Goal: Task Accomplishment & Management: Use online tool/utility

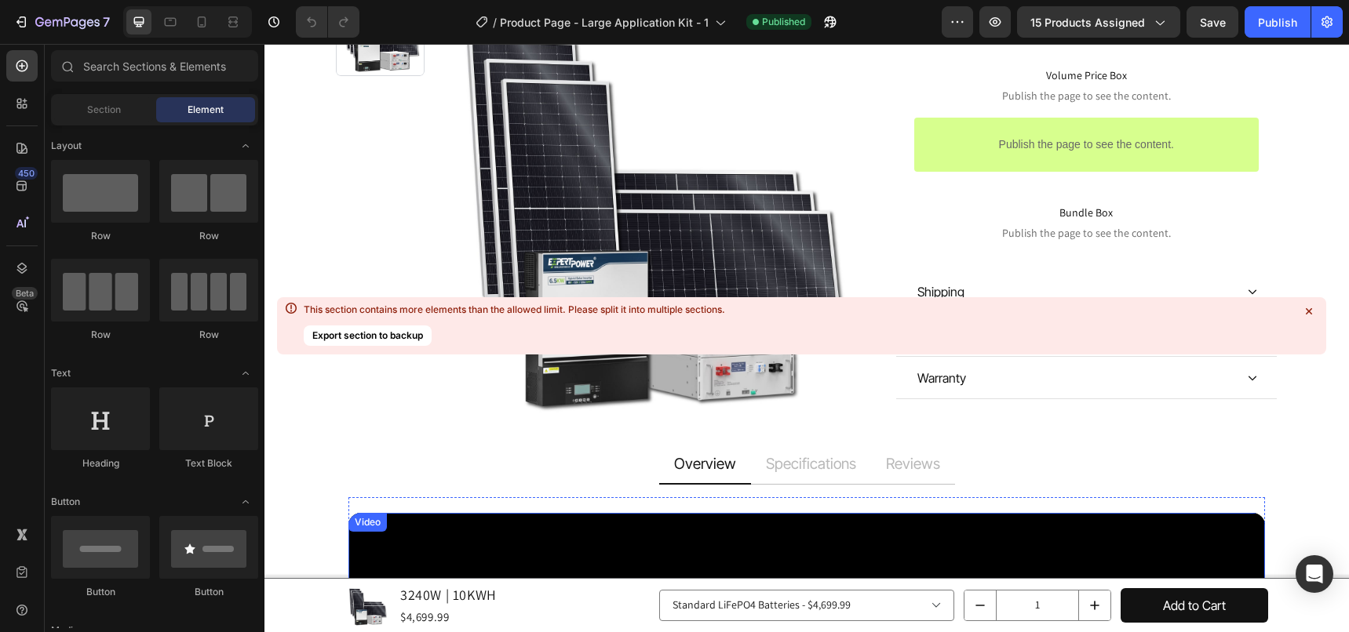
scroll to position [628, 0]
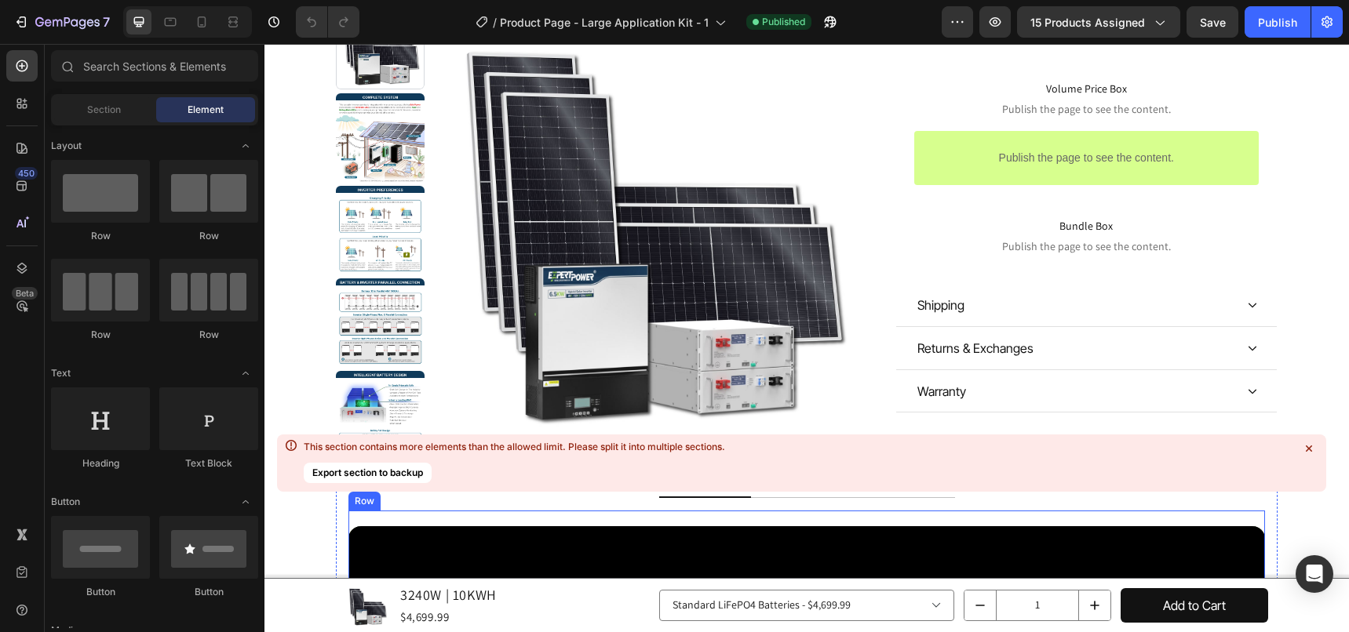
click at [1164, 445] on icon at bounding box center [1309, 449] width 16 height 16
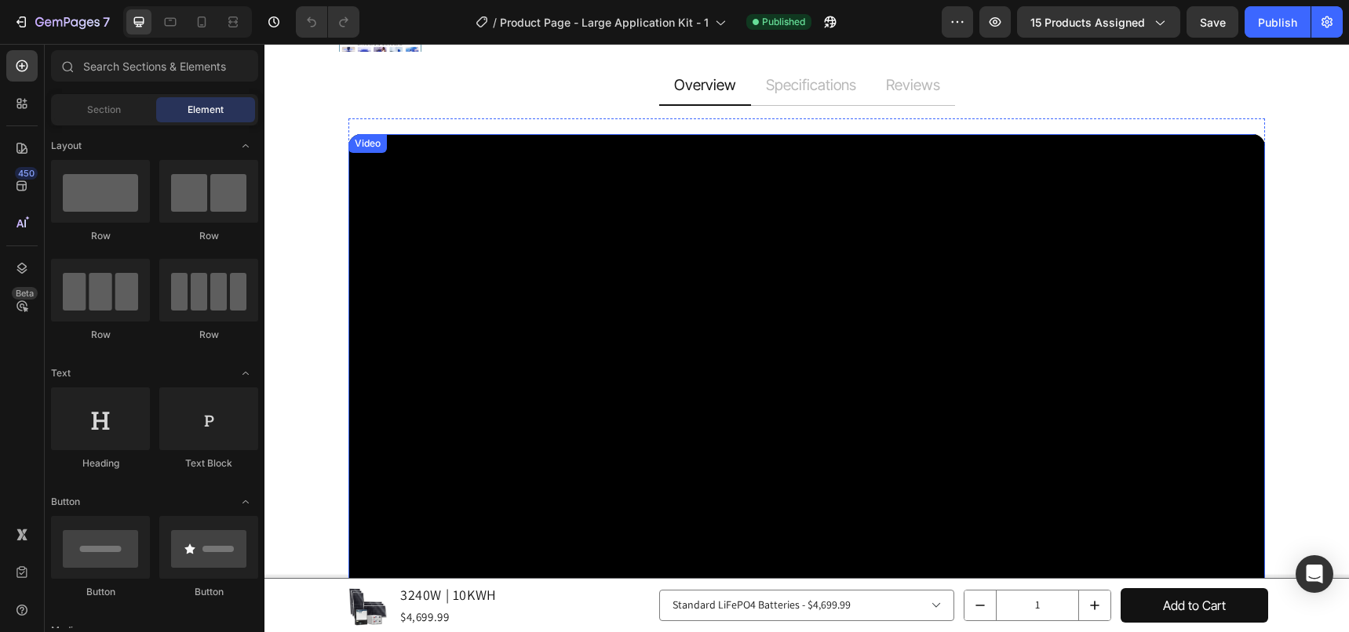
scroll to position [863, 0]
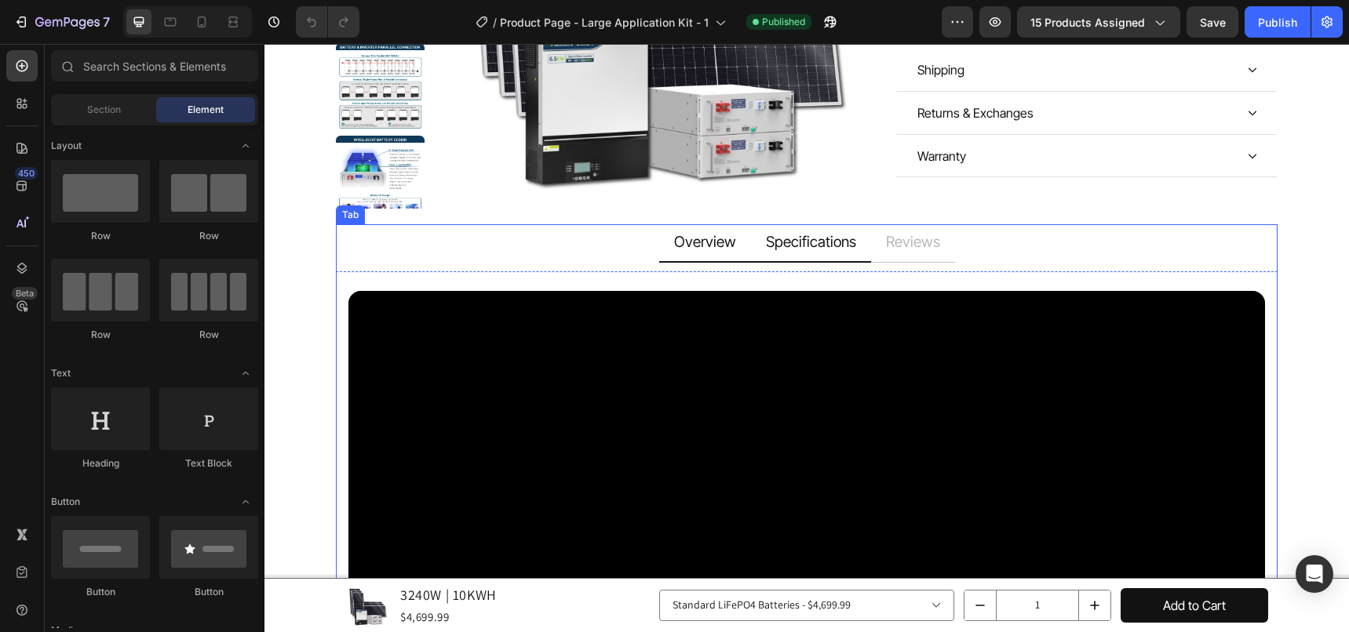
click at [794, 242] on li "Specifications" at bounding box center [811, 243] width 120 height 38
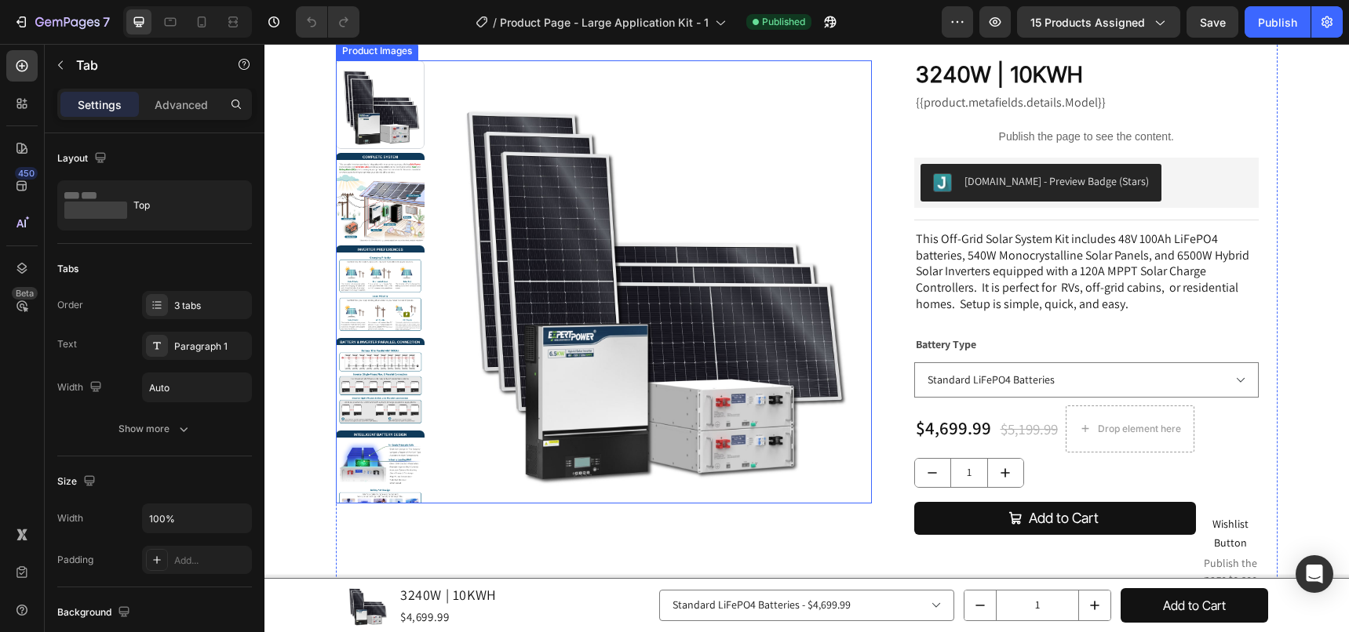
scroll to position [0, 0]
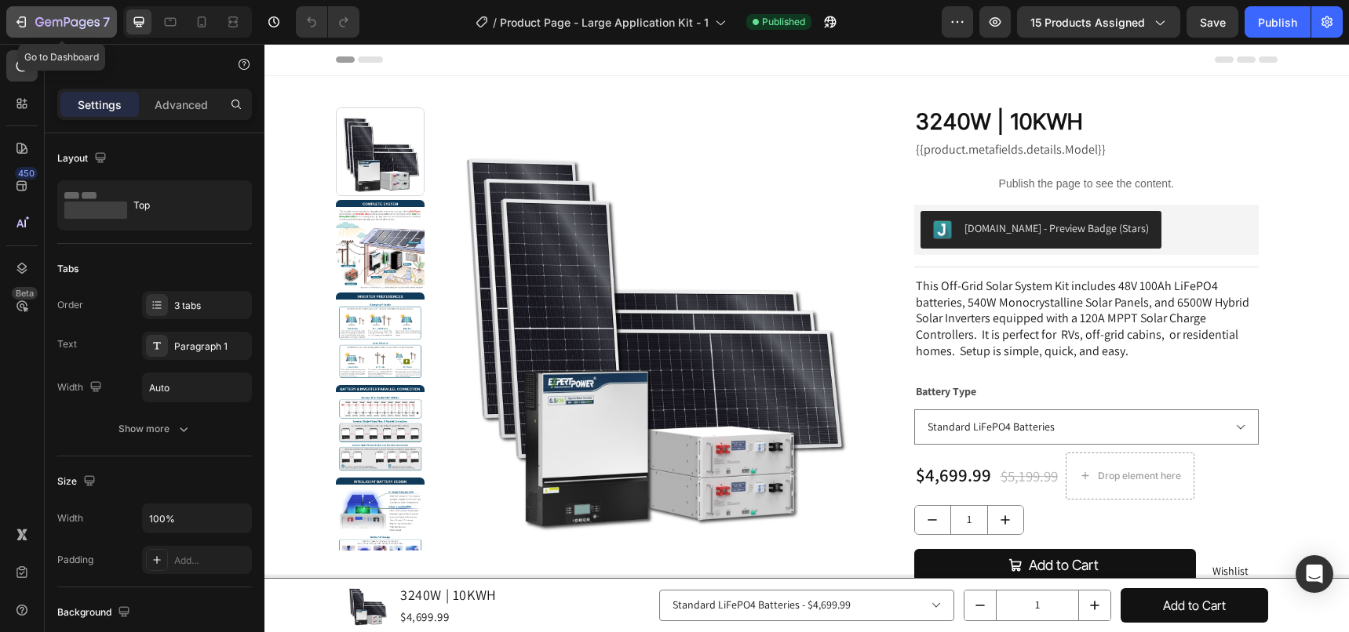
click at [55, 10] on button "7" at bounding box center [61, 21] width 111 height 31
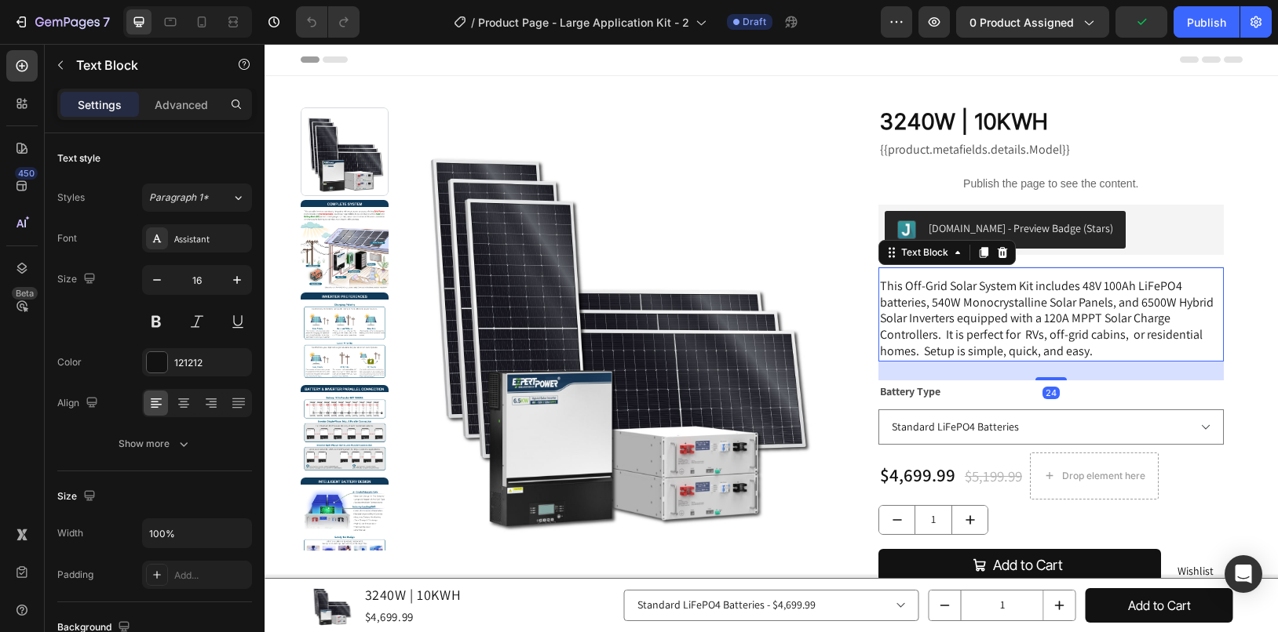
click at [1080, 300] on p "This Off-Grid Solar System Kit includes 48V 100Ah LiFePO4 batteries, 540W Monoc…" at bounding box center [1051, 320] width 342 height 82
click at [1105, 322] on p "This Off-Grid Solar System Kit includes 48V 100Ah LiFePO4 batteries, 540W Monoc…" at bounding box center [1051, 320] width 342 height 82
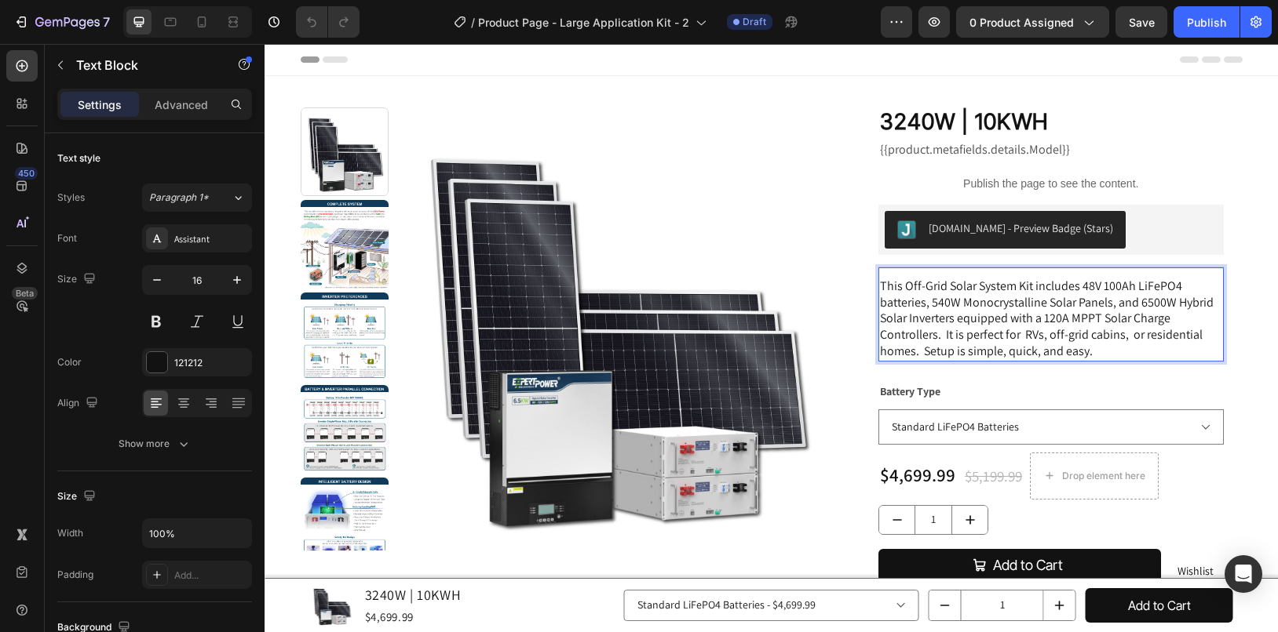
click at [1059, 321] on p "This Off-Grid Solar System Kit includes 48V 100Ah LiFePO4 batteries, 540W Monoc…" at bounding box center [1051, 320] width 342 height 82
click at [979, 312] on p "This Off-Grid Solar System Kit includes 48V 100Ah LiFePO4 batteries, 540W Monoc…" at bounding box center [1051, 320] width 342 height 82
click at [1153, 301] on p "This Off-Grid Solar System Kit includes 48V 100Ah LiFePO4 batteries, 540W Monoc…" at bounding box center [1051, 320] width 342 height 82
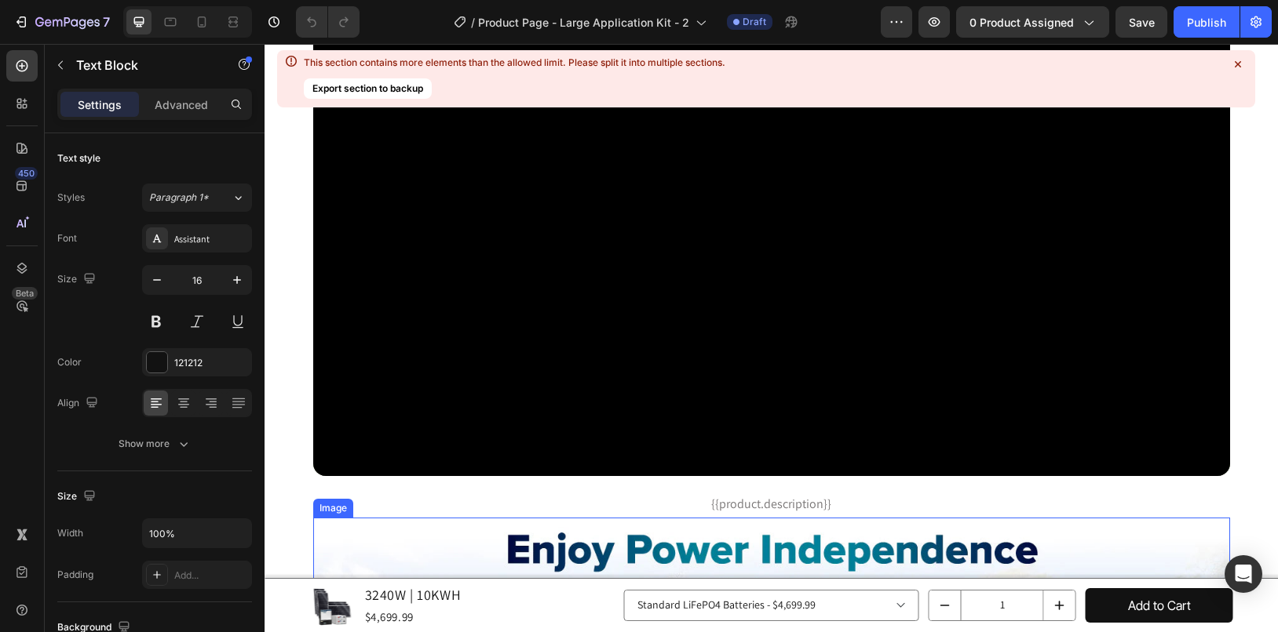
scroll to position [1177, 0]
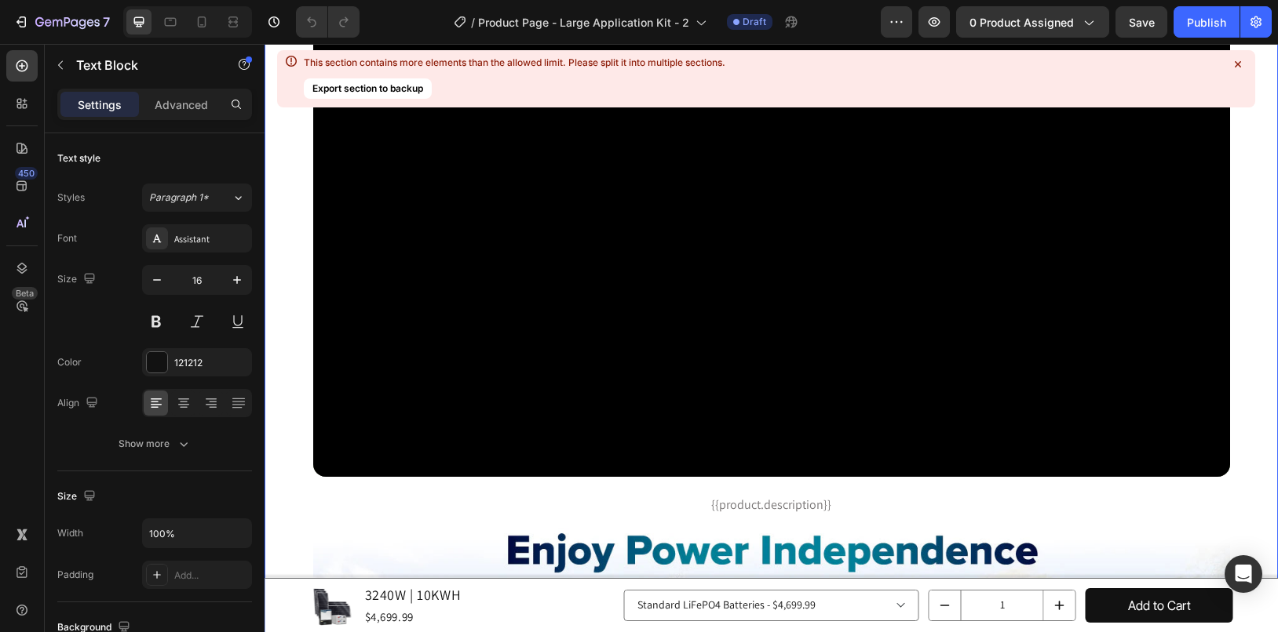
click at [1183, 68] on icon at bounding box center [1238, 64] width 16 height 16
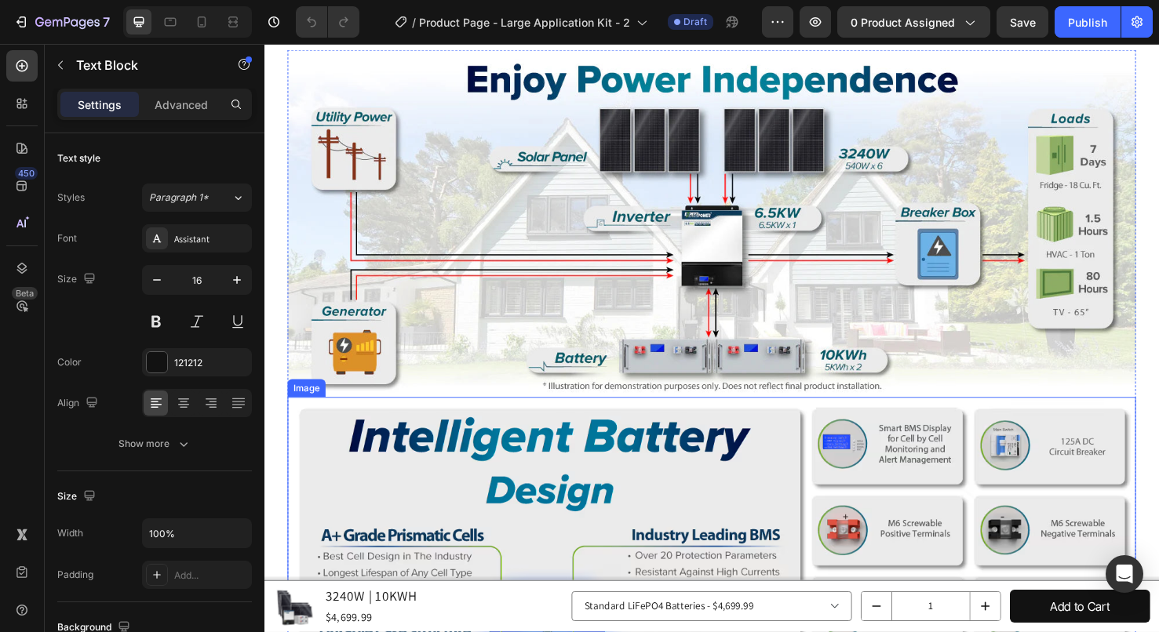
scroll to position [1569, 0]
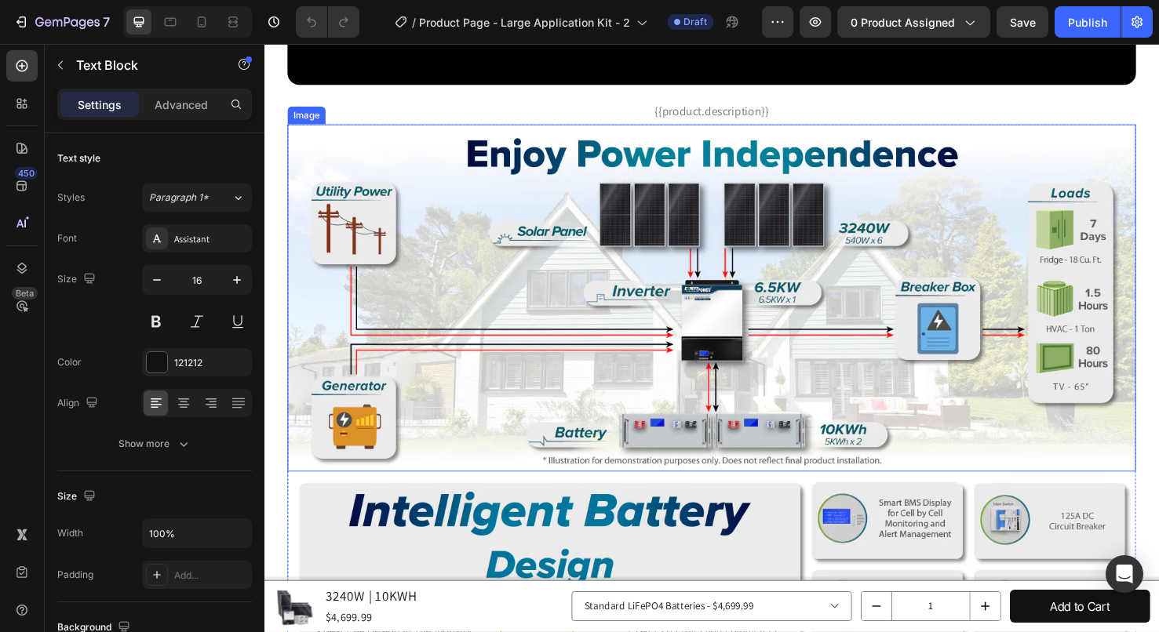
click at [592, 250] on img at bounding box center [735, 312] width 893 height 366
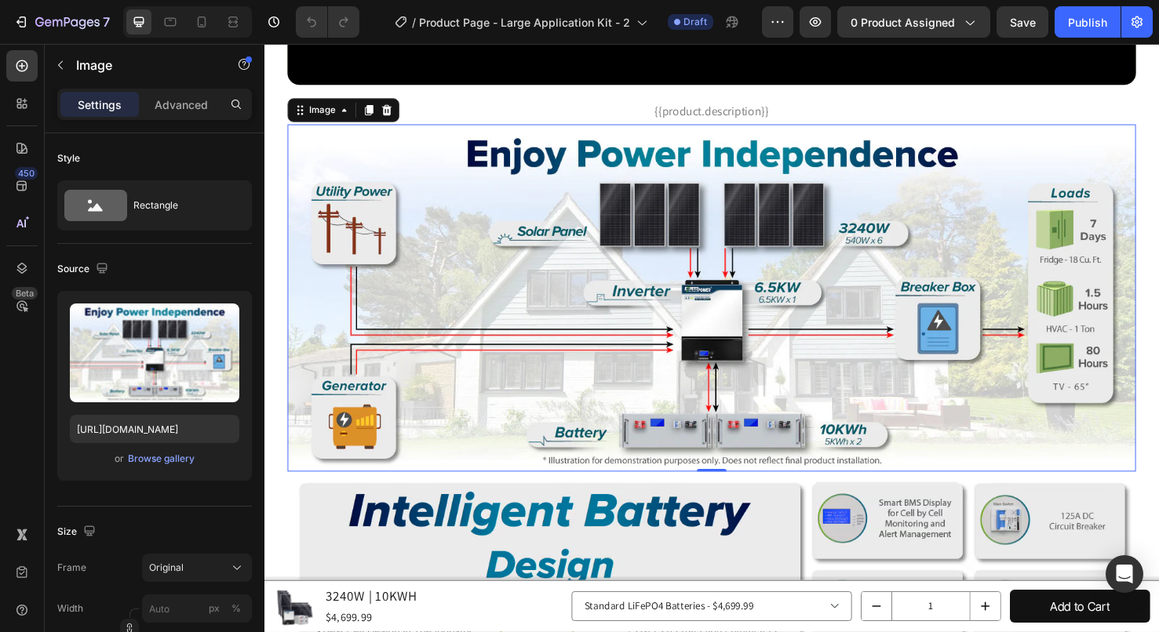
click at [553, 206] on img at bounding box center [735, 312] width 893 height 366
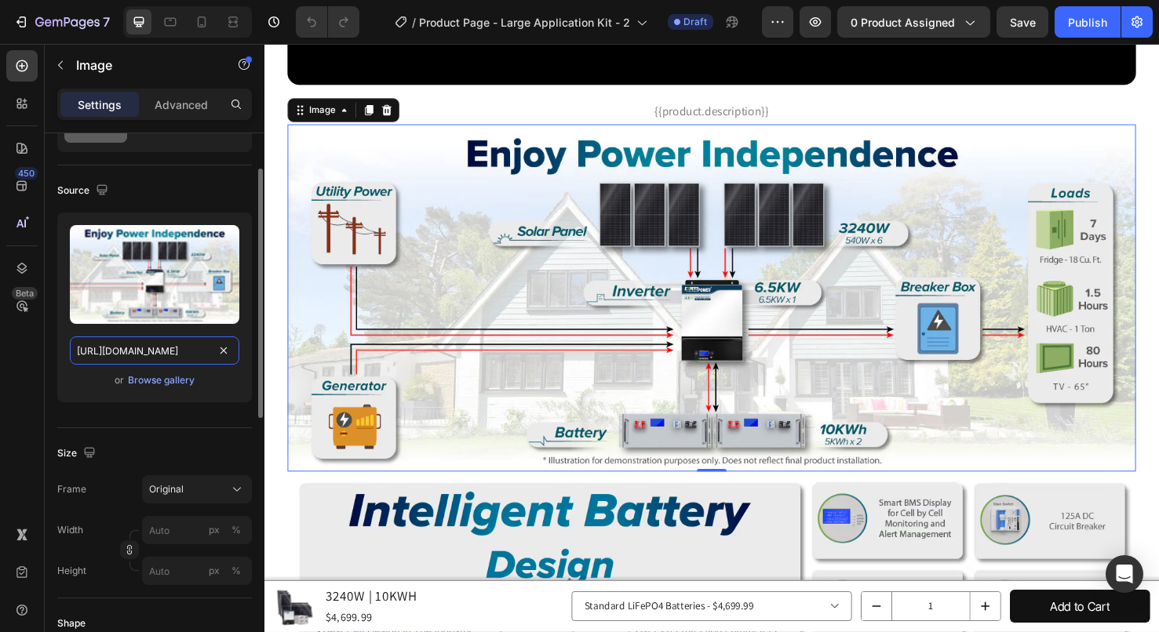
click at [161, 358] on input "[URL][DOMAIN_NAME]" at bounding box center [154, 351] width 169 height 28
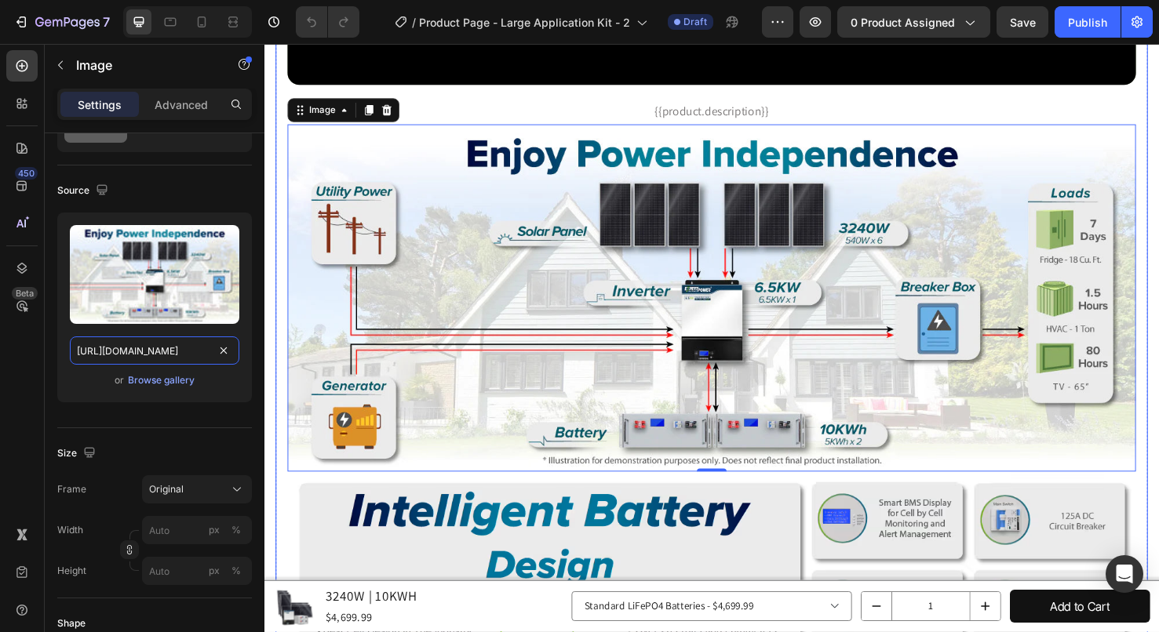
paste input "Demonstration-01.png?v=1721865487"
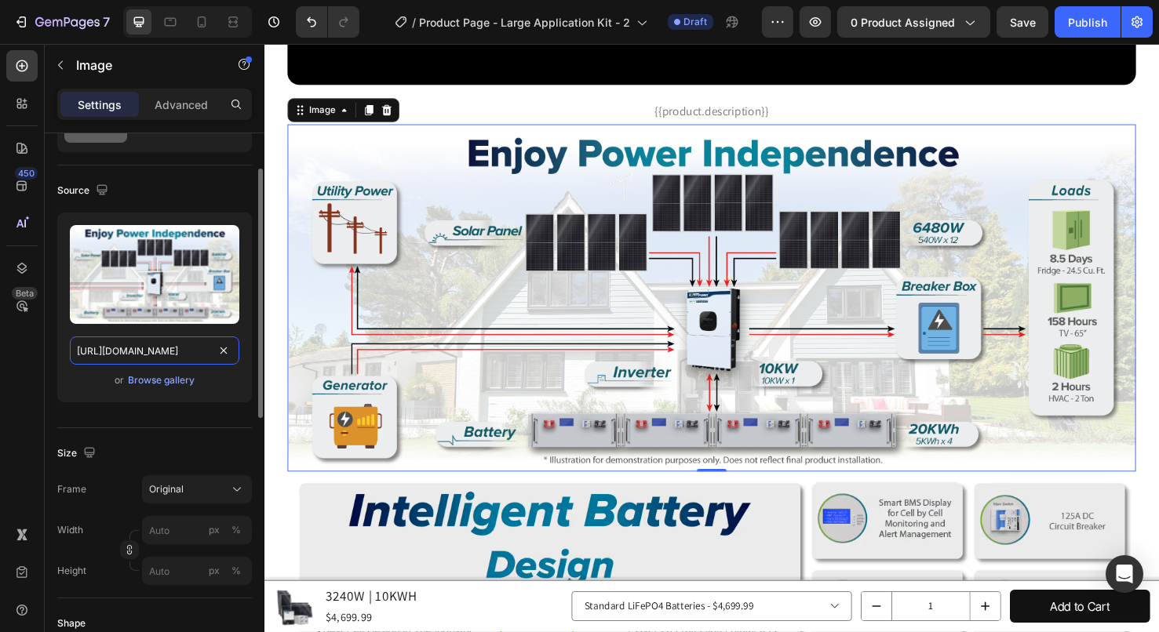
type input "[URL][DOMAIN_NAME]"
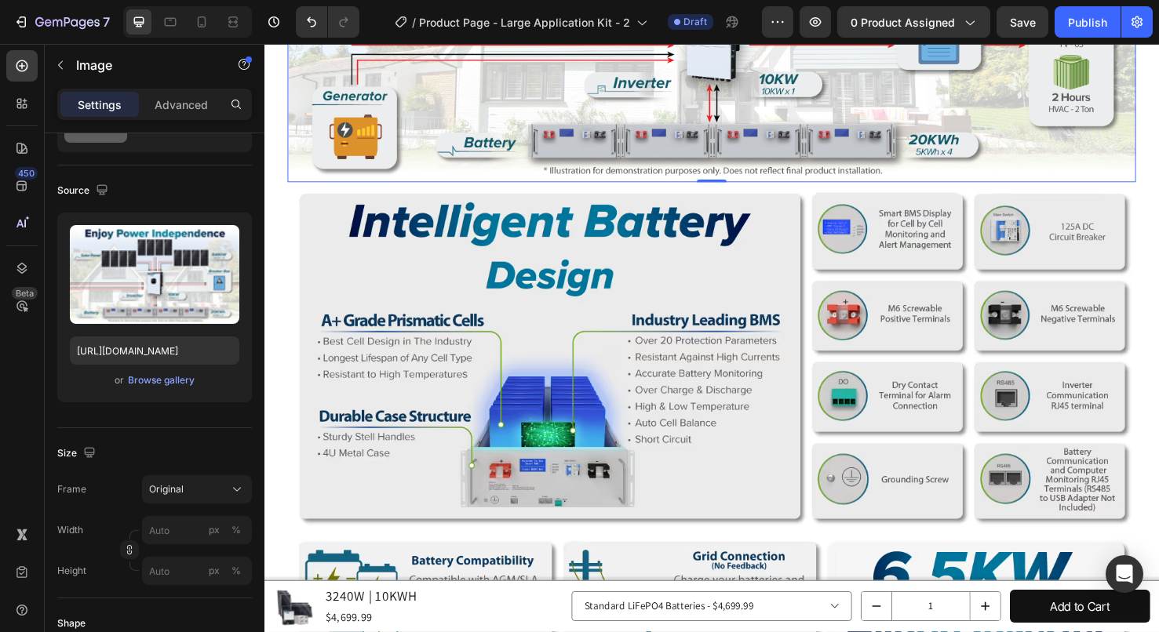
scroll to position [1883, 0]
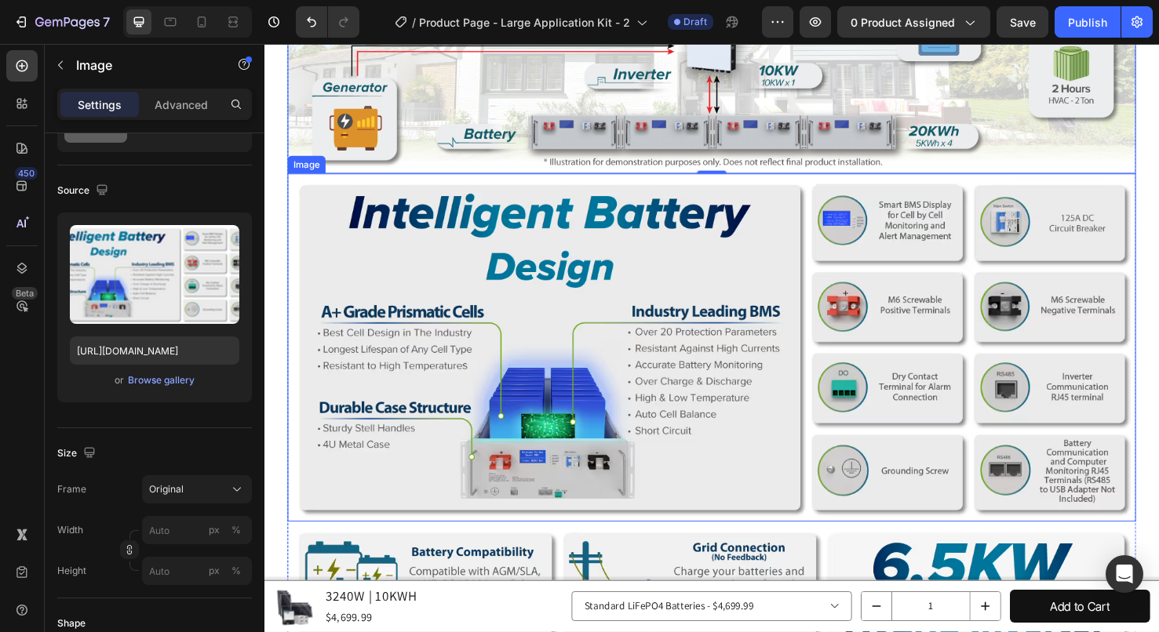
click at [689, 276] on img at bounding box center [735, 363] width 893 height 366
click at [647, 327] on img at bounding box center [735, 363] width 893 height 366
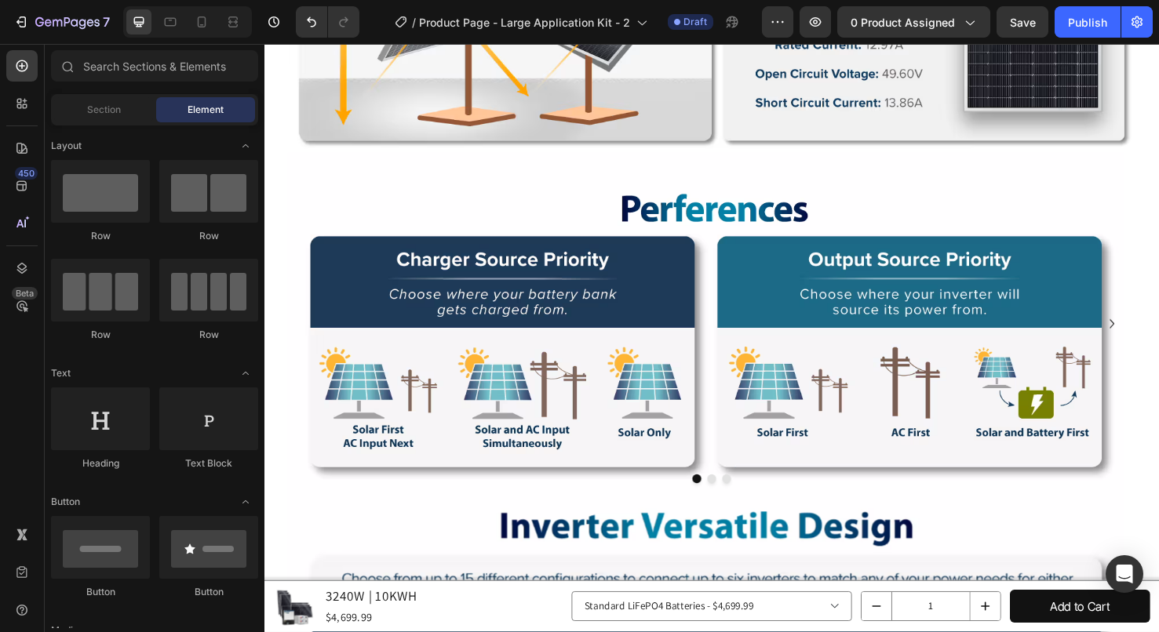
scroll to position [2975, 0]
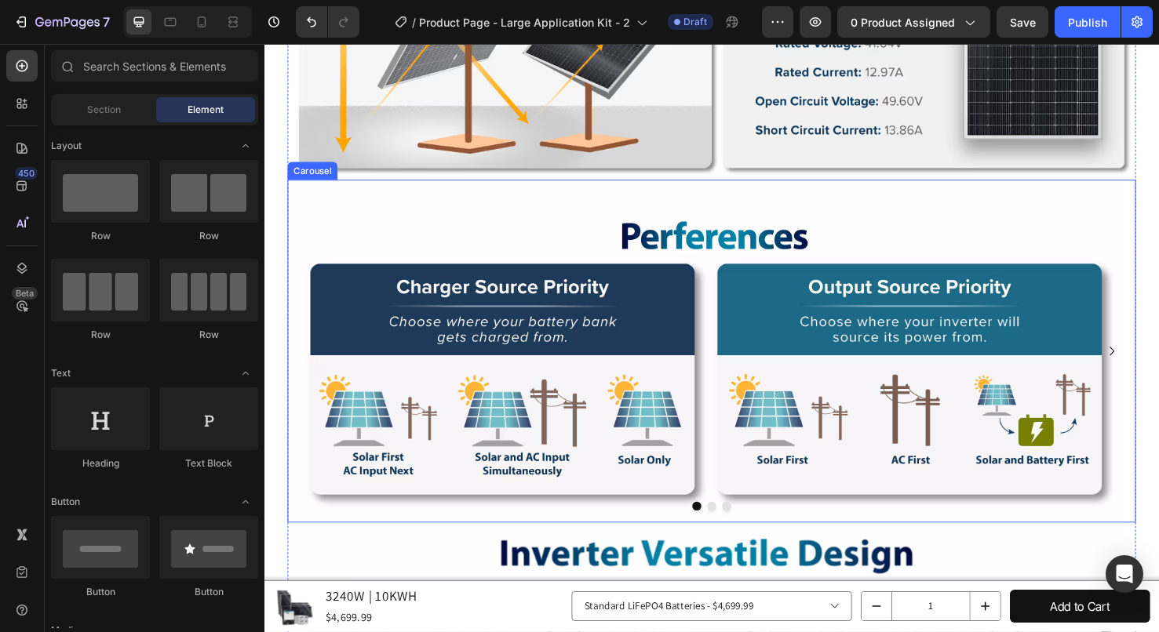
click at [738, 527] on div at bounding box center [735, 531] width 893 height 9
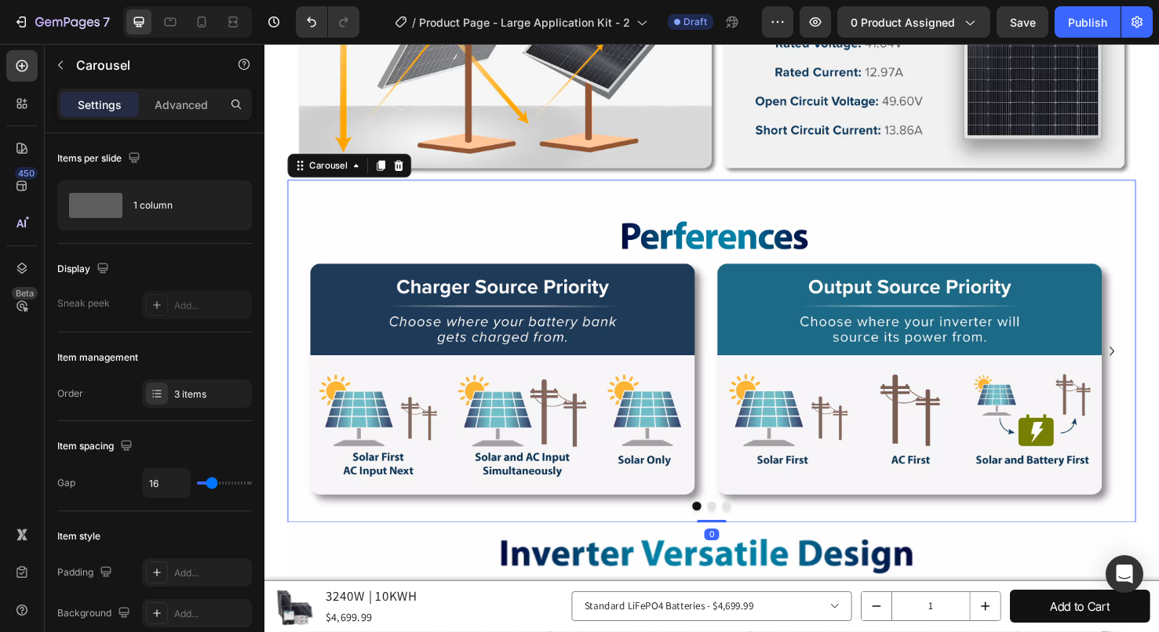
click at [733, 527] on button "Dot" at bounding box center [735, 531] width 9 height 9
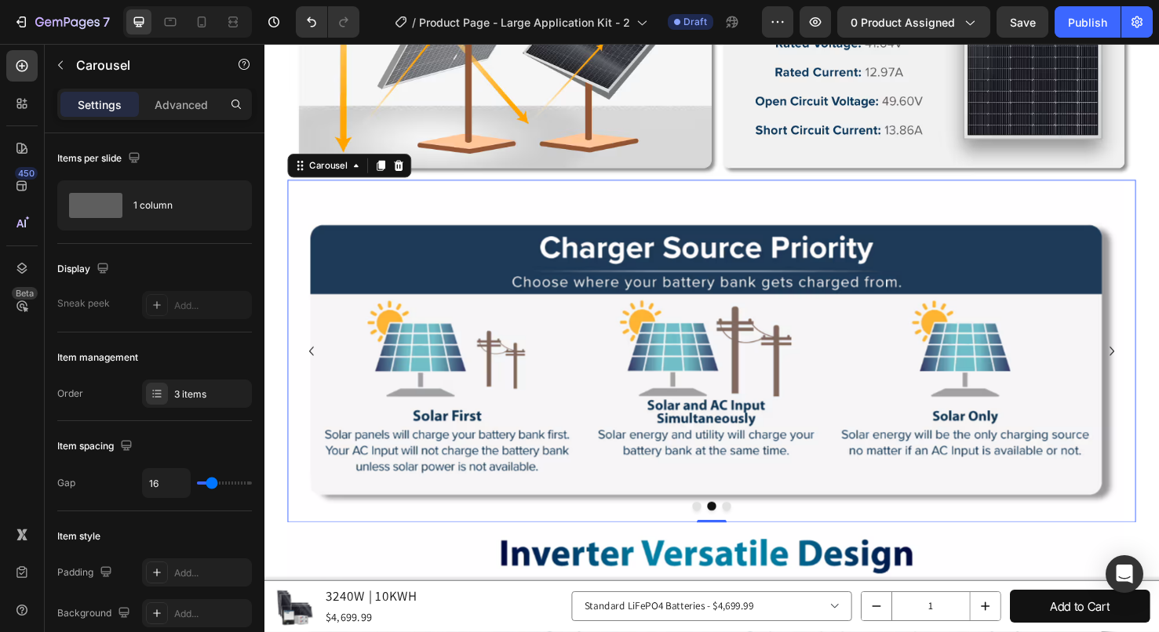
click at [746, 527] on button "Dot" at bounding box center [750, 531] width 9 height 9
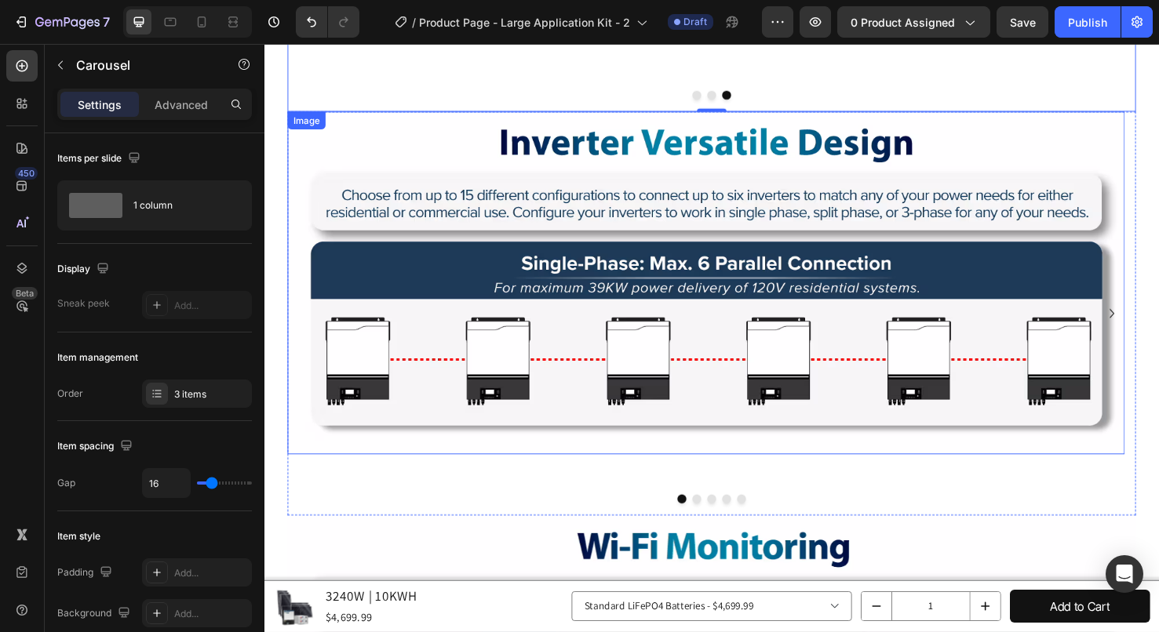
scroll to position [3446, 0]
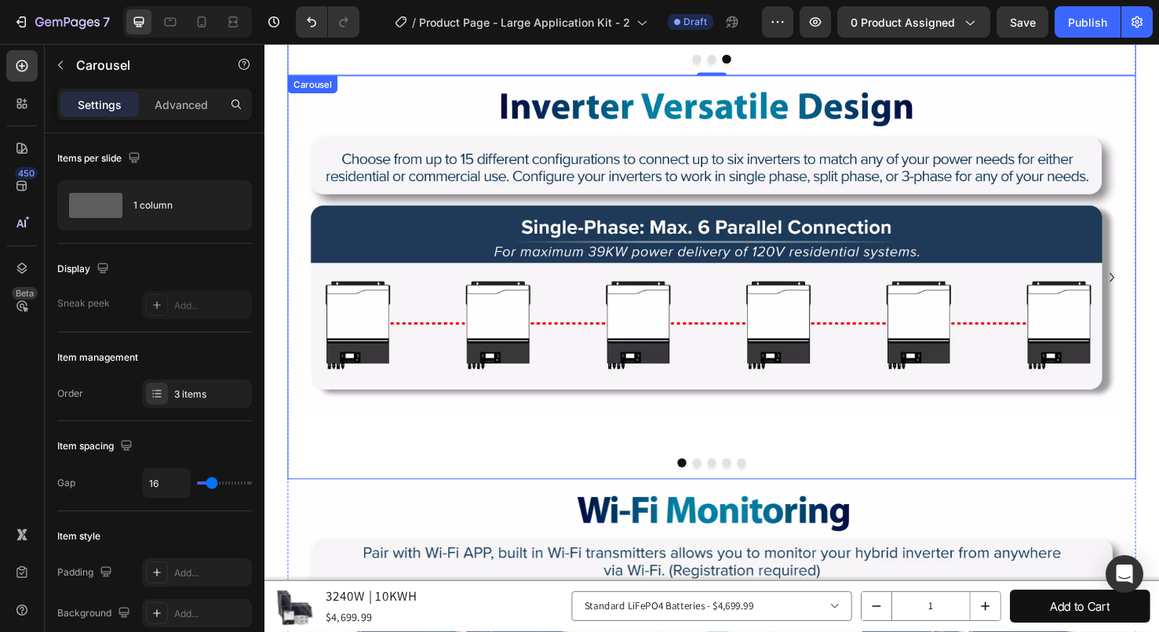
click at [712, 481] on div at bounding box center [735, 485] width 893 height 9
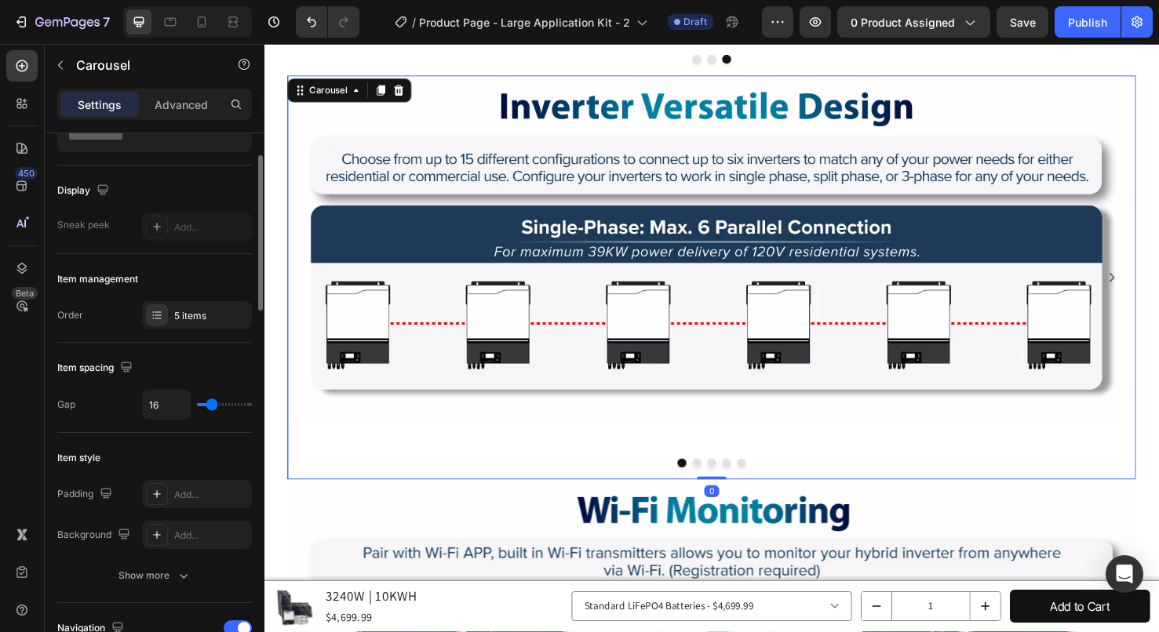
click at [716, 481] on button "Dot" at bounding box center [719, 485] width 9 height 9
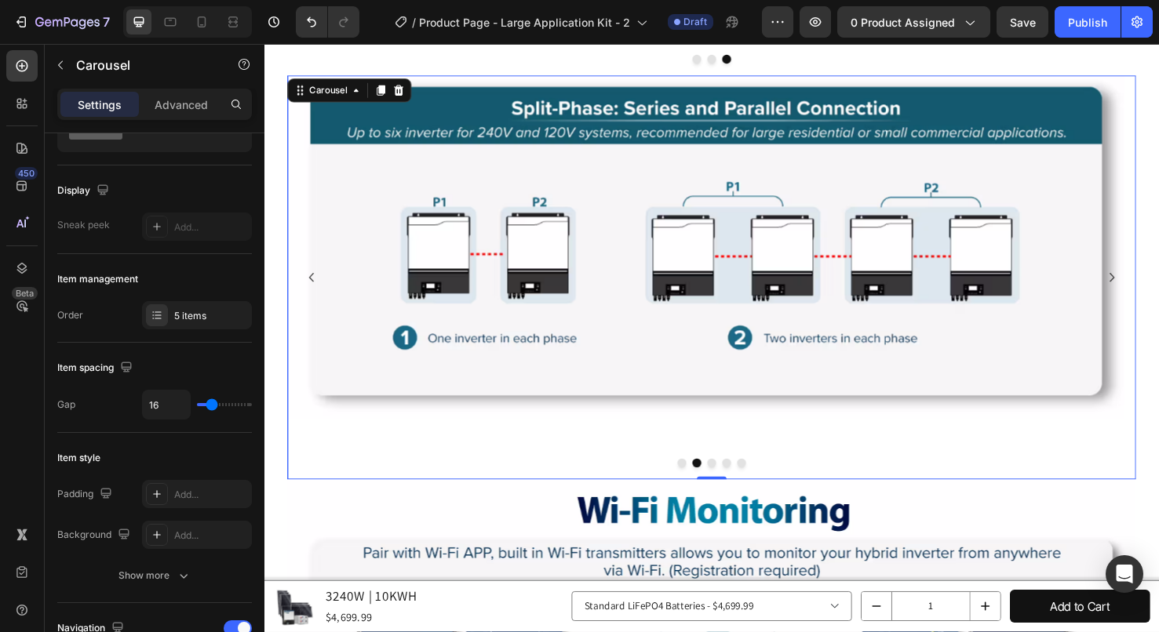
click at [731, 481] on button "Dot" at bounding box center [735, 485] width 9 height 9
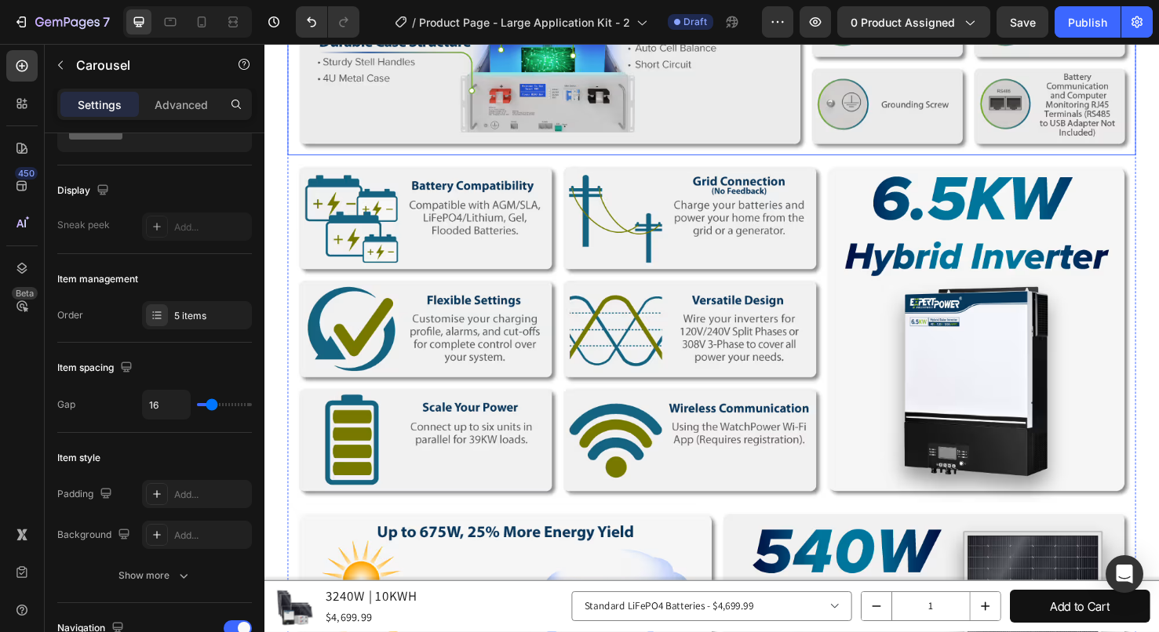
scroll to position [2347, 0]
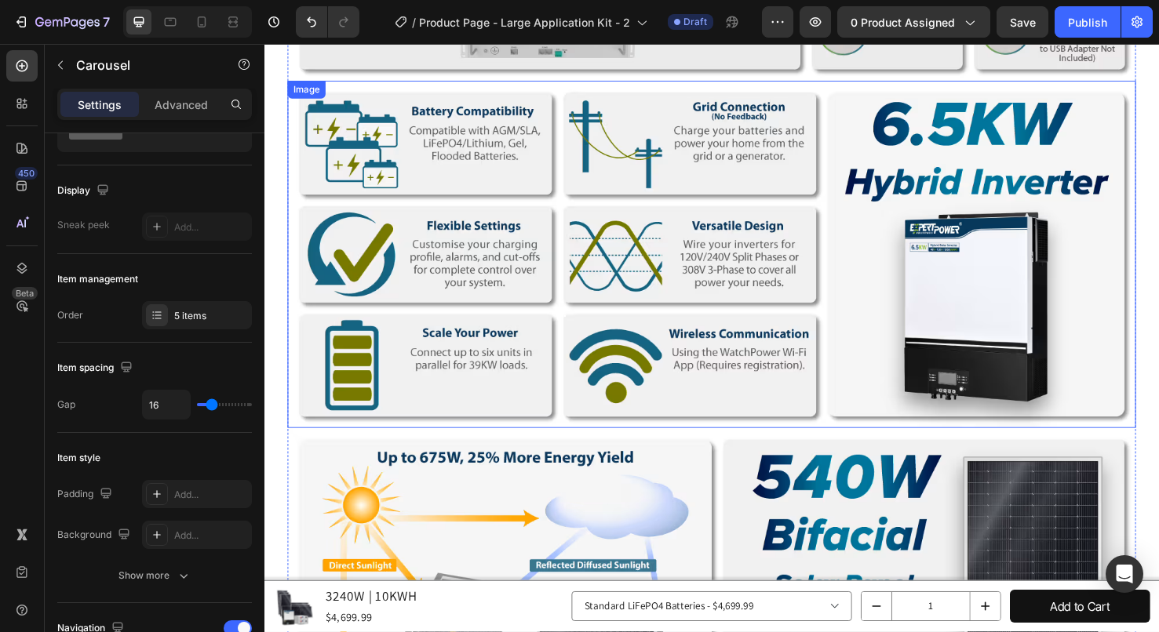
click at [833, 143] on img at bounding box center [735, 266] width 893 height 366
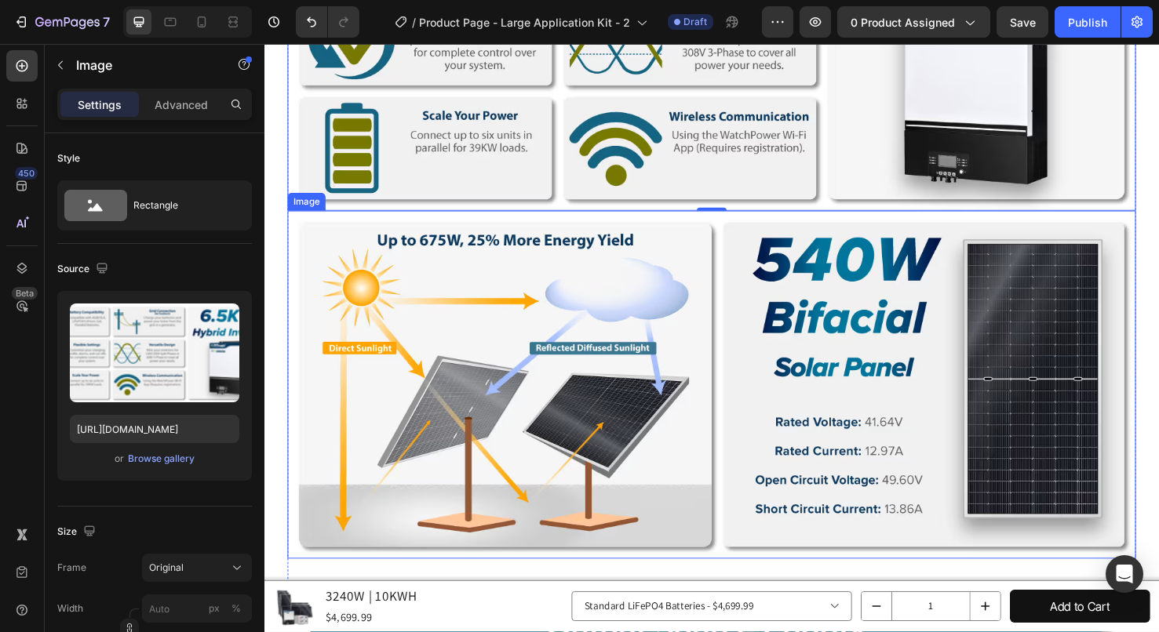
scroll to position [2583, 0]
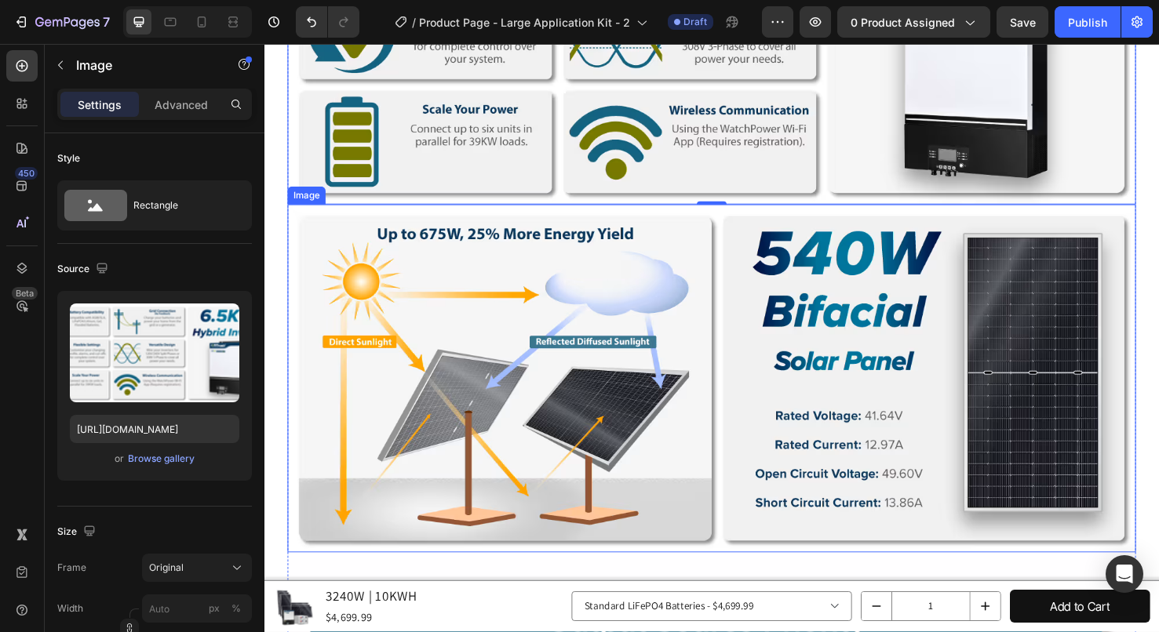
click at [922, 350] on img at bounding box center [735, 396] width 893 height 366
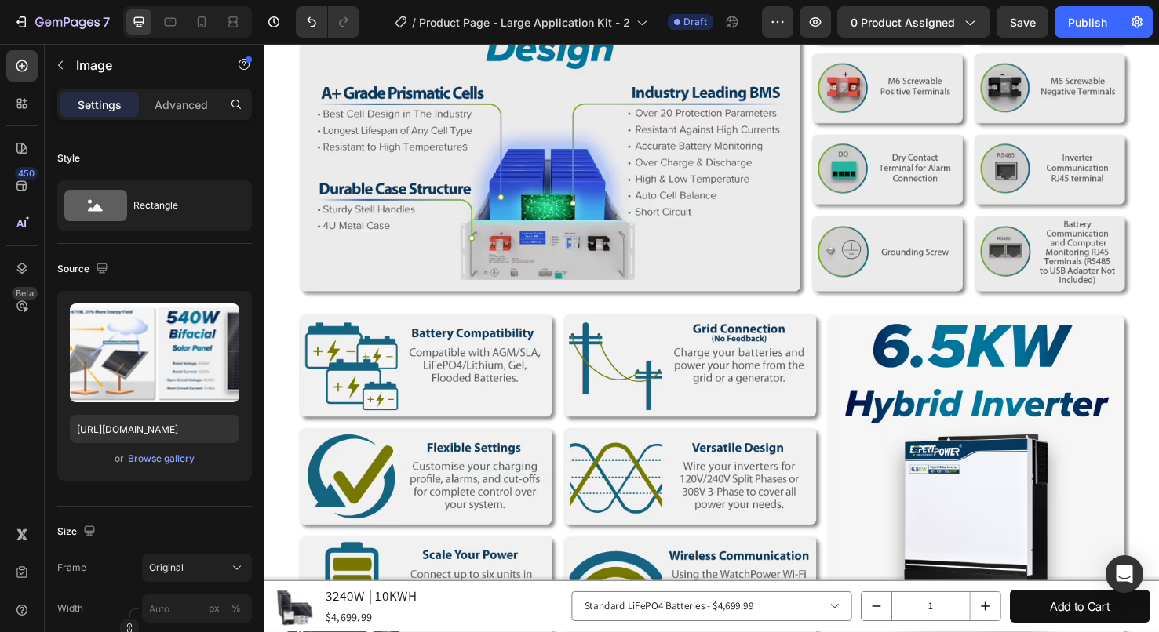
scroll to position [2190, 0]
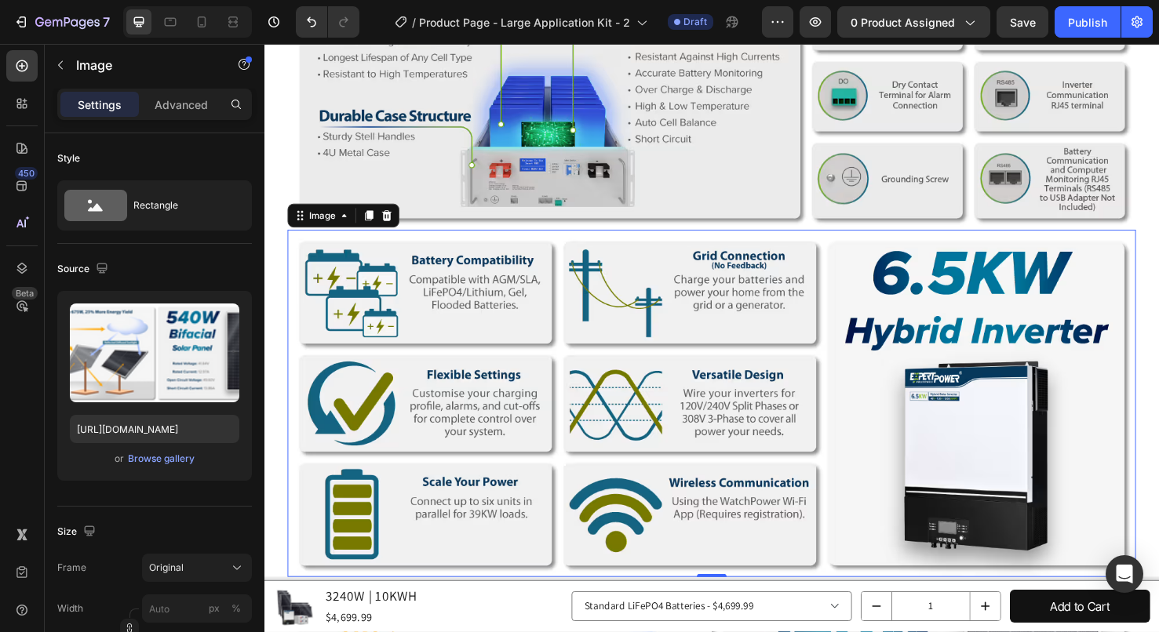
click at [894, 363] on img at bounding box center [735, 423] width 893 height 366
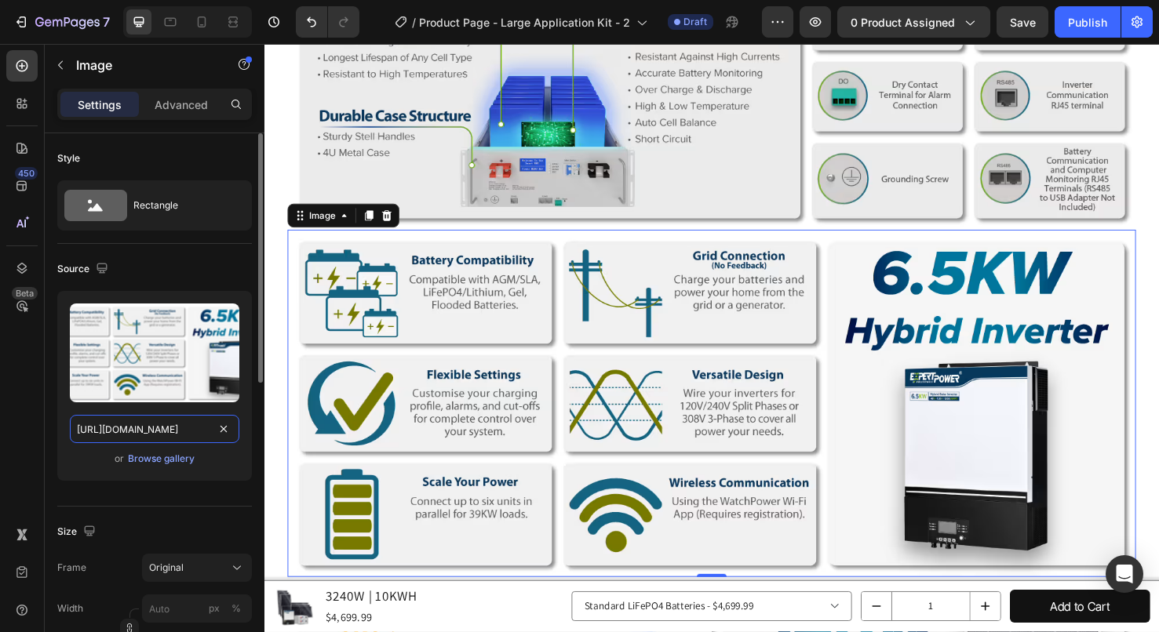
click at [147, 432] on input "[URL][DOMAIN_NAME]" at bounding box center [154, 429] width 169 height 28
paste input "[DOMAIN_NAME][URL]"
click at [165, 441] on input "[URL][DOMAIN_NAME]" at bounding box center [154, 429] width 169 height 28
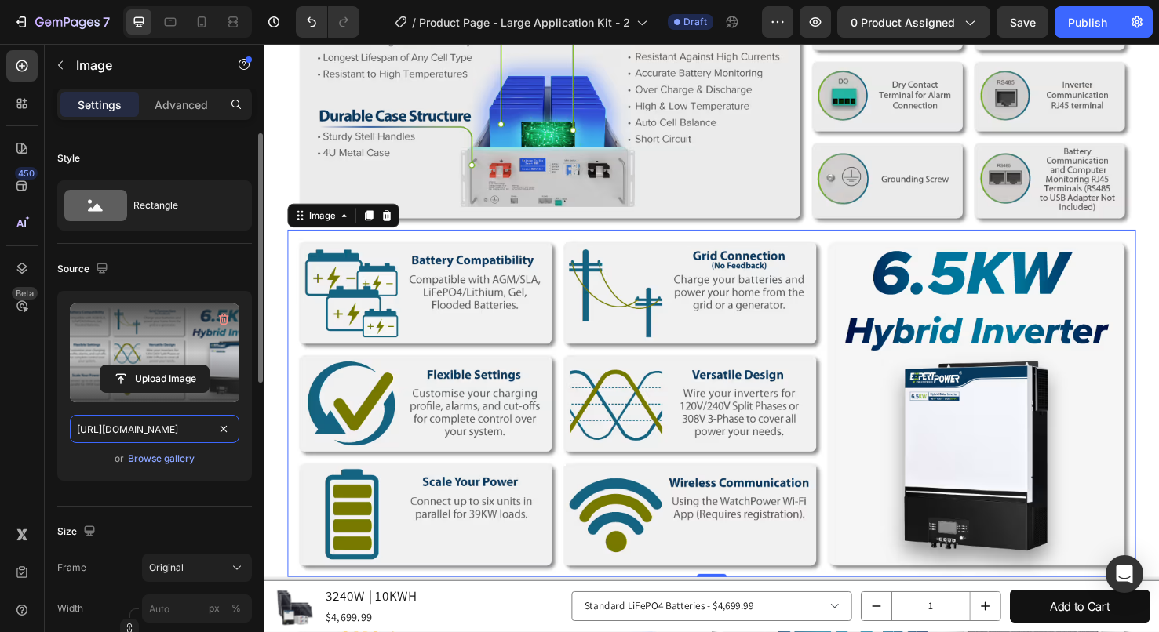
paste input "[DOMAIN_NAME][URL]"
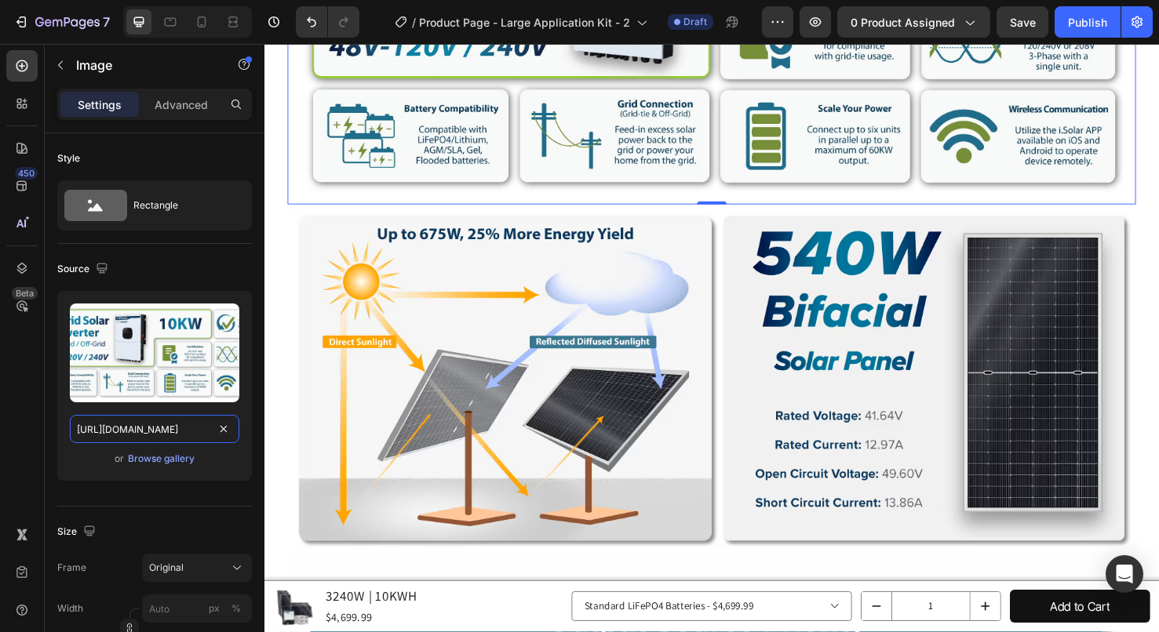
scroll to position [2661, 0]
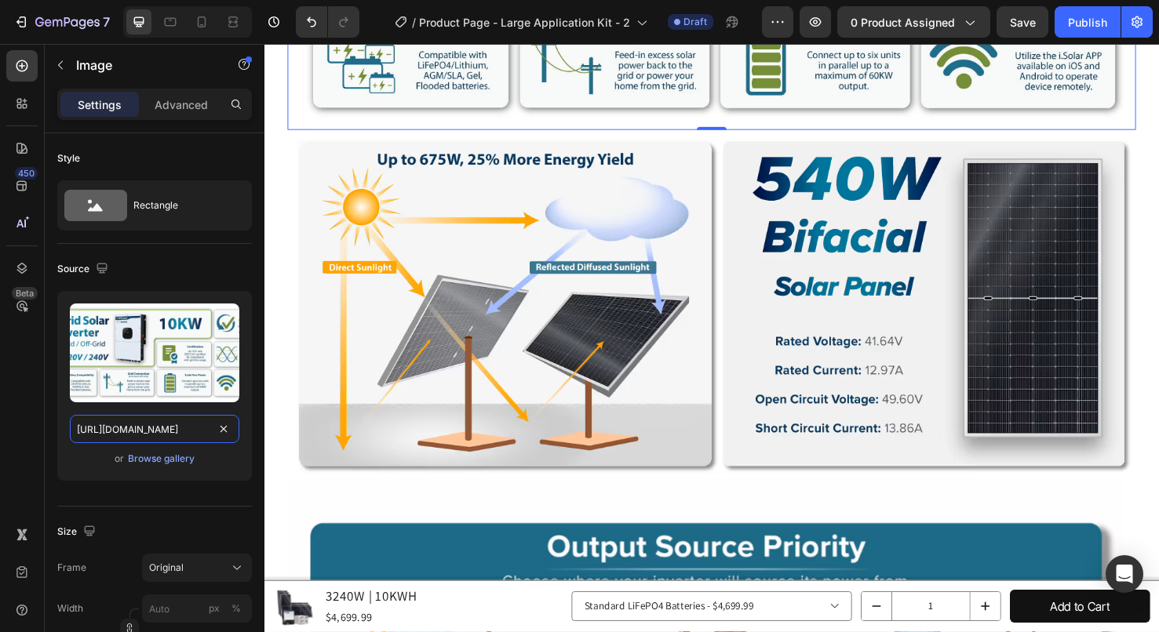
type input "[URL][DOMAIN_NAME]"
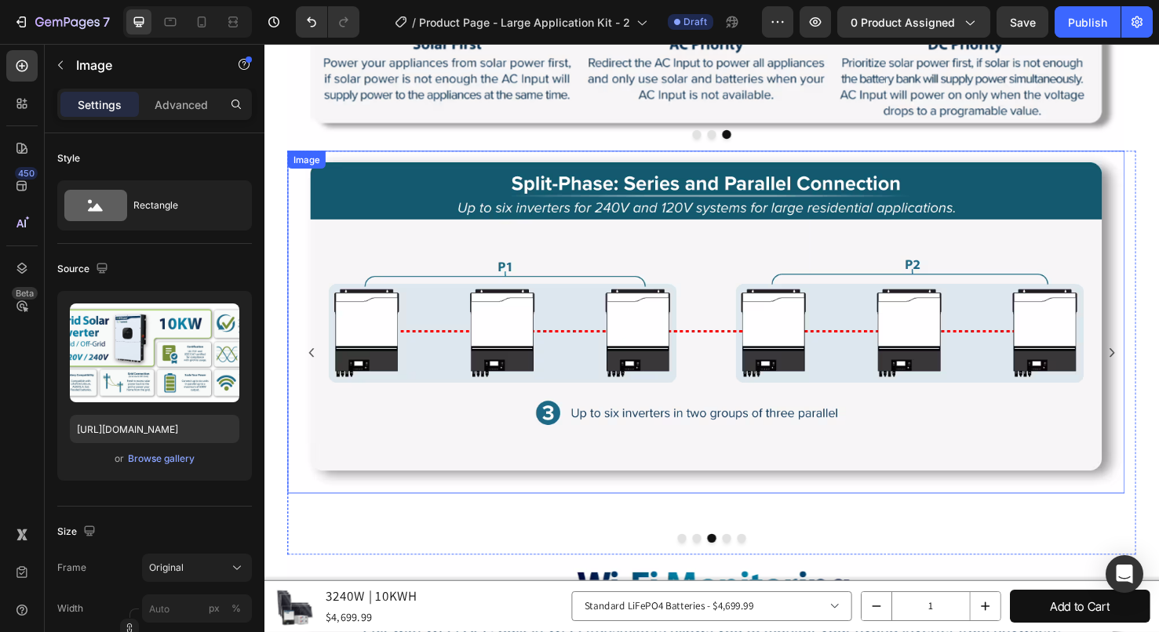
scroll to position [3367, 0]
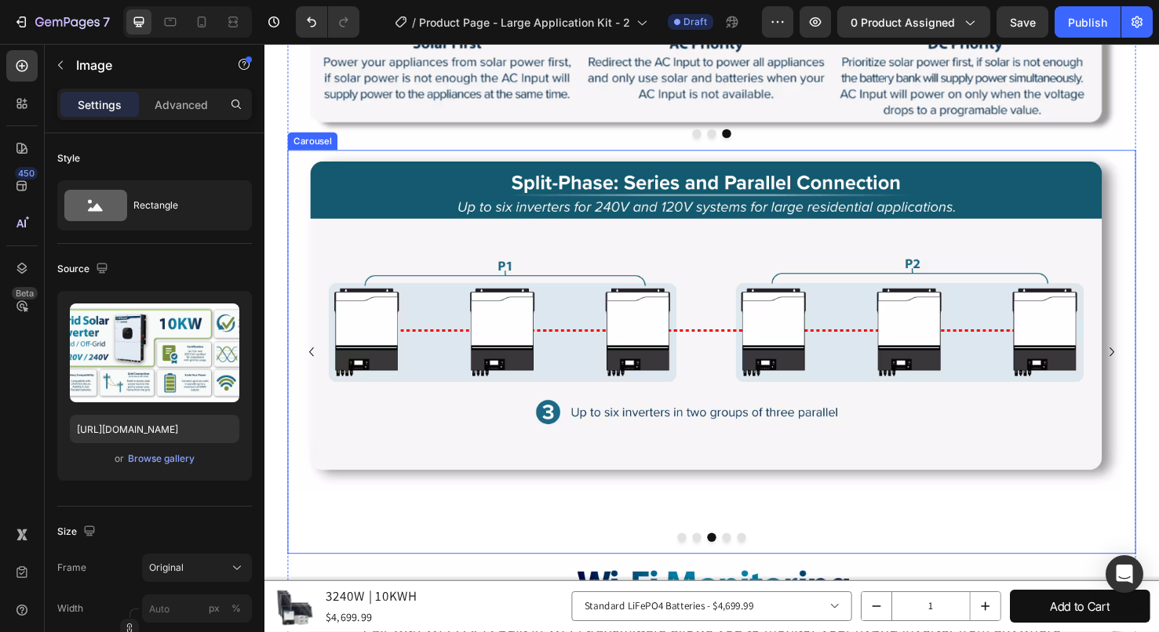
click at [317, 359] on icon "Carousel Back Arrow" at bounding box center [313, 368] width 19 height 19
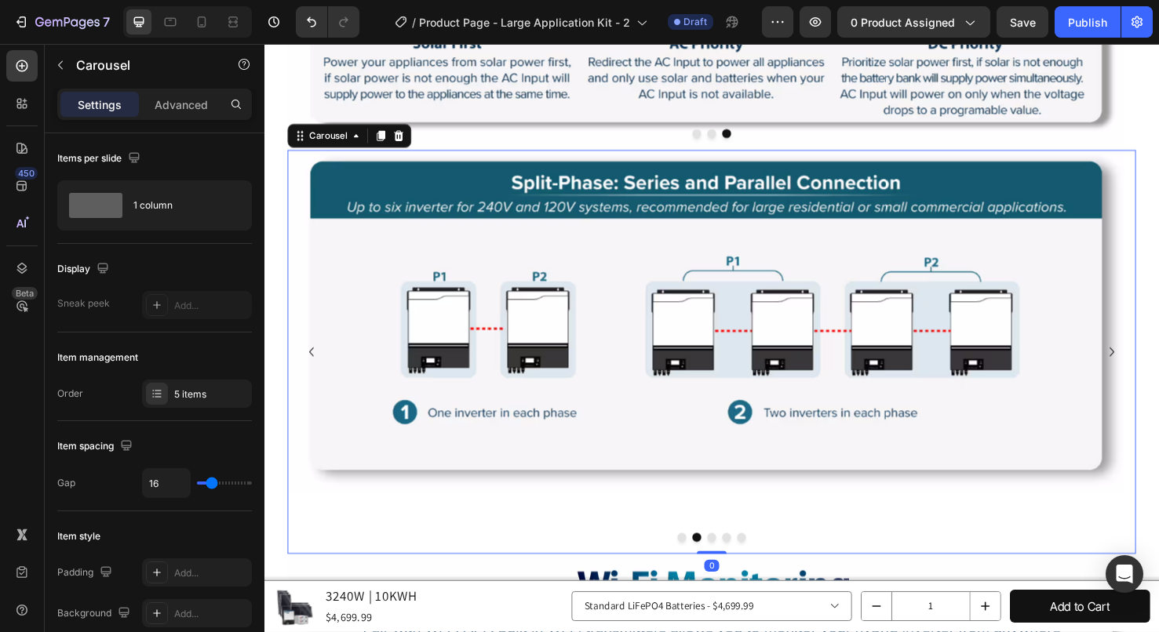
click at [317, 359] on icon "Carousel Back Arrow" at bounding box center [313, 368] width 19 height 19
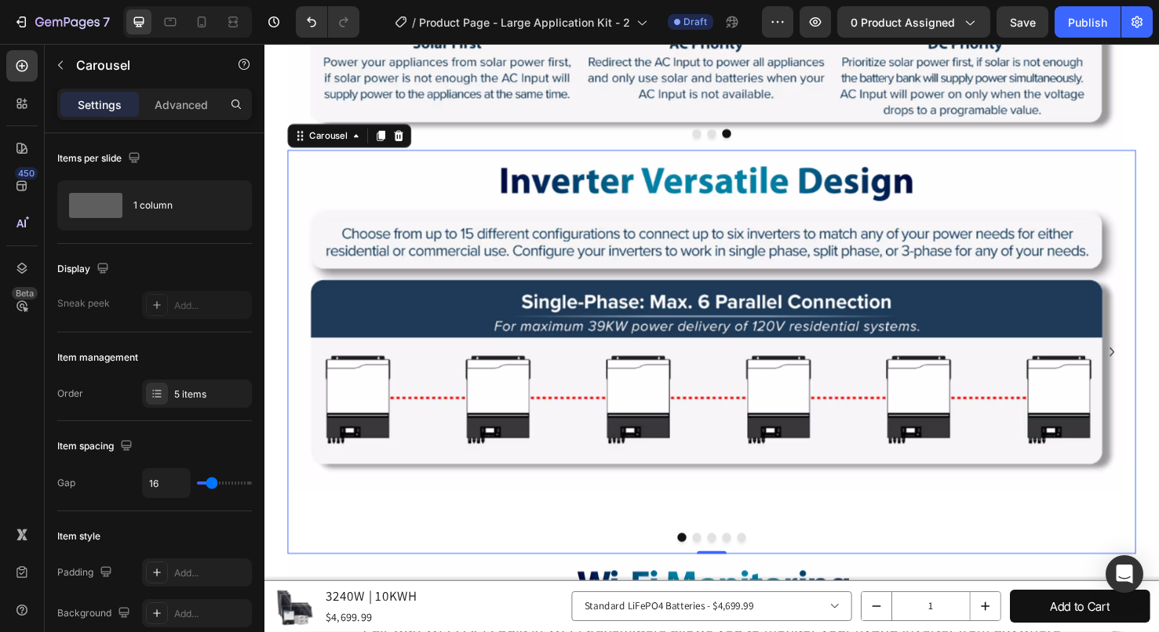
click at [715, 560] on button "Dot" at bounding box center [719, 564] width 9 height 9
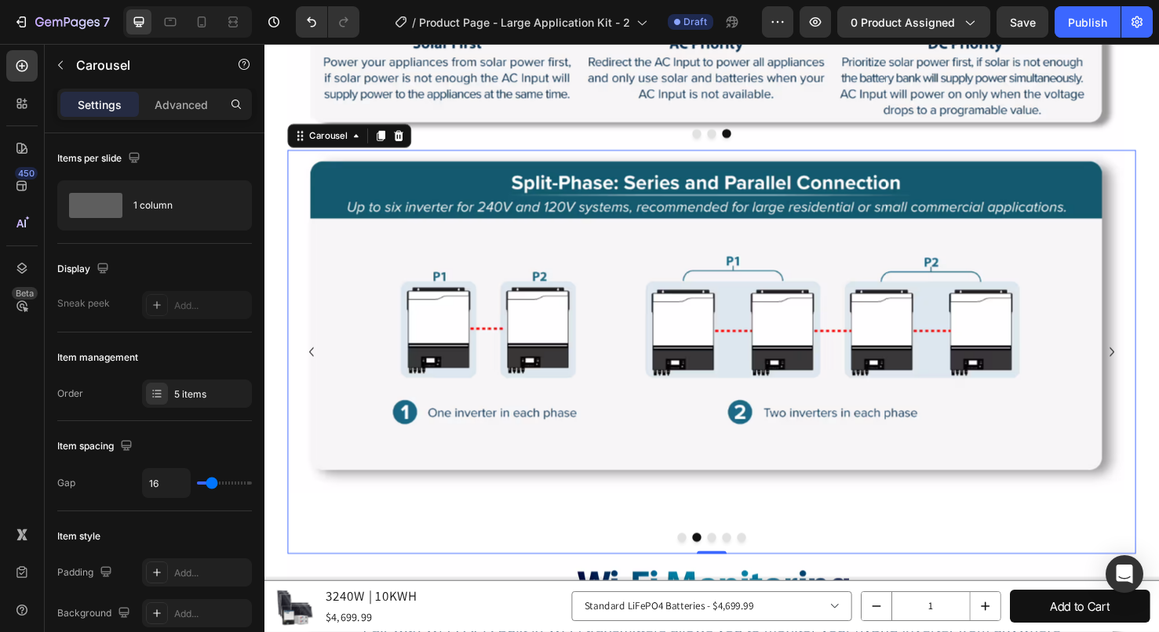
click at [721, 560] on div at bounding box center [735, 564] width 893 height 9
click at [731, 560] on button "Dot" at bounding box center [735, 564] width 9 height 9
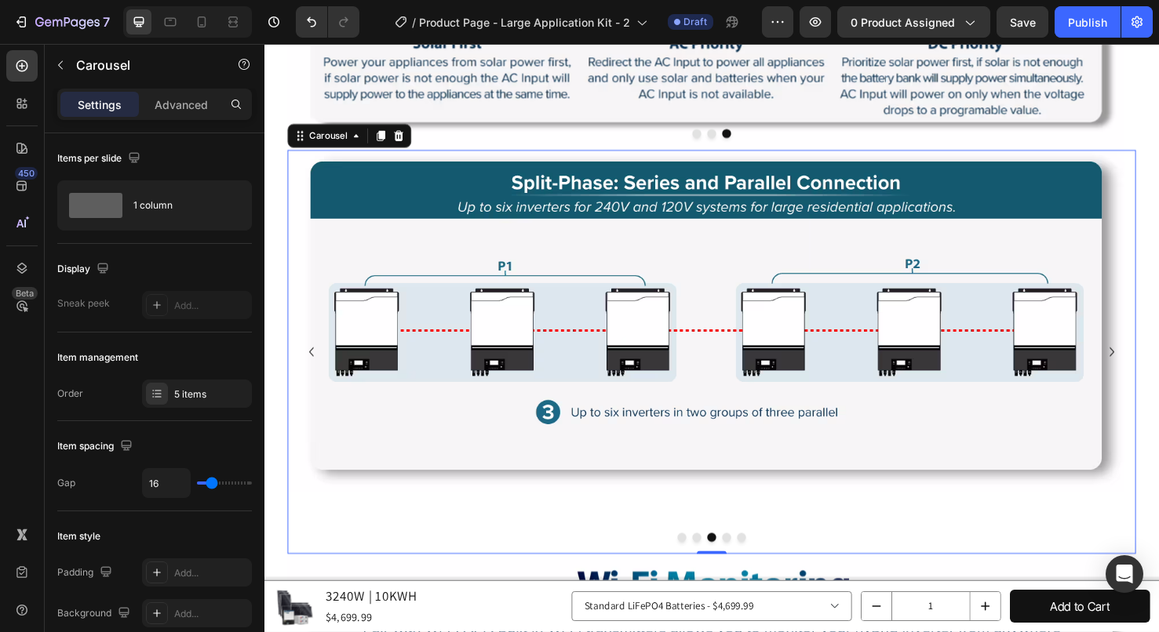
click at [746, 560] on button "Dot" at bounding box center [750, 564] width 9 height 9
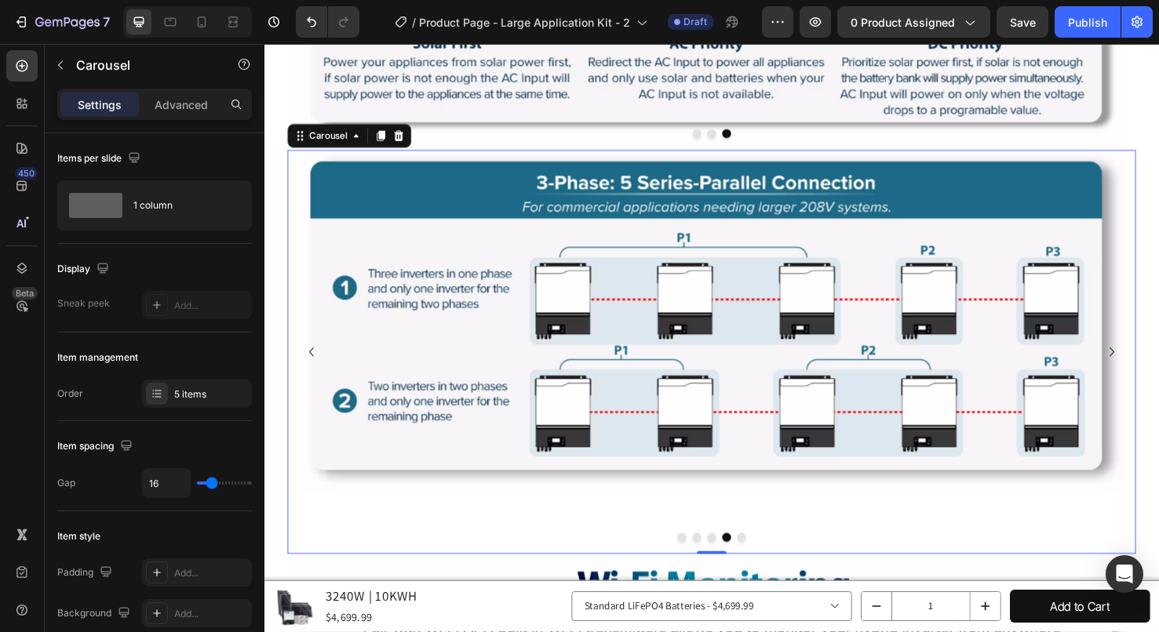
click at [762, 560] on button "Dot" at bounding box center [766, 564] width 9 height 9
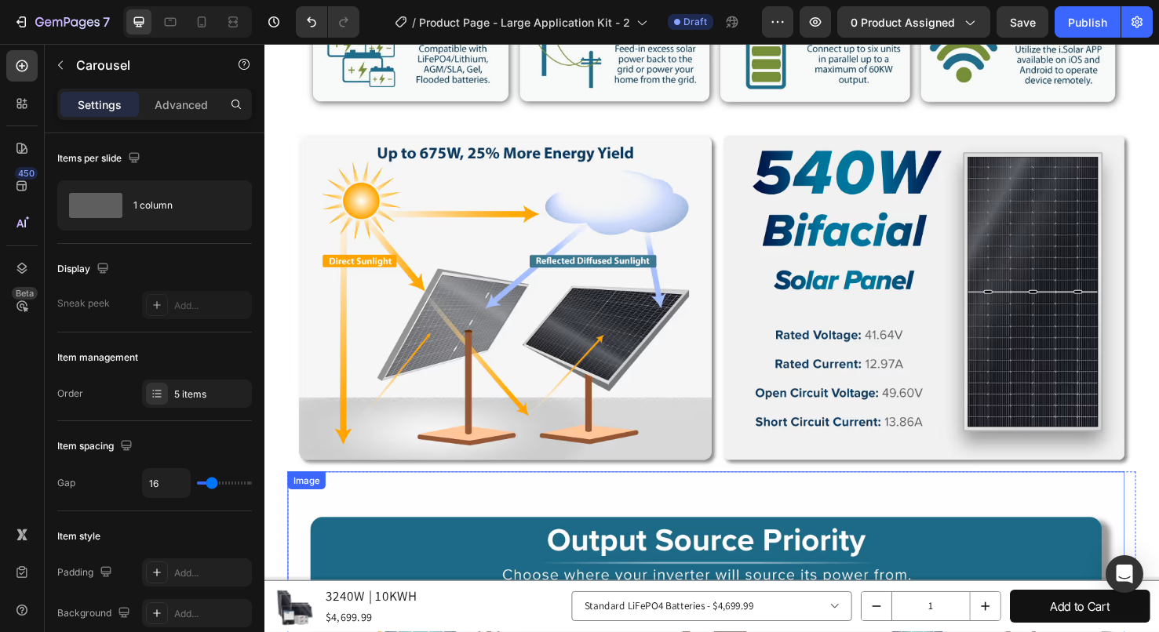
scroll to position [2661, 0]
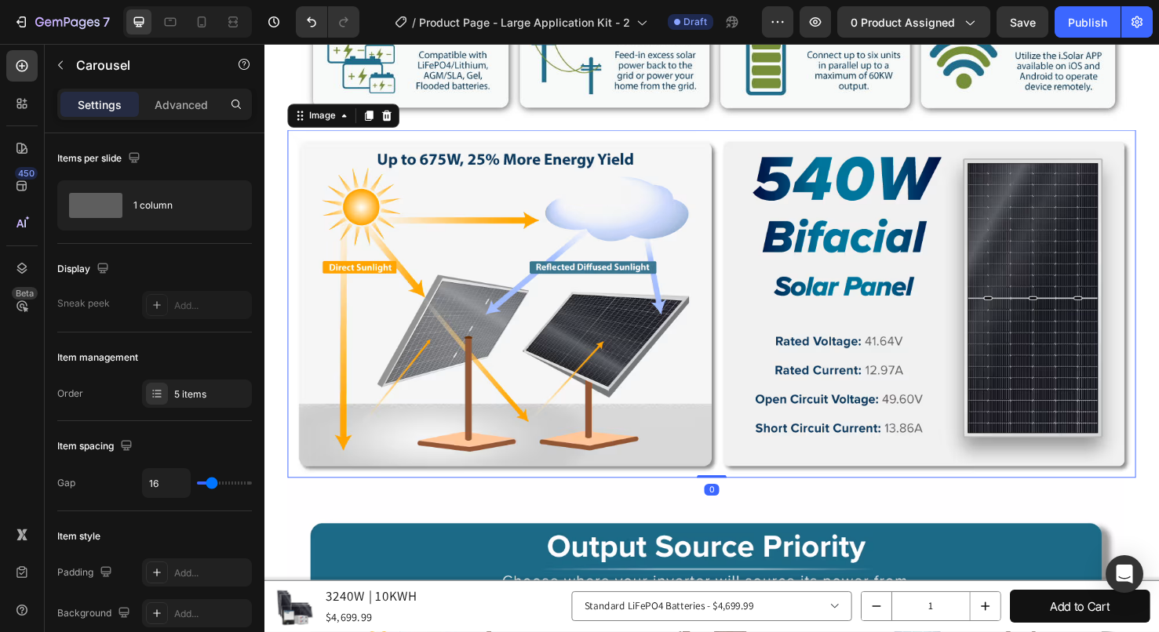
click at [855, 257] on img at bounding box center [735, 318] width 893 height 366
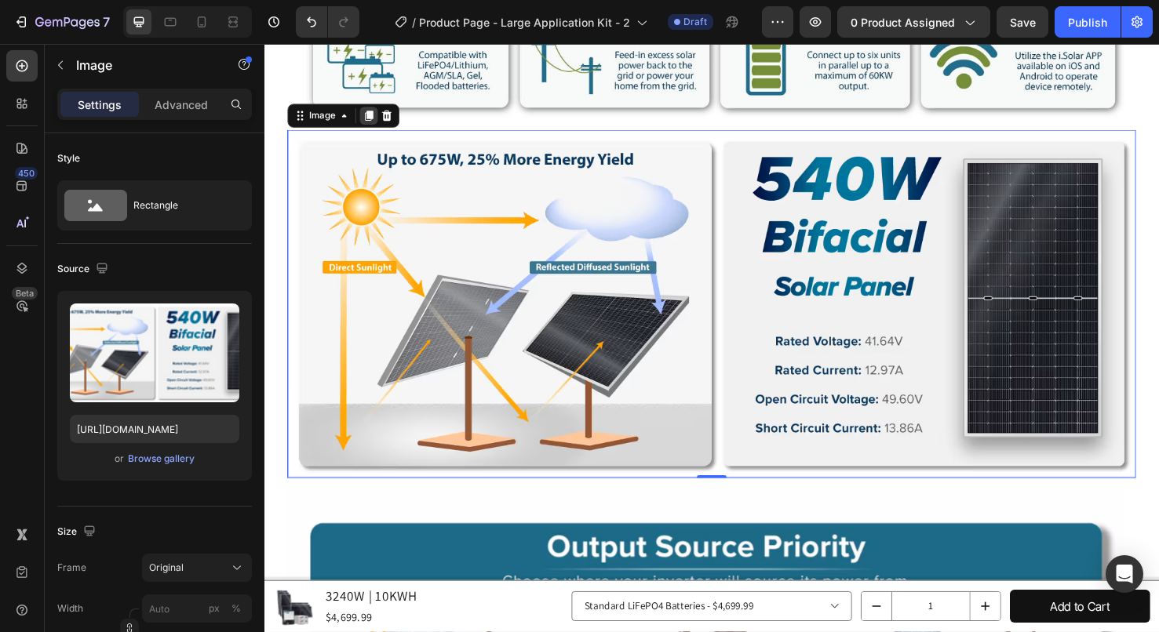
click at [376, 115] on icon at bounding box center [374, 120] width 9 height 11
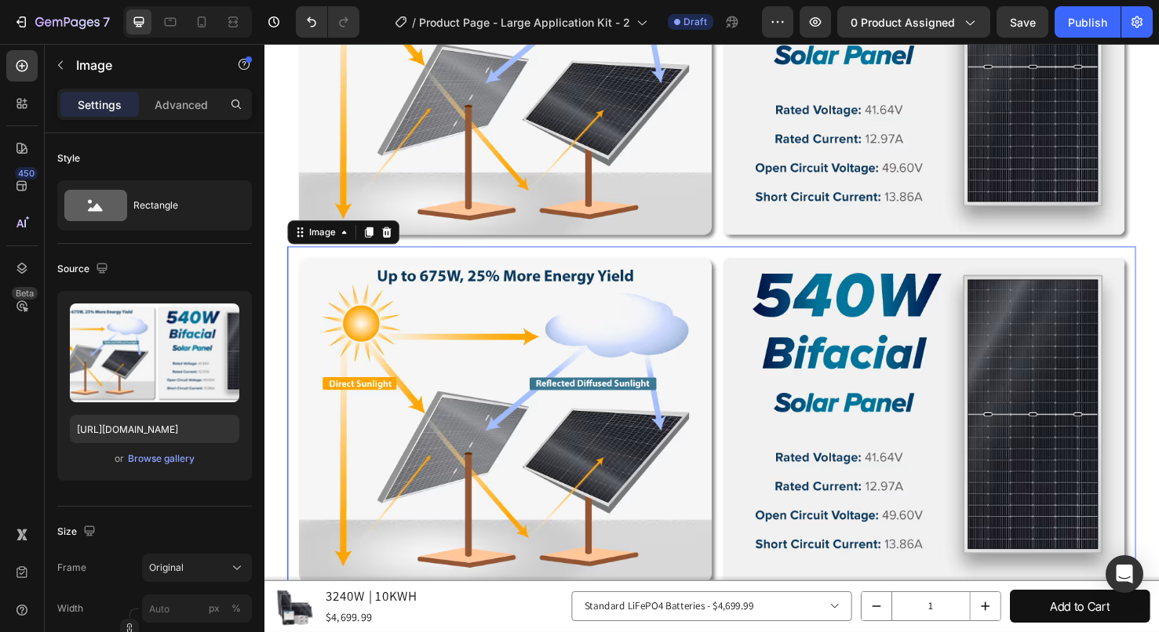
scroll to position [2959, 0]
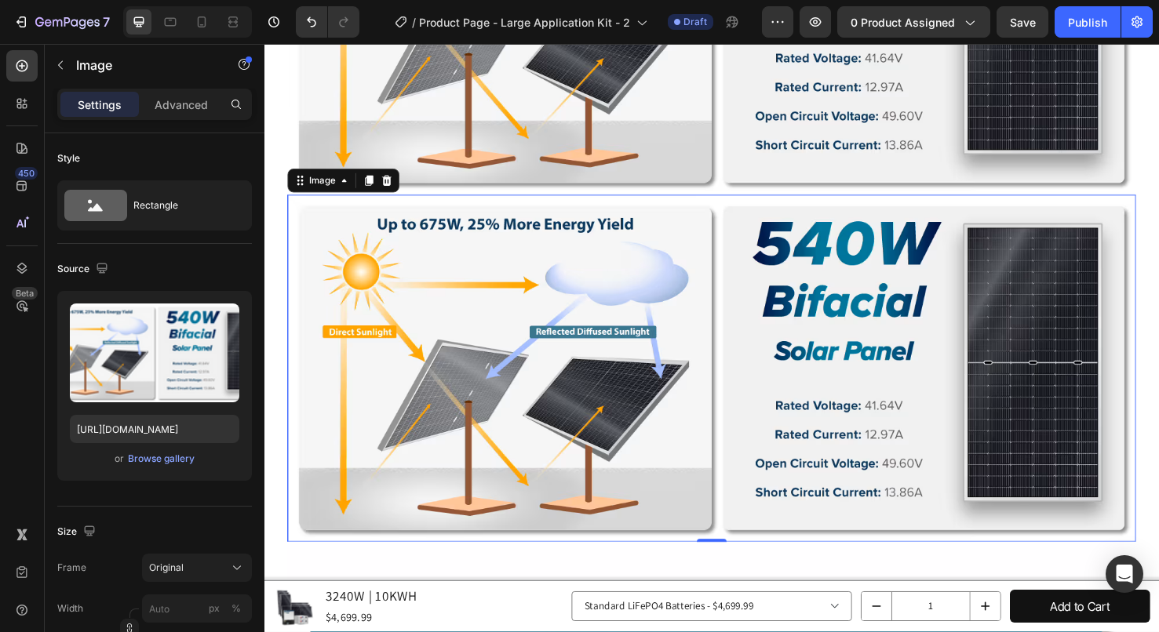
click at [684, 337] on img at bounding box center [735, 386] width 893 height 366
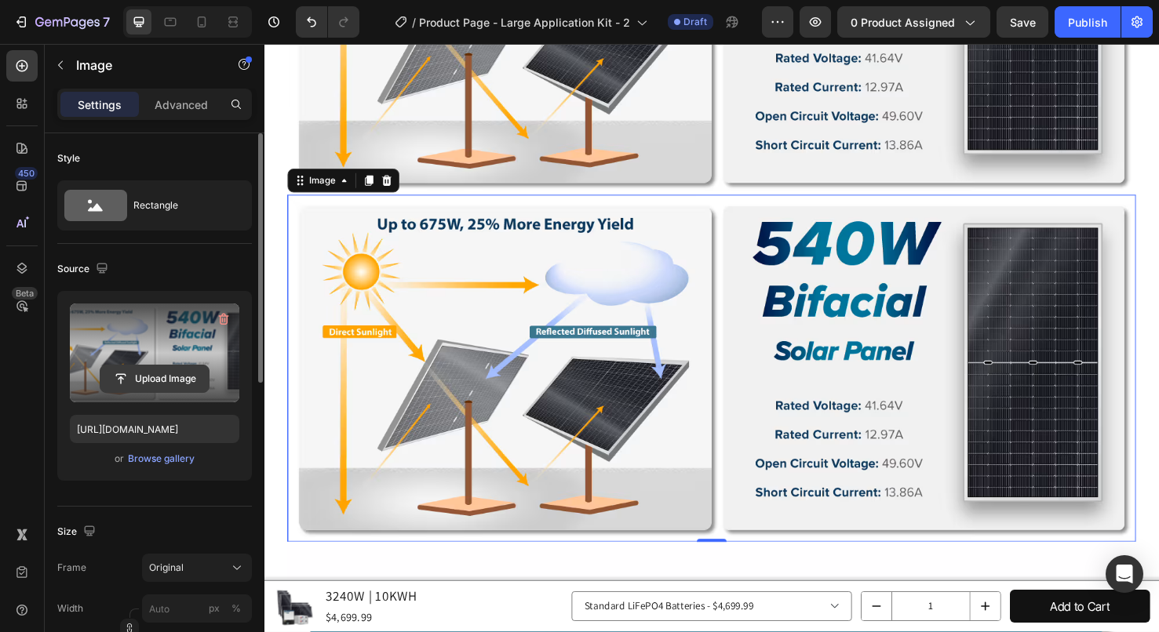
click at [140, 378] on input "file" at bounding box center [154, 379] width 108 height 27
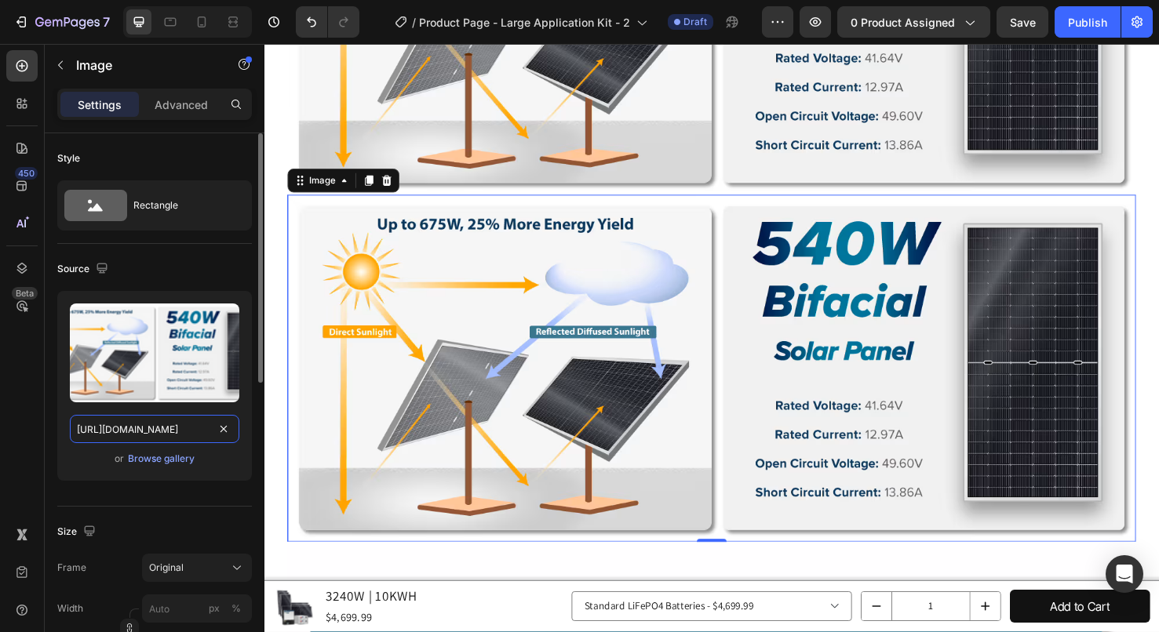
click at [184, 429] on input "[URL][DOMAIN_NAME]" at bounding box center [154, 429] width 169 height 28
paste input "[DOMAIN_NAME][URL] [URL][DOMAIN_NAME]"
type input "[URL][DOMAIN_NAME] [URL][DOMAIN_NAME]"
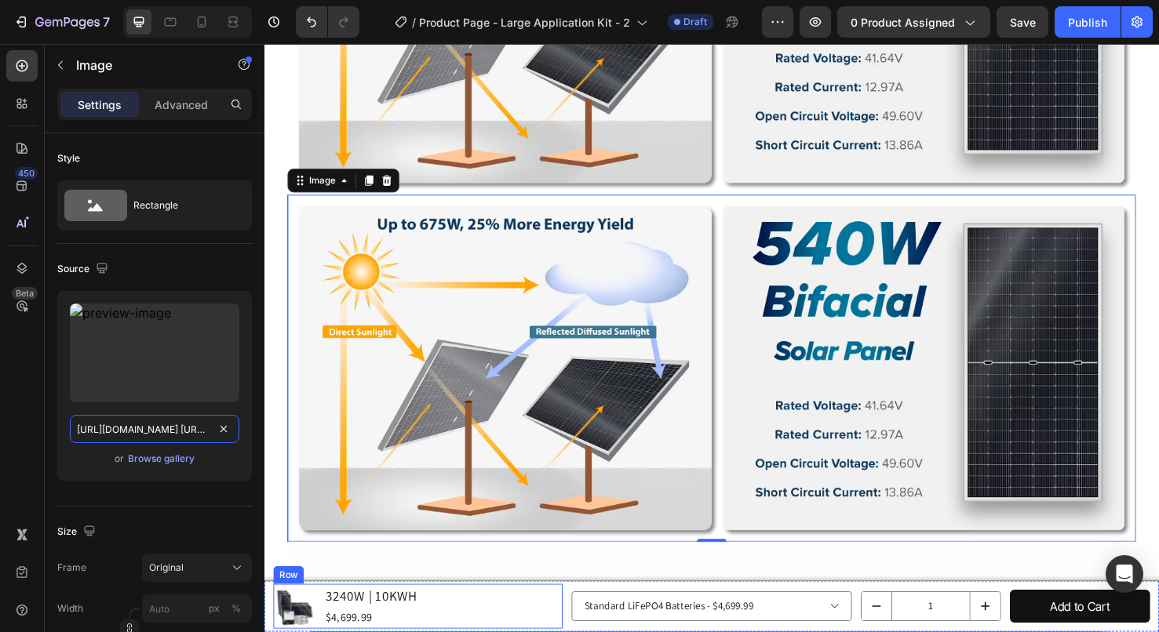
scroll to position [0, 1150]
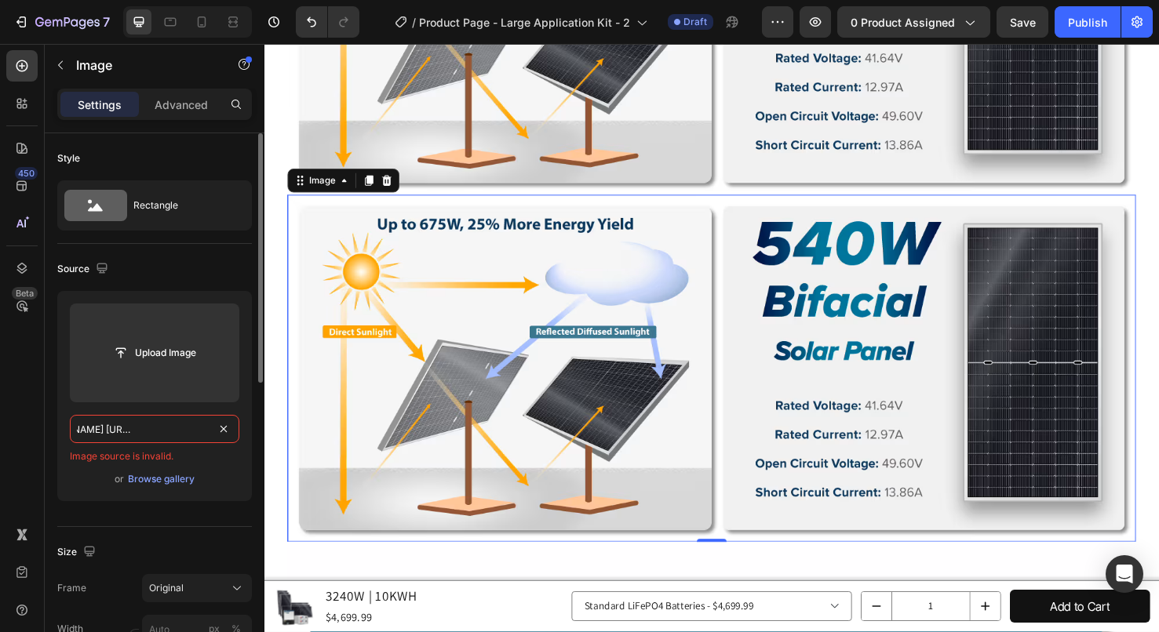
click at [168, 434] on input "[URL][DOMAIN_NAME] [URL][DOMAIN_NAME]" at bounding box center [154, 429] width 169 height 28
click at [152, 434] on input "[URL][DOMAIN_NAME] [URL][DOMAIN_NAME]" at bounding box center [154, 429] width 169 height 28
drag, startPoint x: 152, startPoint y: 434, endPoint x: -58, endPoint y: 434, distance: 210.3
click at [0, 0] on html "7 Version history / Product Page - Large Application Kit - 2 Draft Preview 0 pr…" at bounding box center [579, 0] width 1159 height 0
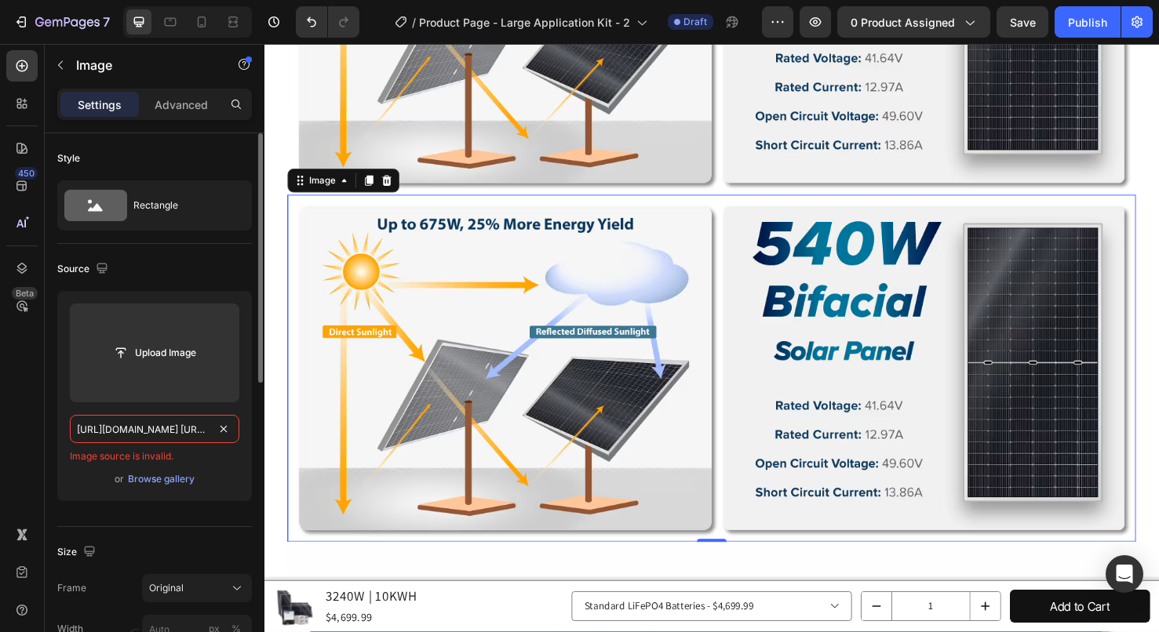
click at [112, 421] on input "[URL][DOMAIN_NAME] [URL][DOMAIN_NAME]" at bounding box center [154, 429] width 169 height 28
click at [140, 439] on input "[URL][DOMAIN_NAME] [URL][DOMAIN_NAME]" at bounding box center [154, 429] width 169 height 28
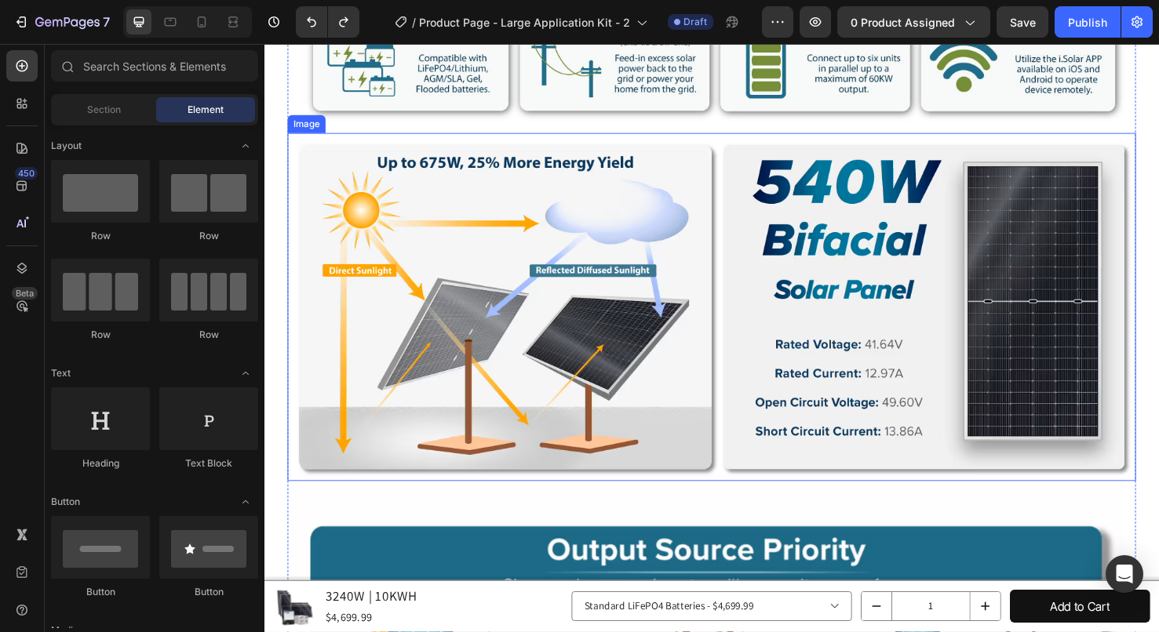
scroll to position [2724, 0]
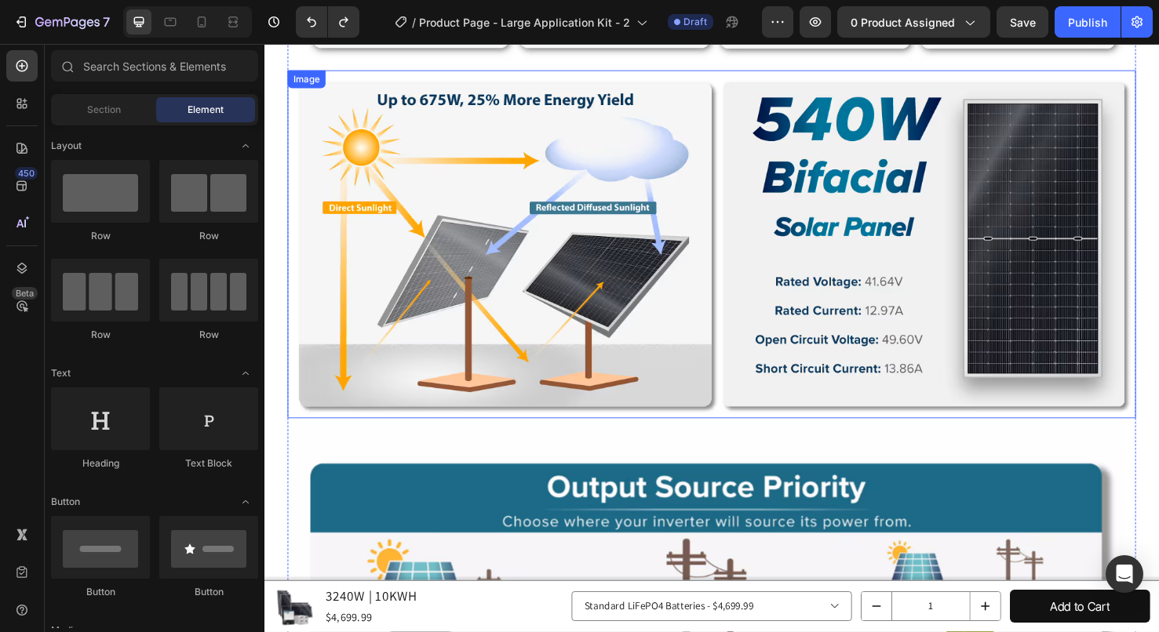
click at [979, 229] on img at bounding box center [735, 255] width 893 height 366
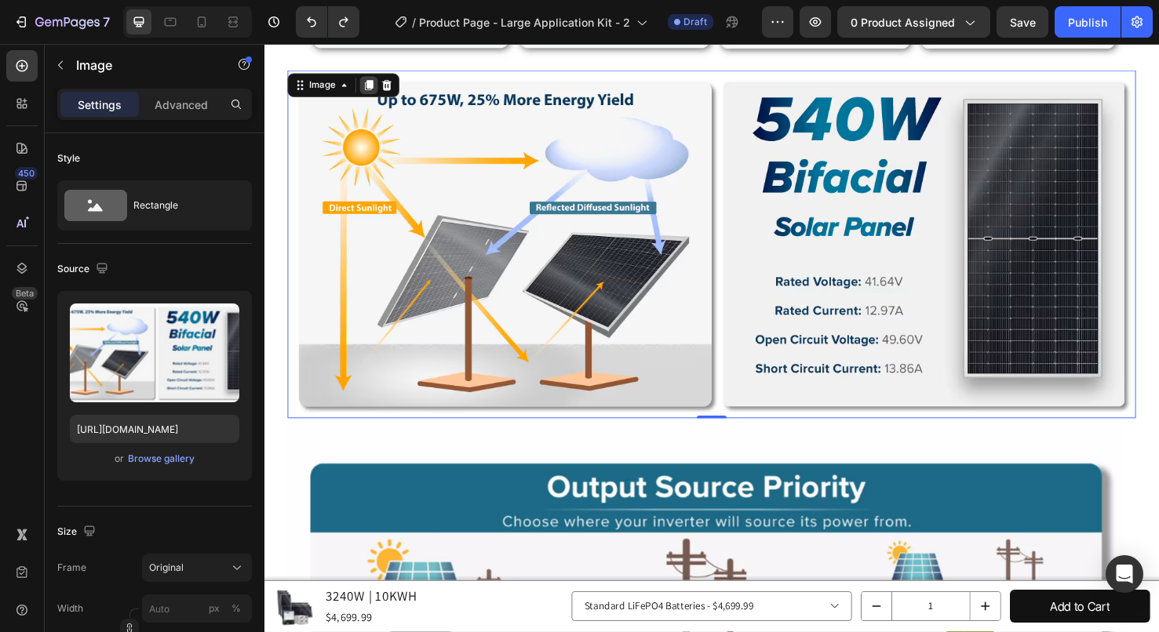
click at [370, 82] on icon at bounding box center [374, 88] width 13 height 13
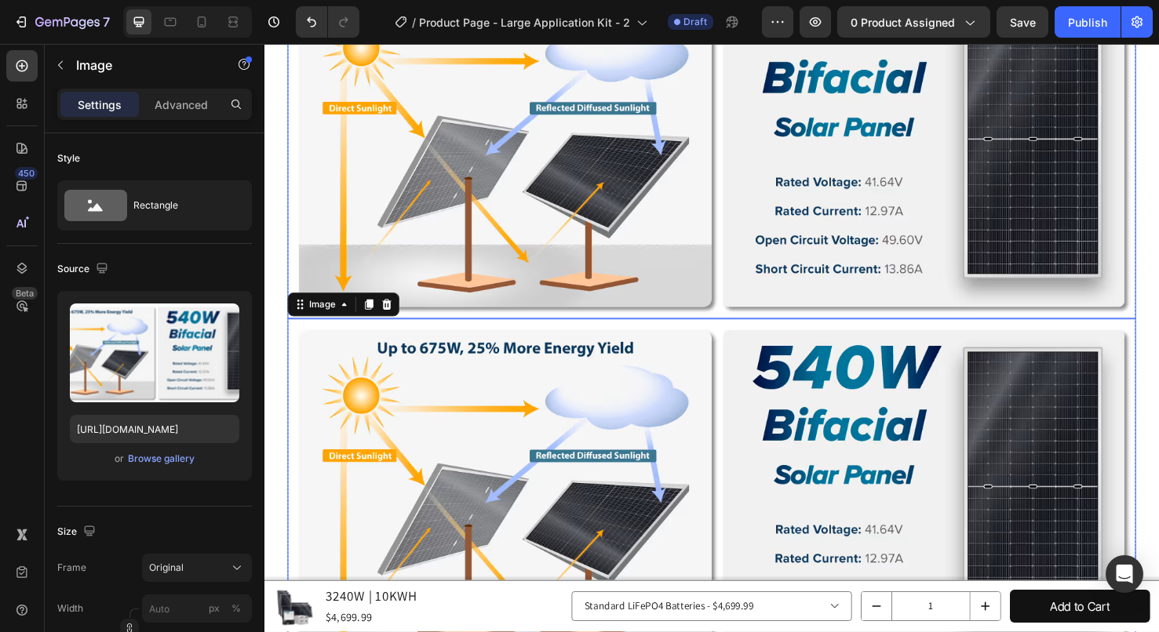
scroll to position [3038, 0]
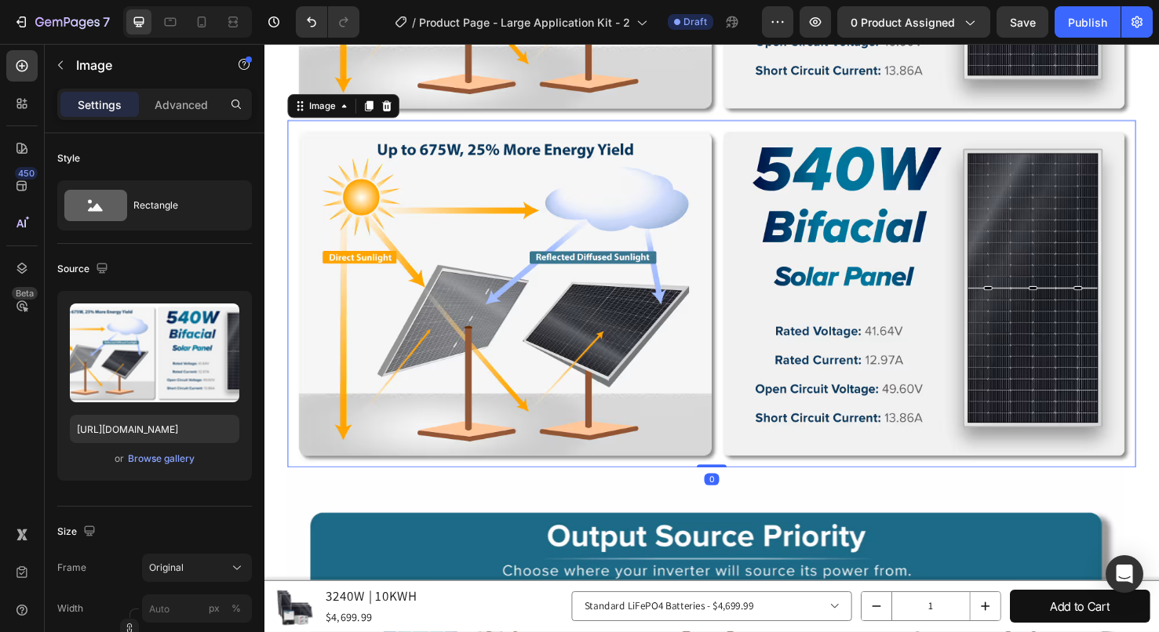
click at [610, 268] on img at bounding box center [735, 308] width 893 height 366
click at [167, 427] on input "[URL][DOMAIN_NAME]" at bounding box center [154, 429] width 169 height 28
paste input "[DOMAIN_NAME][URL]"
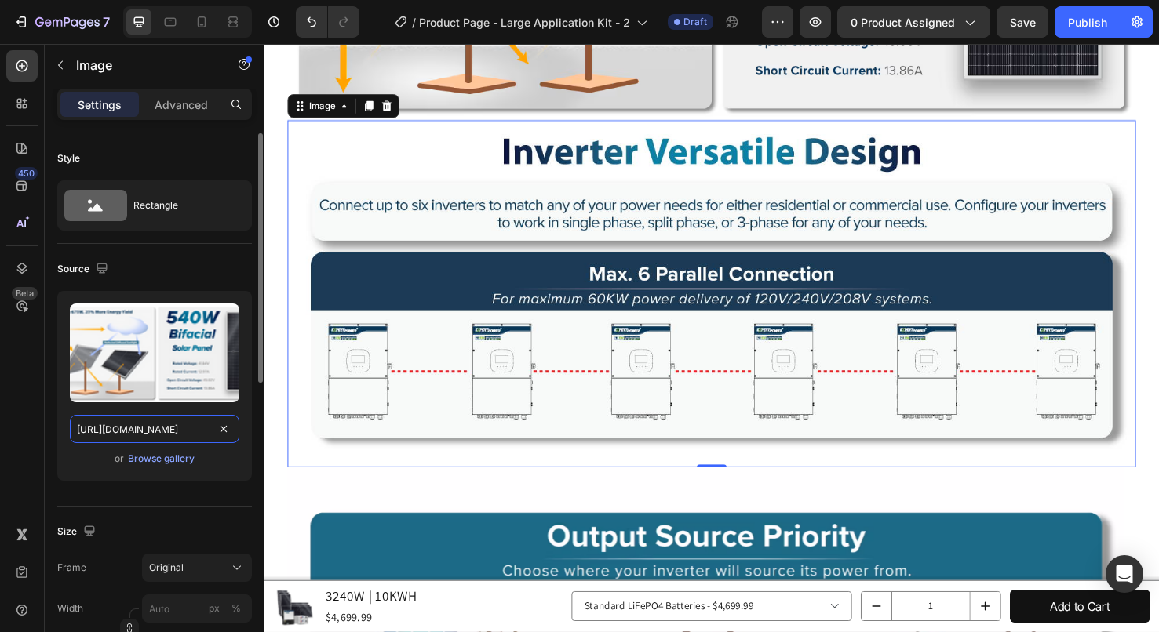
scroll to position [0, 516]
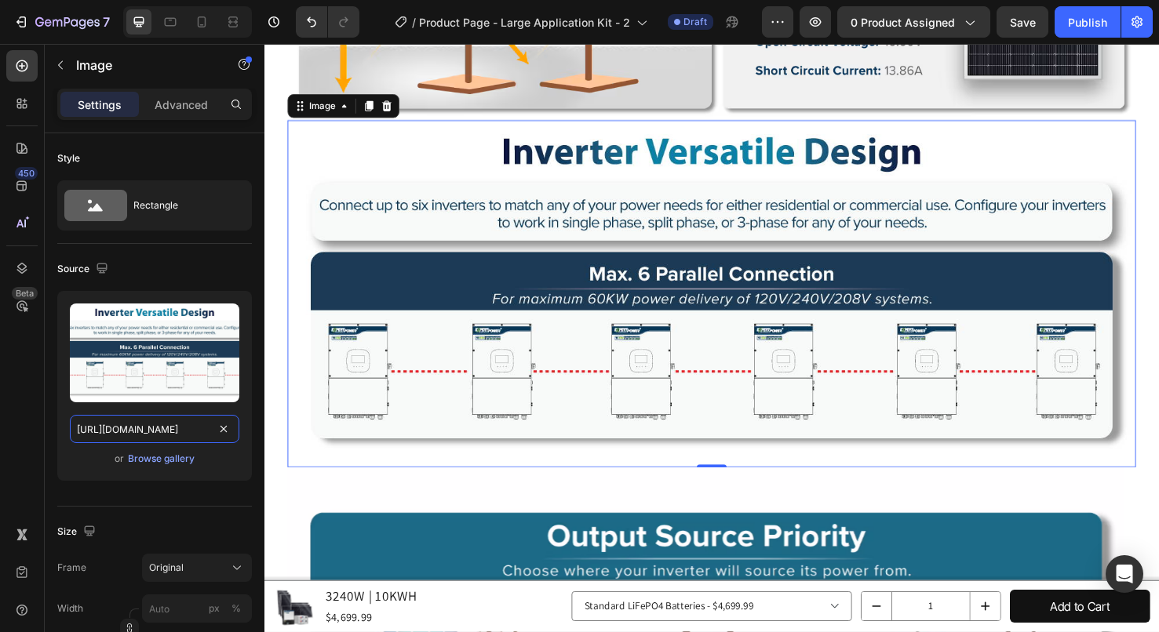
type input "[URL][DOMAIN_NAME]"
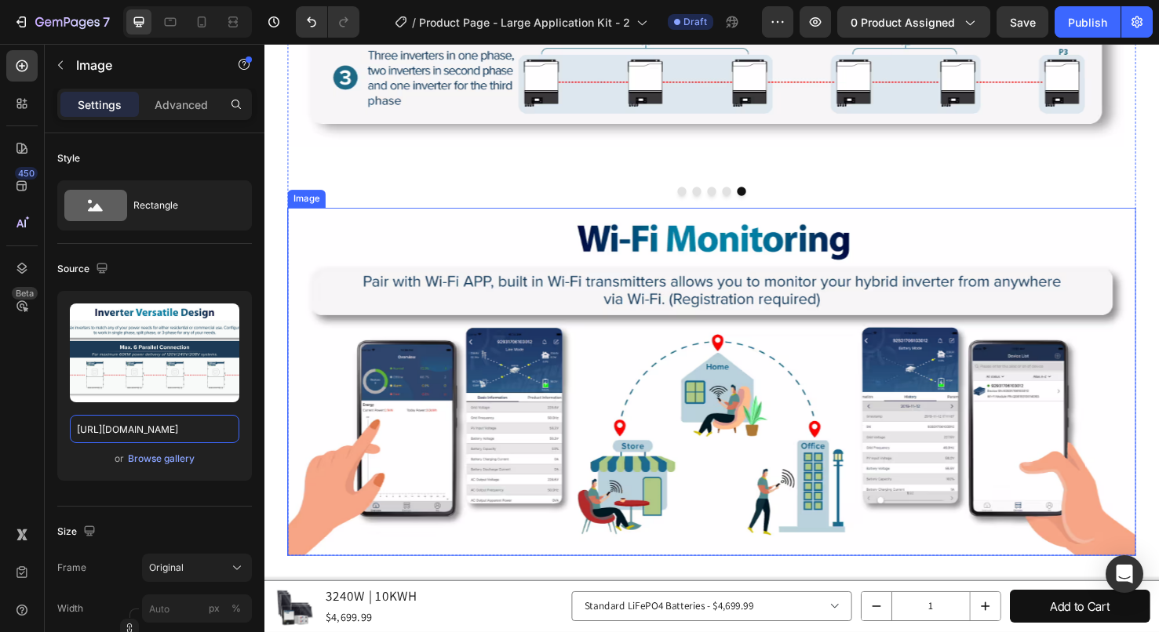
scroll to position [4136, 0]
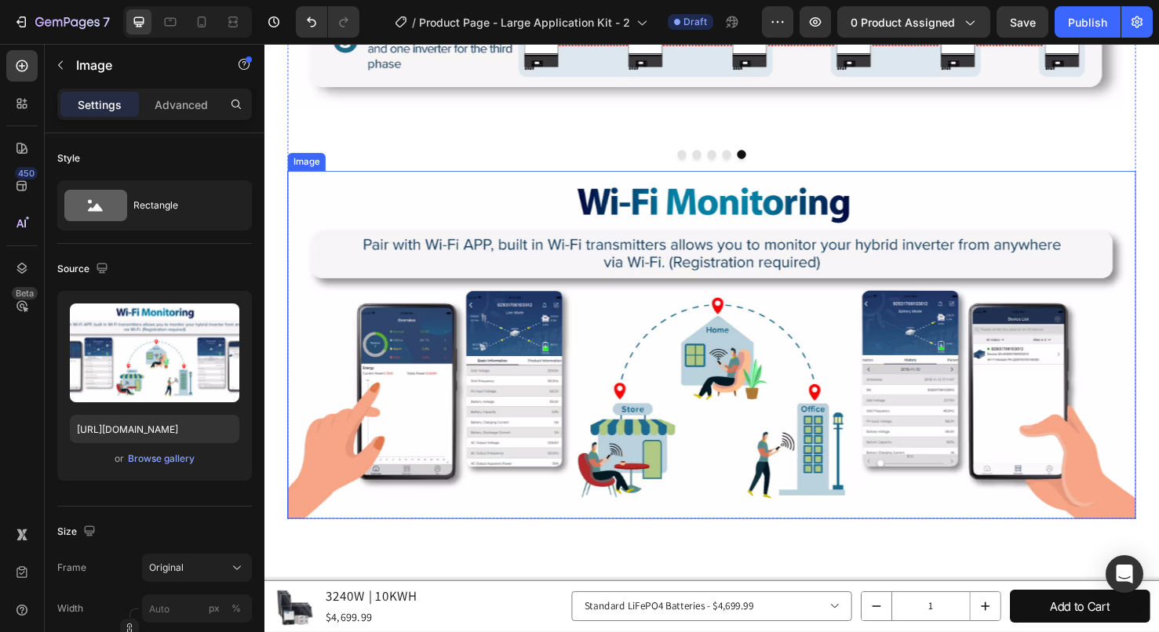
click at [610, 253] on img at bounding box center [735, 361] width 893 height 366
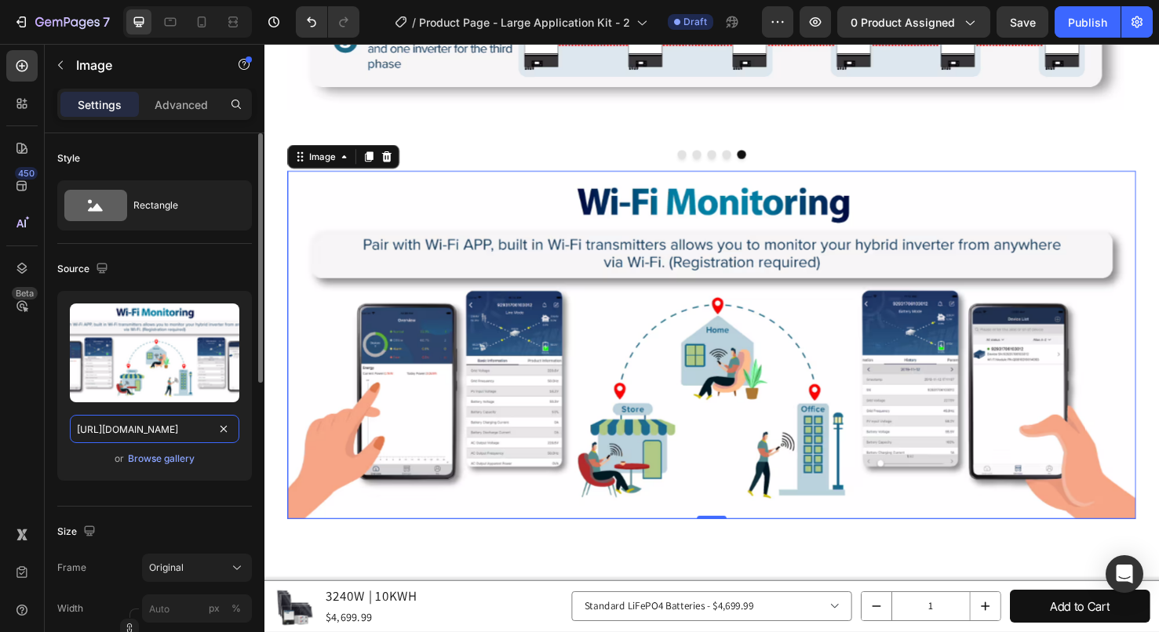
click at [164, 432] on input "[URL][DOMAIN_NAME]" at bounding box center [154, 429] width 169 height 28
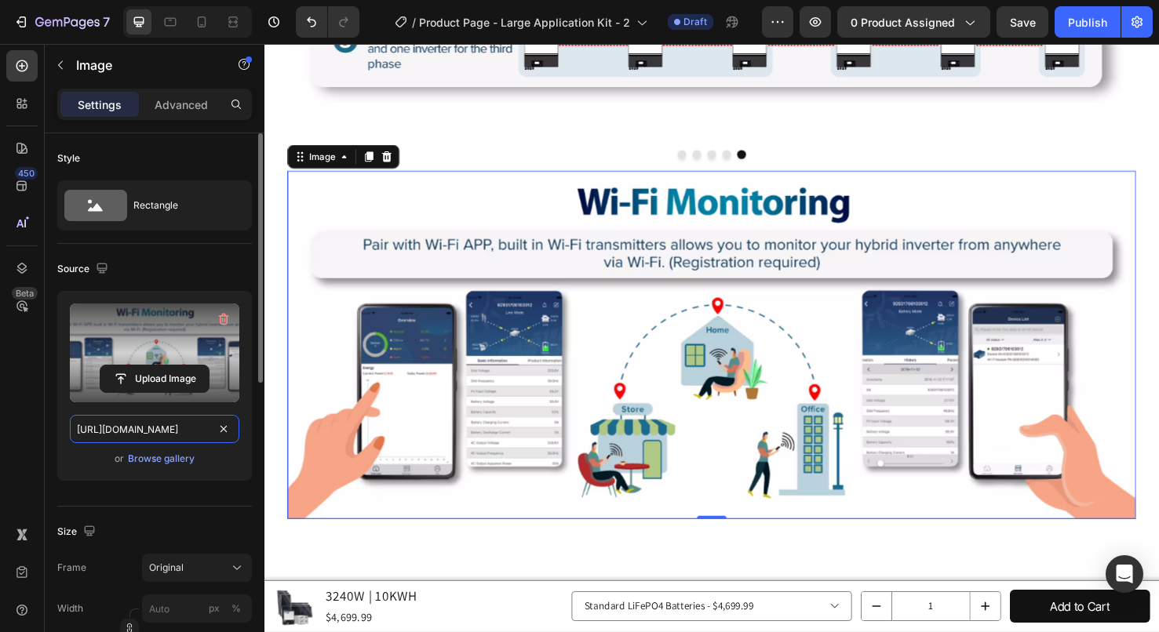
paste input "[DOMAIN_NAME][URL]"
type input "[URL][DOMAIN_NAME]"
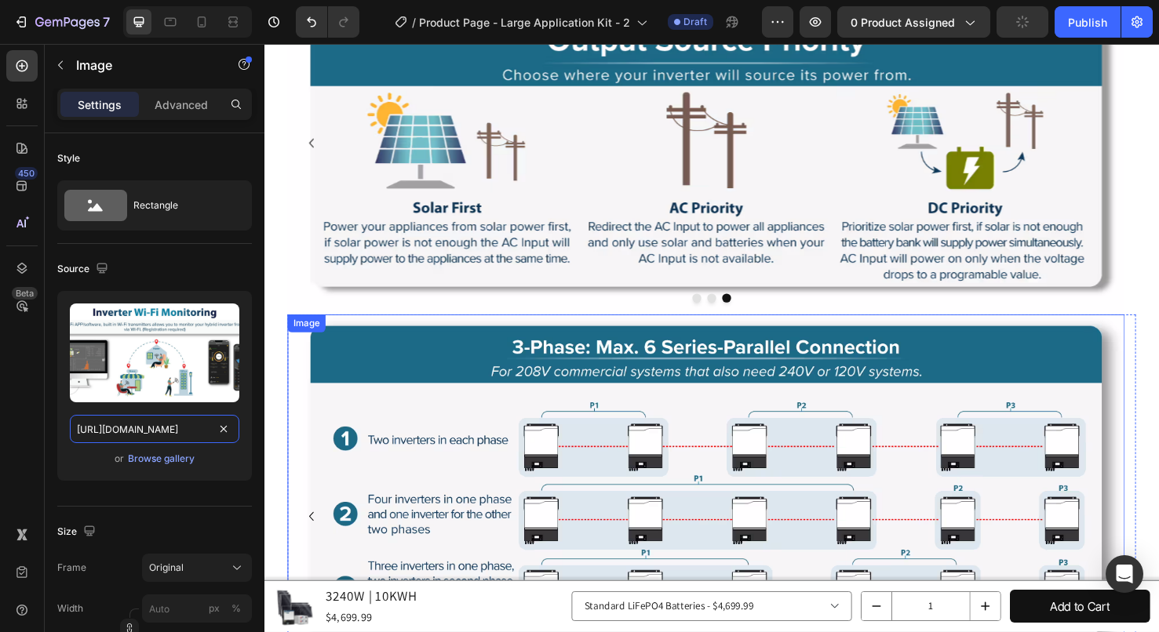
scroll to position [3665, 0]
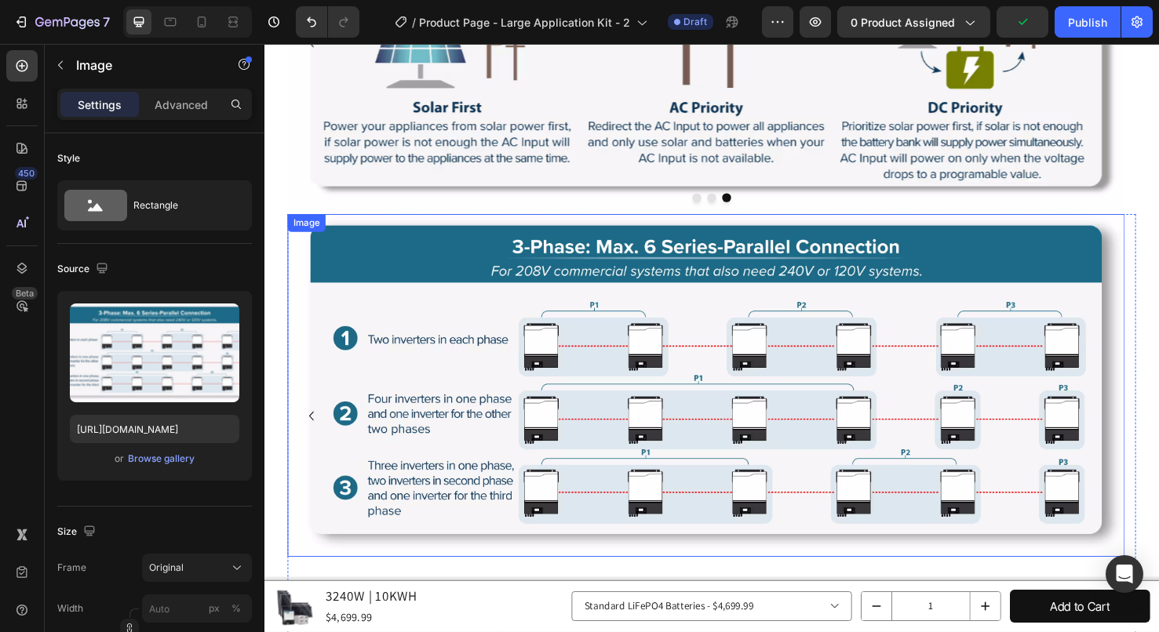
click at [567, 352] on img at bounding box center [729, 404] width 881 height 361
click at [399, 233] on icon at bounding box center [393, 239] width 13 height 13
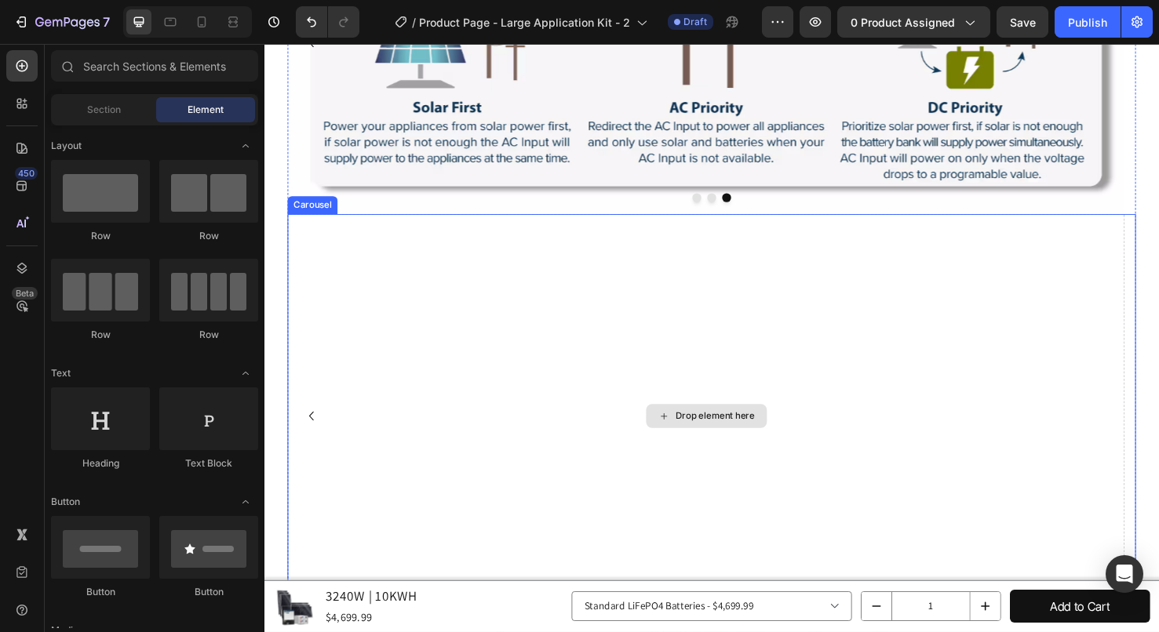
click at [375, 259] on div "Drop element here" at bounding box center [729, 436] width 881 height 425
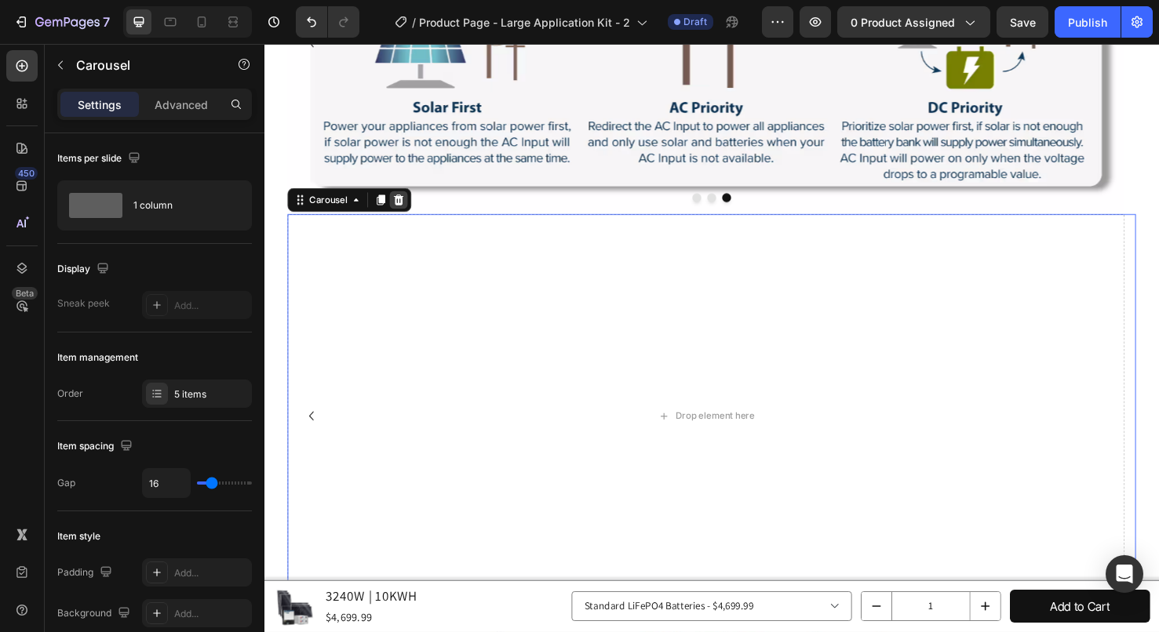
click at [409, 203] on icon at bounding box center [406, 208] width 10 height 11
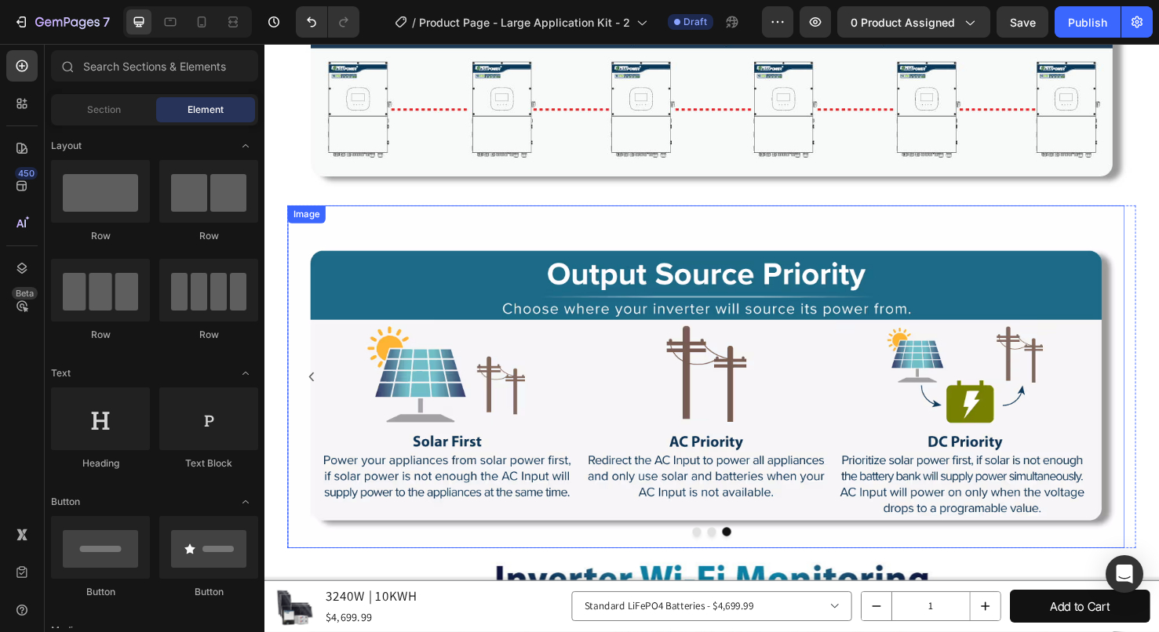
scroll to position [3352, 0]
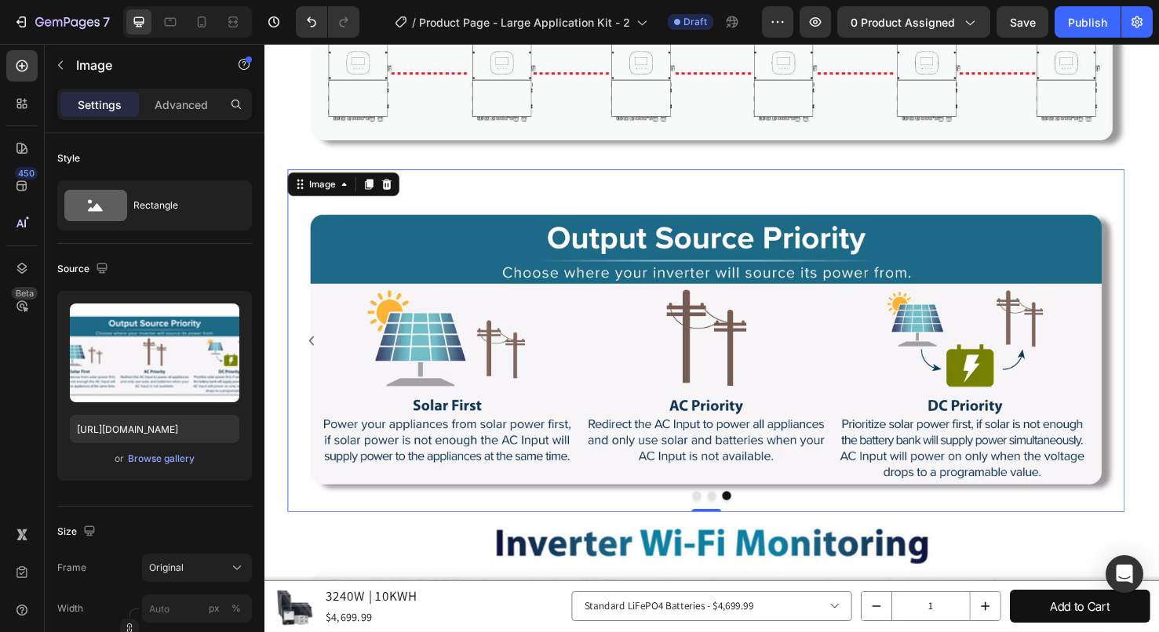
click at [804, 309] on img at bounding box center [729, 357] width 881 height 361
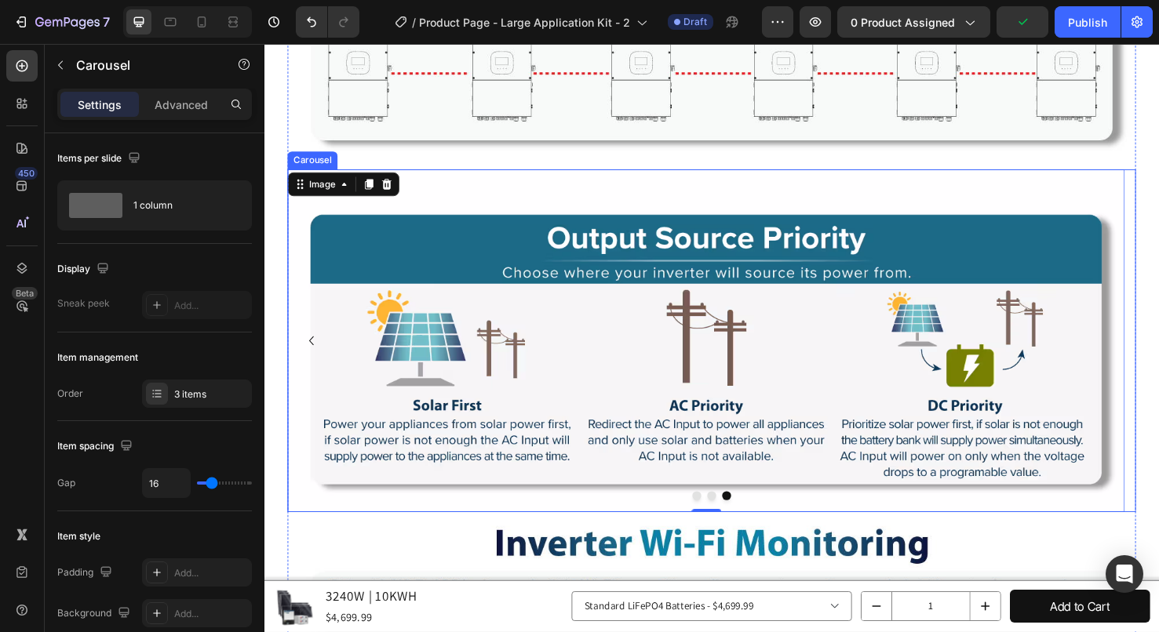
click at [313, 352] on icon "Carousel Back Arrow" at bounding box center [314, 356] width 5 height 9
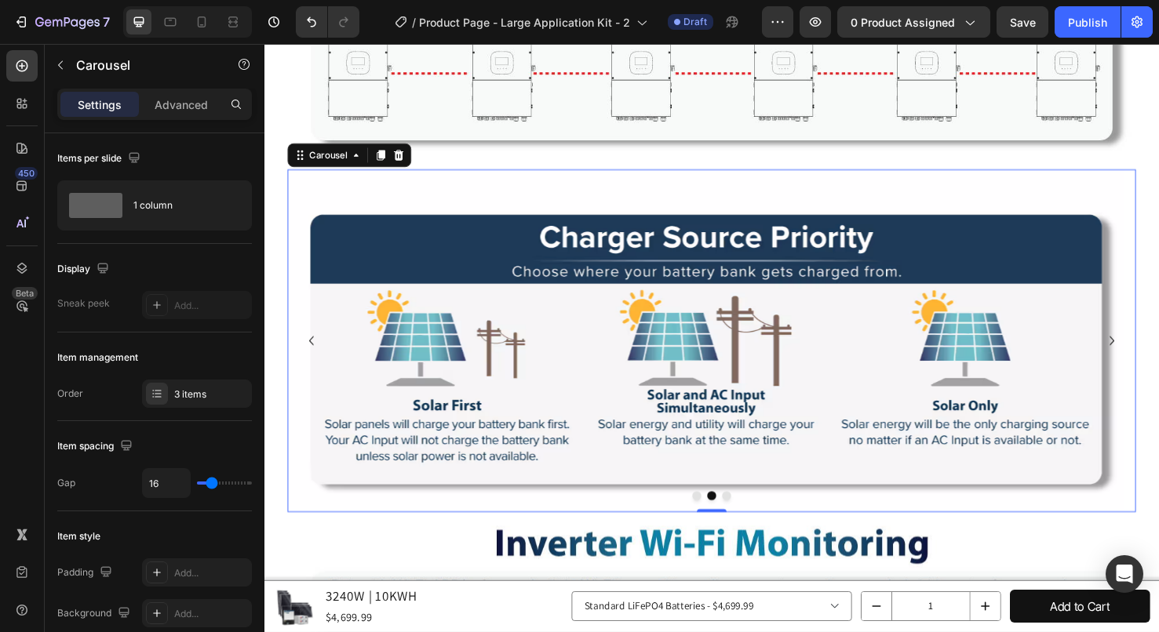
click at [318, 348] on icon "Carousel Back Arrow" at bounding box center [313, 357] width 19 height 19
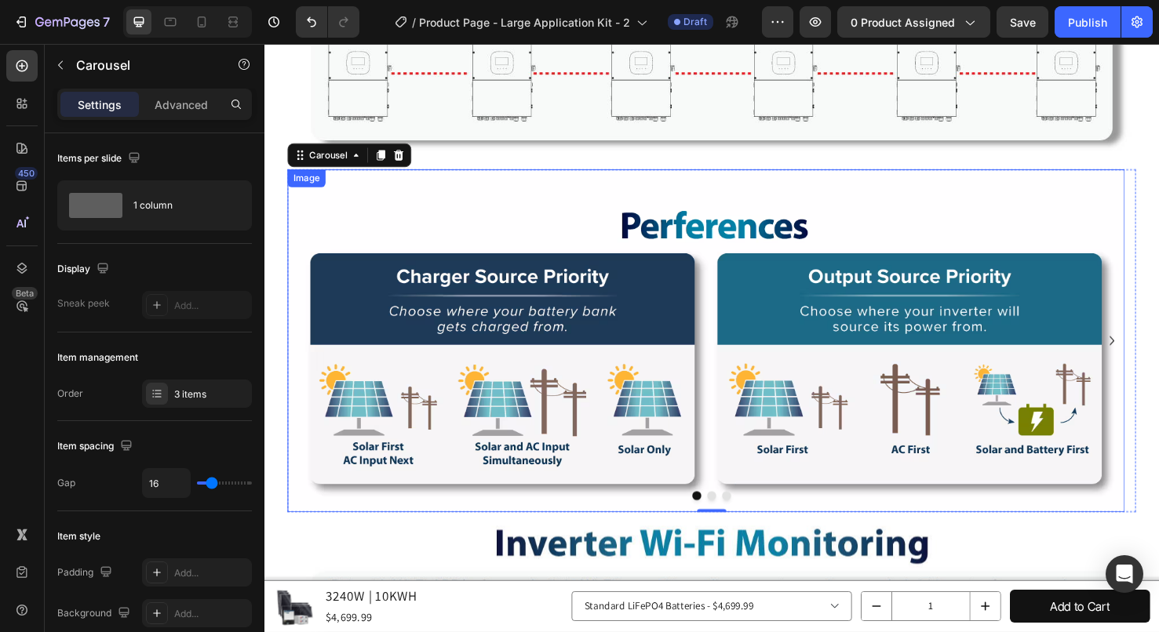
click at [560, 258] on img at bounding box center [729, 357] width 881 height 361
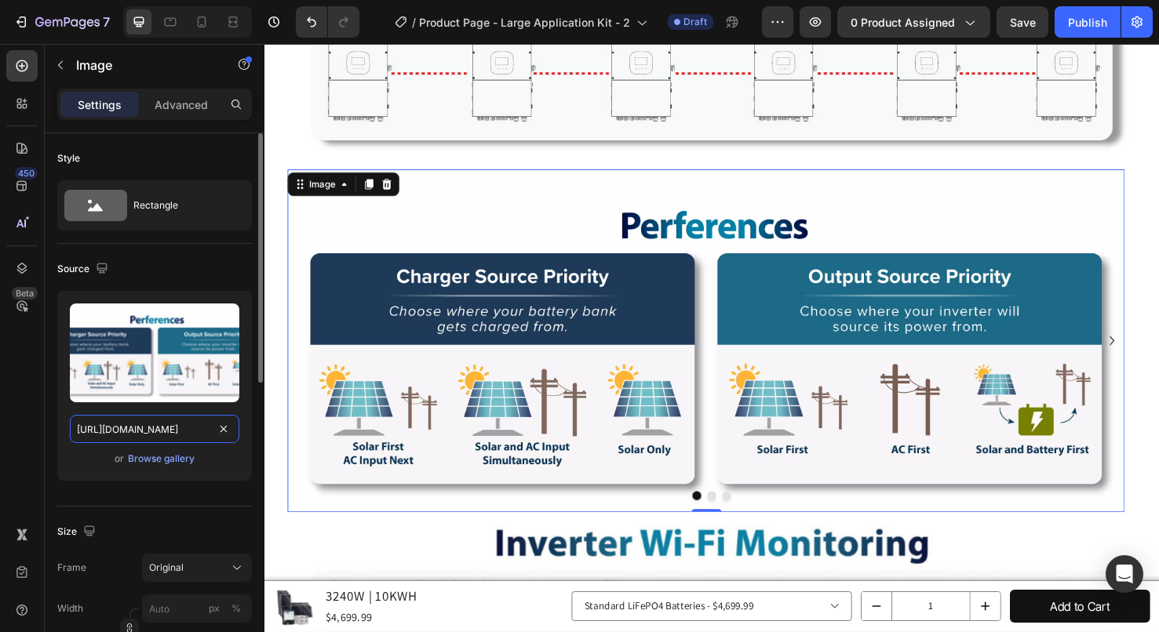
click at [147, 420] on input "[URL][DOMAIN_NAME]" at bounding box center [154, 429] width 169 height 28
paste input "[DOMAIN_NAME][URL]"
type input "[URL][DOMAIN_NAME]"
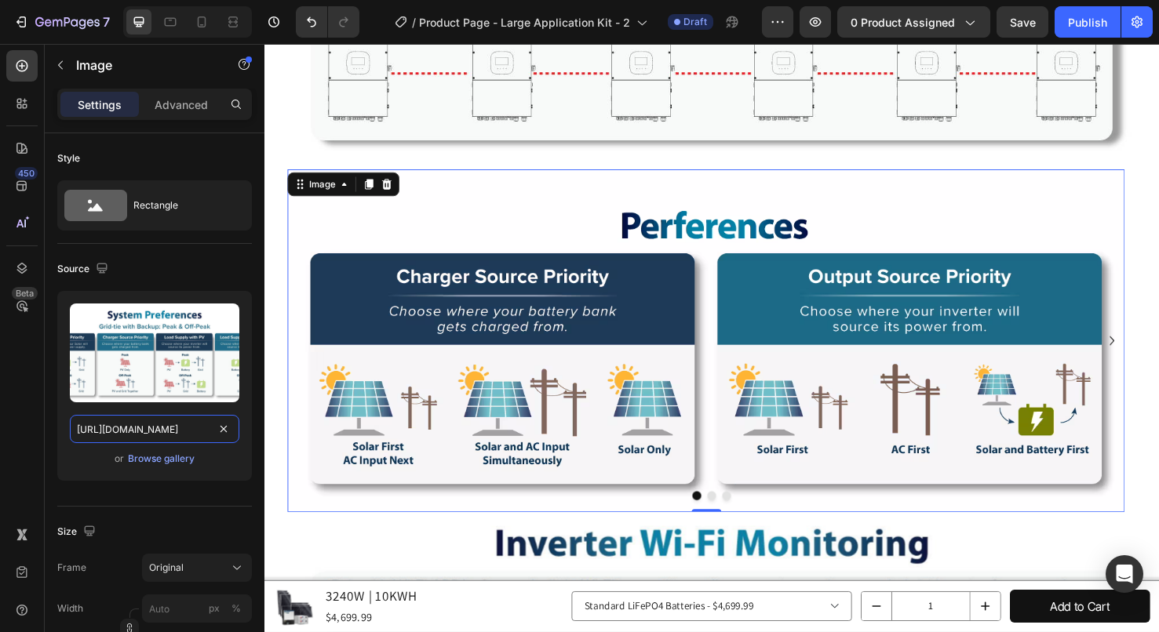
scroll to position [0, 519]
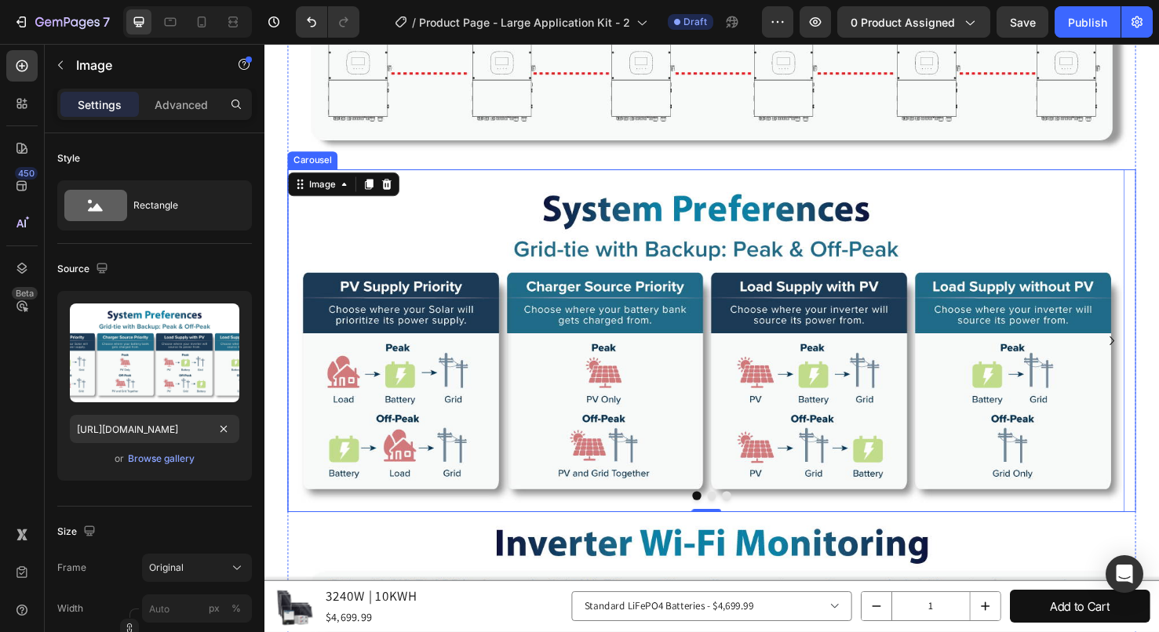
click at [731, 516] on button "Dot" at bounding box center [735, 520] width 9 height 9
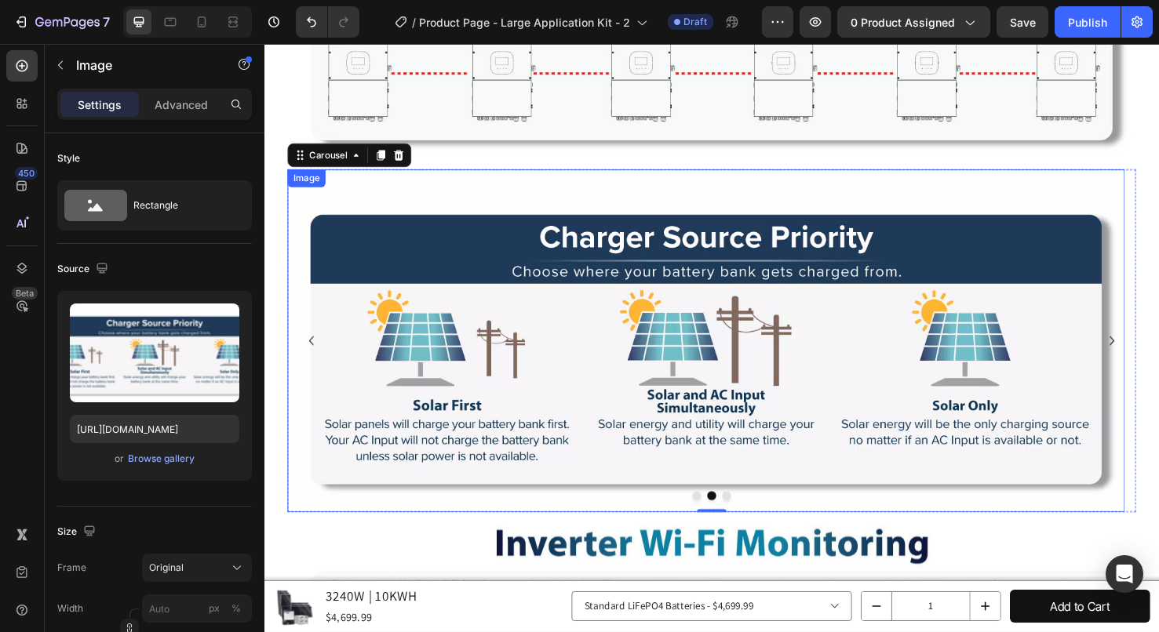
click at [669, 335] on img at bounding box center [729, 357] width 881 height 361
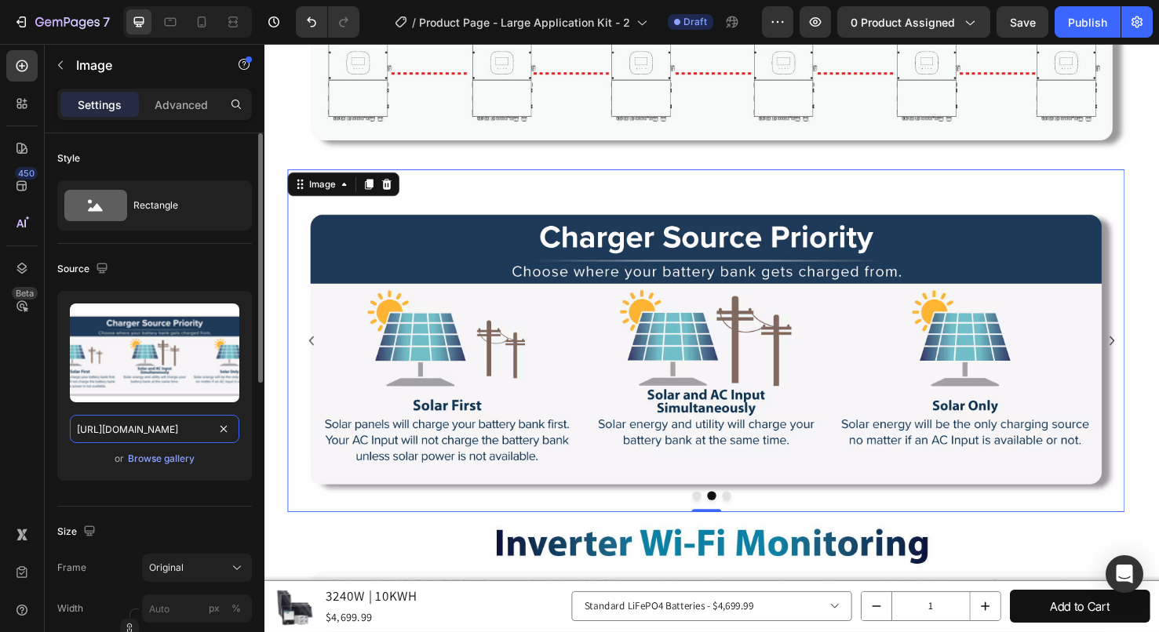
click at [152, 429] on input "[URL][DOMAIN_NAME]" at bounding box center [154, 429] width 169 height 28
paste input "[DOMAIN_NAME][URL]"
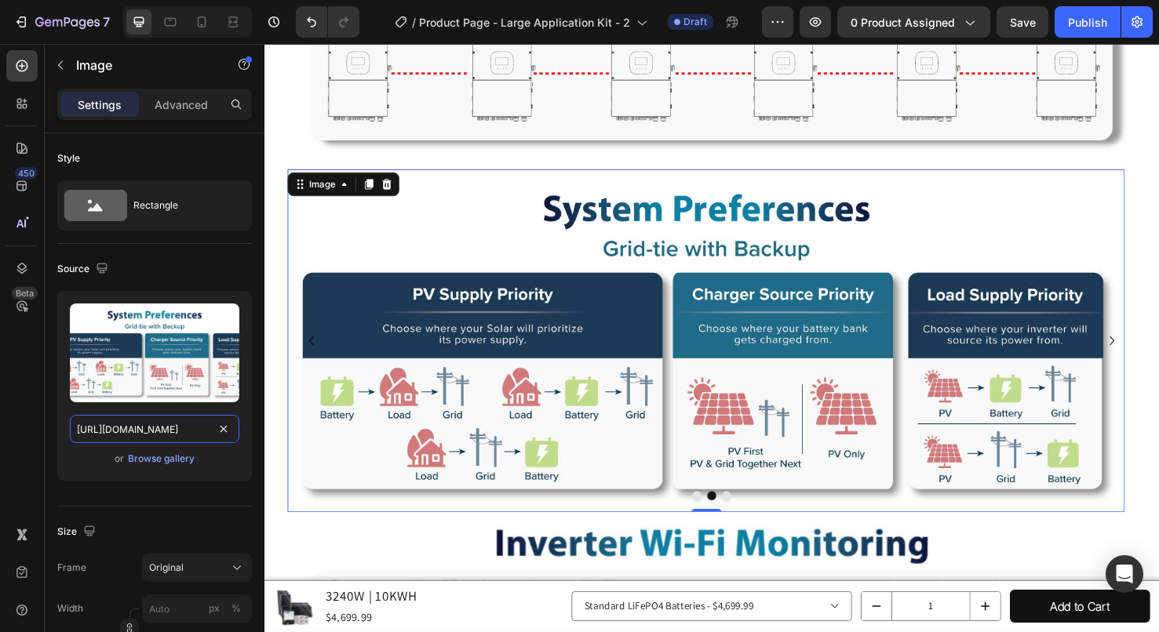
type input "[URL][DOMAIN_NAME]"
click at [746, 516] on button "Dot" at bounding box center [750, 520] width 9 height 9
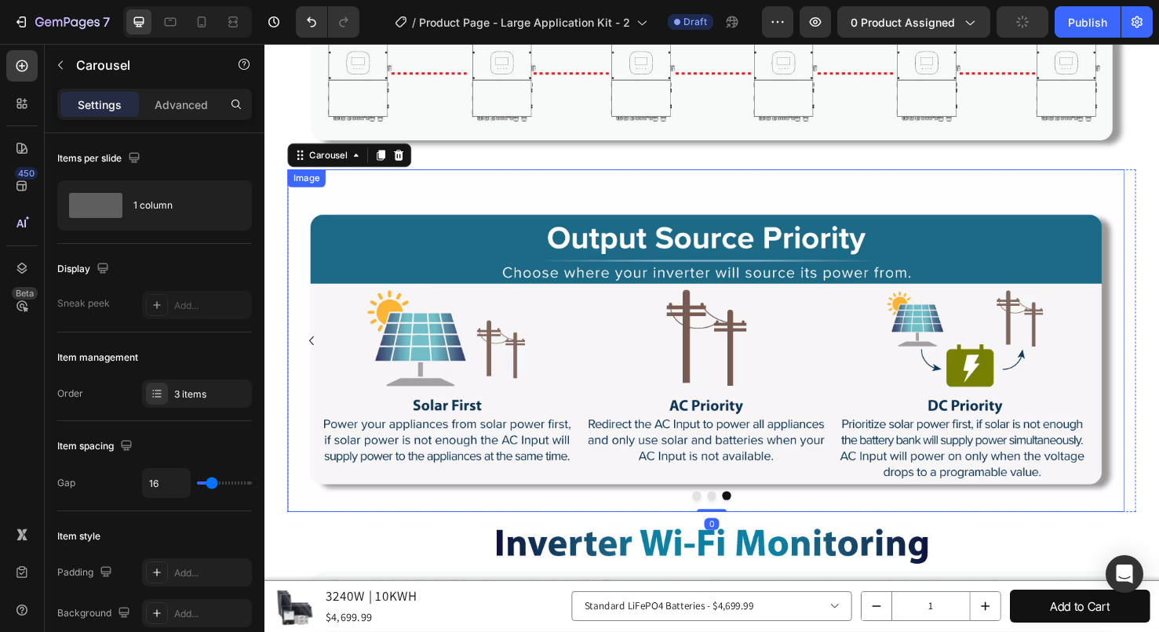
click at [706, 314] on img at bounding box center [729, 357] width 881 height 361
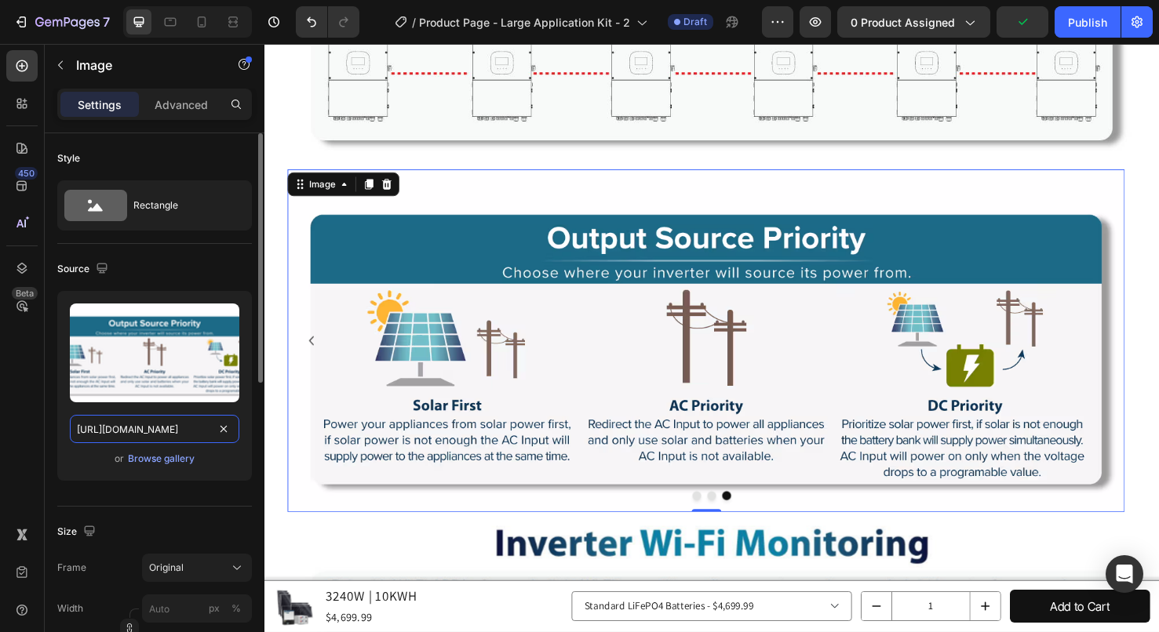
click at [159, 433] on input "[URL][DOMAIN_NAME]" at bounding box center [154, 429] width 169 height 28
paste input "[DOMAIN_NAME][URL]"
type input "[URL][DOMAIN_NAME]"
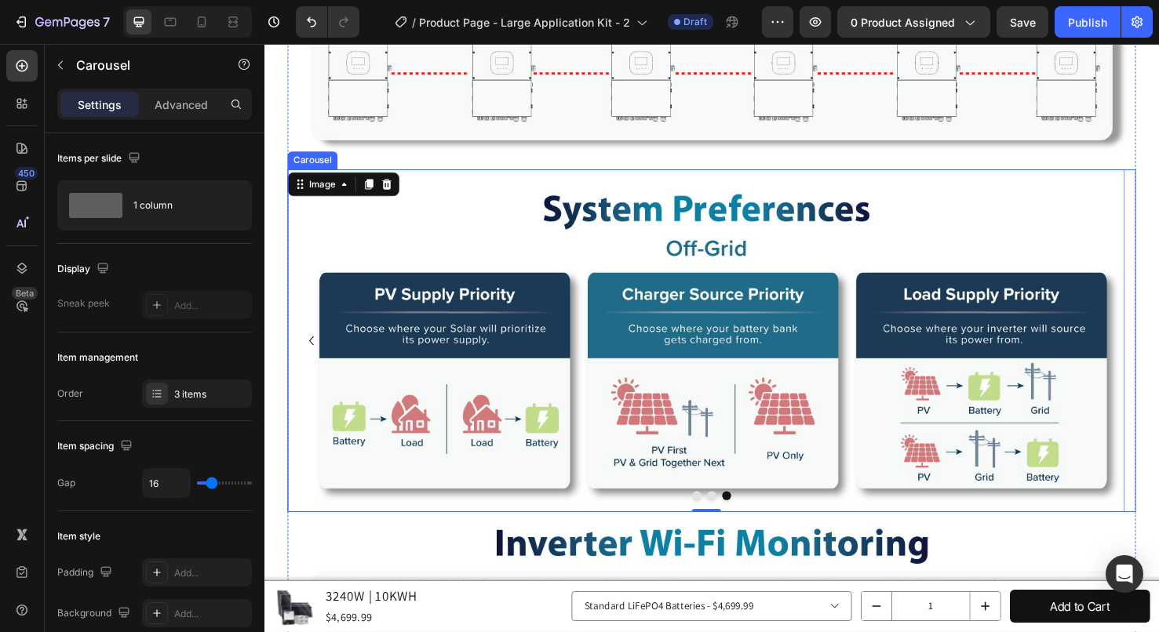
click at [731, 516] on button "Dot" at bounding box center [735, 520] width 9 height 9
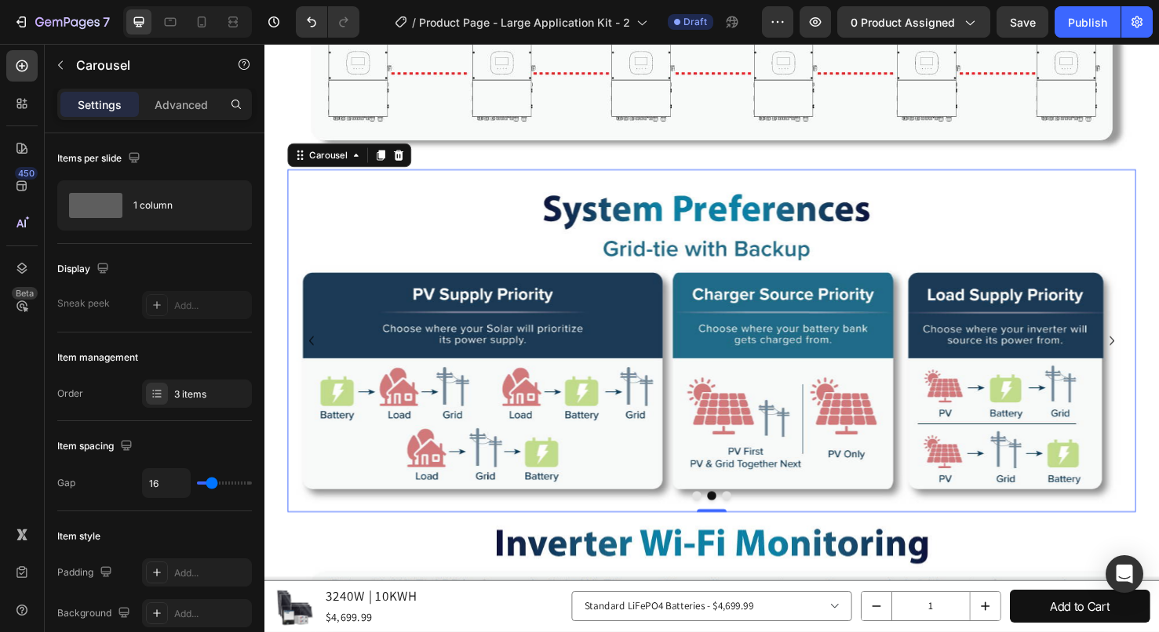
click at [715, 516] on button "Dot" at bounding box center [719, 520] width 9 height 9
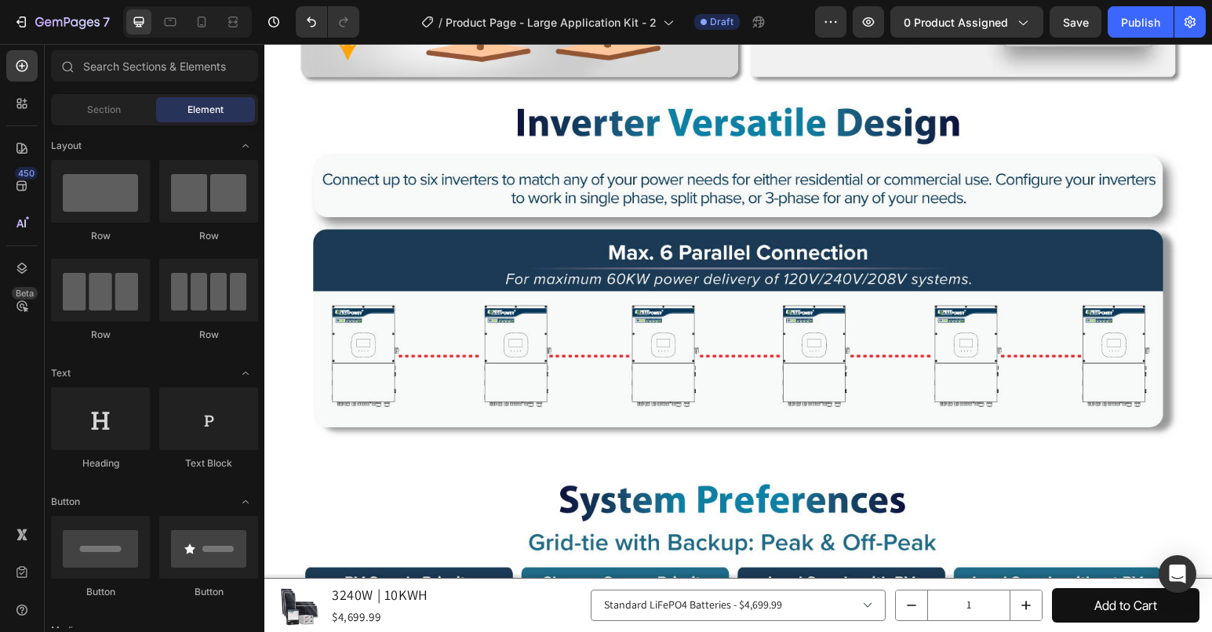
scroll to position [3122, 0]
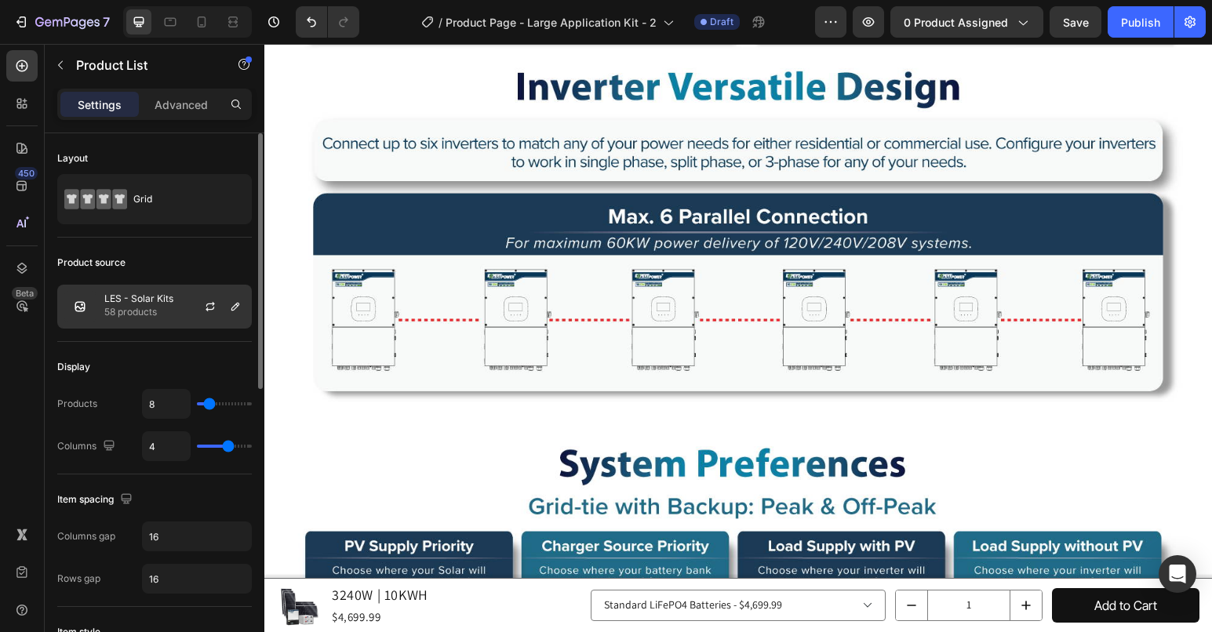
click at [155, 309] on p "58 products" at bounding box center [138, 312] width 69 height 16
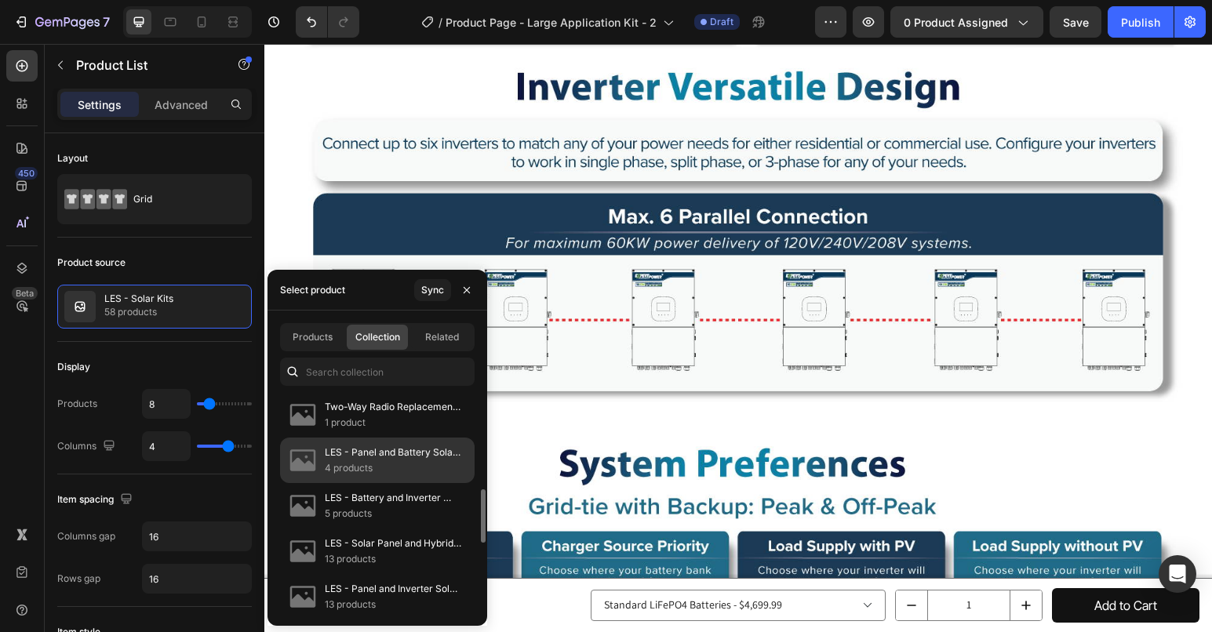
scroll to position [78, 0]
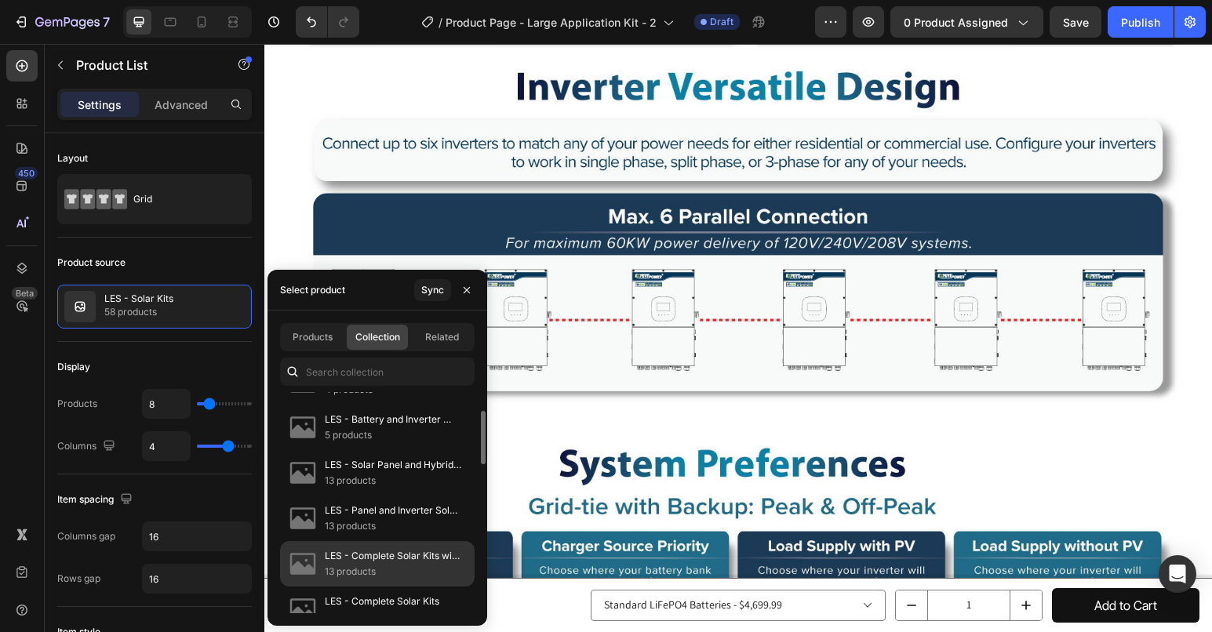
click at [413, 587] on div "LES - Complete Solar Kits with Grid Backfeeding 13 products" at bounding box center [377, 610] width 195 height 46
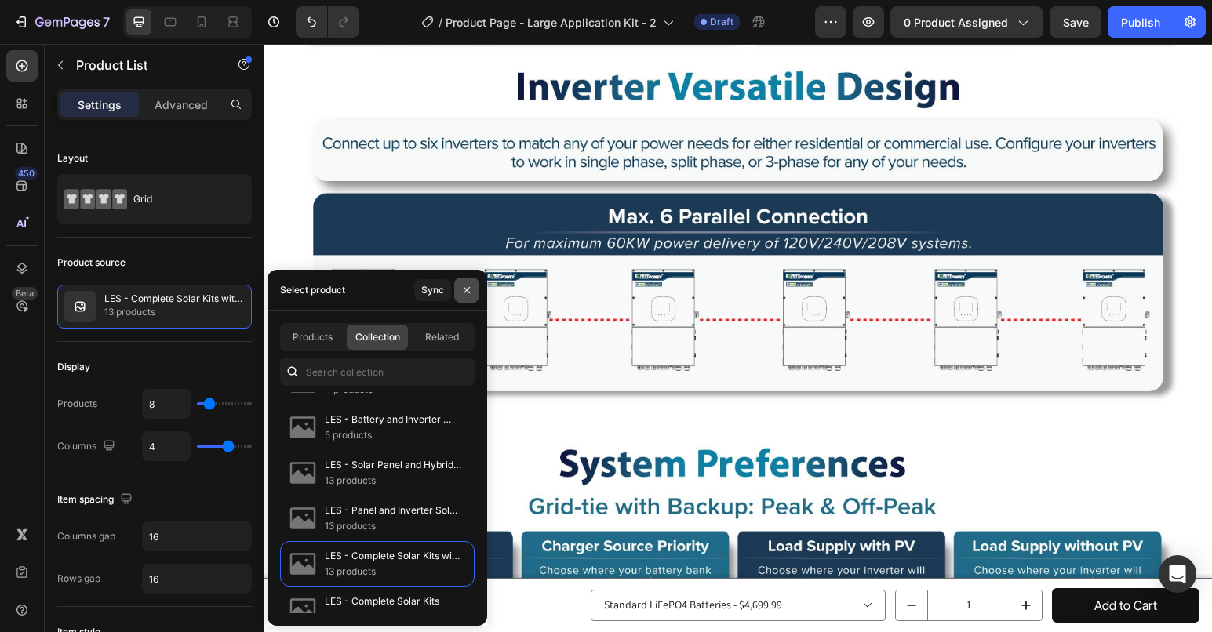
click at [460, 282] on button "button" at bounding box center [466, 290] width 25 height 25
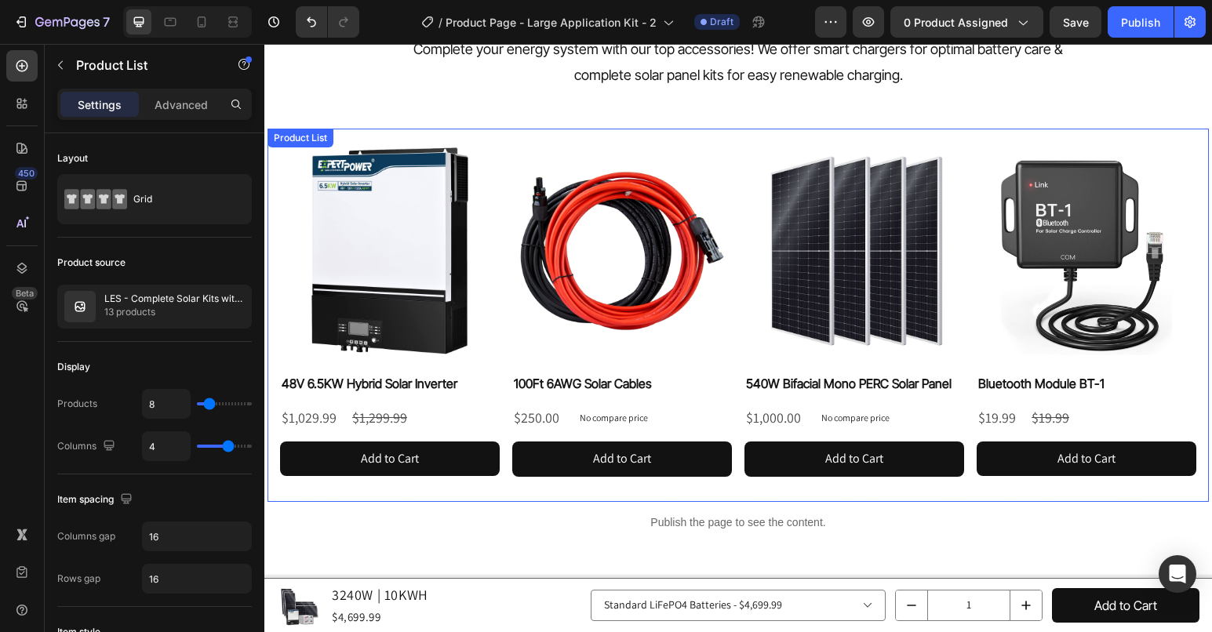
scroll to position [4143, 0]
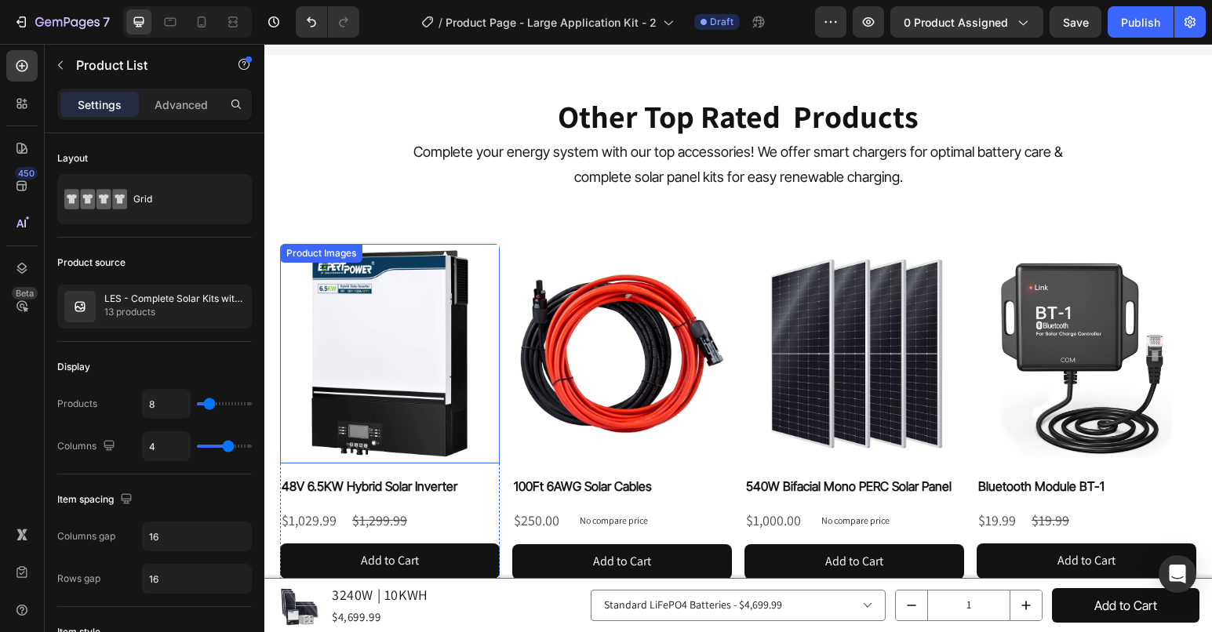
click at [395, 366] on img at bounding box center [390, 354] width 220 height 220
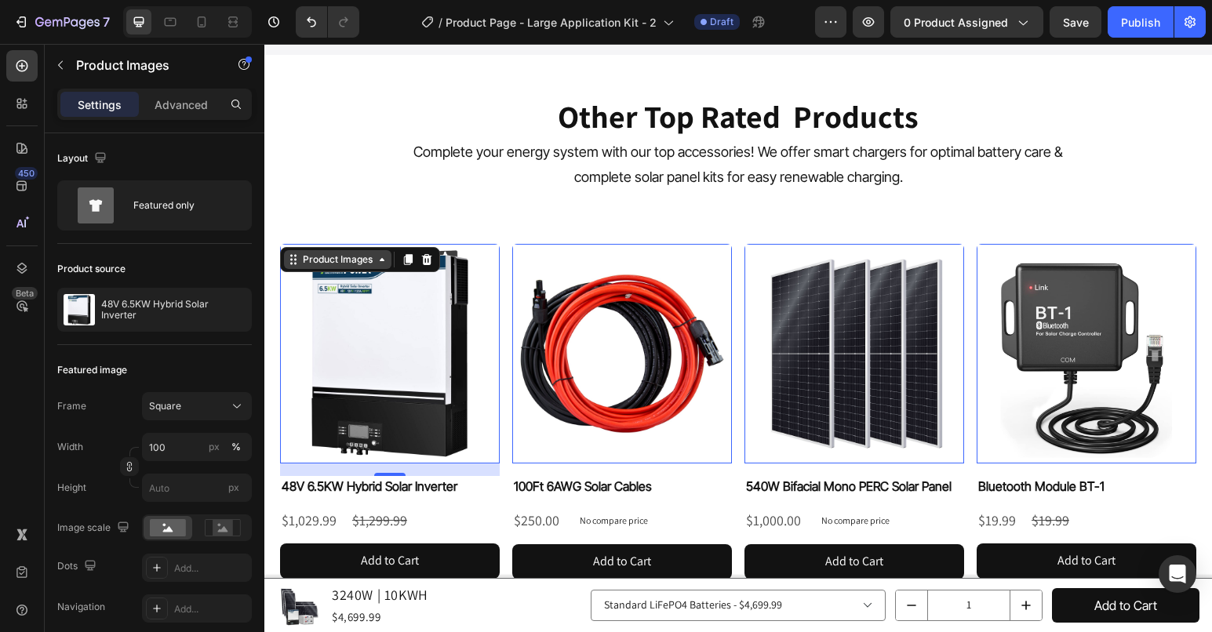
click at [377, 259] on icon at bounding box center [382, 259] width 13 height 13
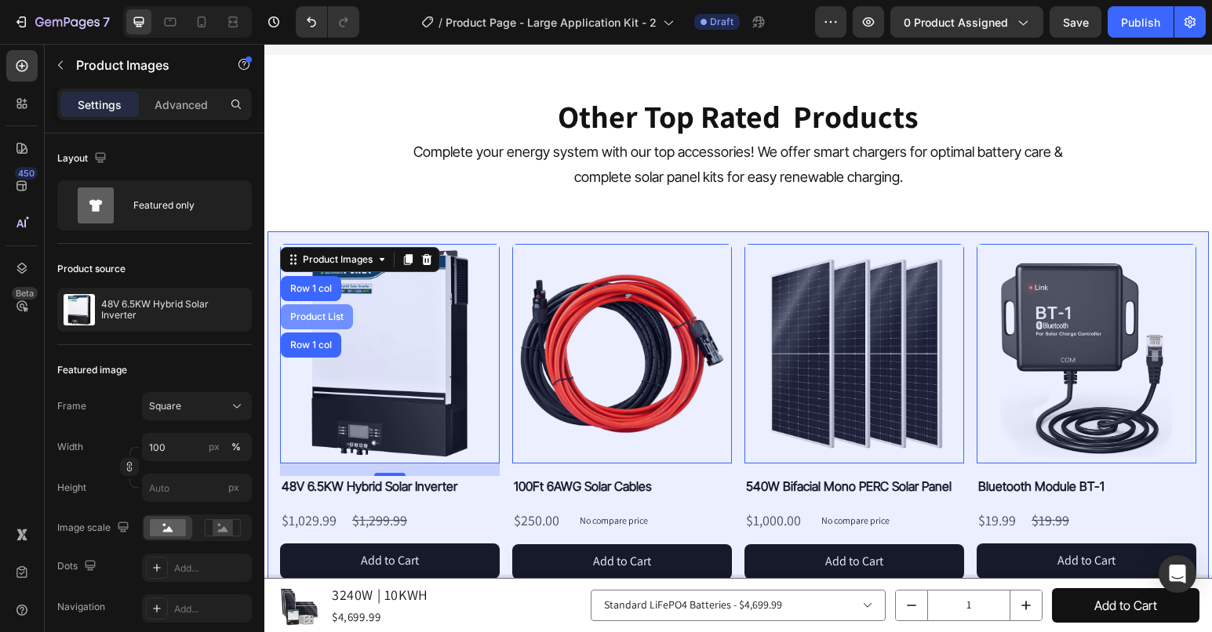
click at [328, 308] on div "Product List" at bounding box center [317, 316] width 72 height 25
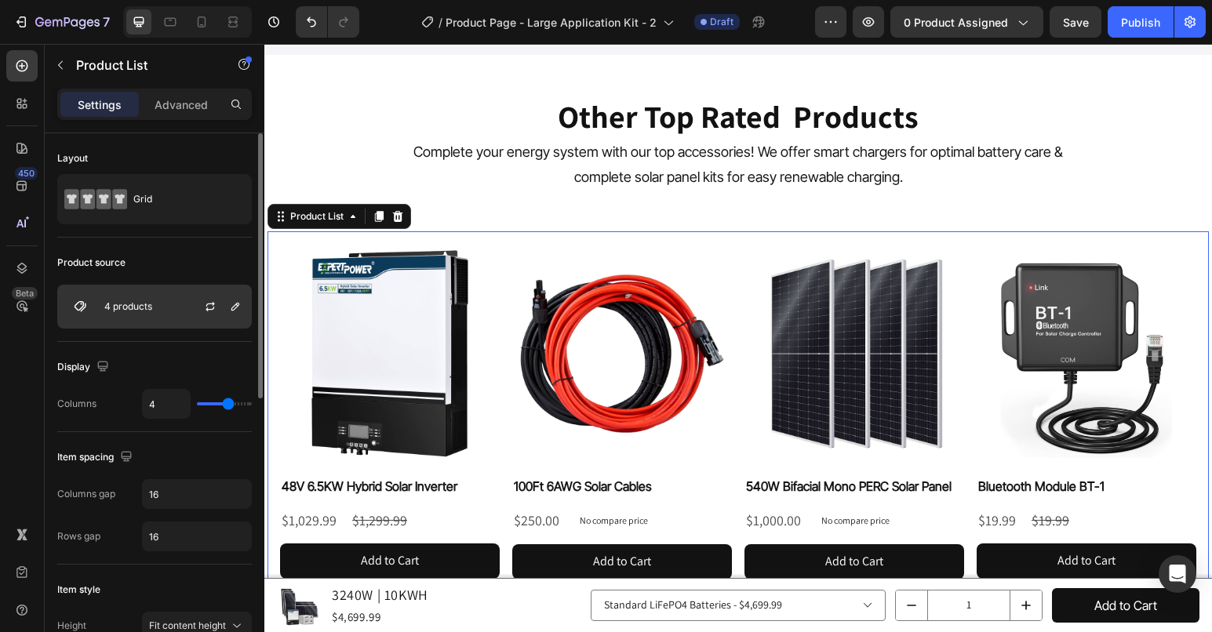
click at [160, 305] on div "4 products" at bounding box center [154, 307] width 195 height 44
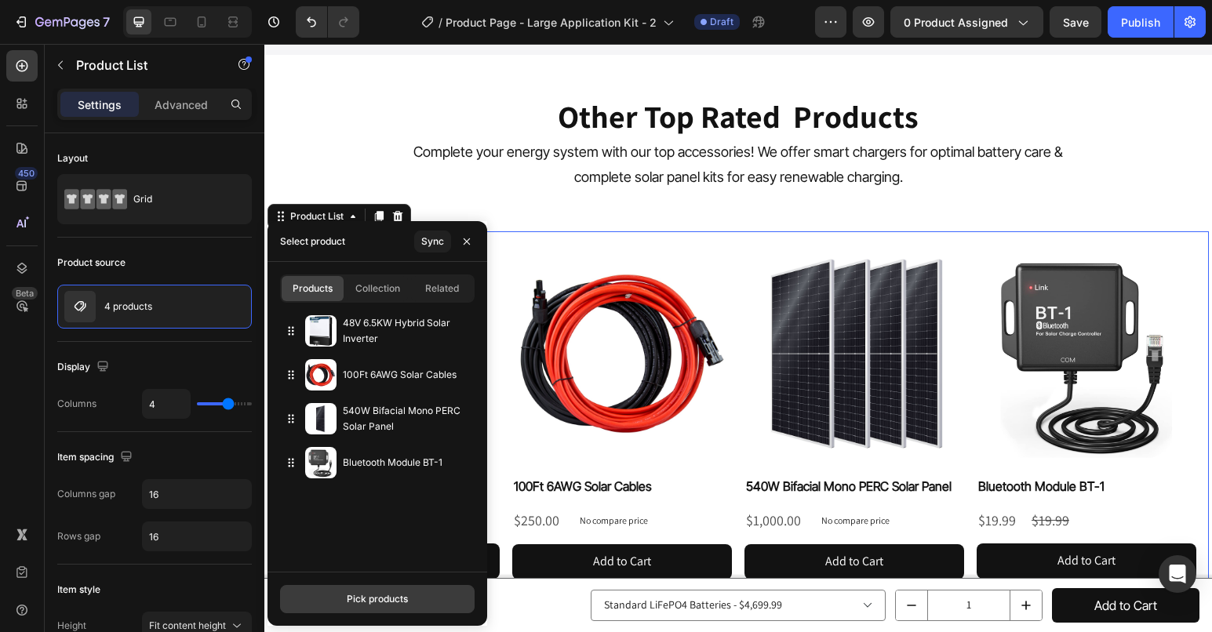
click at [380, 591] on button "Pick products" at bounding box center [377, 599] width 195 height 28
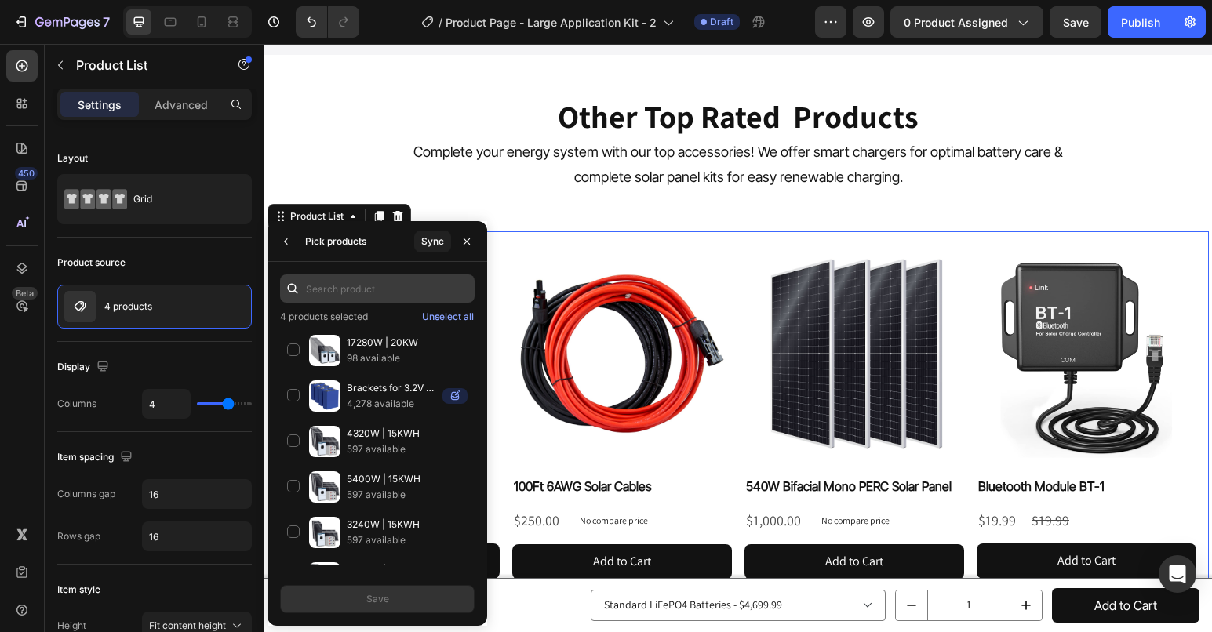
click at [385, 279] on input "text" at bounding box center [377, 289] width 195 height 28
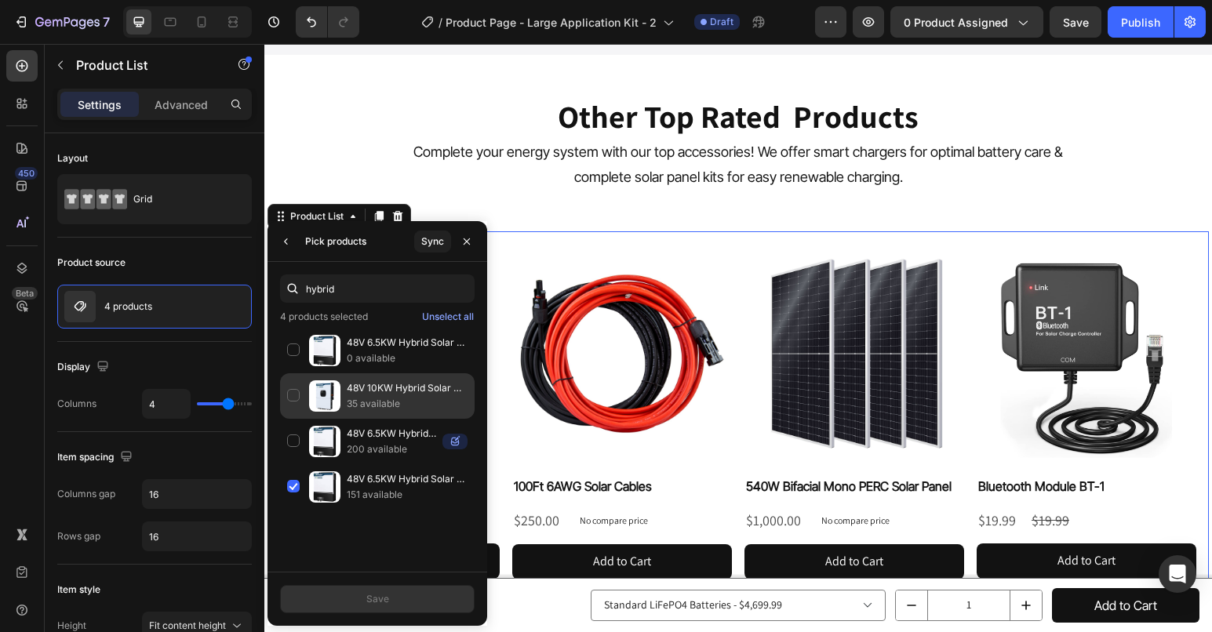
type input "hybrid"
click at [295, 419] on div "48V 10KW Hybrid Solar Inverter Grid-Tie / Off-Grid 35 available" at bounding box center [377, 442] width 195 height 46
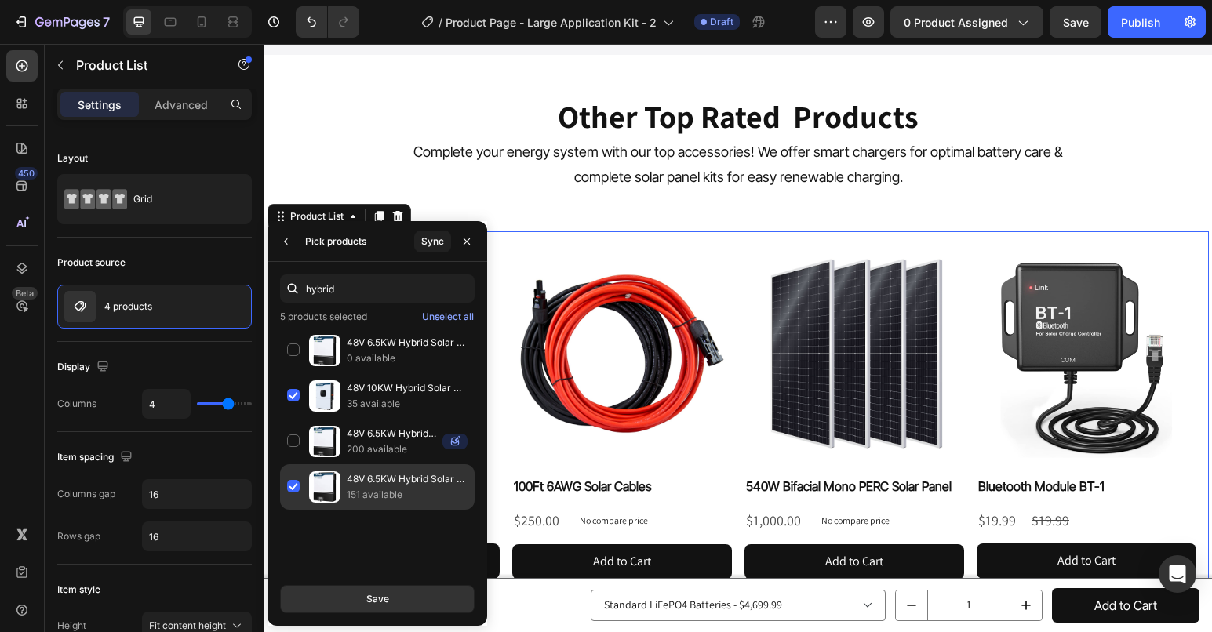
click at [294, 494] on div "48V 6.5KW Hybrid Solar Inverter 151 available" at bounding box center [377, 488] width 195 height 46
click at [391, 611] on button "Save" at bounding box center [377, 599] width 195 height 28
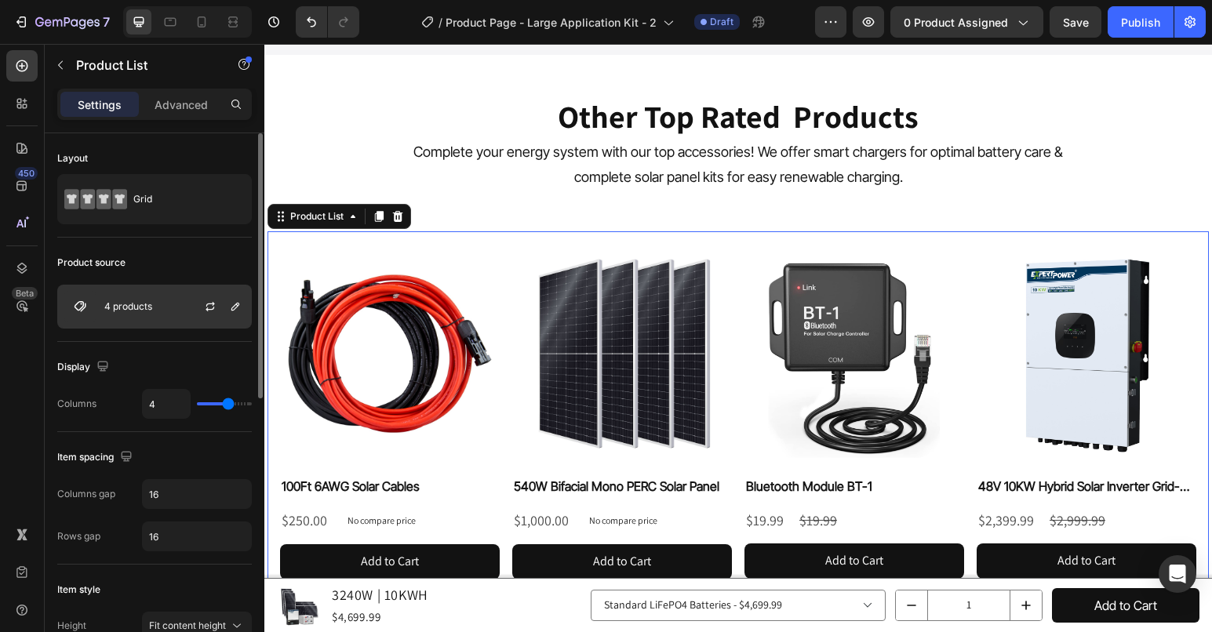
click at [144, 313] on div "4 products" at bounding box center [154, 307] width 195 height 44
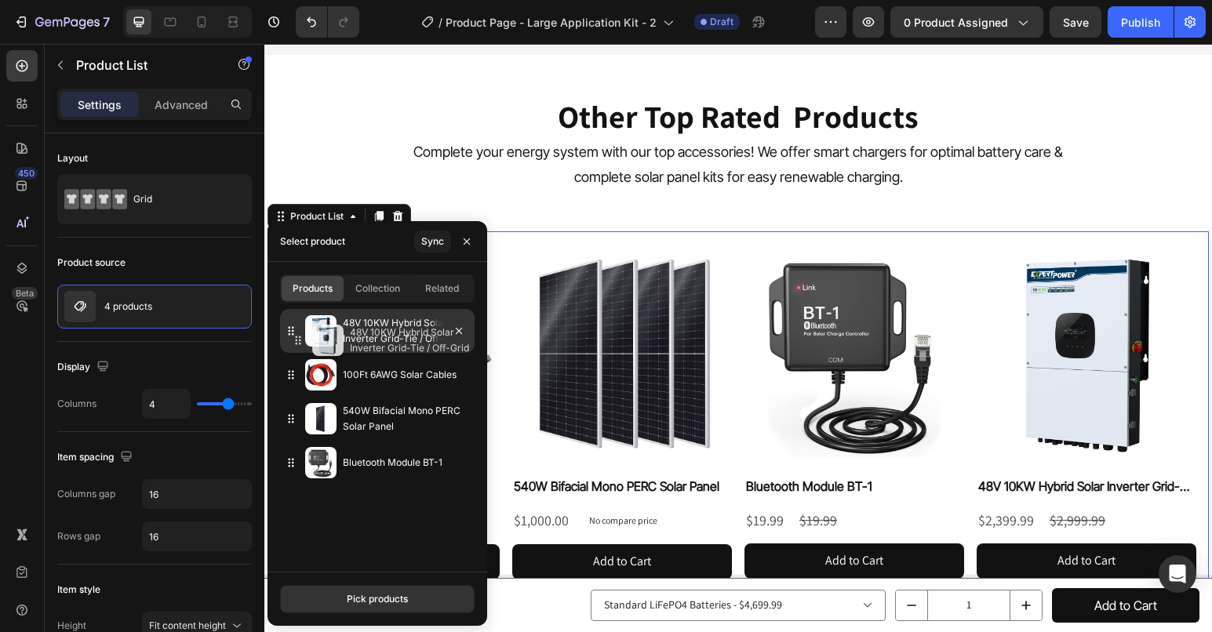
drag, startPoint x: 291, startPoint y: 463, endPoint x: 298, endPoint y: 341, distance: 122.6
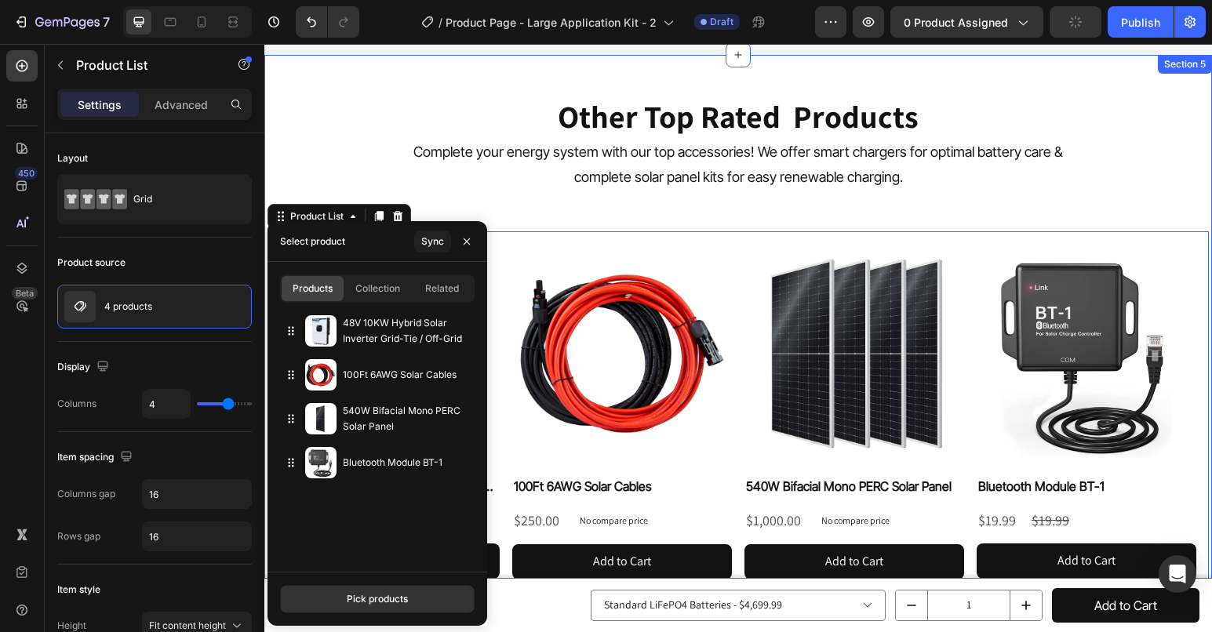
click at [1155, 75] on div "Other Top Rated Products Heading Complete your energy system with our top acces…" at bounding box center [738, 390] width 948 height 670
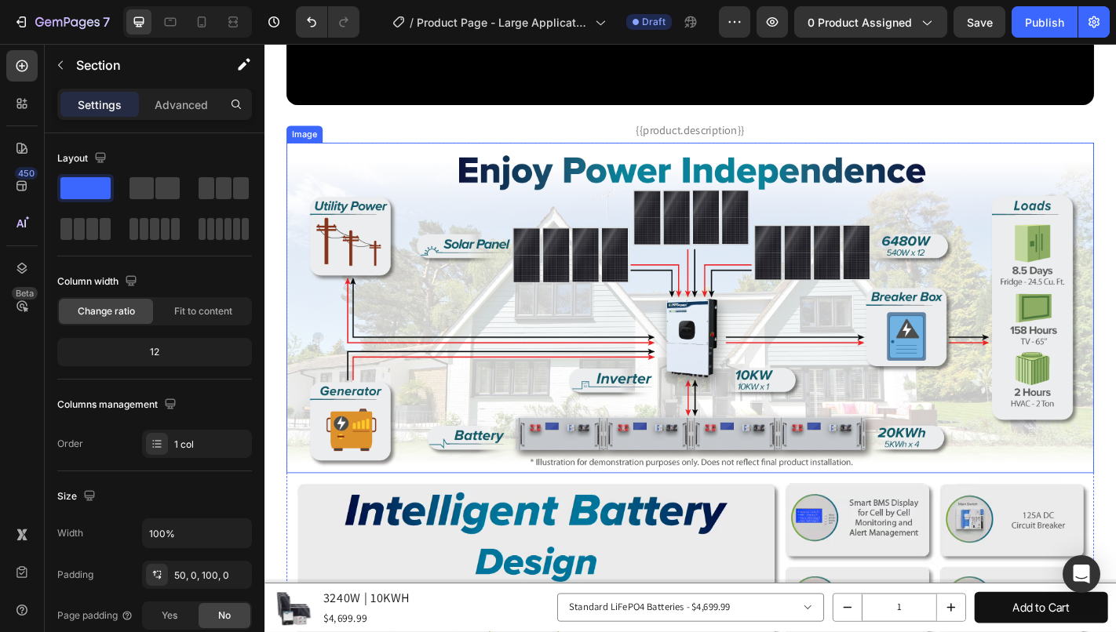
scroll to position [1569, 0]
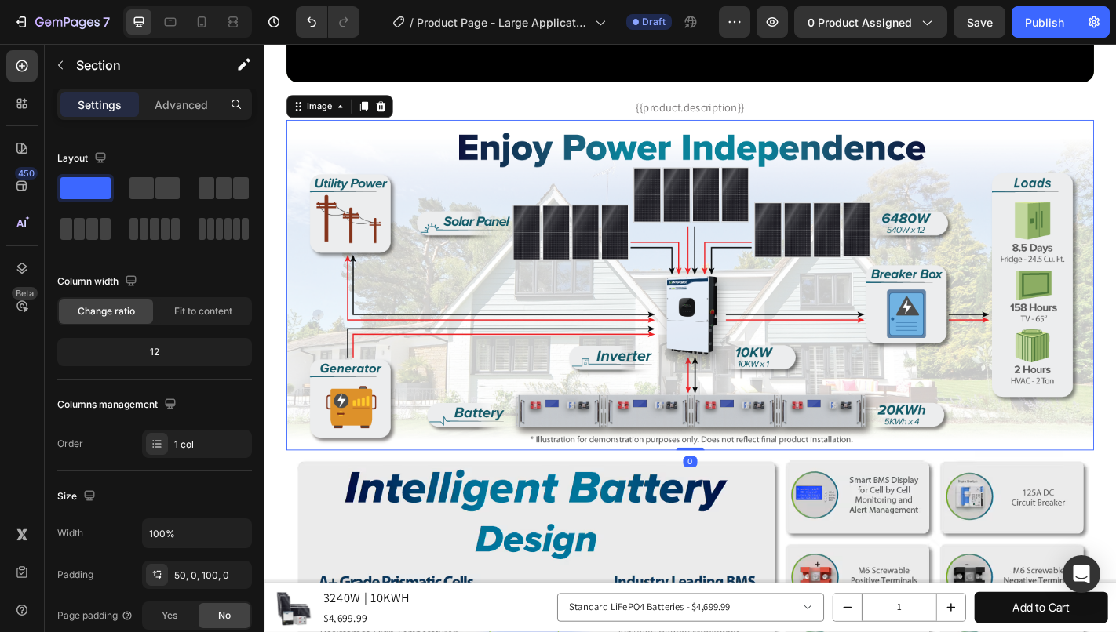
click at [734, 344] on img at bounding box center [735, 312] width 893 height 366
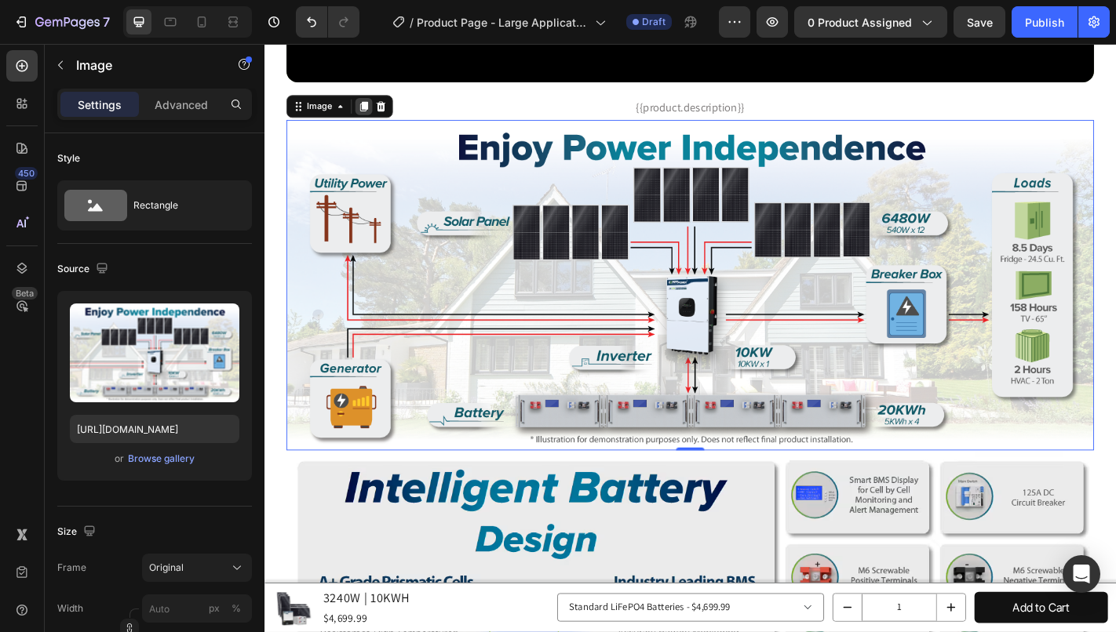
click at [371, 108] on icon at bounding box center [374, 114] width 13 height 13
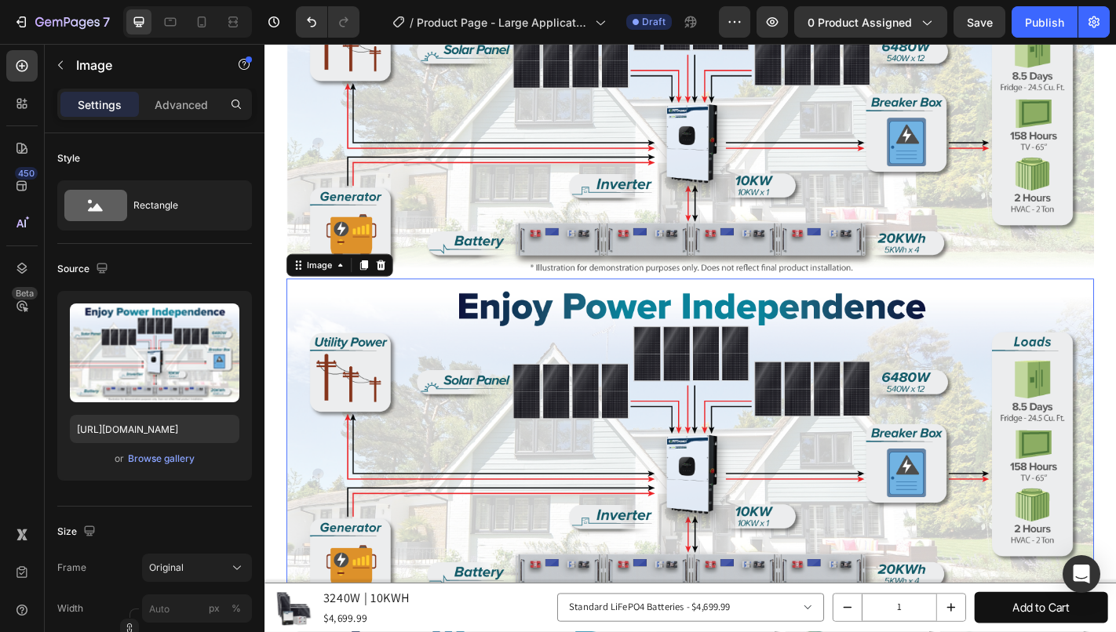
scroll to position [1954, 0]
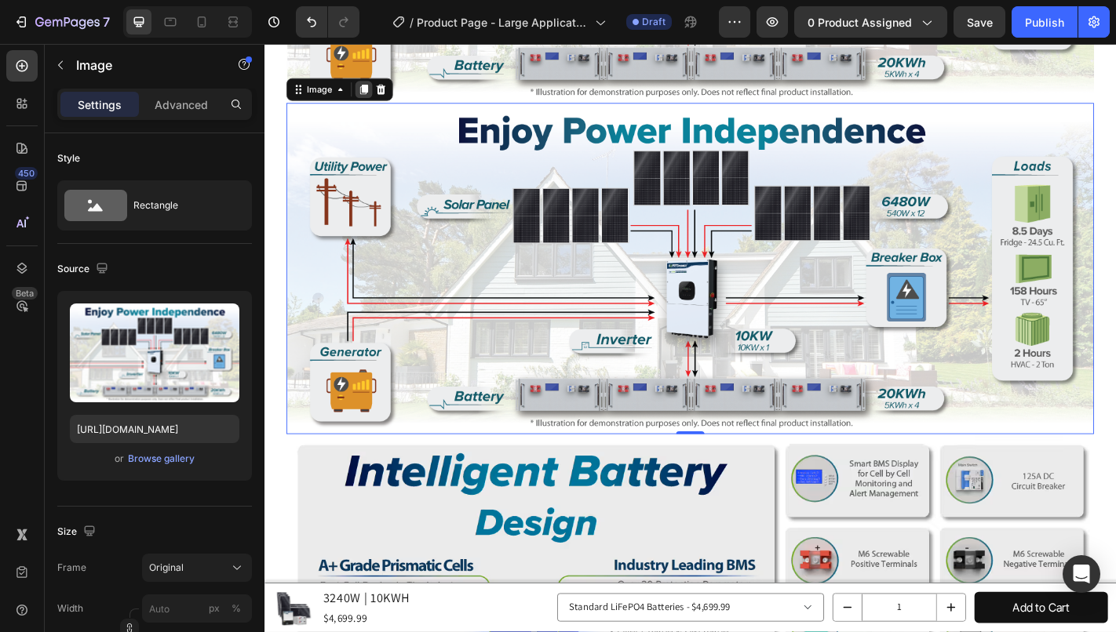
click at [371, 89] on icon at bounding box center [374, 95] width 13 height 13
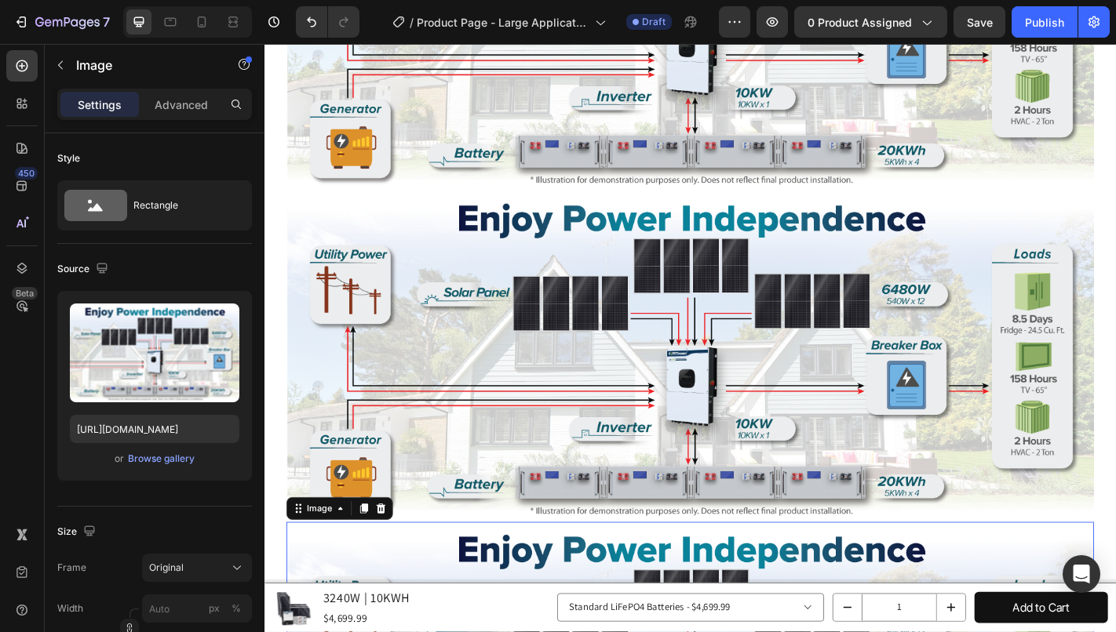
scroll to position [1766, 0]
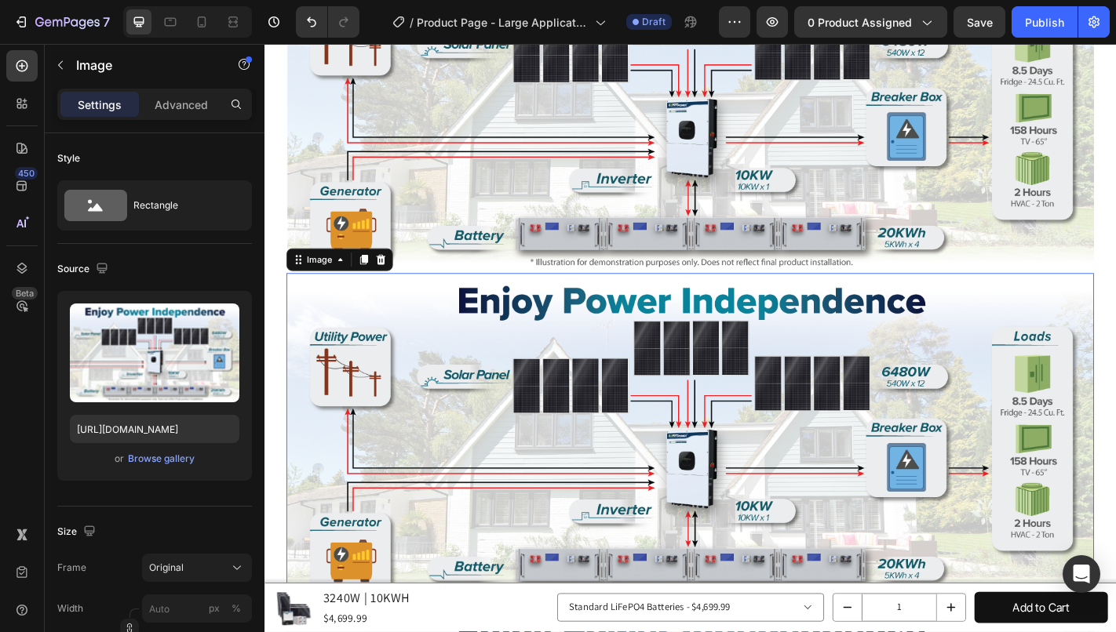
click at [433, 341] on img at bounding box center [735, 481] width 893 height 366
click at [143, 439] on input "[URL][DOMAIN_NAME]" at bounding box center [154, 429] width 169 height 28
paste input "[DOMAIN_NAME][URL]"
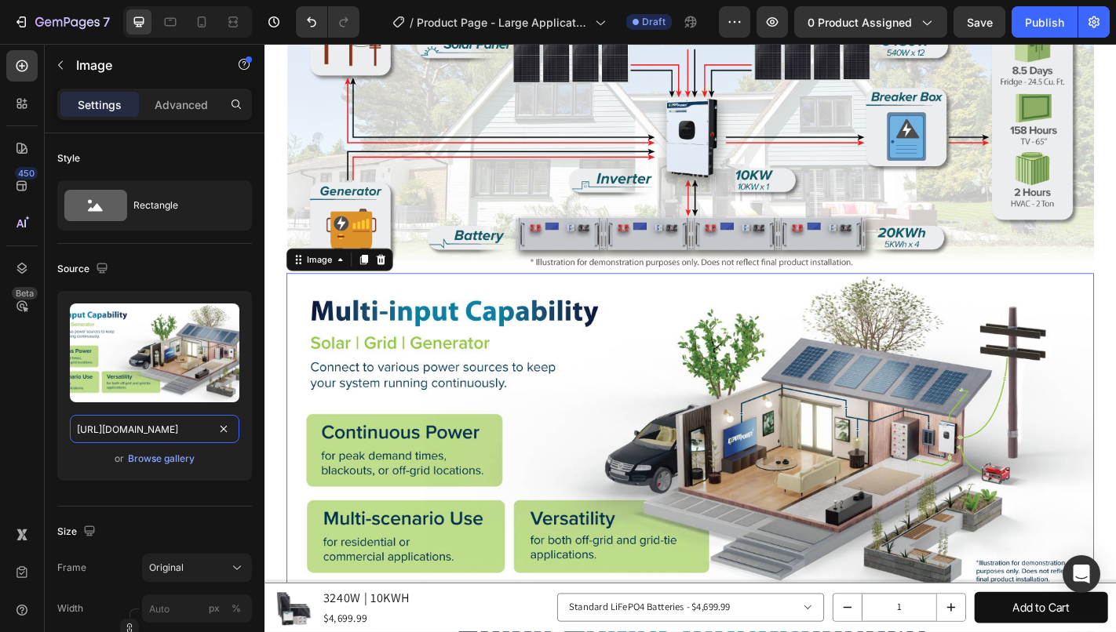
type input "[URL][DOMAIN_NAME]"
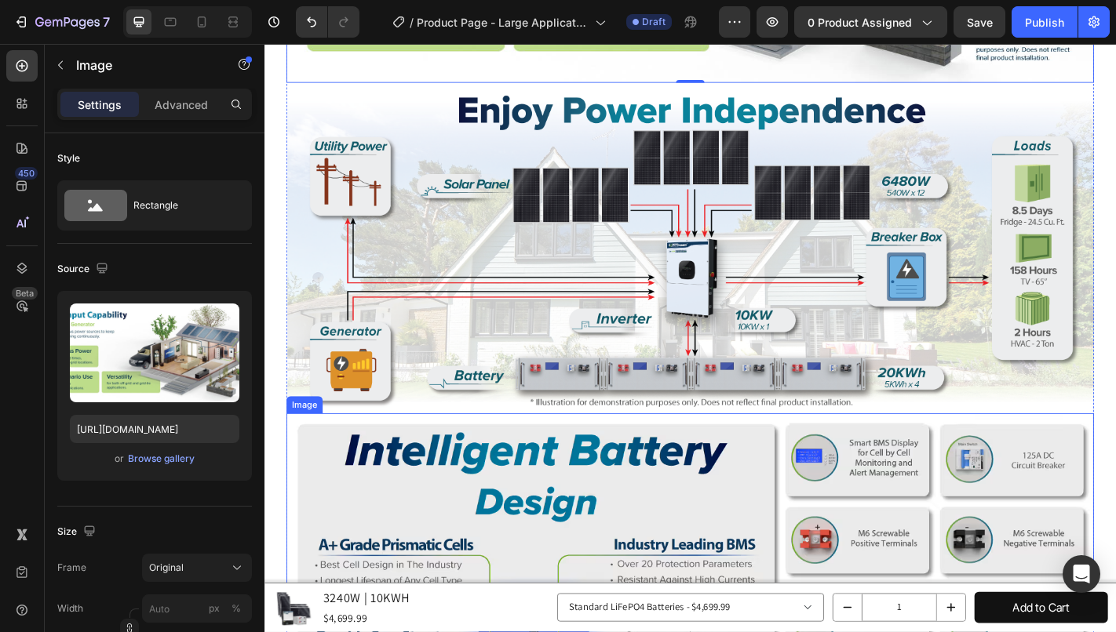
scroll to position [2315, 0]
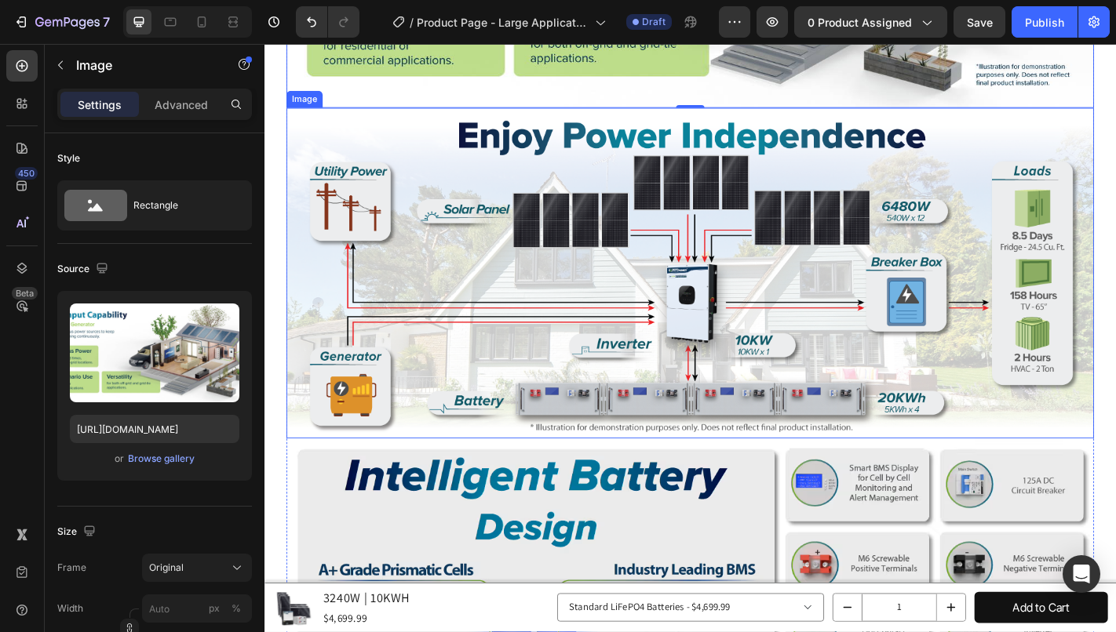
click at [781, 318] on img at bounding box center [735, 298] width 893 height 366
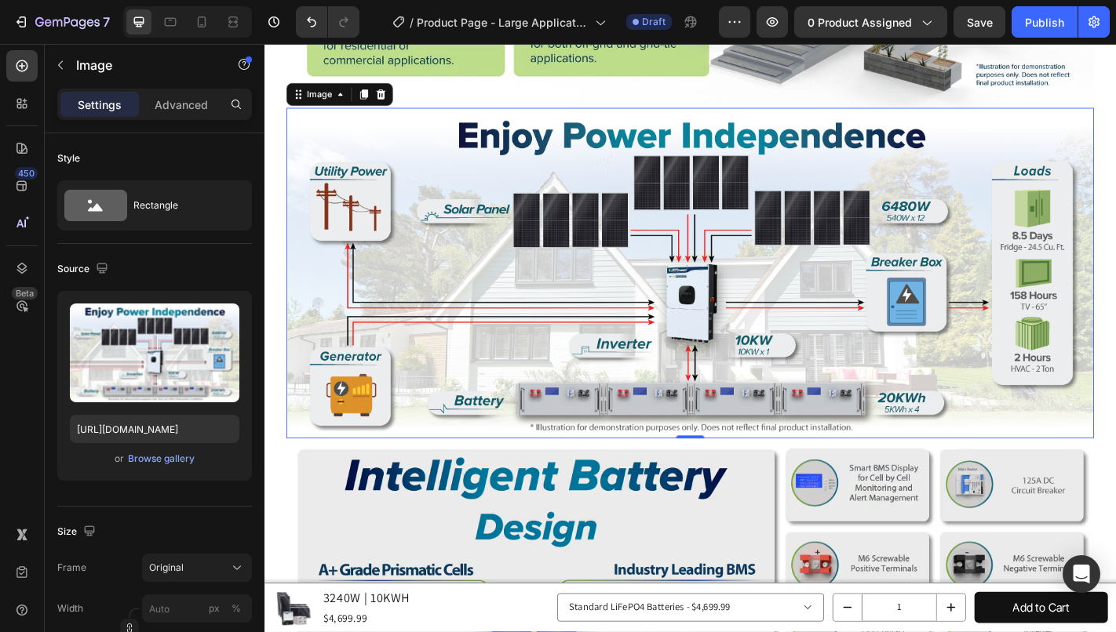
click at [544, 242] on img at bounding box center [735, 298] width 893 height 366
click at [127, 430] on input "[URL][DOMAIN_NAME]" at bounding box center [154, 429] width 169 height 28
paste input "[DOMAIN_NAME][URL]"
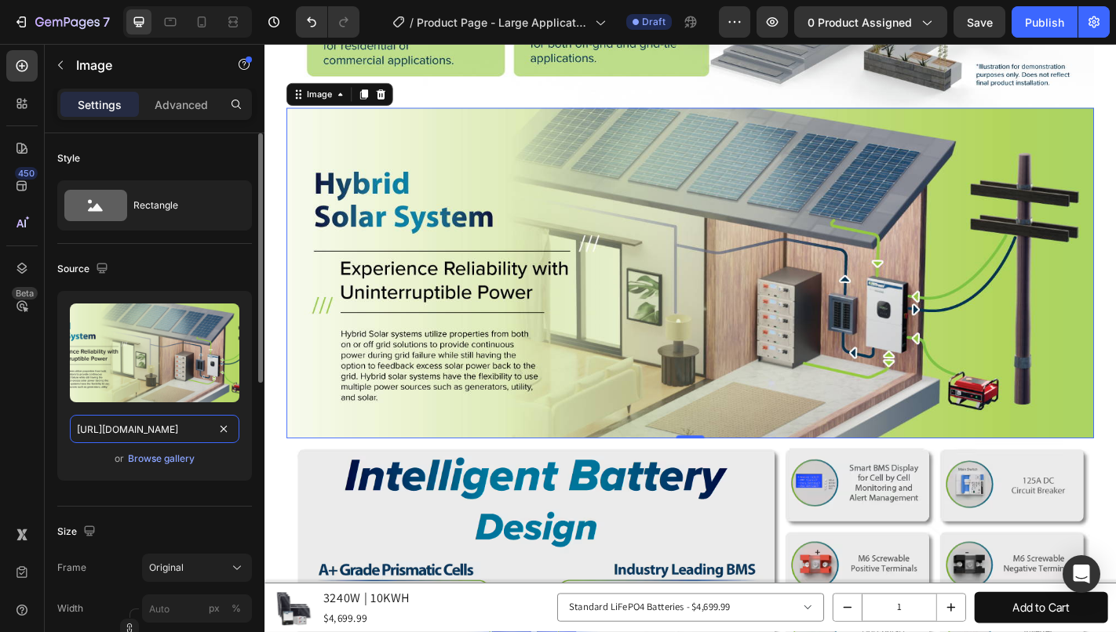
scroll to position [0, 505]
type input "[URL][DOMAIN_NAME]"
click at [370, 94] on icon at bounding box center [374, 100] width 13 height 13
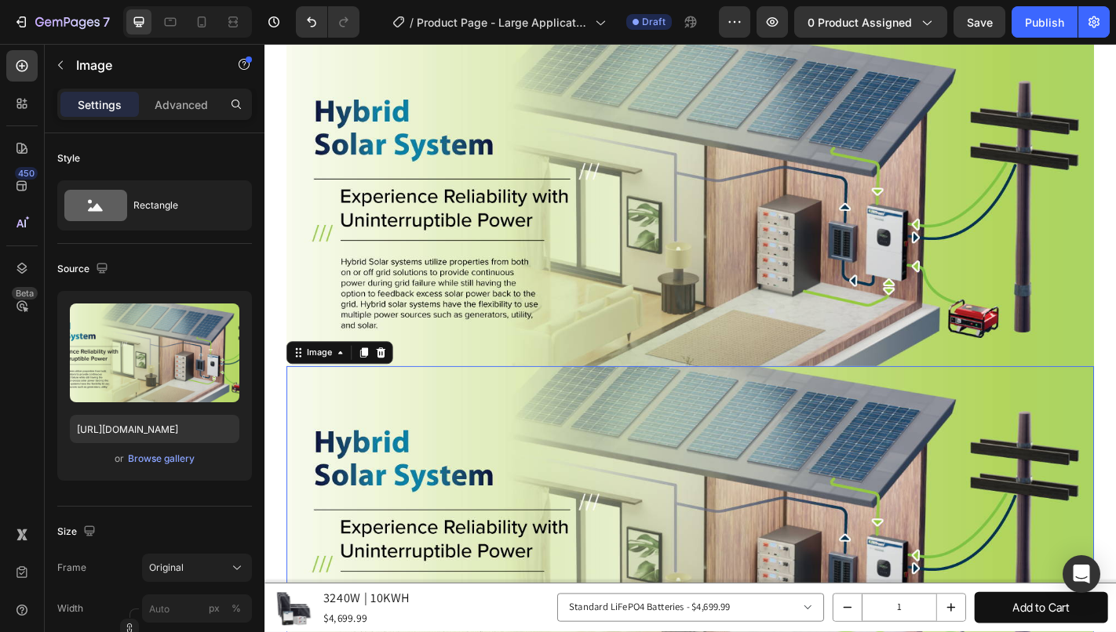
scroll to position [2676, 0]
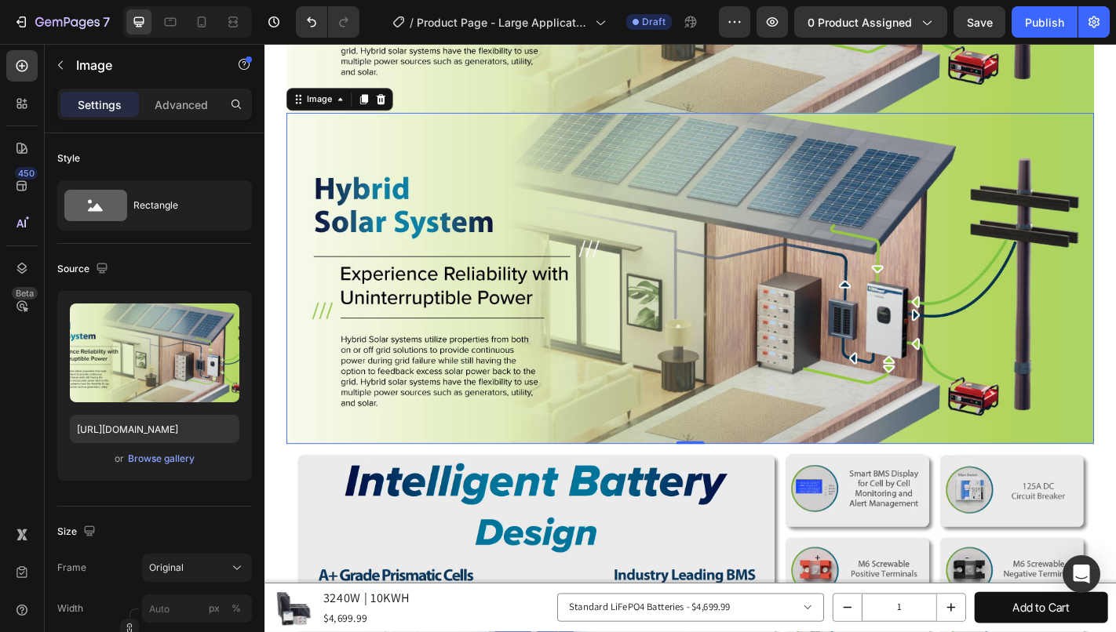
click at [578, 213] on img at bounding box center [735, 303] width 893 height 366
click at [128, 439] on input "[URL][DOMAIN_NAME]" at bounding box center [154, 429] width 169 height 28
paste input "369e7895-6dd6-466c-acc7-d0f97e8bc70c/-/format/auto/-/preview/3000x3000/-/qualit…"
type input "[URL][DOMAIN_NAME]"
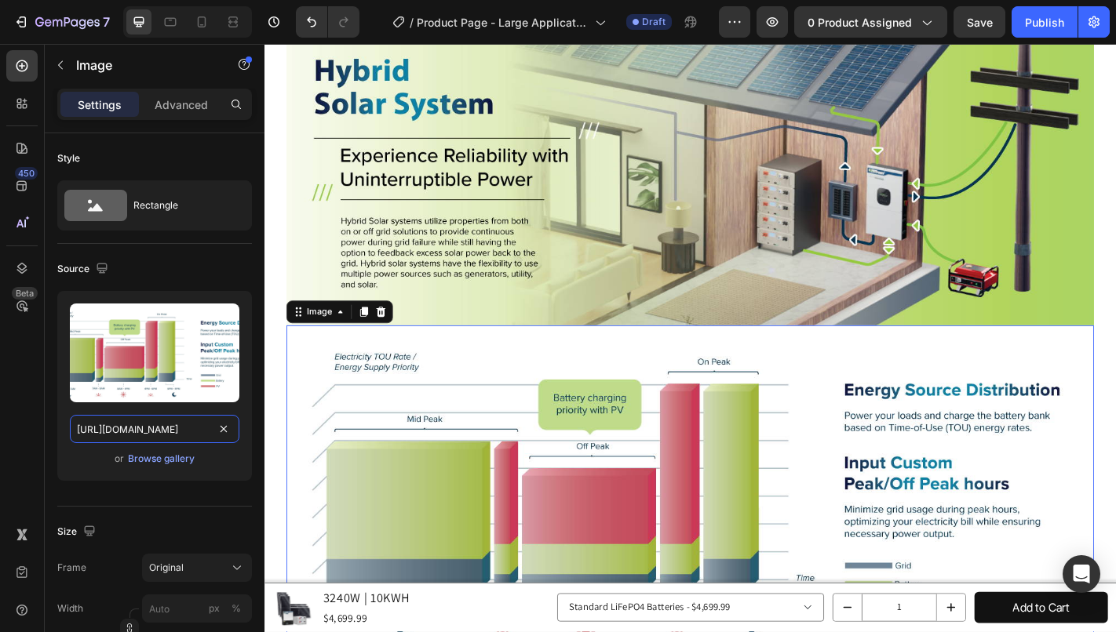
scroll to position [2362, 0]
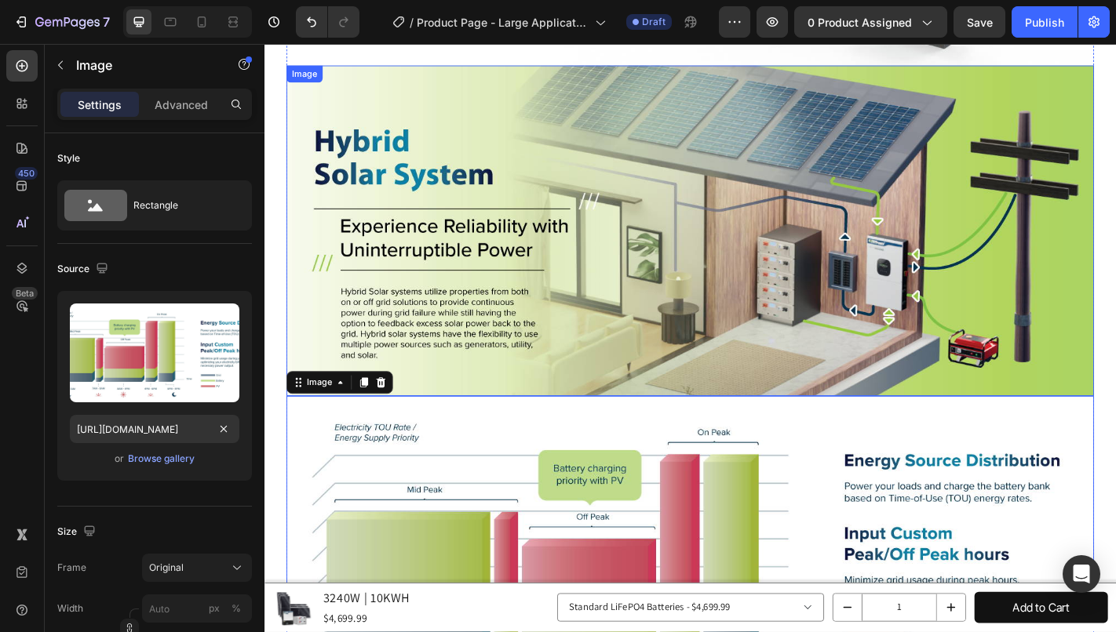
click at [783, 245] on img at bounding box center [735, 251] width 893 height 366
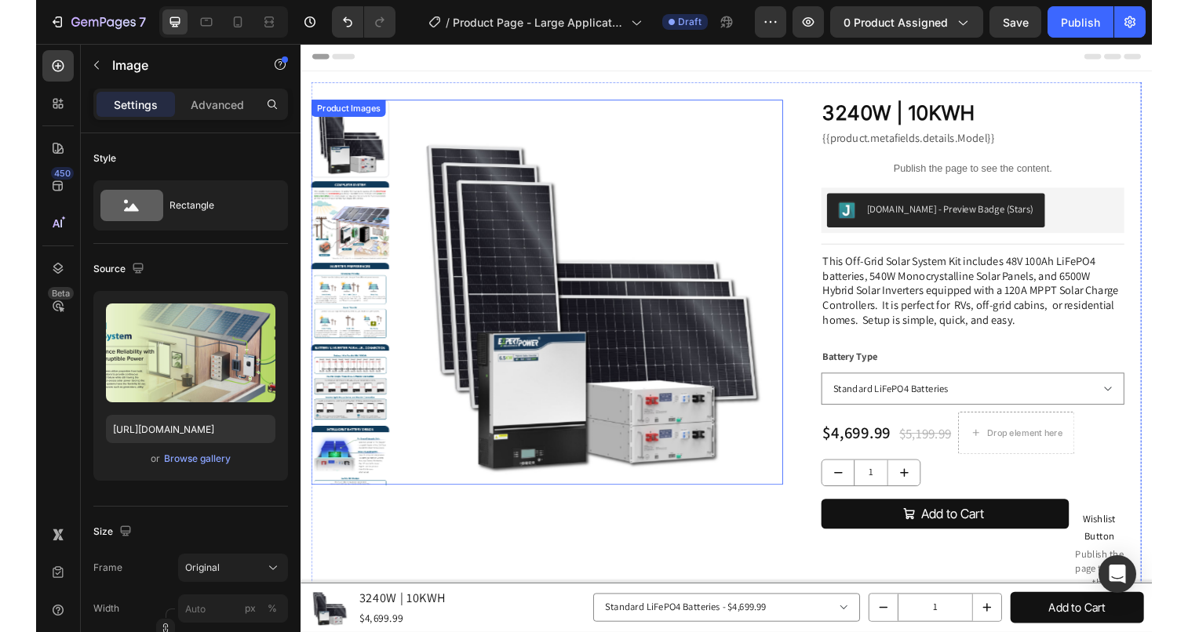
scroll to position [0, 0]
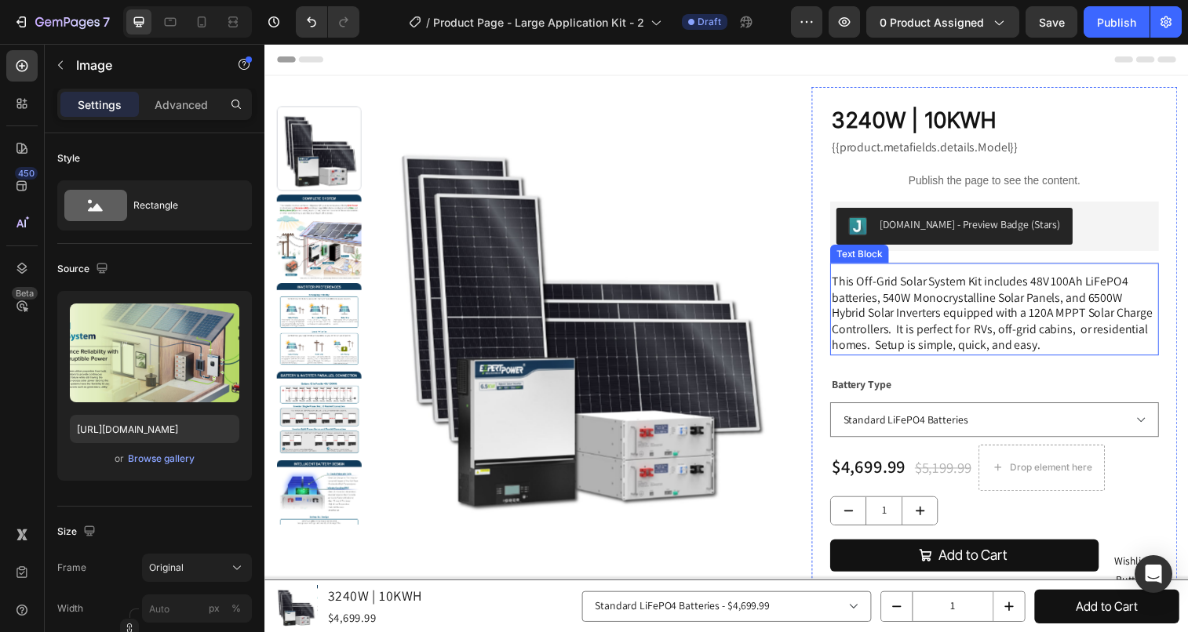
click at [1097, 307] on p "This Off-Grid Solar System Kit includes 48V 100Ah LiFePO4 batteries, 540W Monoc…" at bounding box center [1008, 320] width 332 height 82
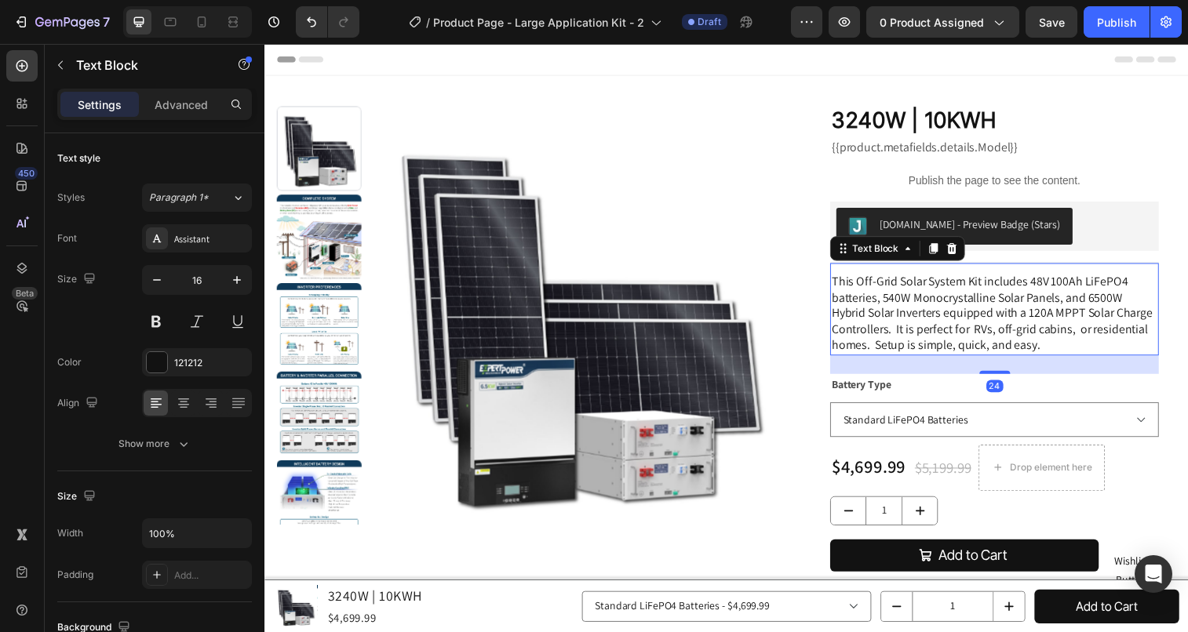
click at [1100, 306] on p "This Off-Grid Solar System Kit includes 48V 100Ah LiFePO4 batteries, 540W Monoc…" at bounding box center [1008, 320] width 332 height 82
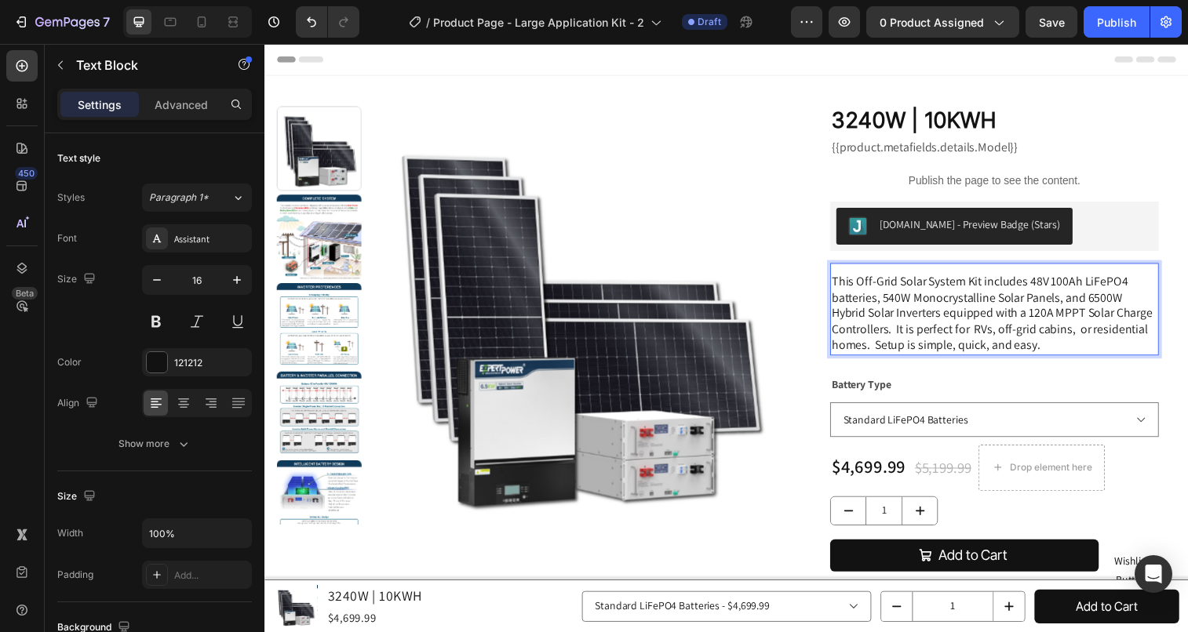
click at [1104, 310] on p "This Off-Grid Solar System Kit includes 48V 100Ah LiFePO4 batteries, 540W Monoc…" at bounding box center [1008, 320] width 332 height 82
click at [1097, 301] on p "This Off-Grid Solar System Kit includes 48V 100Ah LiFePO4 batteries, 540W Monoc…" at bounding box center [1008, 320] width 332 height 82
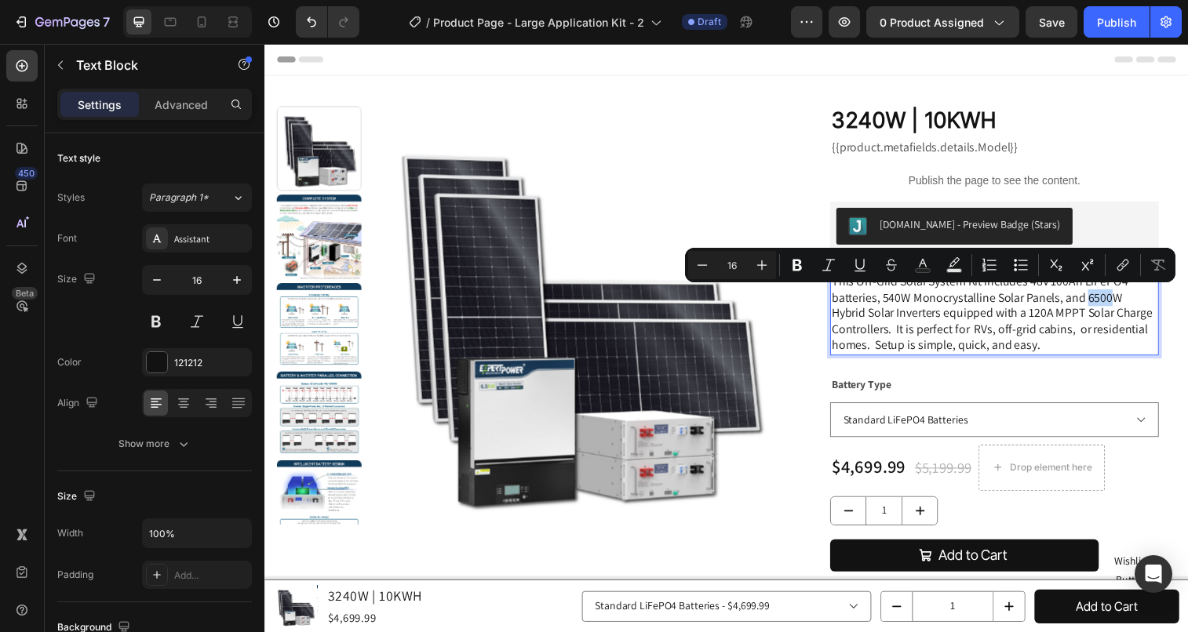
drag, startPoint x: 1097, startPoint y: 301, endPoint x: 1123, endPoint y: 303, distance: 25.9
click at [1123, 303] on p "This Off-Grid Solar System Kit includes 48V 100Ah LiFePO4 batteries, 540W Monoc…" at bounding box center [1008, 320] width 332 height 82
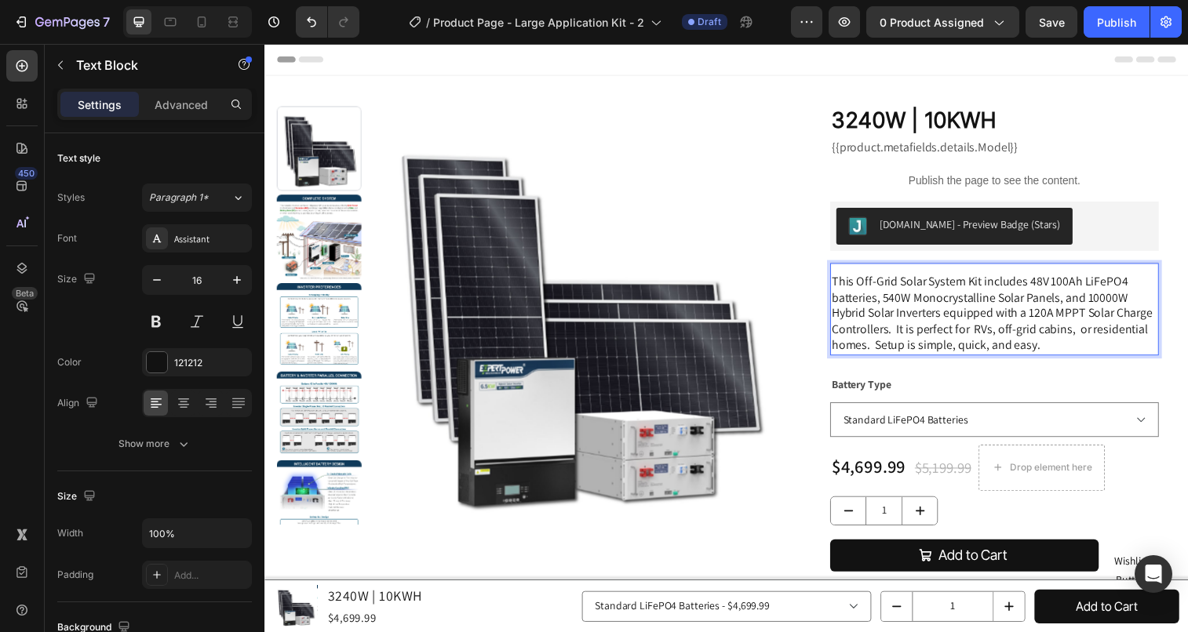
click at [964, 304] on p "This Off-Grid Solar System Kit includes 48V 100Ah LiFePO4 batteries, 540W Monoc…" at bounding box center [1008, 320] width 332 height 82
click at [1041, 323] on p "This Off-Grid Solar System Kit includes 48V 100Ah LiFePO4 batteries, 540W Monoc…" at bounding box center [1008, 320] width 332 height 82
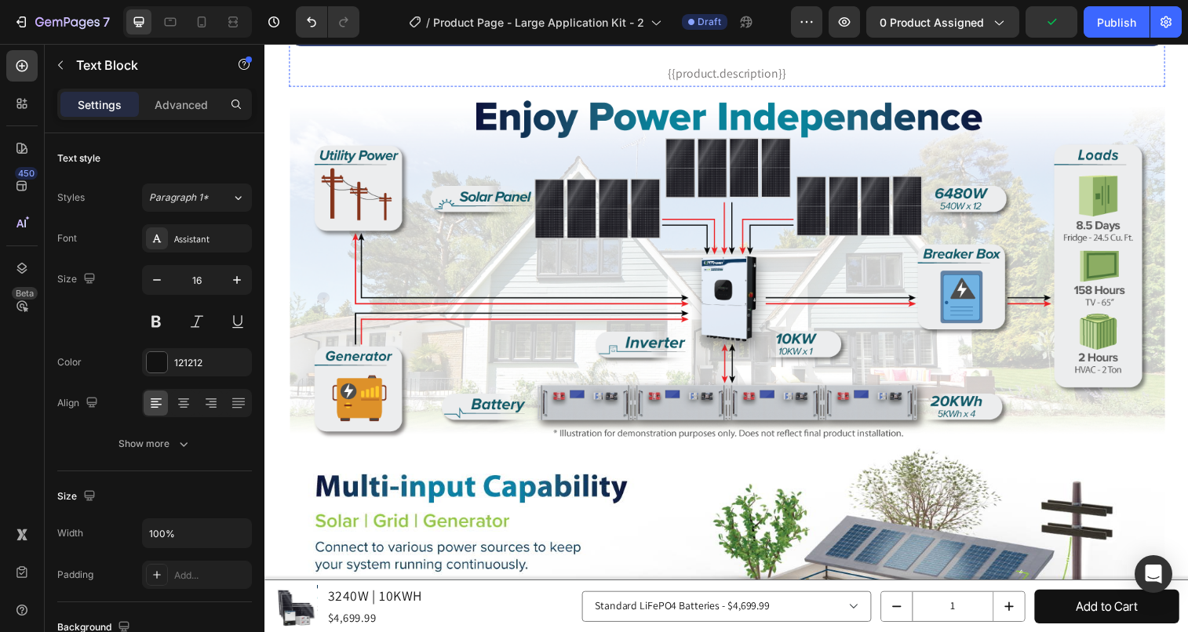
scroll to position [1648, 0]
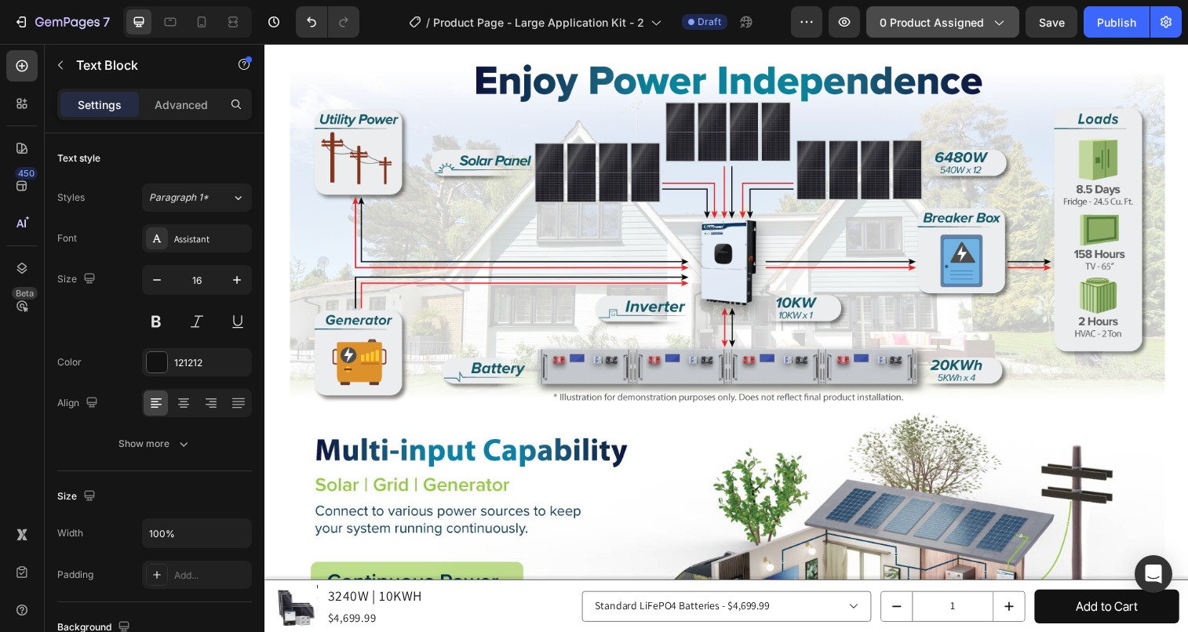
click at [924, 17] on span "0 product assigned" at bounding box center [932, 22] width 104 height 16
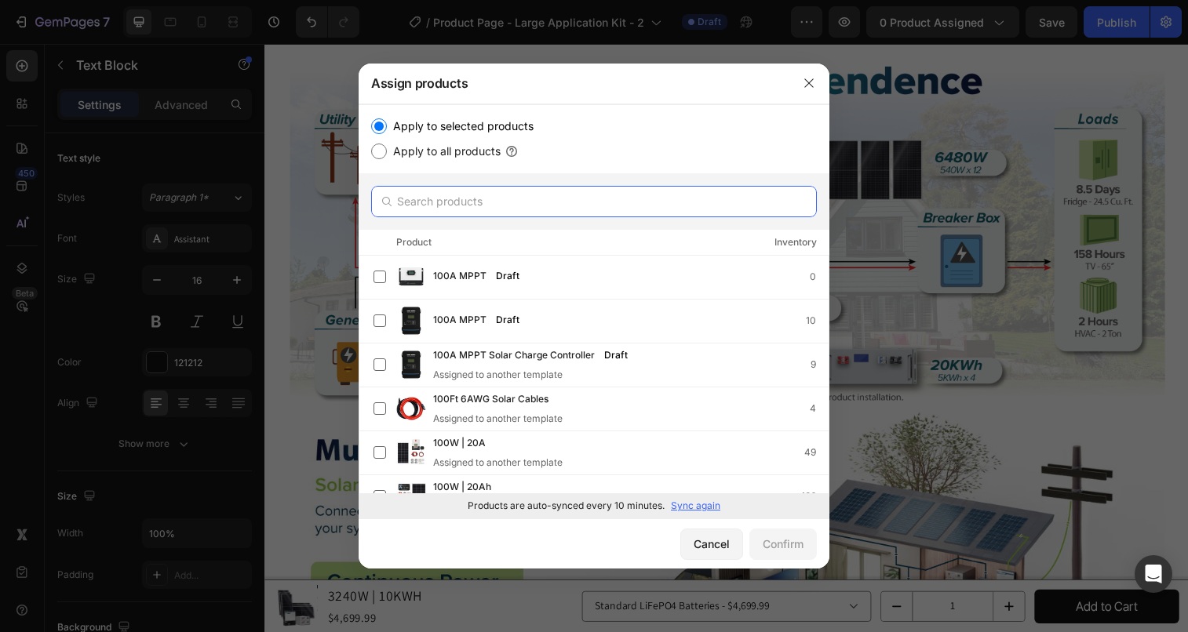
click at [425, 214] on input "text" at bounding box center [594, 201] width 446 height 31
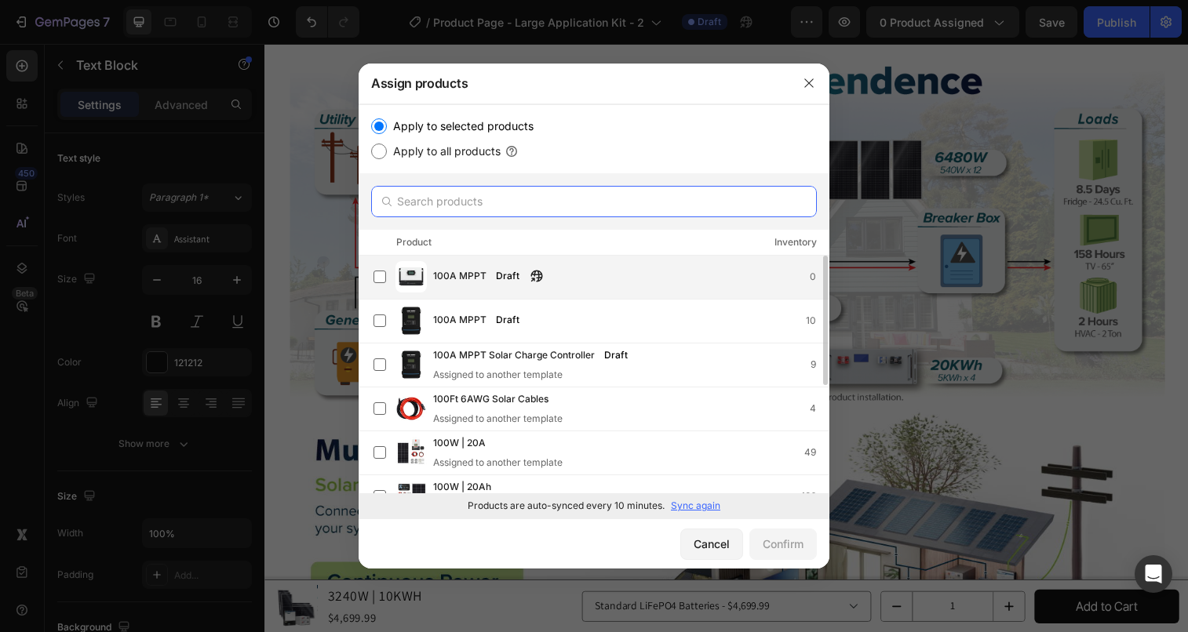
paste input "3240W | 10KWH"
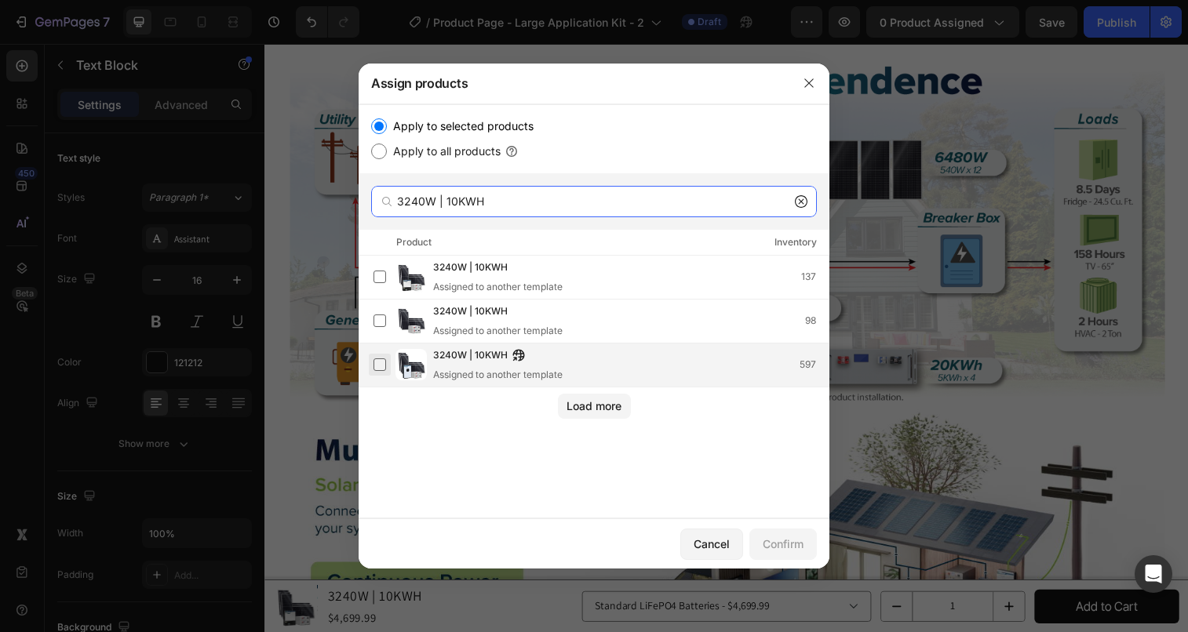
type input "3240W | 10KWH"
click at [386, 362] on label at bounding box center [380, 365] width 13 height 13
click at [790, 552] on div "Confirm" at bounding box center [783, 544] width 41 height 16
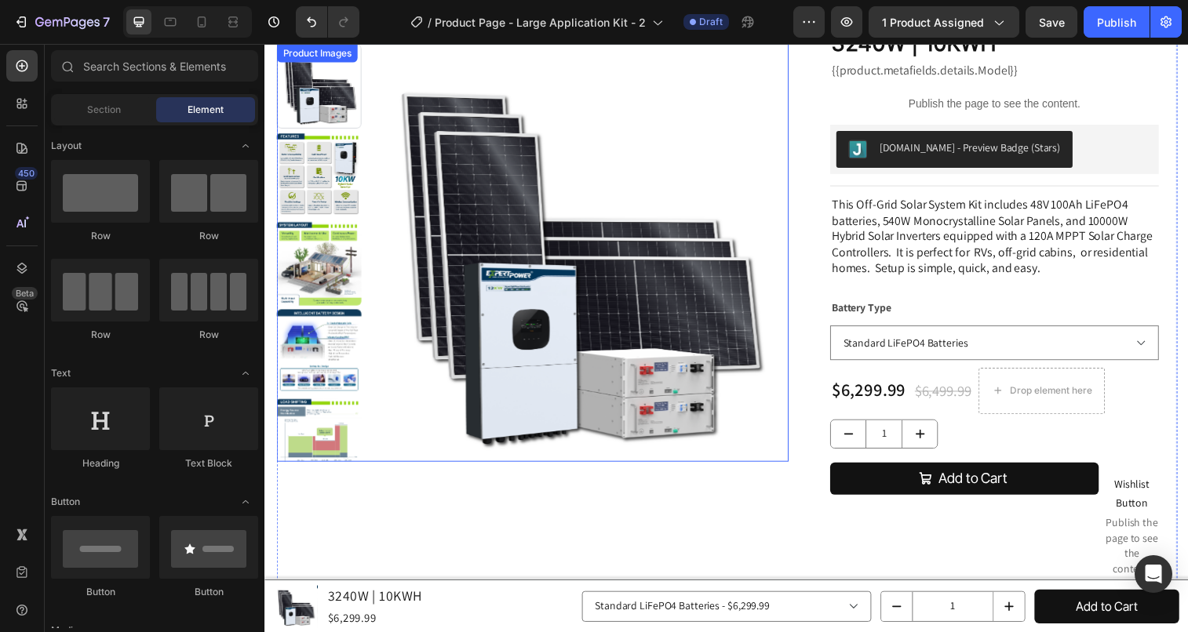
scroll to position [0, 0]
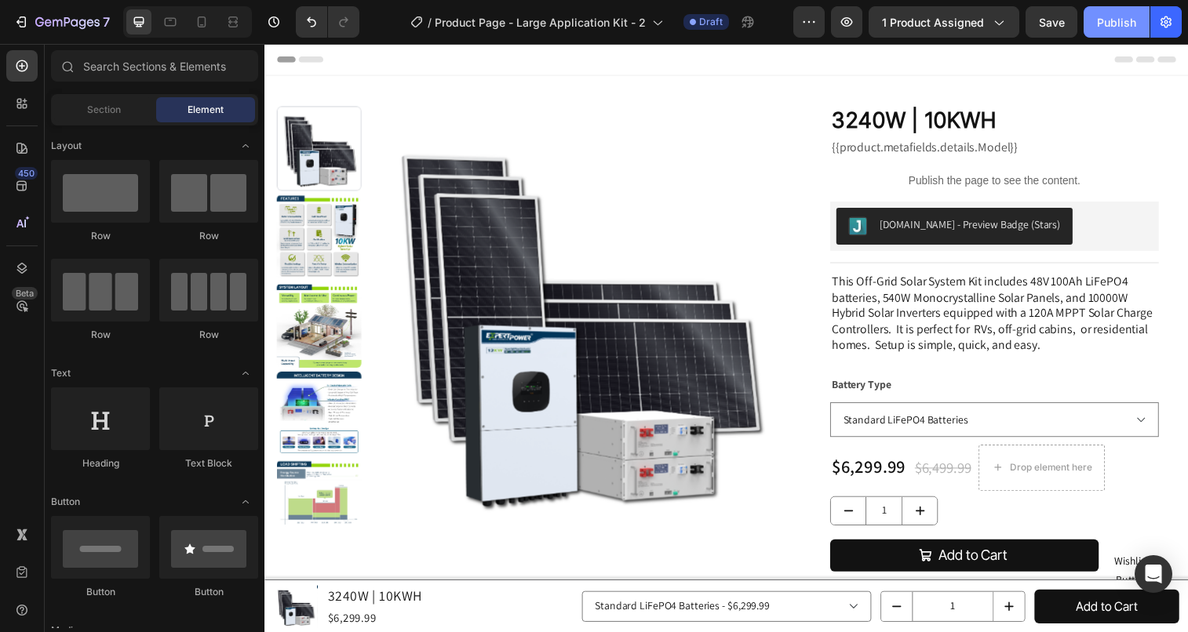
click at [1116, 21] on div "Publish" at bounding box center [1116, 22] width 39 height 16
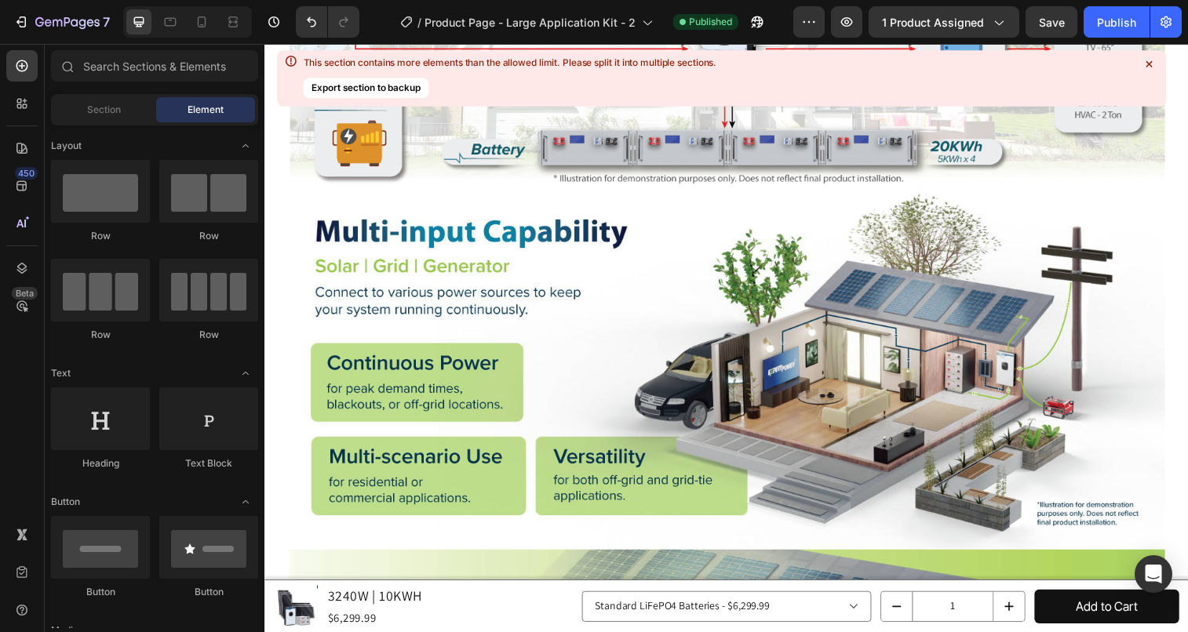
scroll to position [1951, 0]
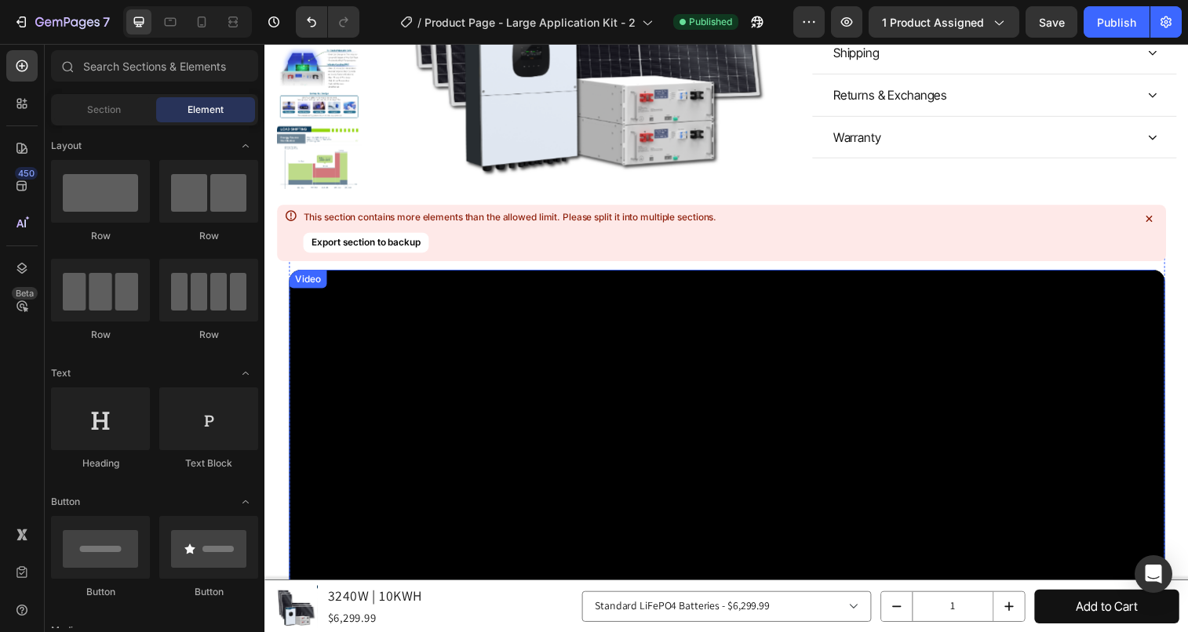
scroll to position [853, 0]
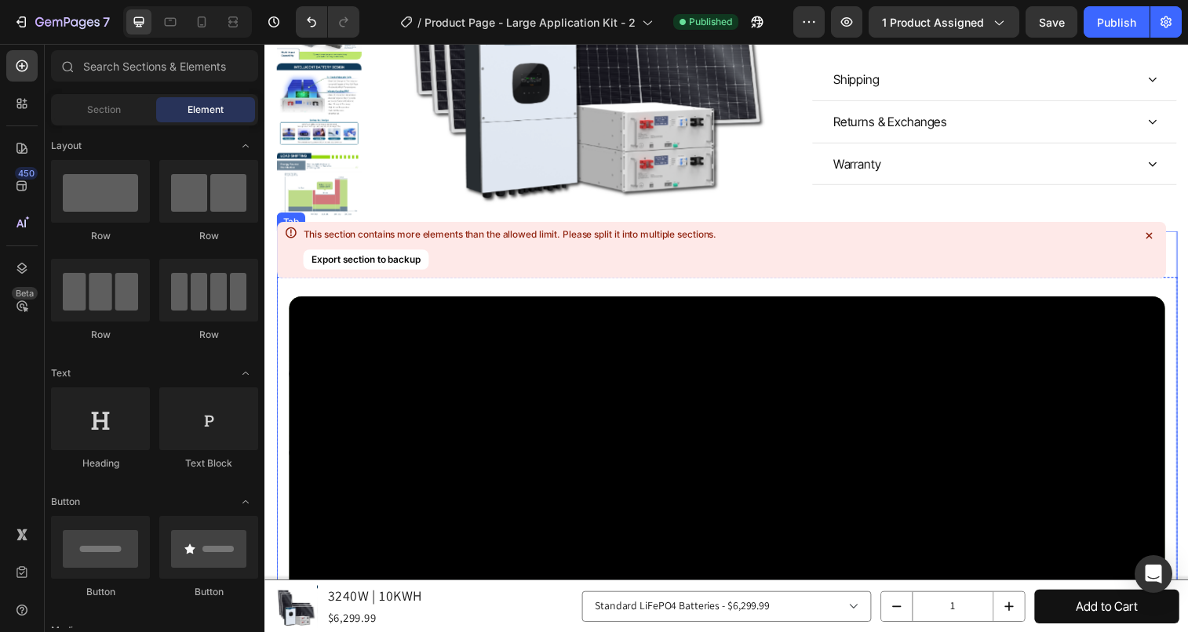
click at [1146, 235] on icon at bounding box center [1149, 236] width 16 height 16
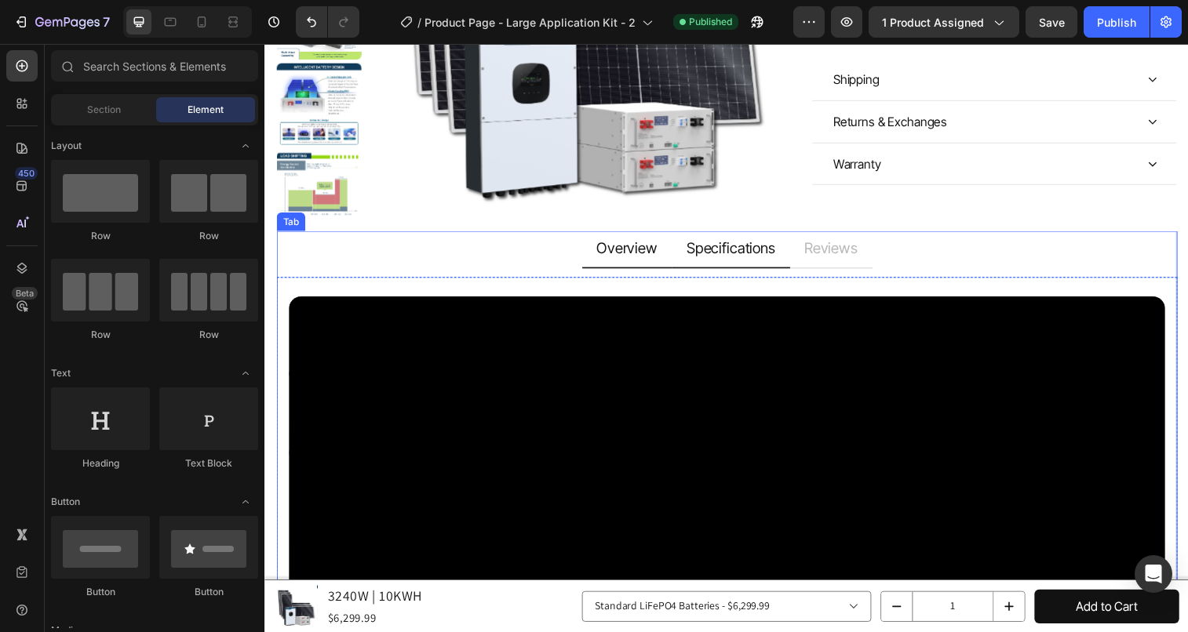
click at [752, 246] on p "Specifications" at bounding box center [739, 253] width 90 height 20
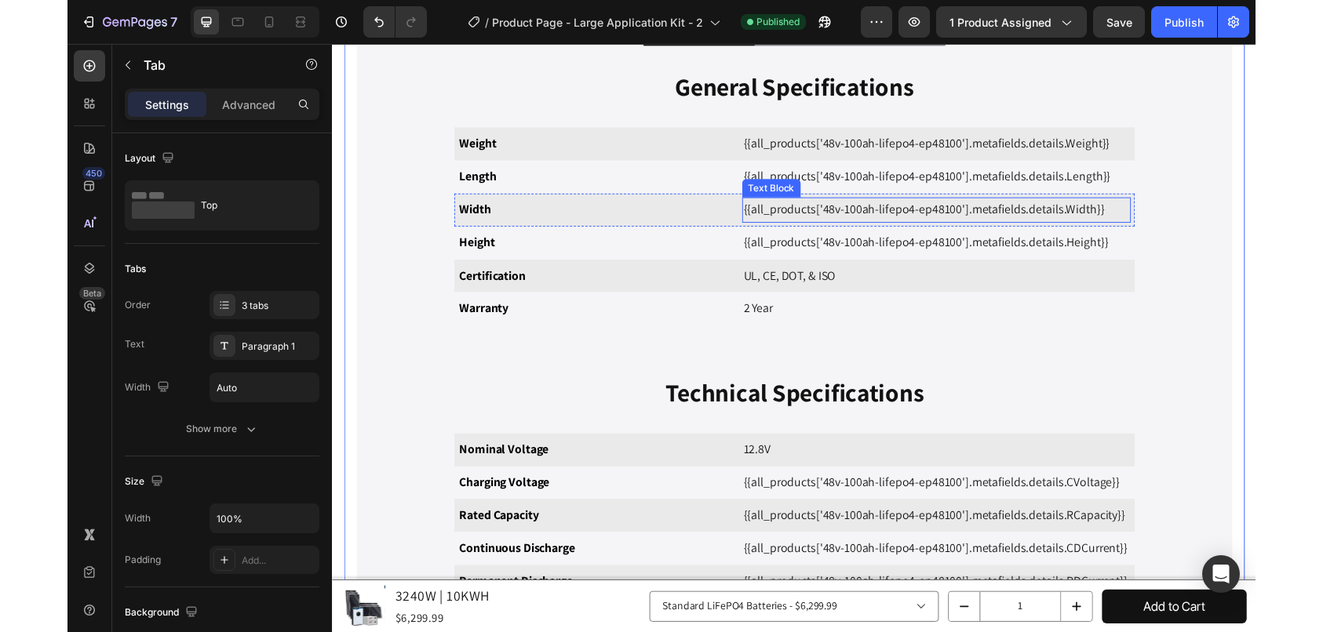
scroll to position [1088, 0]
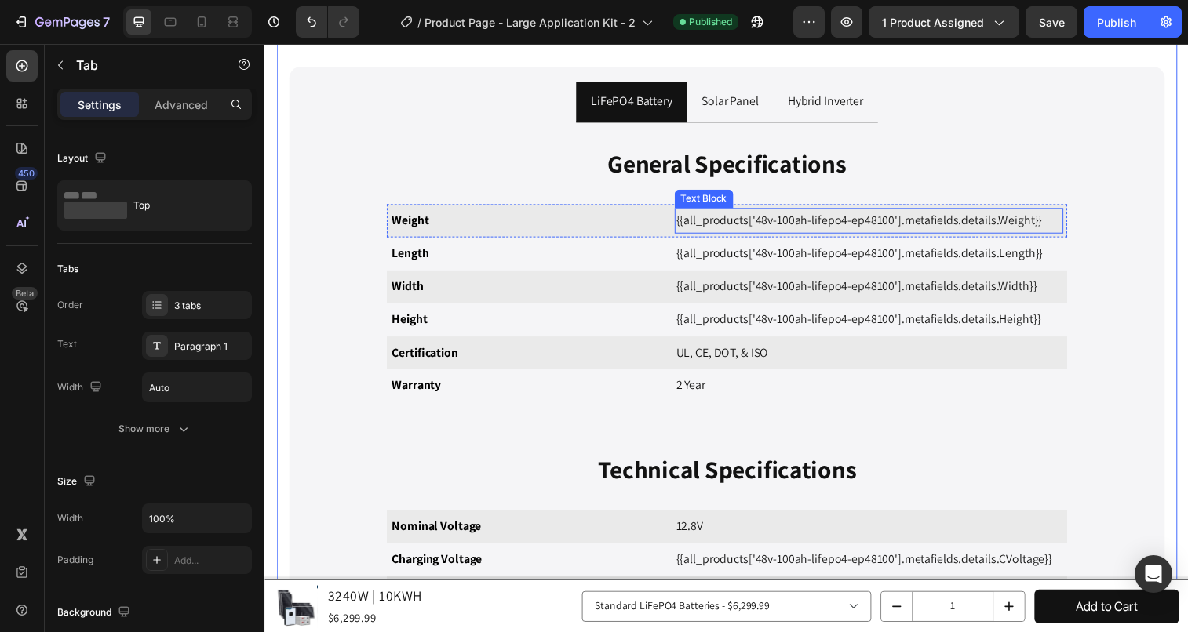
click at [772, 228] on p "{{all_products['48v-100ah-lifepo4-ep48100'].metafields.details.Weight}}" at bounding box center [880, 224] width 394 height 23
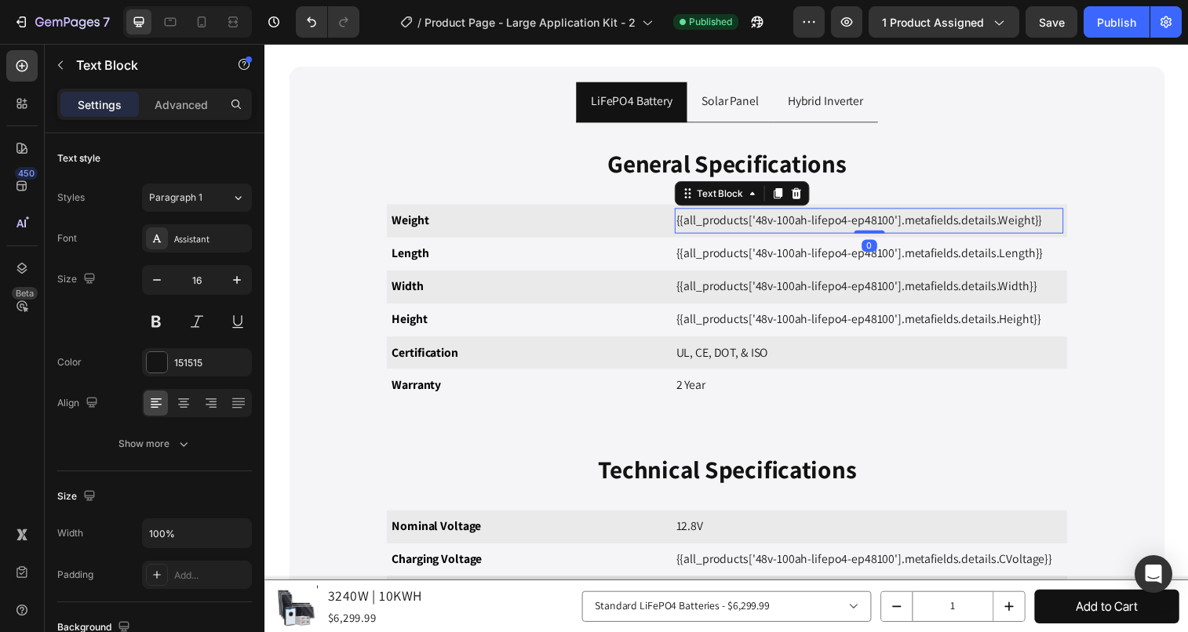
click at [772, 228] on p "{{all_products['48v-100ah-lifepo4-ep48100'].metafields.details.Weight}}" at bounding box center [880, 224] width 394 height 23
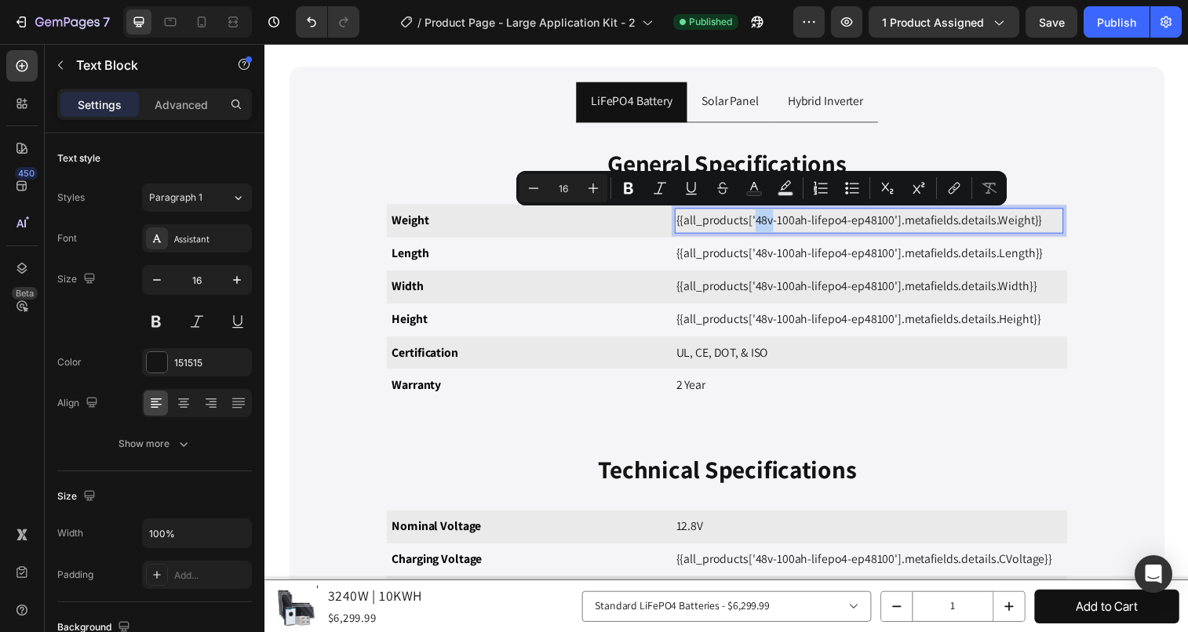
click at [772, 224] on p "{{all_products['48v-100ah-lifepo4-ep48100'].metafields.details.Weight}}" at bounding box center [880, 224] width 394 height 23
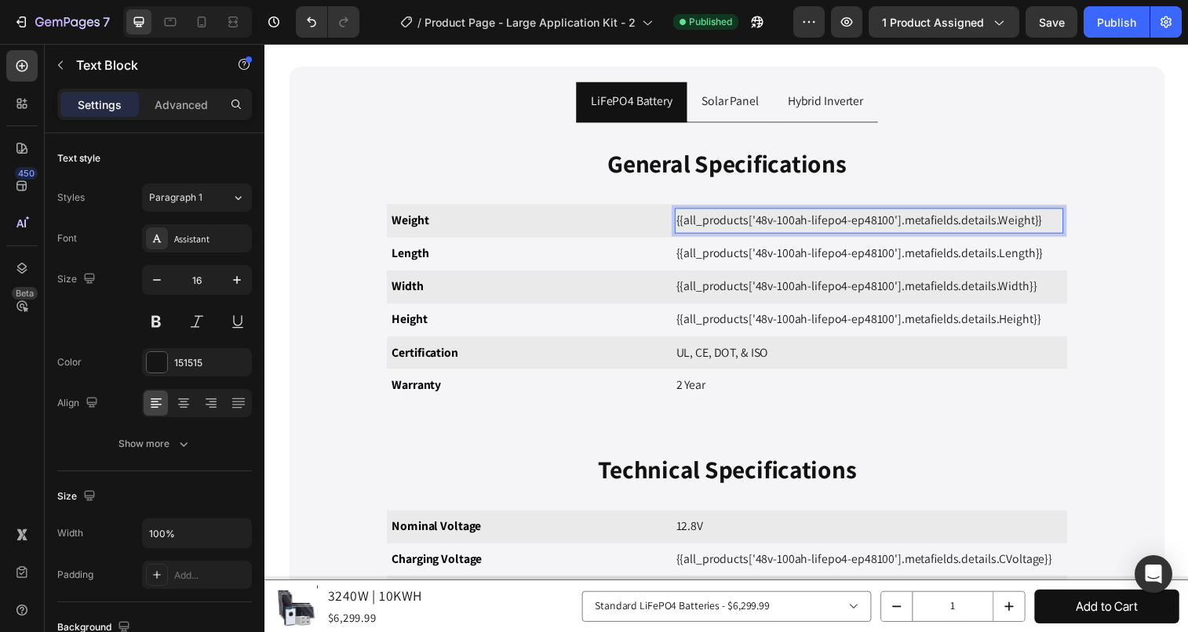
click at [764, 224] on p "{{all_products['48v-100ah-lifepo4-ep48100'].metafields.details.Weight}}" at bounding box center [880, 224] width 394 height 23
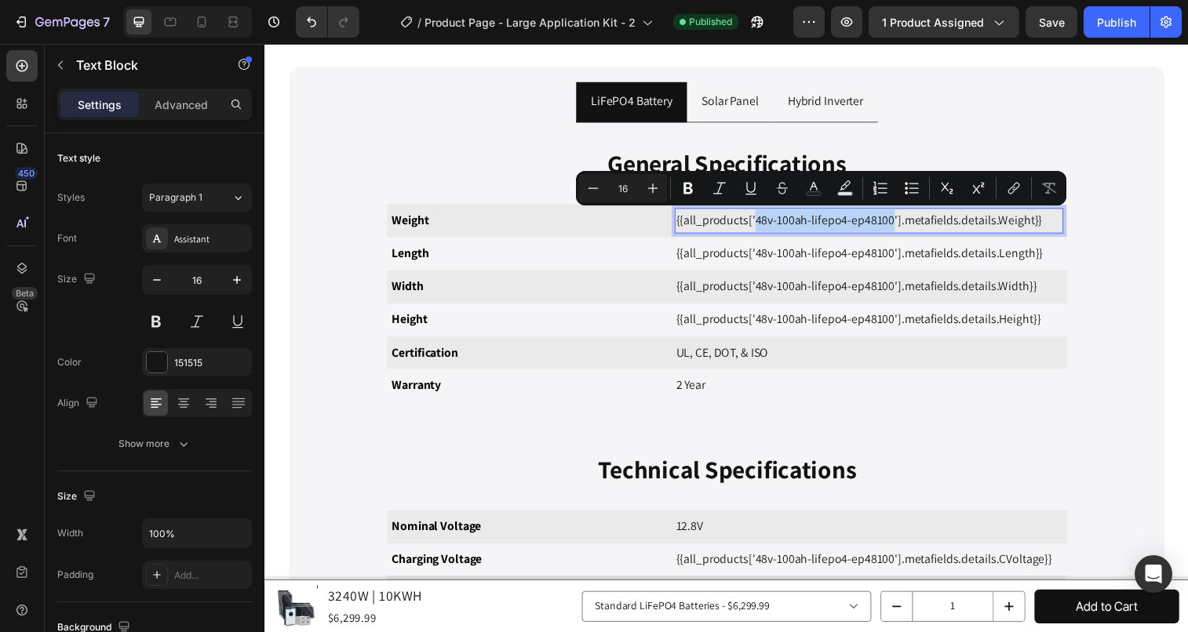
drag, startPoint x: 759, startPoint y: 224, endPoint x: 898, endPoint y: 222, distance: 138.9
click at [898, 222] on p "{{all_products['48v-100ah-lifepo4-ep48100'].metafields.details.Weight}}" at bounding box center [880, 224] width 394 height 23
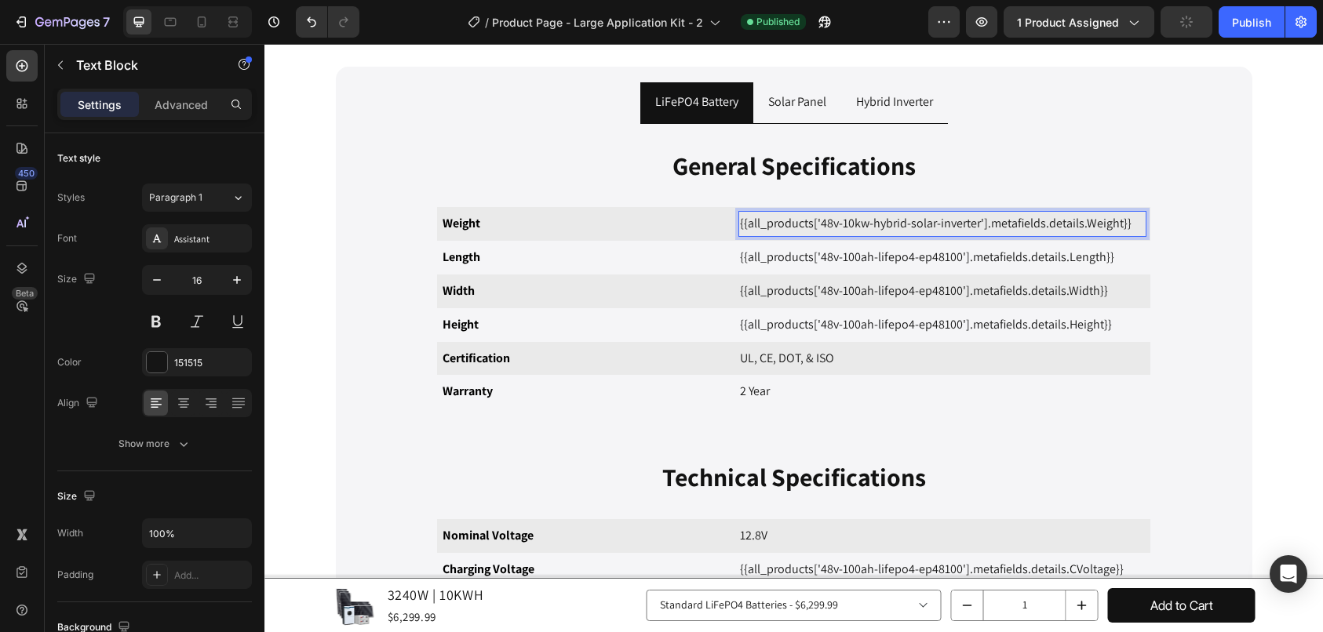
click at [873, 222] on p "{{all_products['48v-10kw-hybrid-solar-inverter'].metafields.details.Weight}}" at bounding box center [942, 224] width 405 height 23
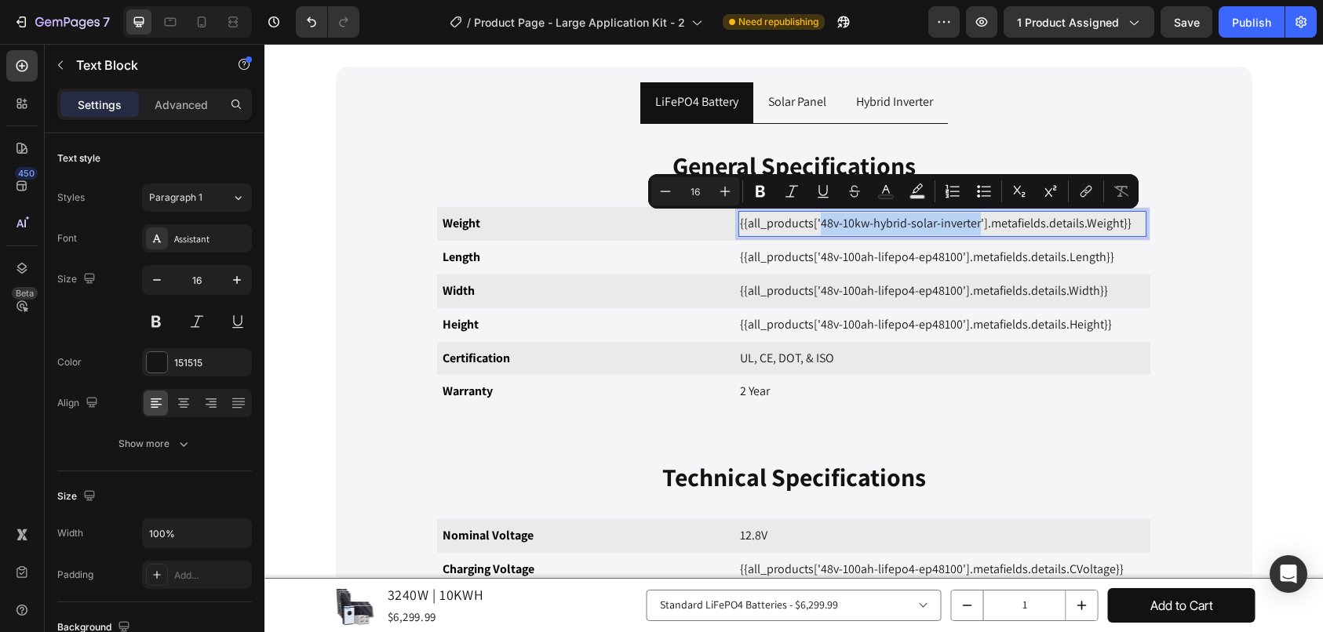
drag, startPoint x: 816, startPoint y: 224, endPoint x: 974, endPoint y: 219, distance: 157.8
click at [974, 219] on p "{{all_products['48v-10kw-hybrid-solar-inverter'].metafields.details.Weight}}" at bounding box center [942, 224] width 405 height 23
copy p "48v-10kw-hybrid-solar-inverter"
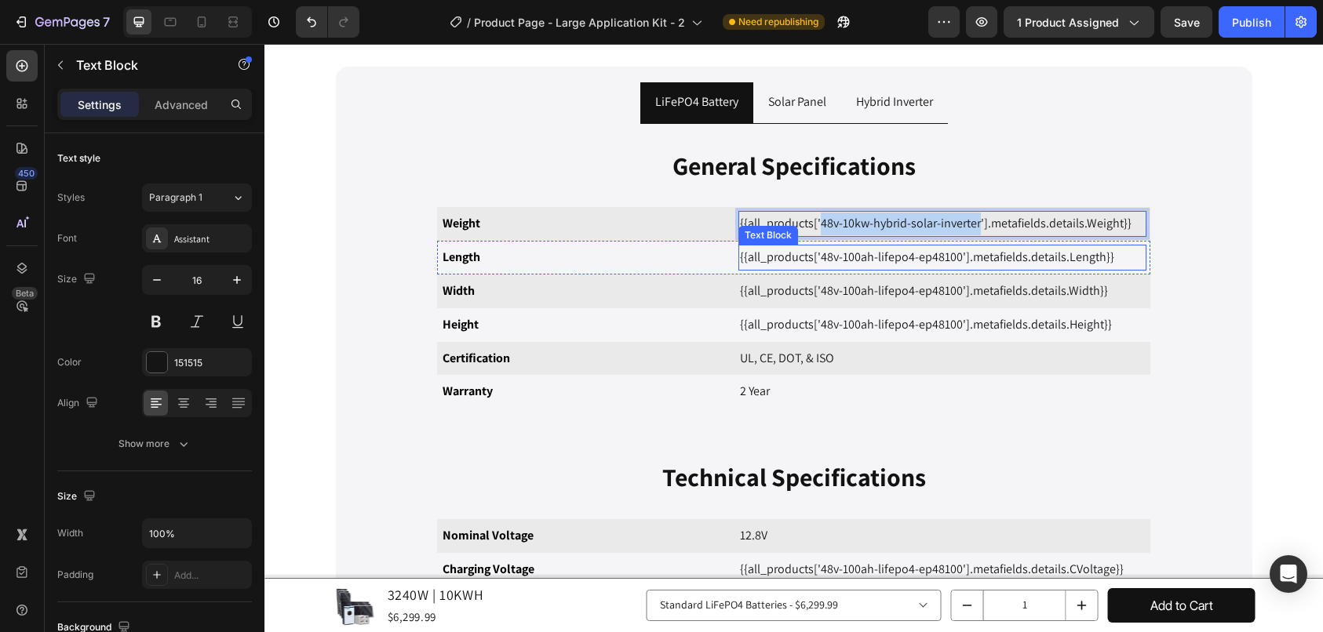
click at [829, 266] on p "{{all_products['48v-100ah-lifepo4-ep48100'].metafields.details.Length}}" at bounding box center [942, 257] width 405 height 23
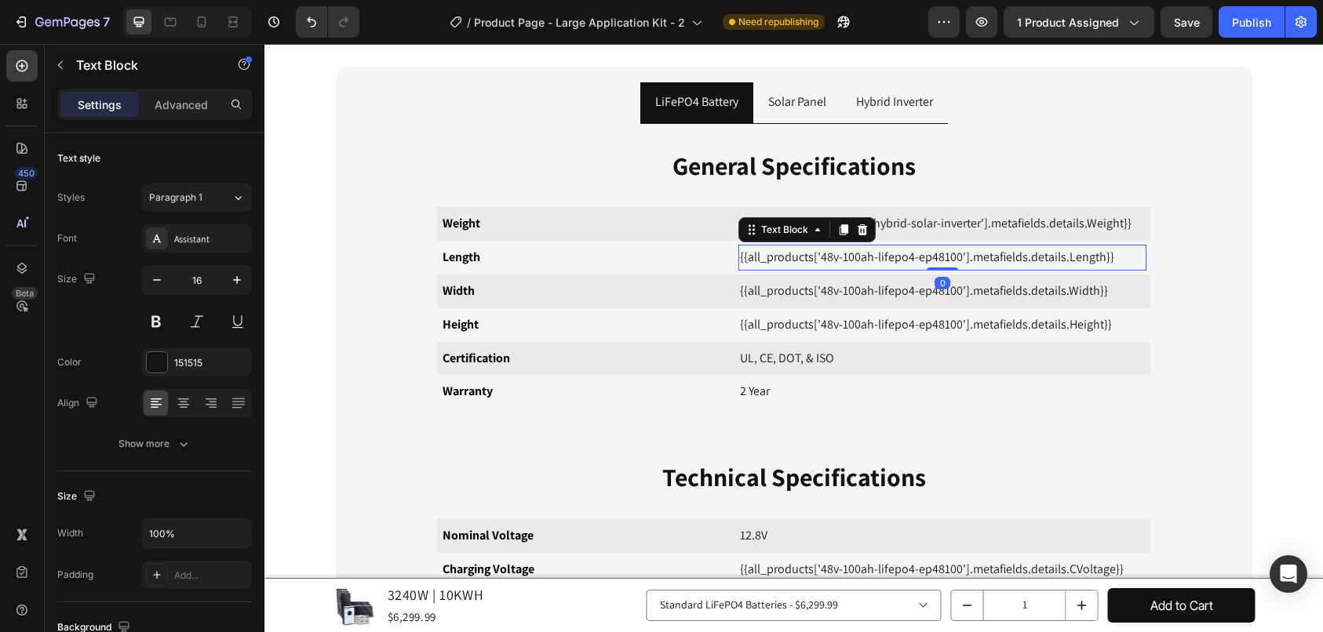
click at [826, 263] on p "{{all_products['48v-100ah-lifepo4-ep48100'].metafields.details.Length}}" at bounding box center [942, 257] width 405 height 23
click at [819, 258] on p "{{all_products['48v-100ah-lifepo4-ep48100'].metafields.details.Length}}" at bounding box center [942, 257] width 405 height 23
click at [815, 257] on p "{{all_products['48v-100ah-lifepo4-ep48100'].metafields.details.Length}}" at bounding box center [942, 257] width 405 height 23
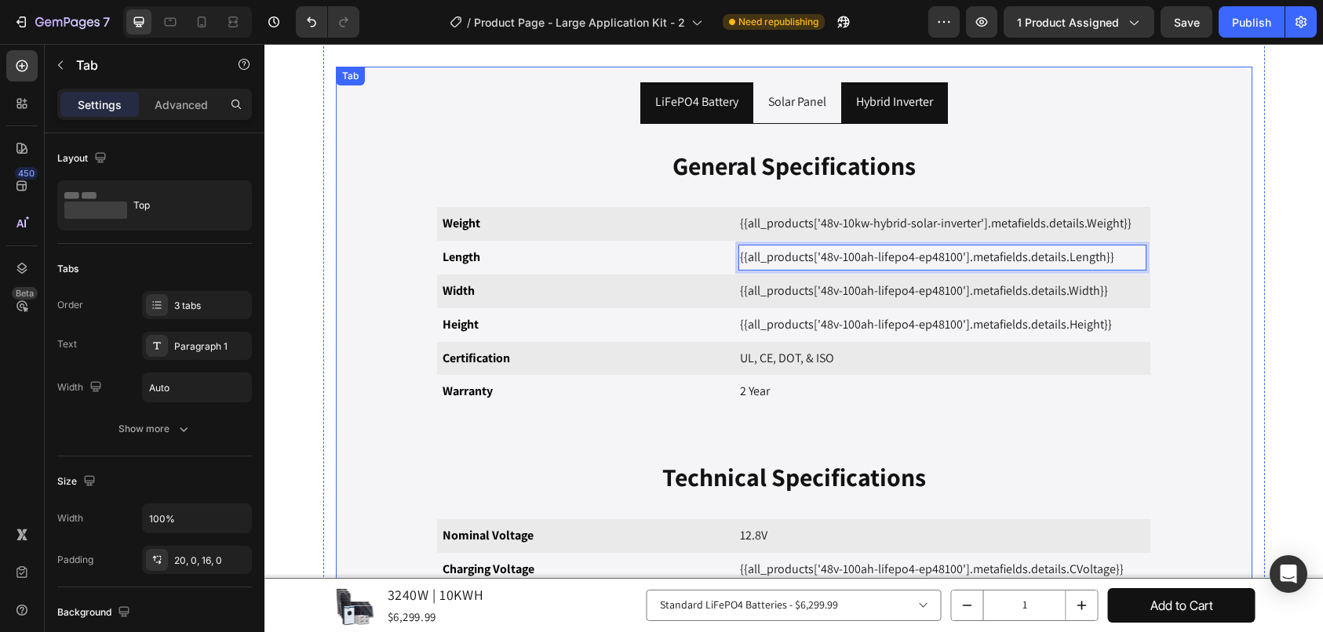
click at [925, 86] on li "Hybrid Inverter" at bounding box center [894, 103] width 107 height 42
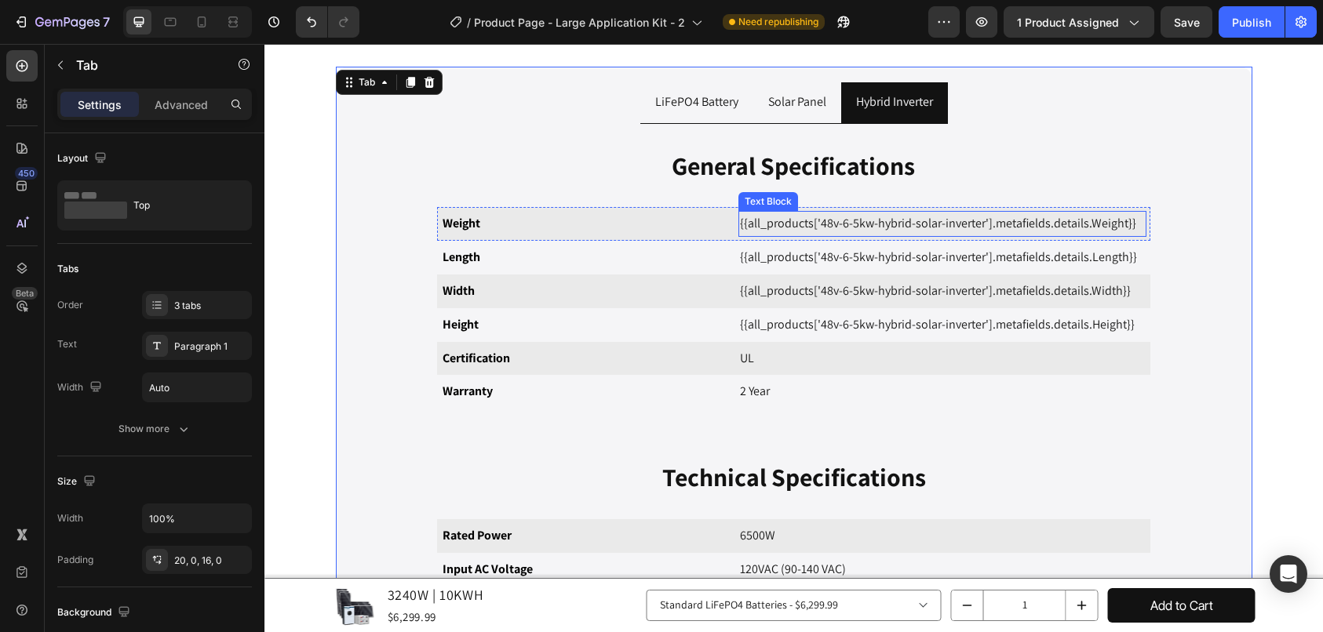
click at [818, 220] on p "{{all_products['48v-6-5kw-hybrid-solar-inverter'].metafields.details.Weight}}" at bounding box center [942, 224] width 405 height 23
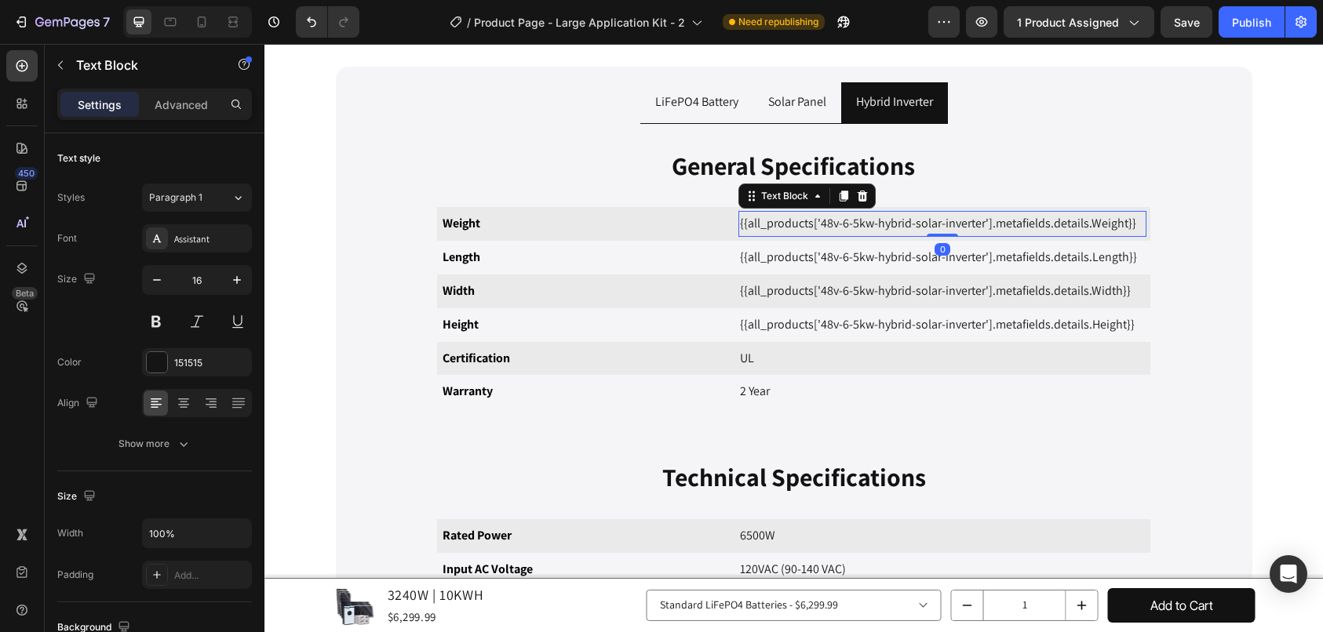
click at [815, 218] on p "{{all_products['48v-6-5kw-hybrid-solar-inverter'].metafields.details.Weight}}" at bounding box center [942, 224] width 405 height 23
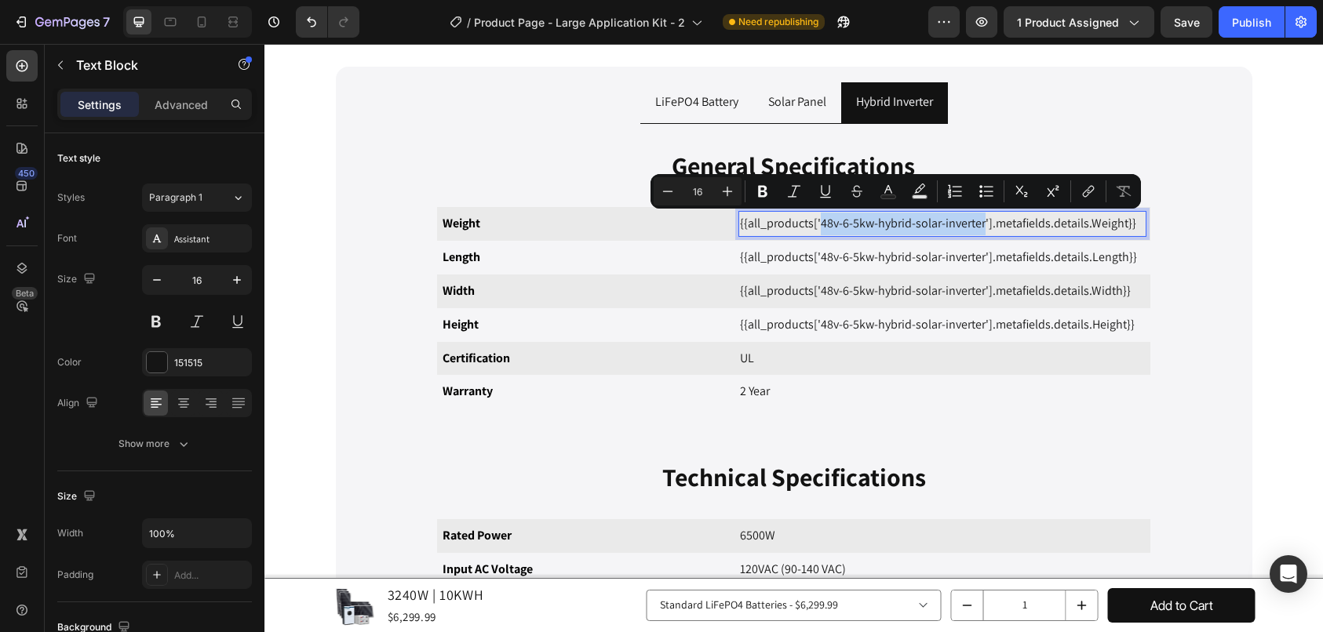
drag, startPoint x: 815, startPoint y: 218, endPoint x: 979, endPoint y: 235, distance: 164.1
click at [979, 235] on p "{{all_products['48v-6-5kw-hybrid-solar-inverter'].metafields.details.Weight}}" at bounding box center [942, 224] width 405 height 23
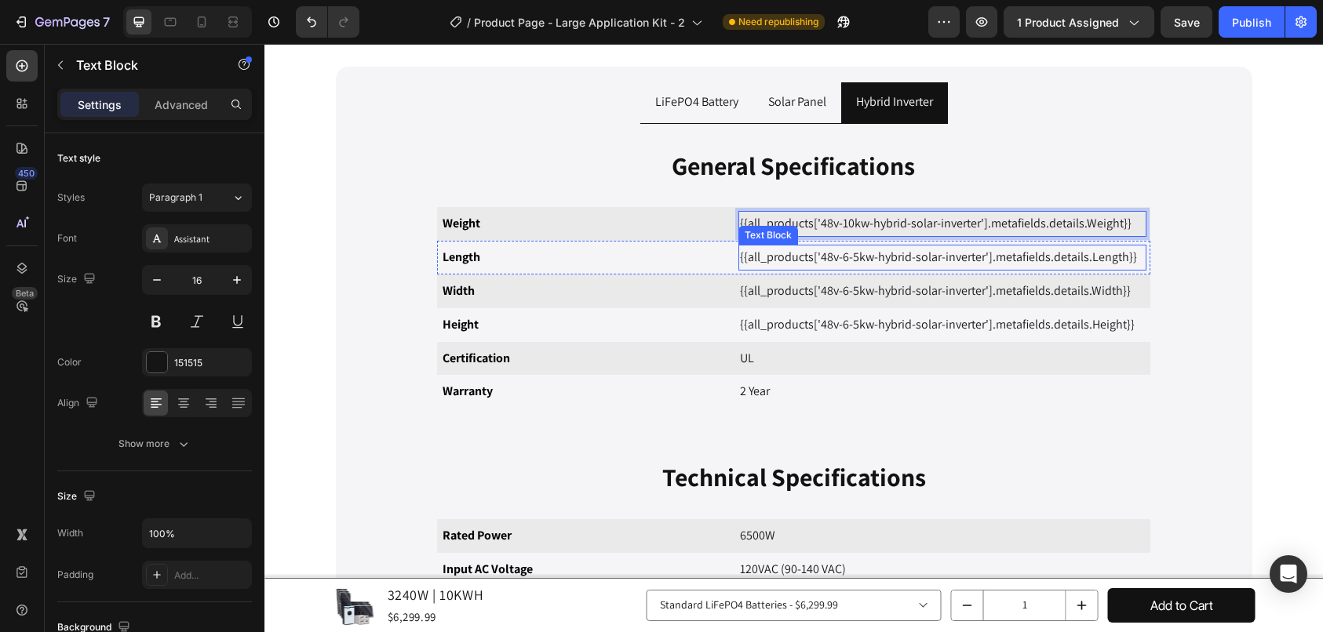
click at [815, 255] on p "{{all_products['48v-6-5kw-hybrid-solar-inverter'].metafields.details.Length}}" at bounding box center [942, 257] width 405 height 23
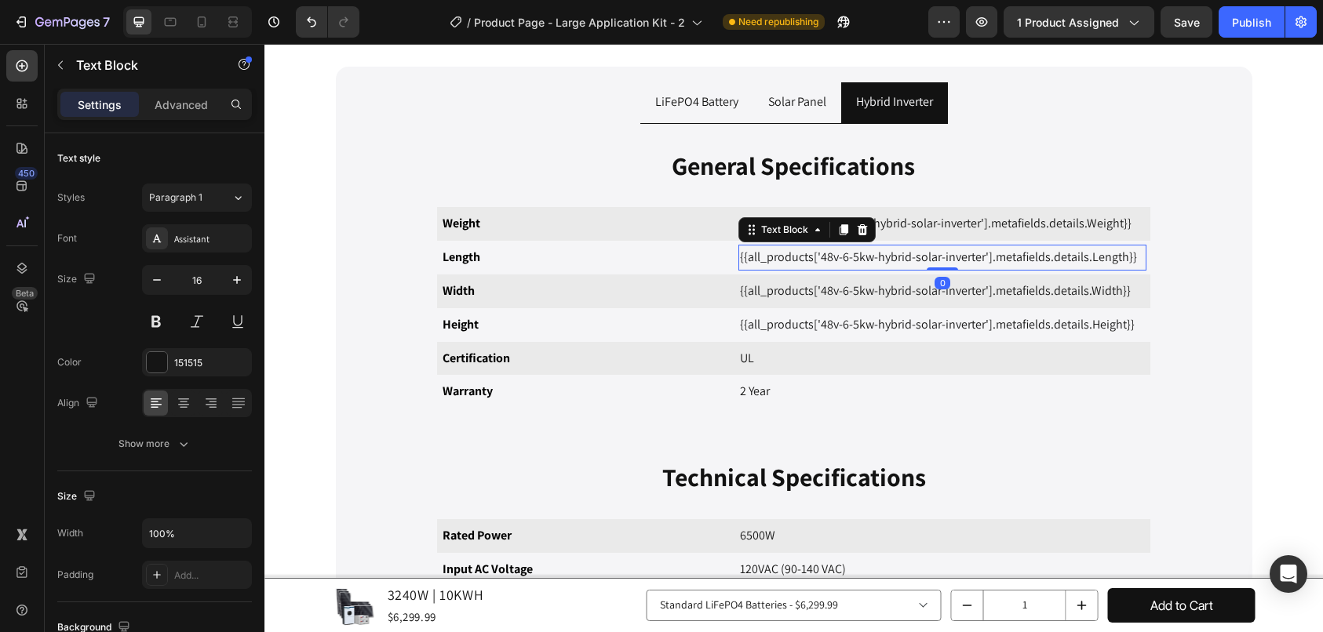
click at [818, 255] on p "{{all_products['48v-6-5kw-hybrid-solar-inverter'].metafields.details.Length}}" at bounding box center [942, 257] width 405 height 23
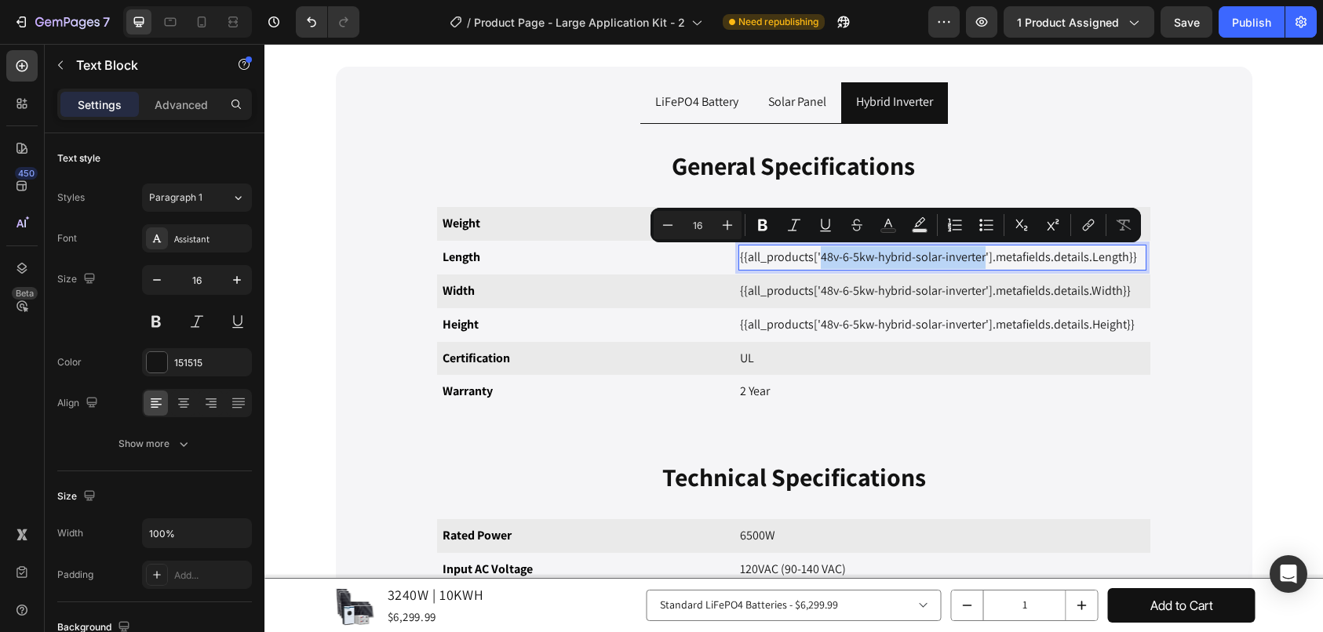
drag, startPoint x: 814, startPoint y: 254, endPoint x: 976, endPoint y: 264, distance: 162.8
click at [976, 264] on p "{{all_products['48v-6-5kw-hybrid-solar-inverter'].metafields.details.Length}}" at bounding box center [942, 257] width 405 height 23
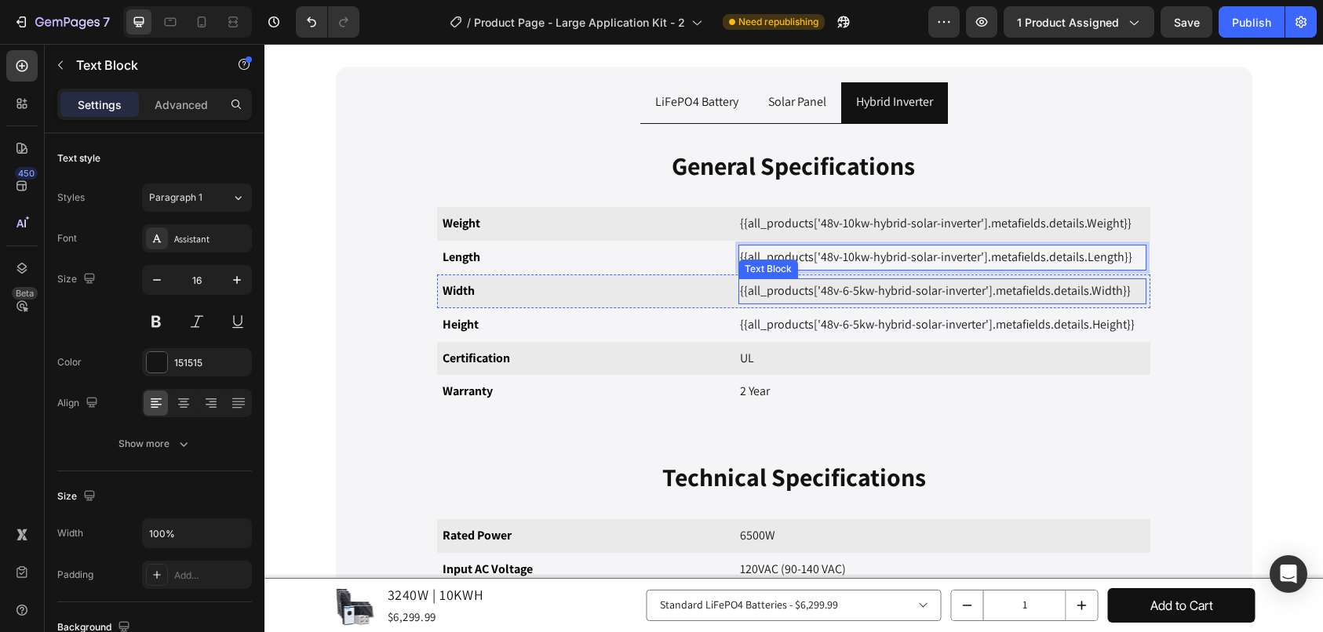
click at [815, 293] on p "{{all_products['48v-6-5kw-hybrid-solar-inverter'].metafields.details.Width}}" at bounding box center [942, 291] width 405 height 23
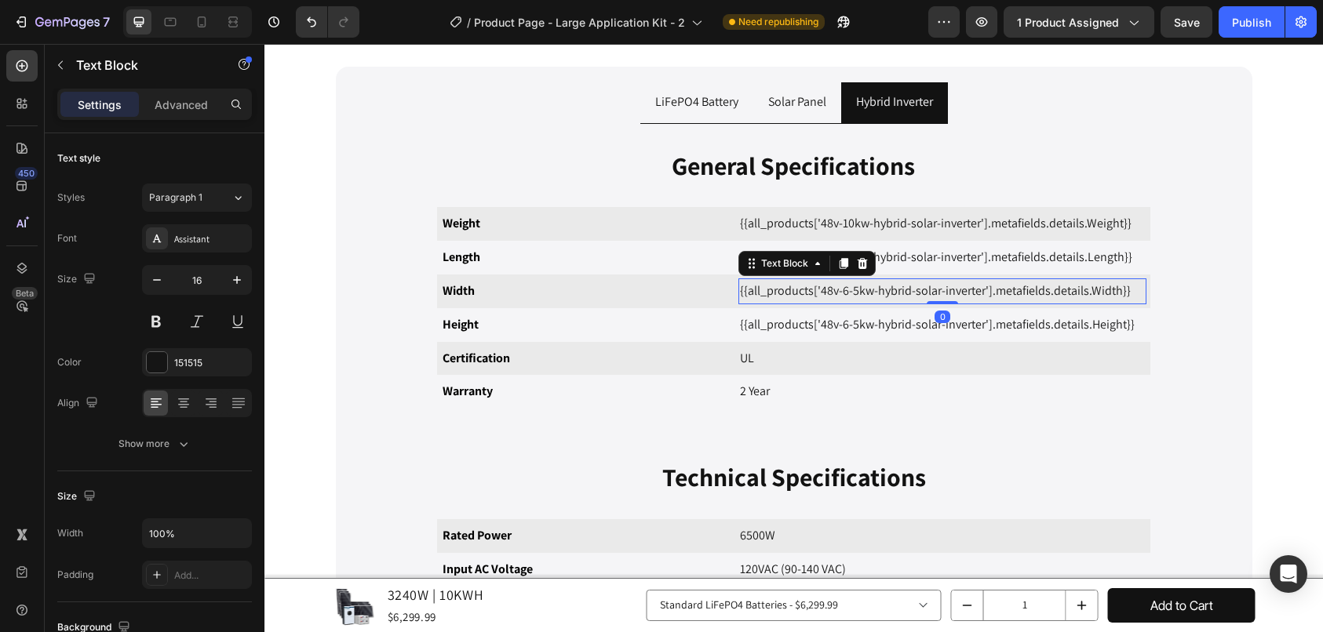
click at [815, 293] on p "{{all_products['48v-6-5kw-hybrid-solar-inverter'].metafields.details.Width}}" at bounding box center [942, 291] width 405 height 23
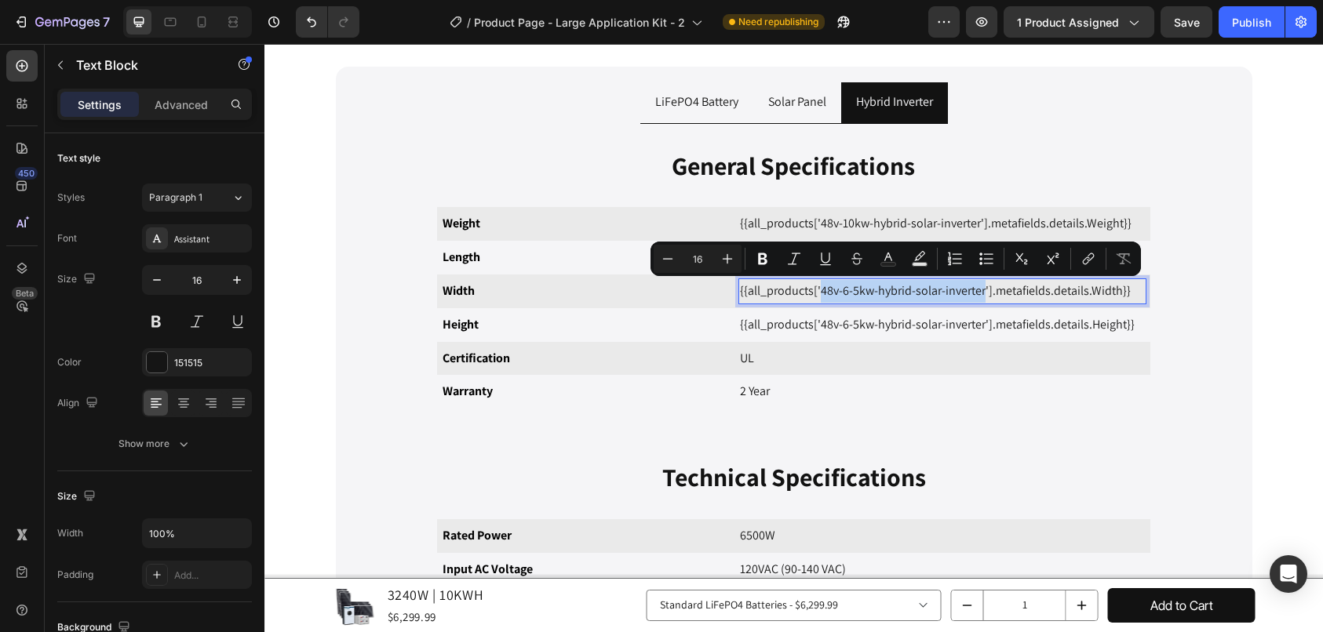
drag, startPoint x: 815, startPoint y: 293, endPoint x: 977, endPoint y: 295, distance: 162.5
click at [977, 295] on p "{{all_products['48v-6-5kw-hybrid-solar-inverter'].metafields.details.Width}}" at bounding box center [942, 291] width 405 height 23
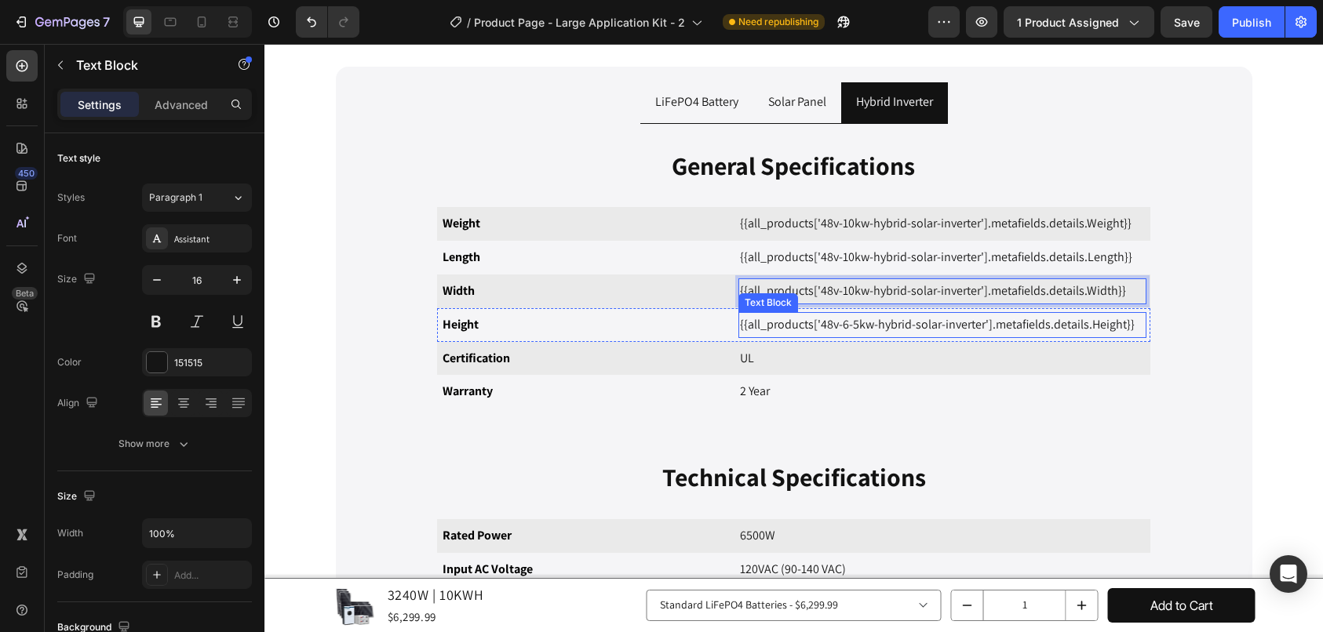
click at [815, 325] on p "{{all_products['48v-6-5kw-hybrid-solar-inverter'].metafields.details.Height}}" at bounding box center [942, 325] width 405 height 23
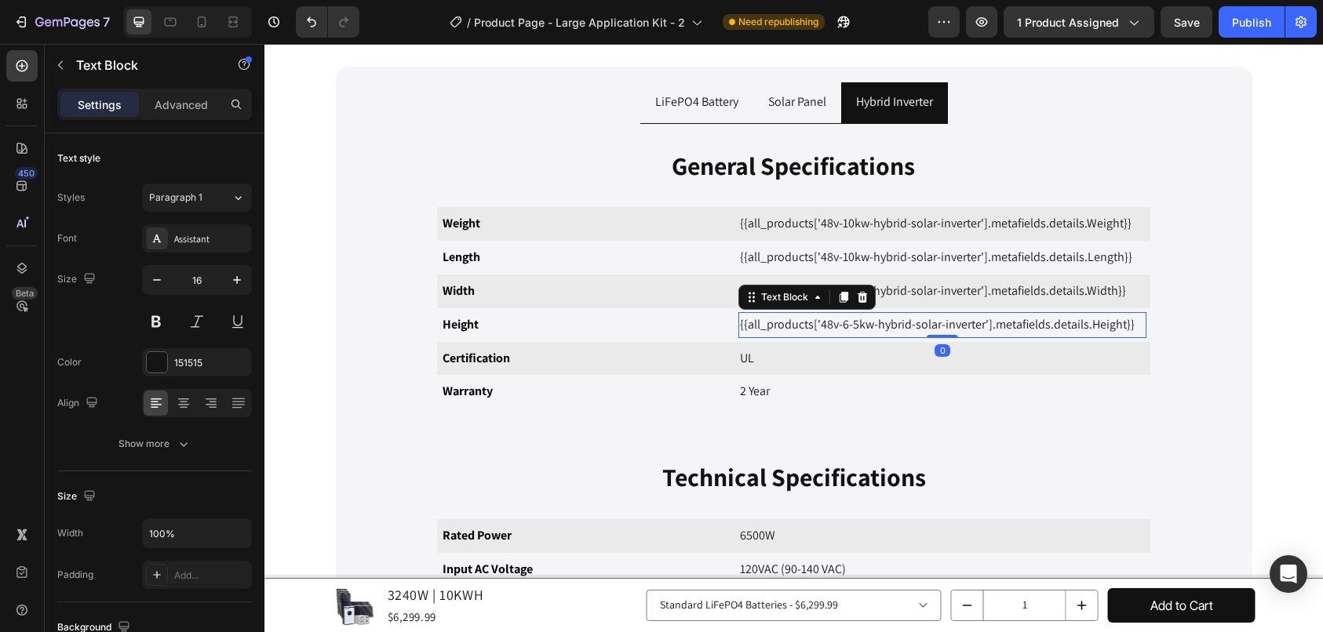
click at [815, 325] on p "{{all_products['48v-6-5kw-hybrid-solar-inverter'].metafields.details.Height}}" at bounding box center [942, 325] width 405 height 23
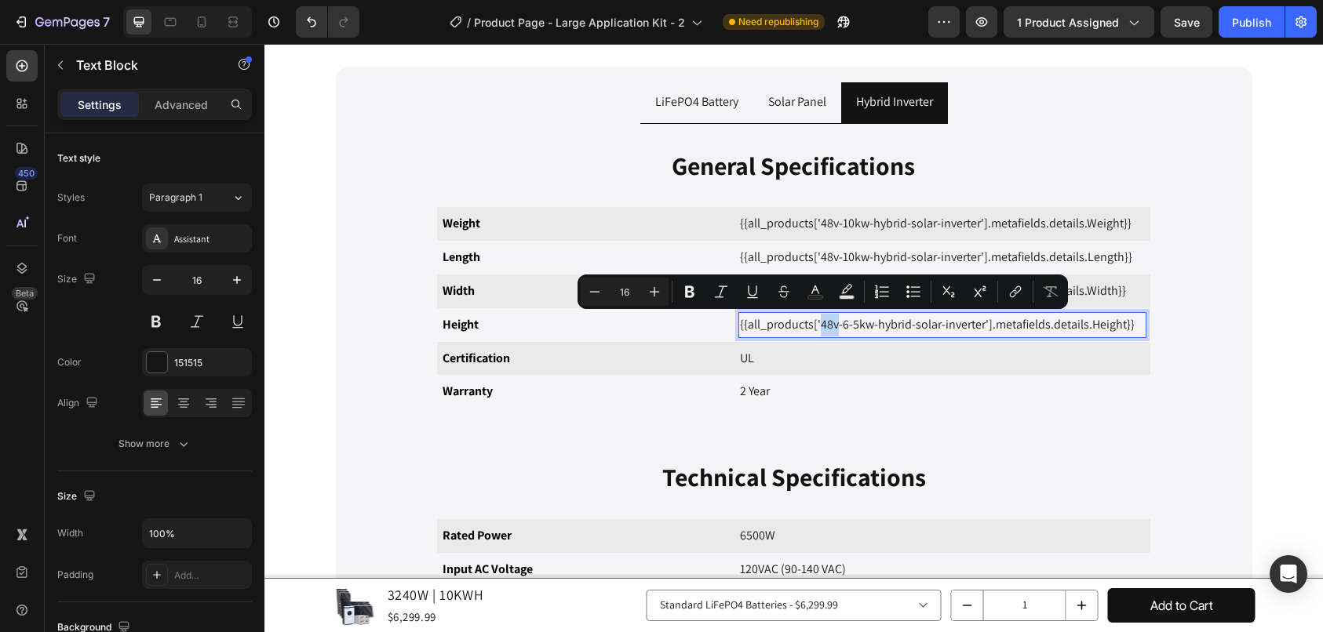
click at [815, 323] on p "{{all_products['48v-6-5kw-hybrid-solar-inverter'].metafields.details.Height}}" at bounding box center [942, 325] width 405 height 23
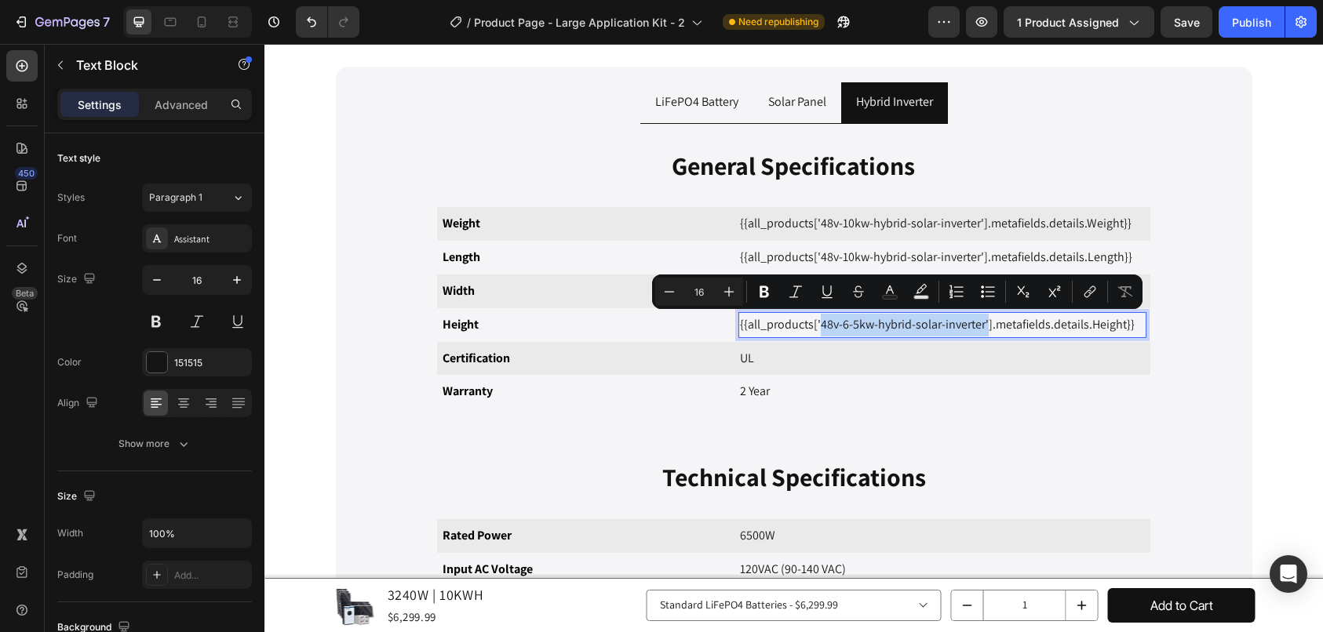
drag, startPoint x: 815, startPoint y: 323, endPoint x: 981, endPoint y: 326, distance: 166.4
click at [981, 326] on p "{{all_products['48v-6-5kw-hybrid-solar-inverter'].metafields.details.Height}}" at bounding box center [942, 325] width 405 height 23
click at [815, 322] on p "{{all_products['48v-6-5kw-hybrid-solar-inverter'].metafields.details.Height}}" at bounding box center [942, 325] width 405 height 23
drag, startPoint x: 815, startPoint y: 321, endPoint x: 977, endPoint y: 312, distance: 162.7
click at [977, 312] on div "{{all_products['48v-6-5kw-hybrid-solar-inverter'].metafields.details.Height}}" at bounding box center [942, 325] width 408 height 26
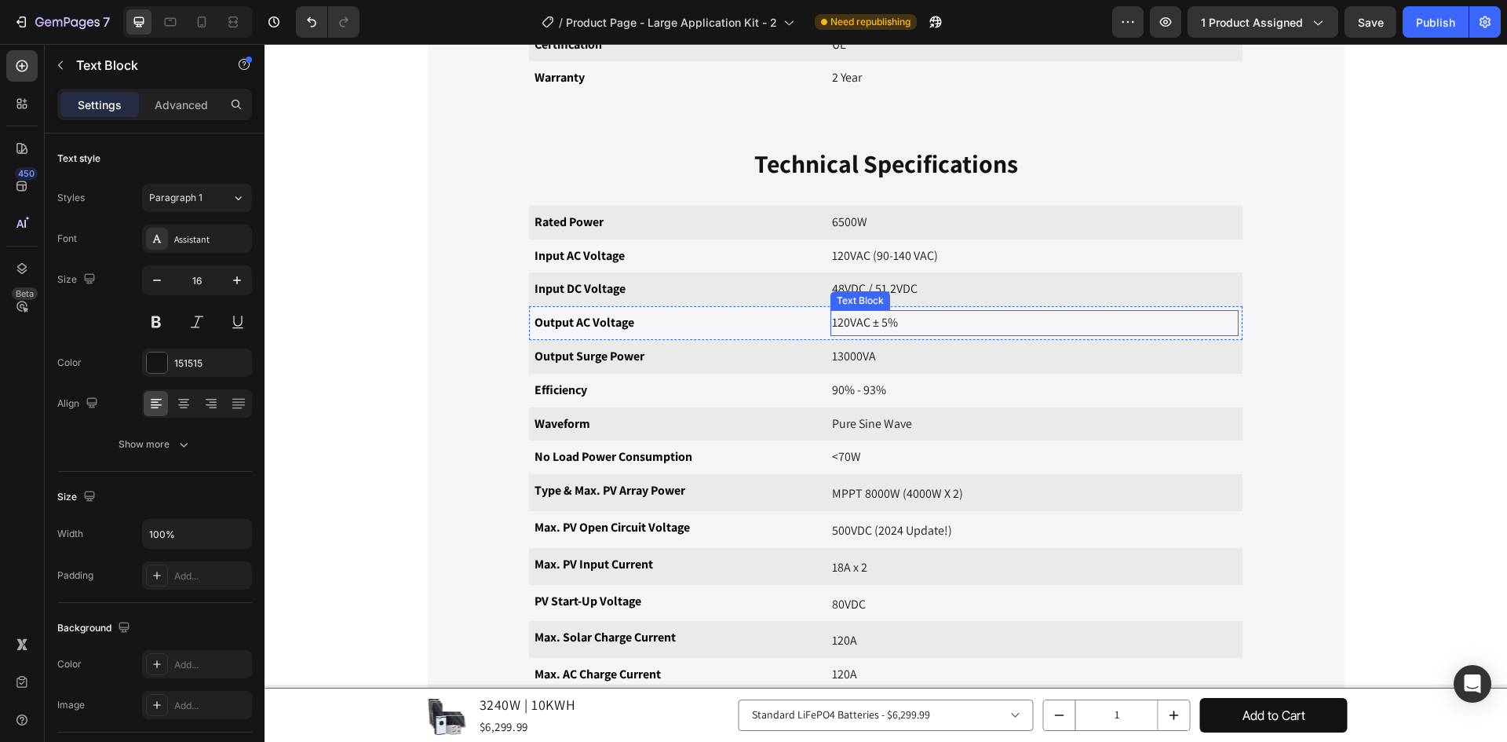
scroll to position [1481, 0]
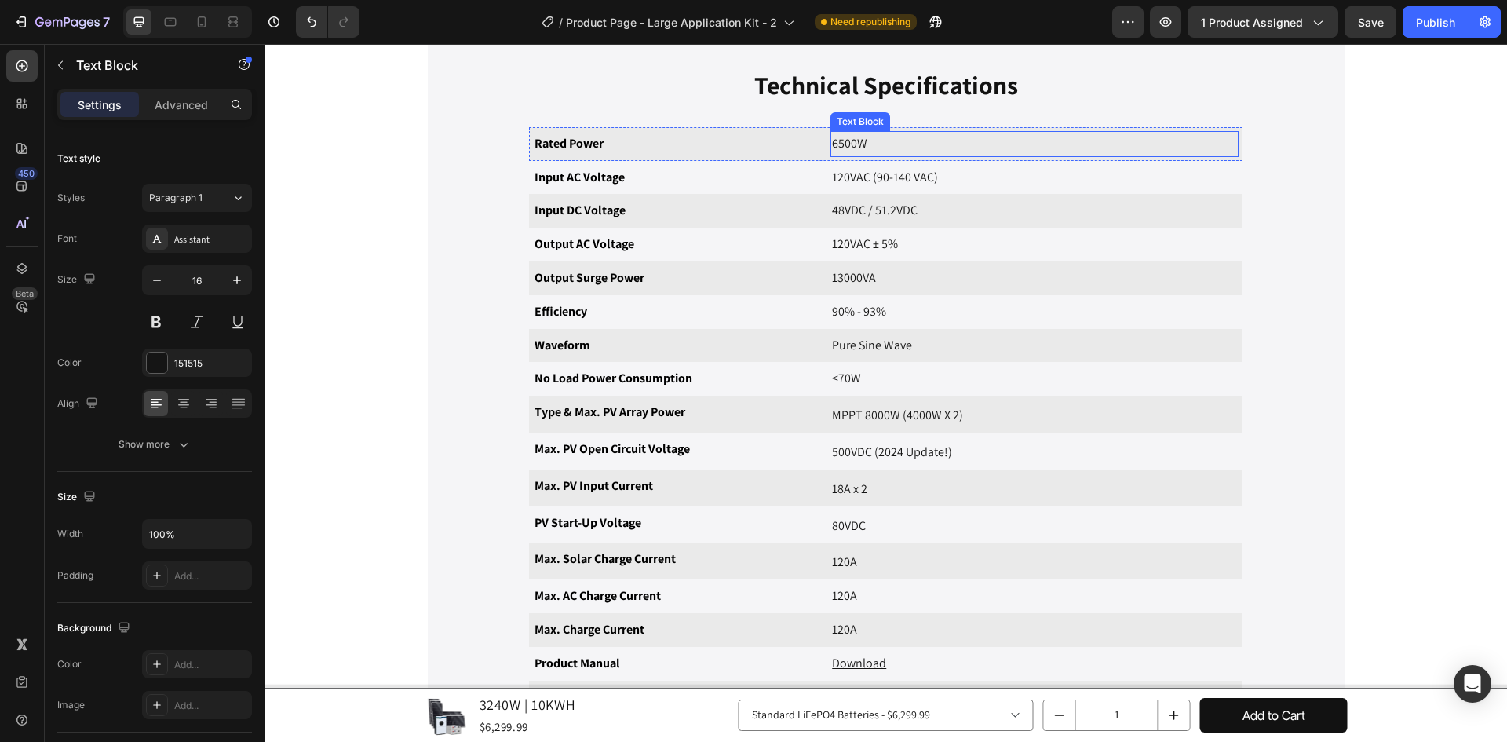
click at [844, 133] on p "6500W" at bounding box center [1034, 144] width 405 height 23
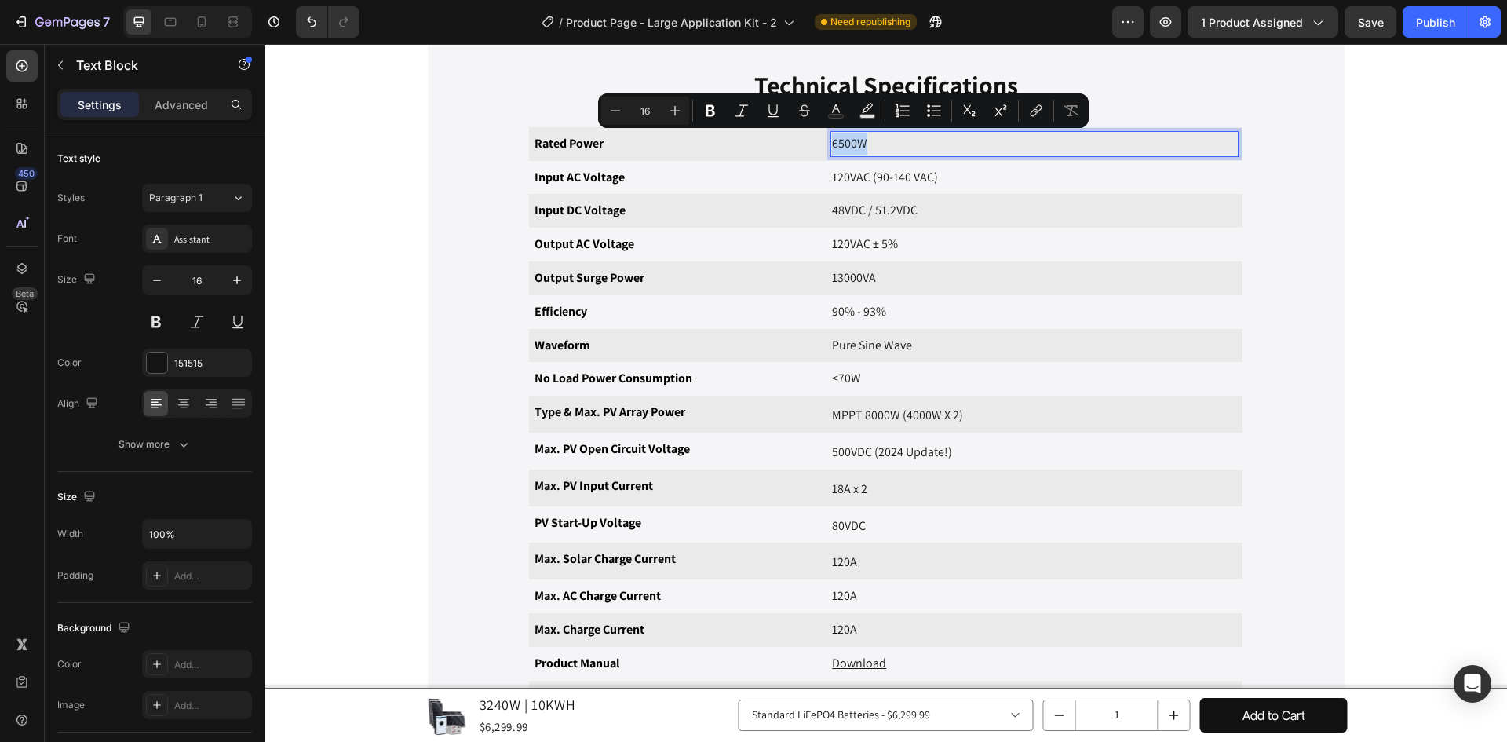
click at [849, 137] on p "6500W" at bounding box center [1034, 144] width 405 height 23
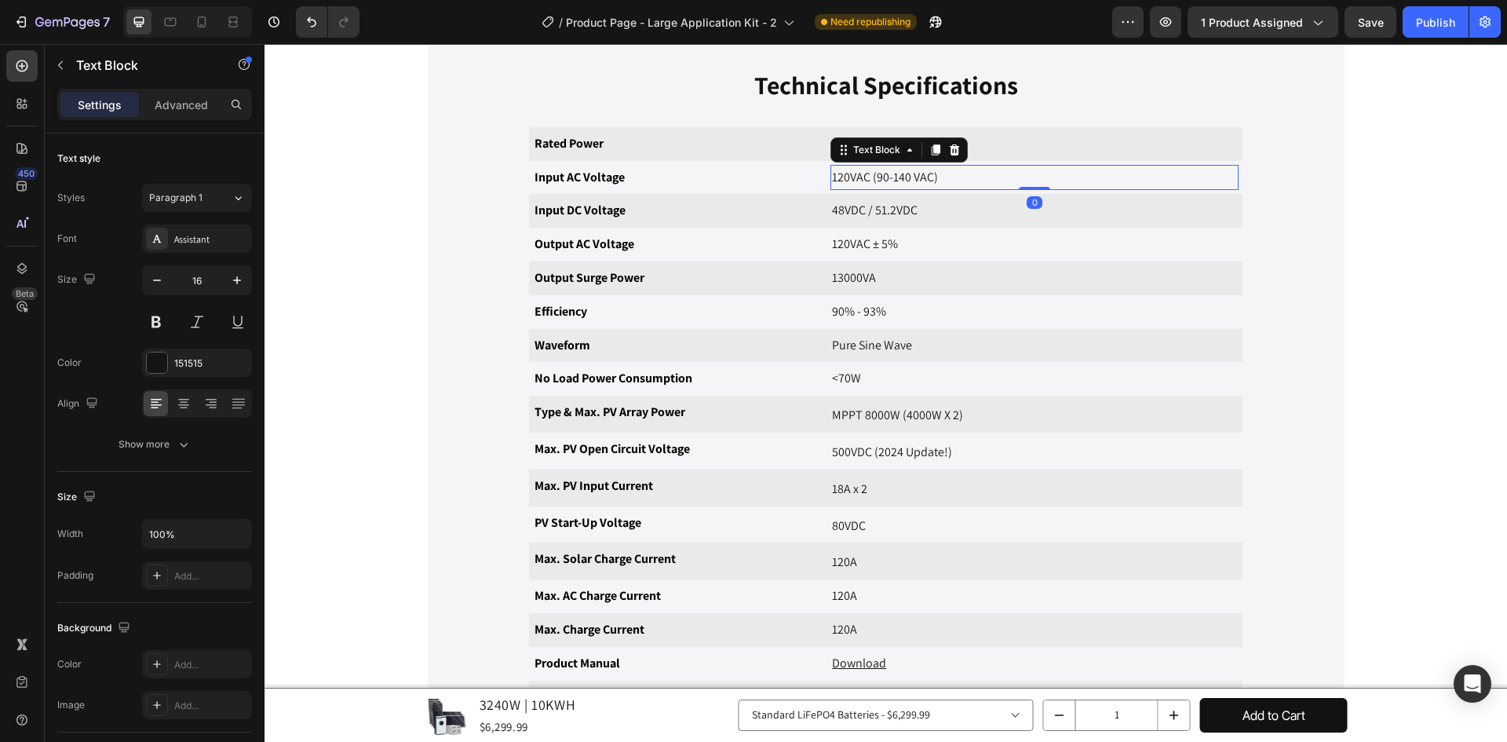
click at [1103, 172] on p "120VAC (90-140 VAC)" at bounding box center [1034, 177] width 405 height 23
click at [960, 188] on p "120VAC (90-140 VAC)" at bounding box center [1034, 177] width 405 height 23
drag, startPoint x: 960, startPoint y: 182, endPoint x: 828, endPoint y: 187, distance: 131.9
click at [832, 187] on p "120VAC (90-140 VAC)" at bounding box center [1034, 177] width 405 height 23
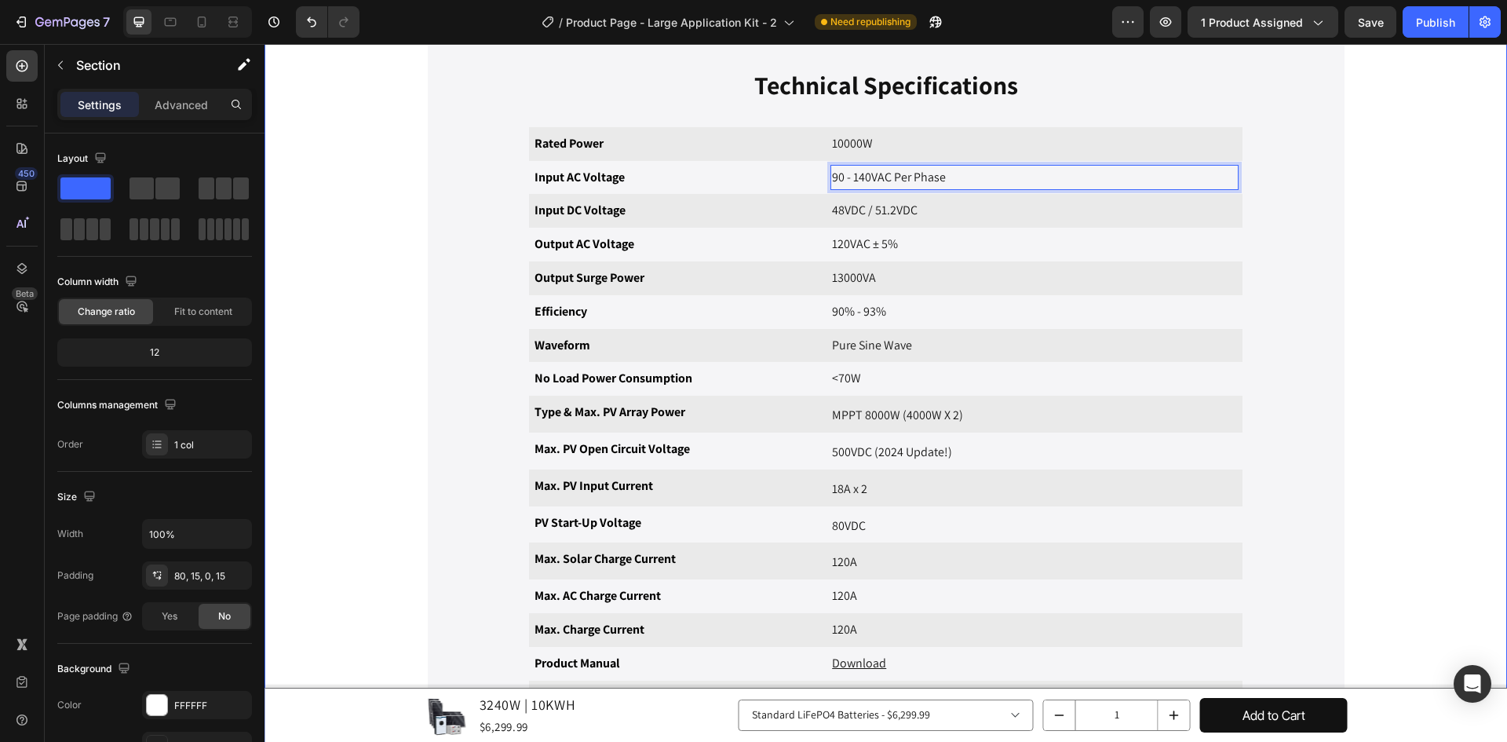
click at [1187, 235] on div "Overview Specifications Reviews Video {{product.description}} Text Block Row Im…" at bounding box center [885, 269] width 1219 height 1230
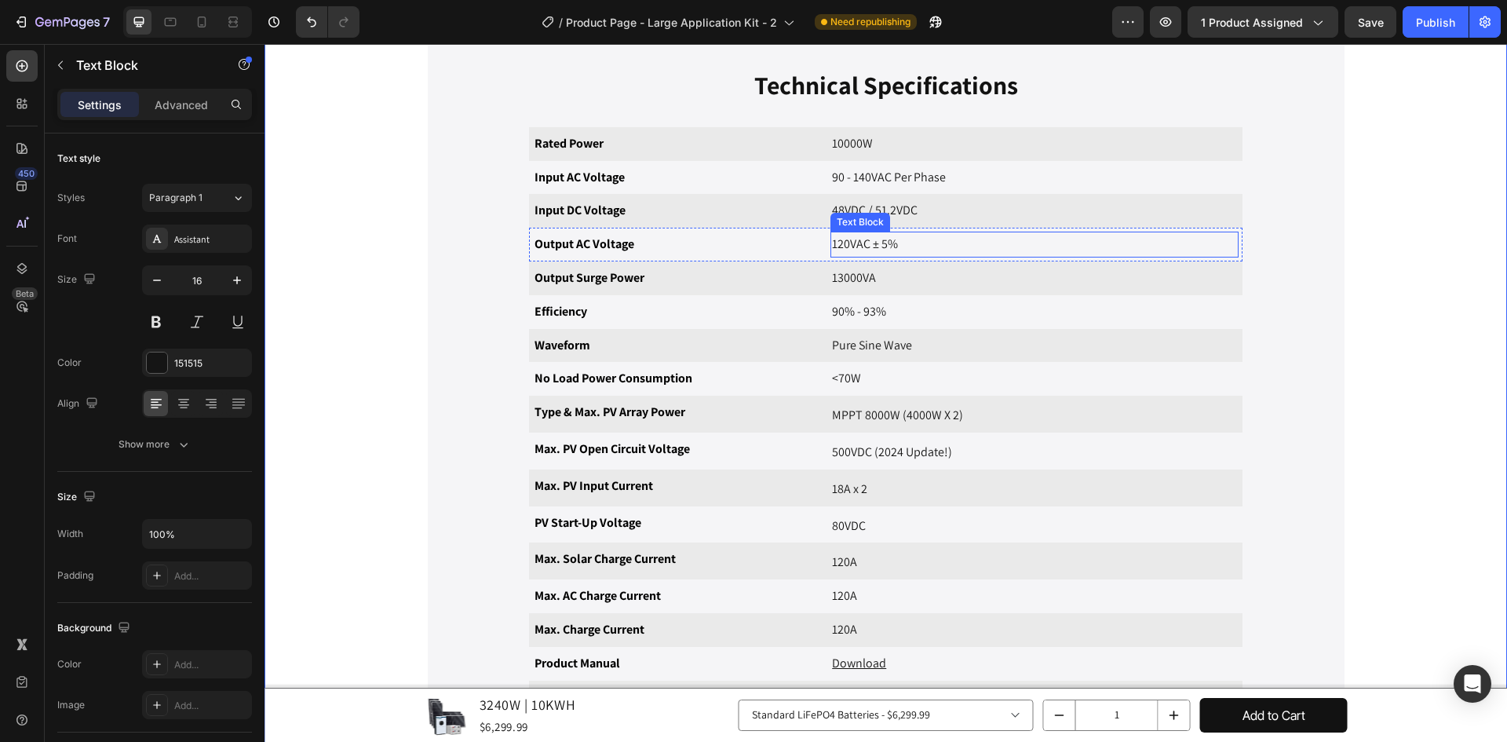
click at [890, 240] on p "120VAC ± 5%" at bounding box center [1034, 244] width 405 height 23
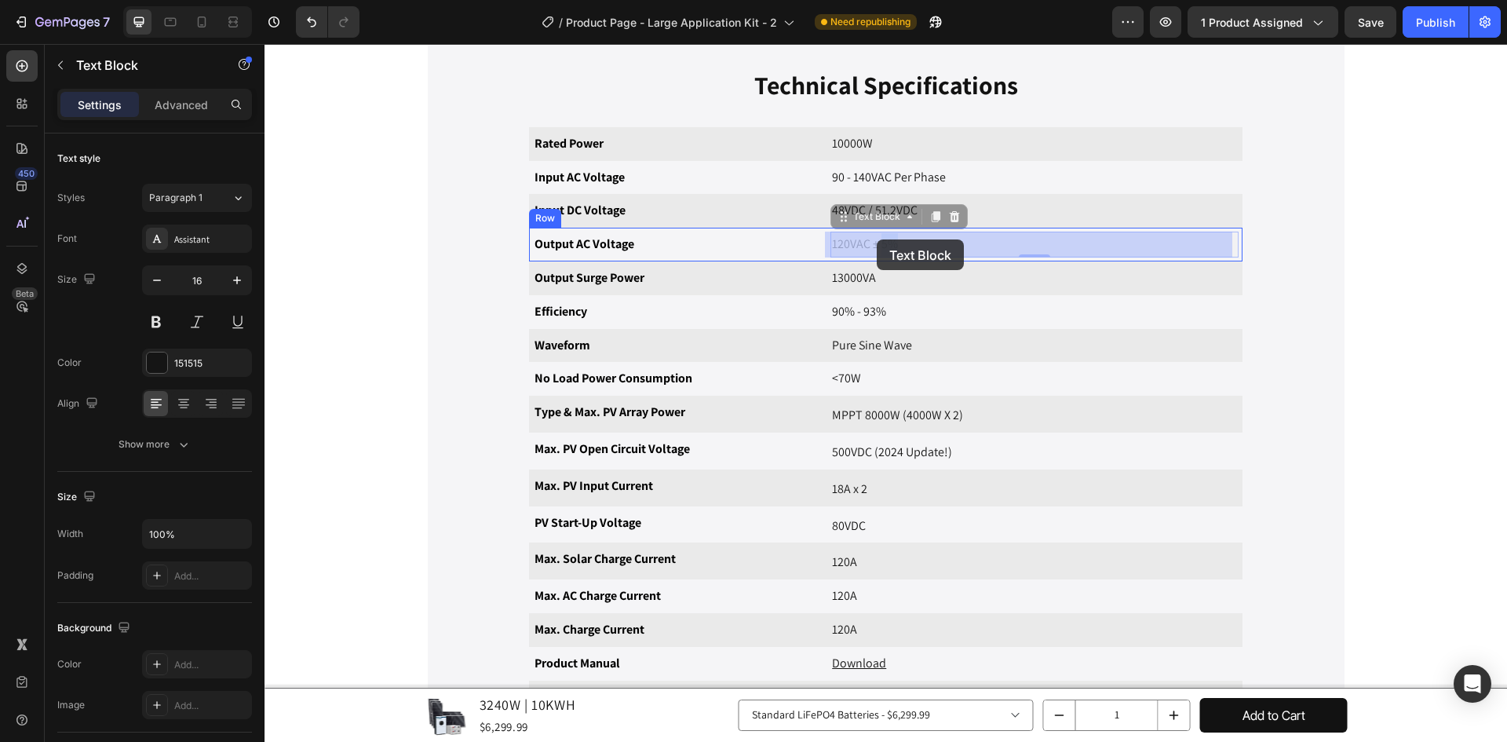
drag, startPoint x: 891, startPoint y: 242, endPoint x: 877, endPoint y: 239, distance: 15.2
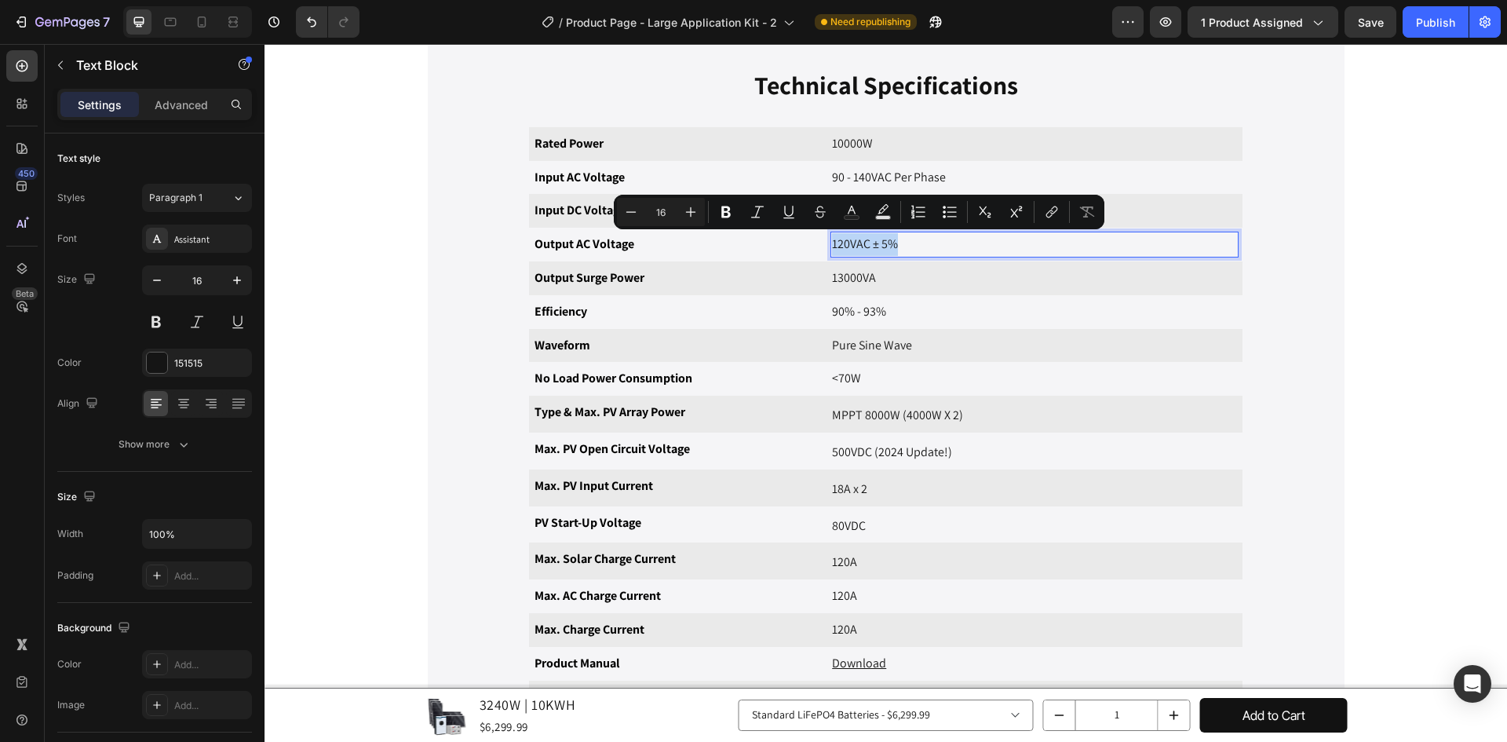
drag, startPoint x: 891, startPoint y: 242, endPoint x: 827, endPoint y: 240, distance: 63.6
click at [832, 240] on p "120VAC ± 5%" at bounding box center [1034, 244] width 405 height 23
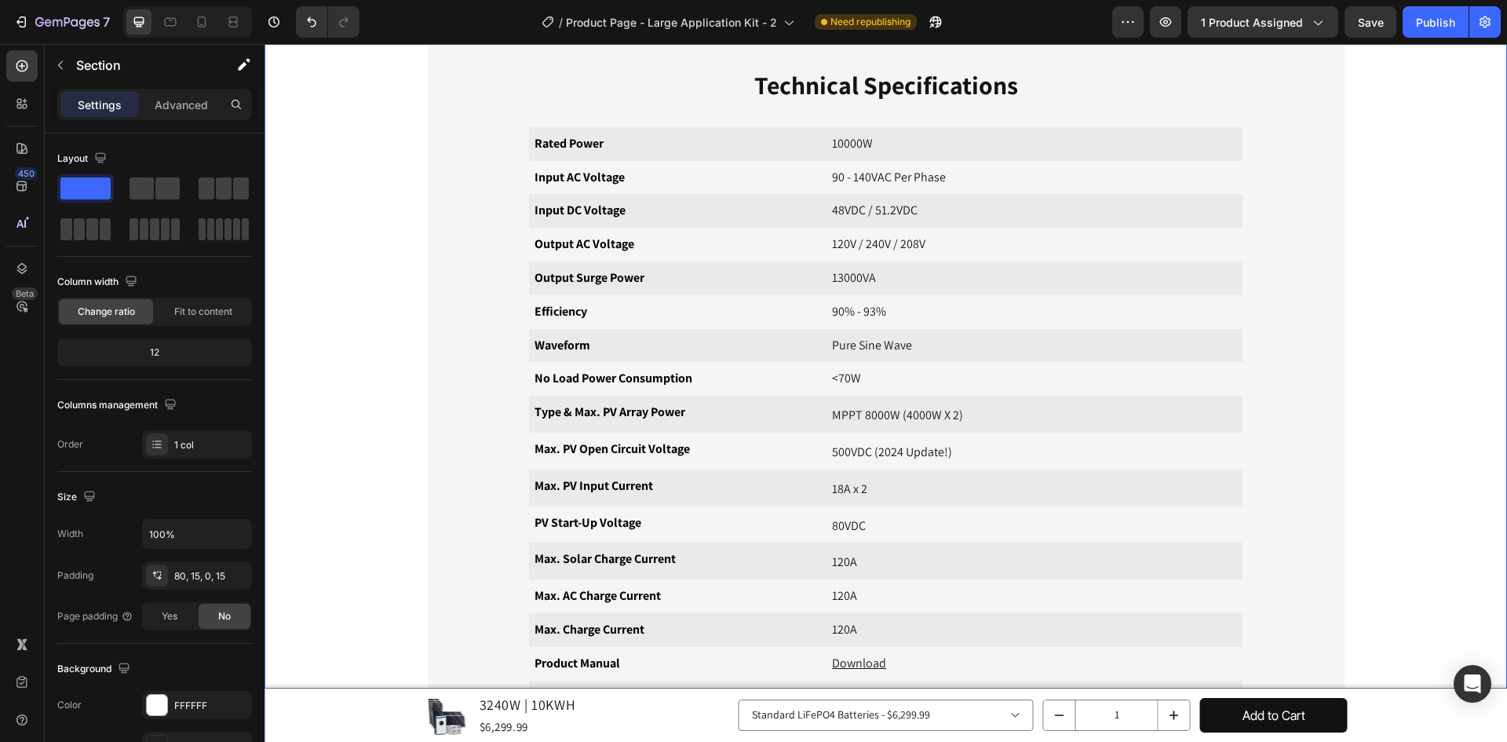
click at [1187, 259] on div "Overview Specifications Reviews Video {{product.description}} Text Block Row Im…" at bounding box center [885, 269] width 1219 height 1230
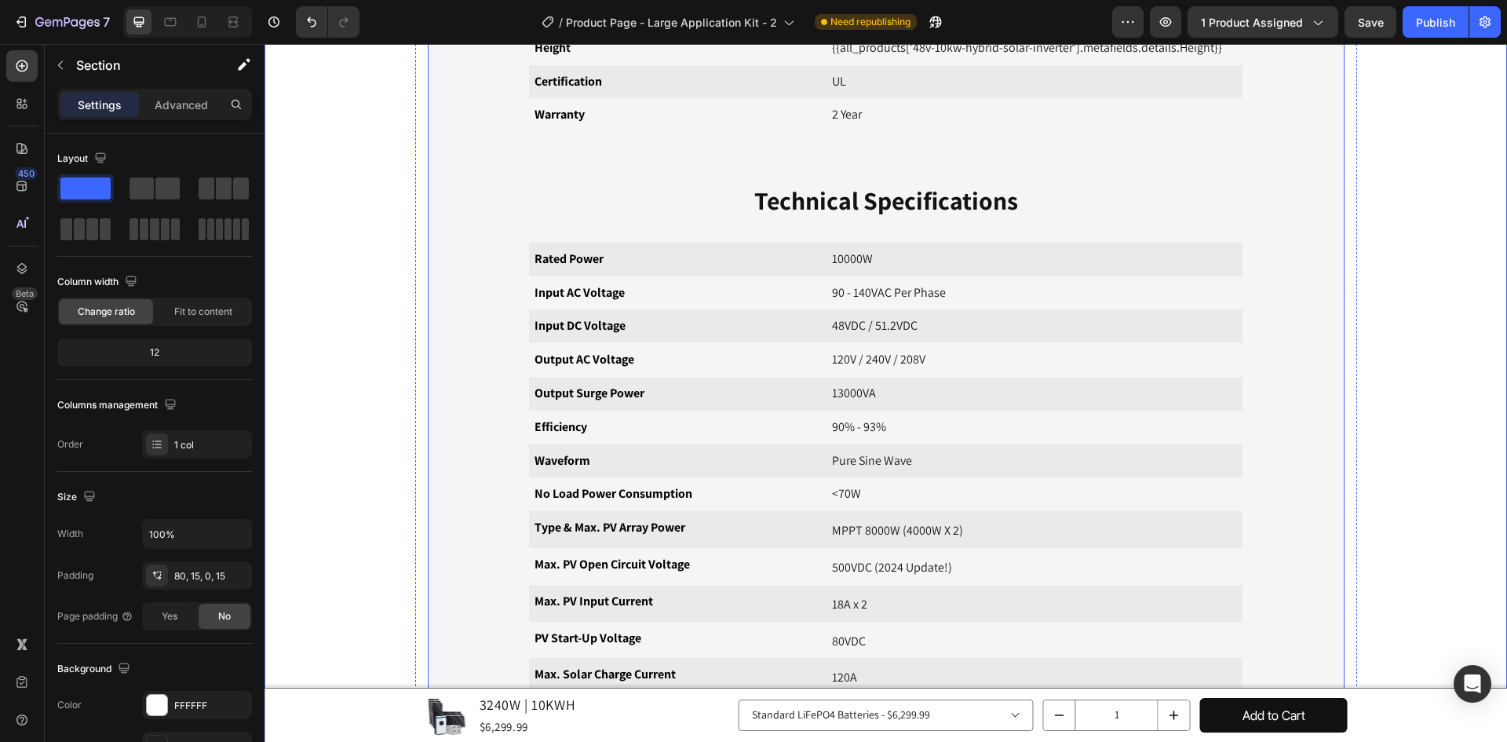
scroll to position [1402, 0]
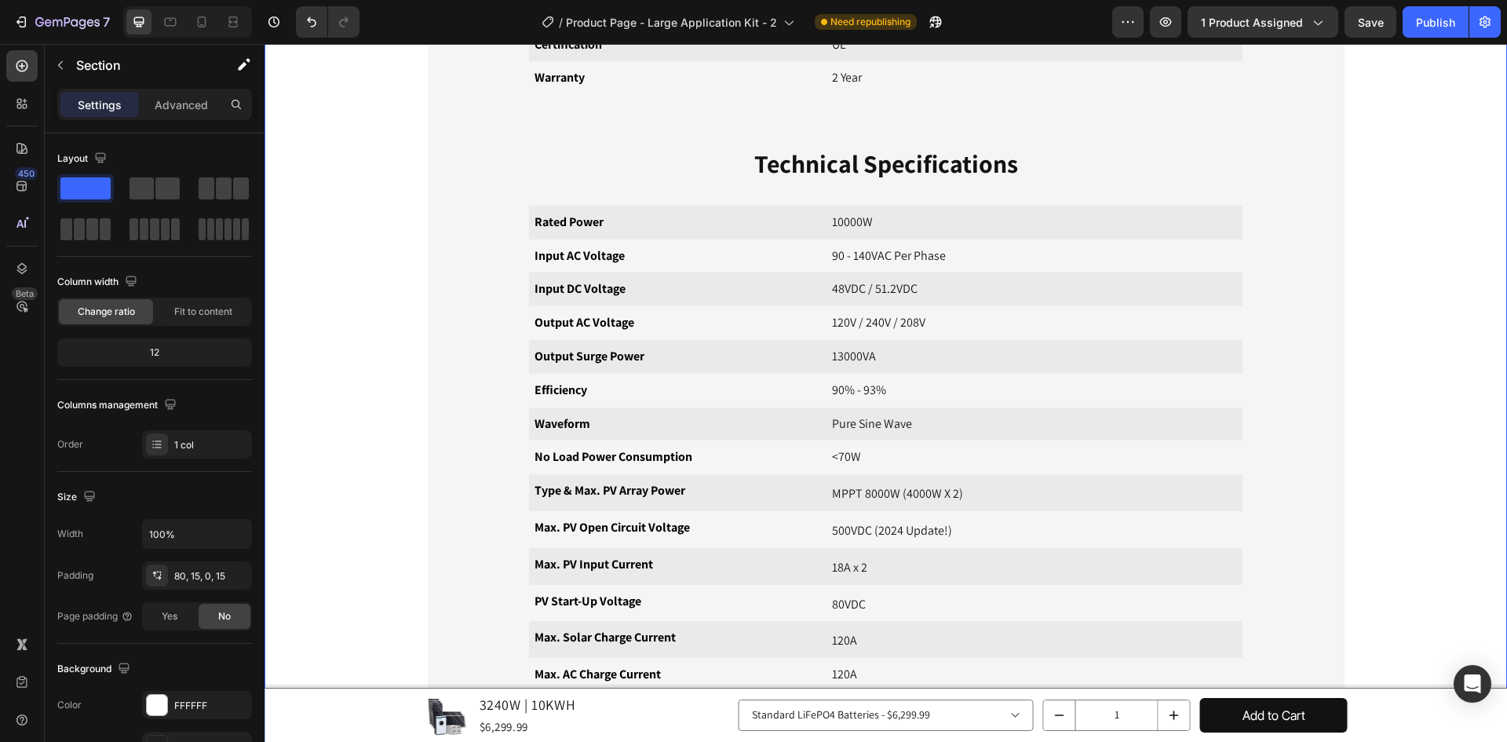
click at [1187, 253] on div "Overview Specifications Reviews Video {{product.description}} Text Block Row Im…" at bounding box center [885, 347] width 1219 height 1230
click at [594, 361] on p "Output Surge Power" at bounding box center [678, 356] width 288 height 23
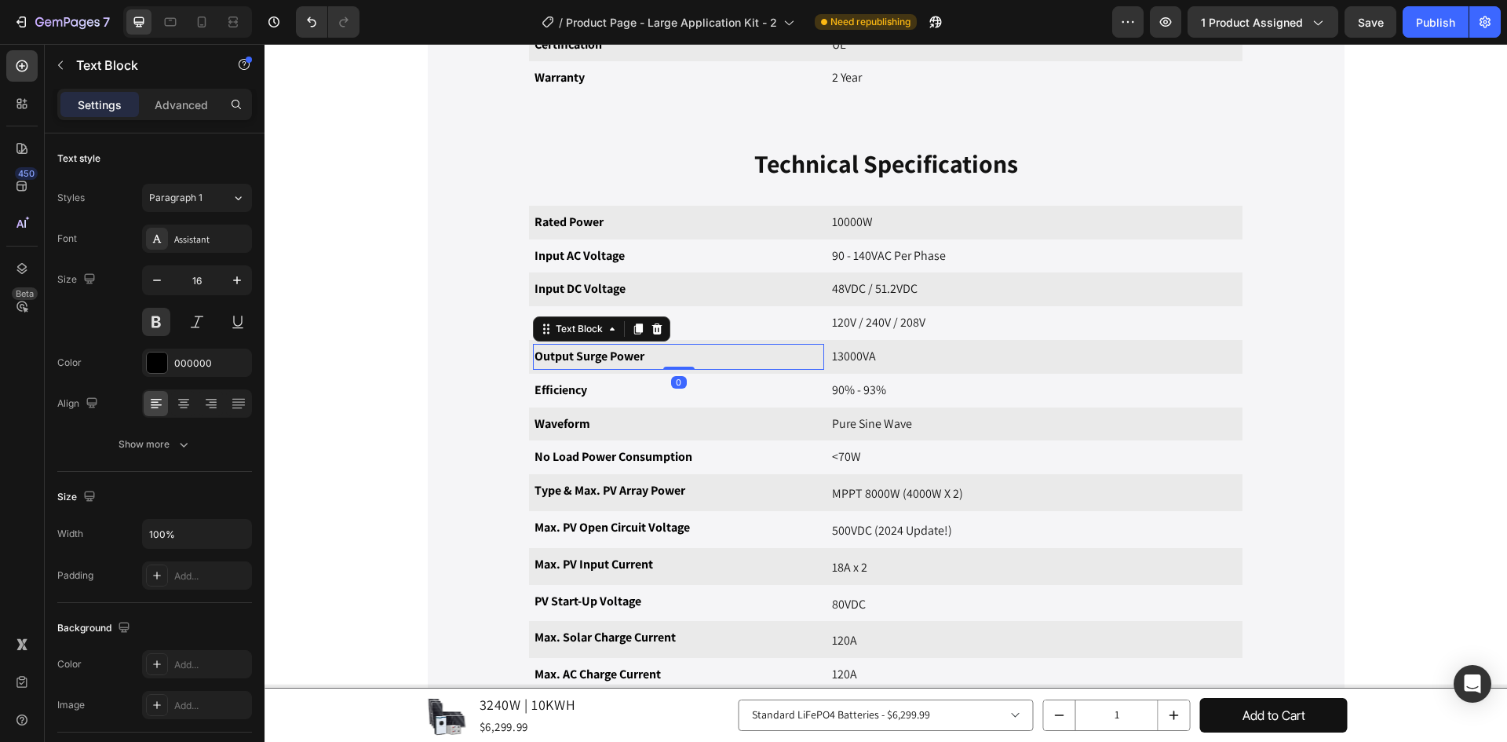
click at [648, 355] on p "Output Surge Power" at bounding box center [678, 356] width 288 height 23
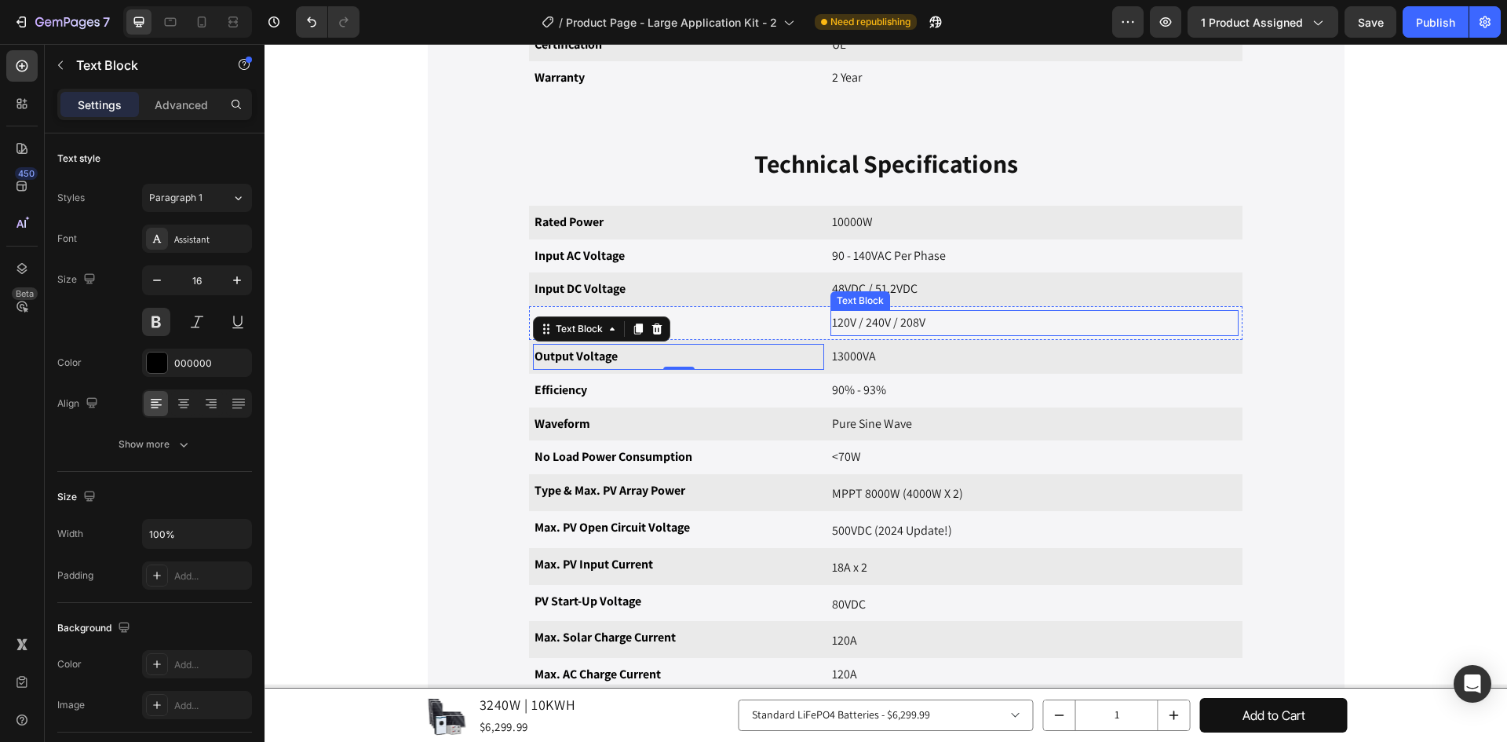
click at [869, 330] on p "120V / 240V / 208V" at bounding box center [1034, 323] width 405 height 23
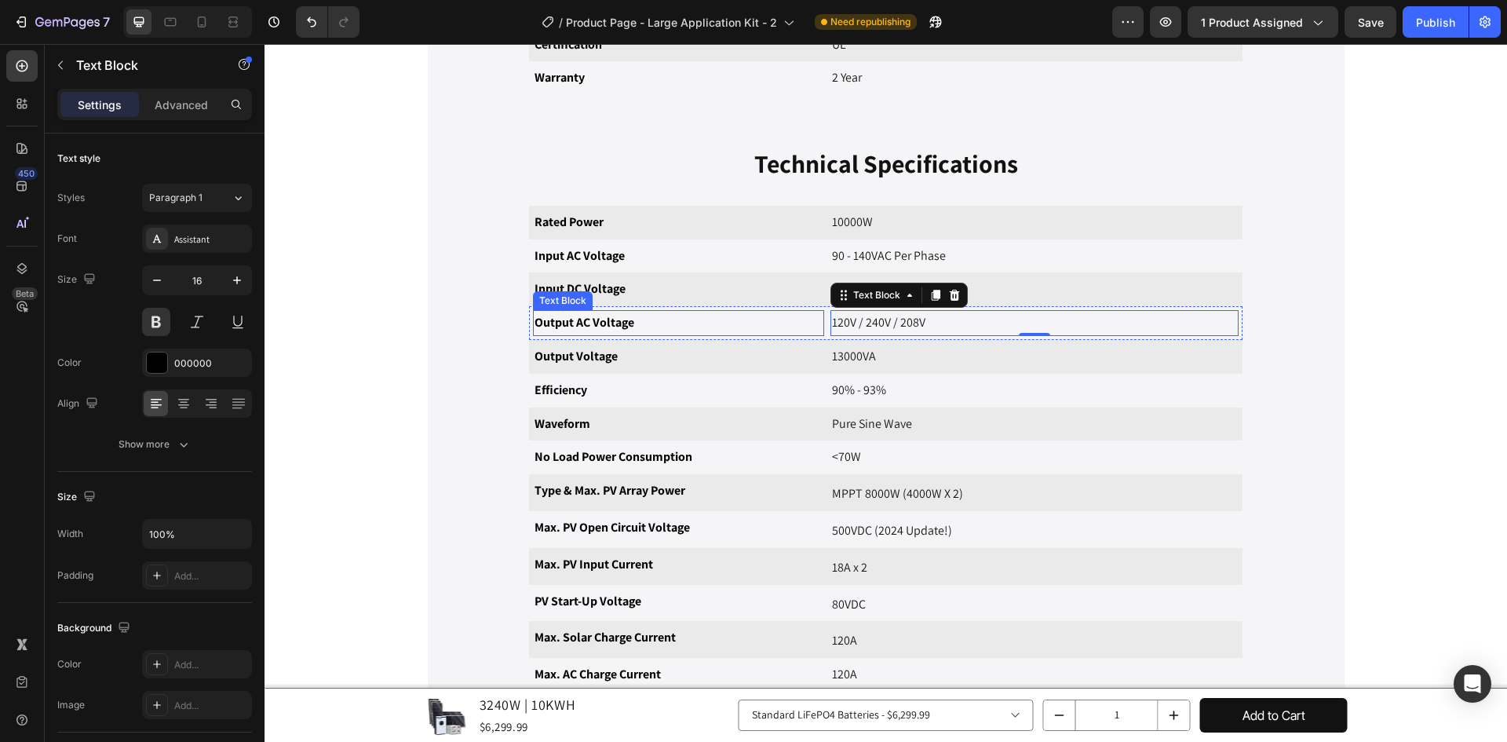
click at [586, 324] on p "Output AC Voltage" at bounding box center [678, 323] width 288 height 23
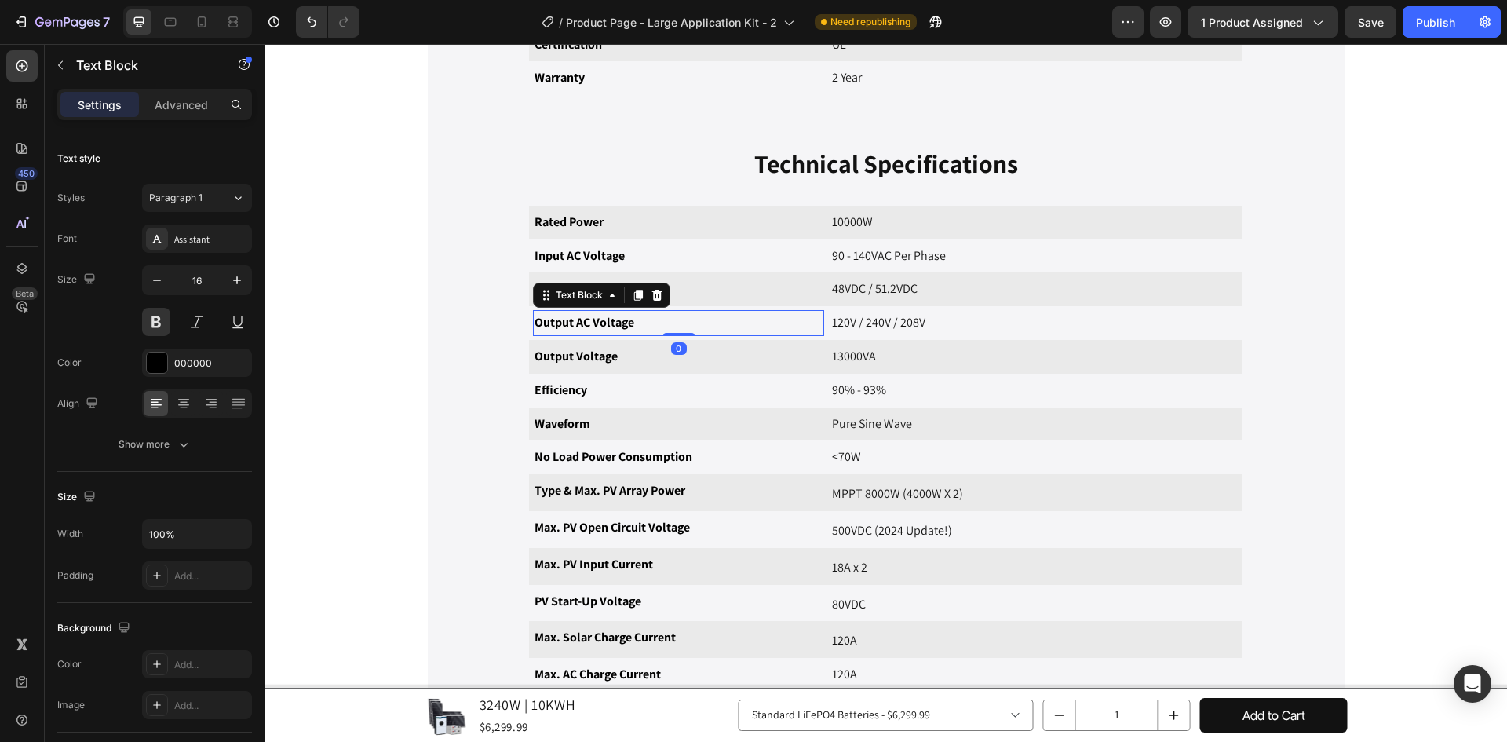
click at [586, 324] on p "Output AC Voltage" at bounding box center [678, 323] width 288 height 23
click at [651, 370] on div "Output Voltage Text Block 13000VA Text Block Row" at bounding box center [885, 357] width 713 height 34
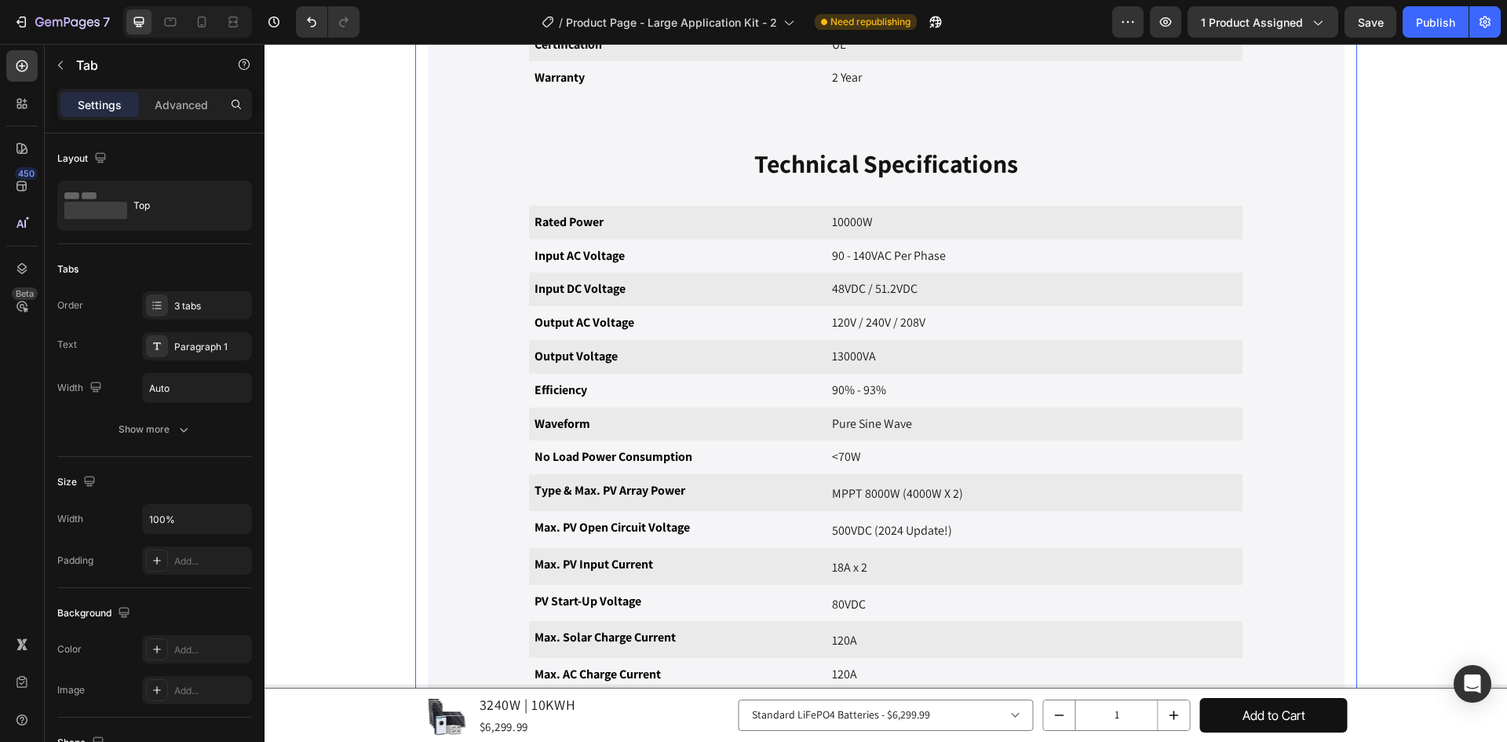
click at [415, 306] on div "Video {{product.description}} Text Block Row Image Image Image Image Image Imag…" at bounding box center [886, 300] width 942 height 1153
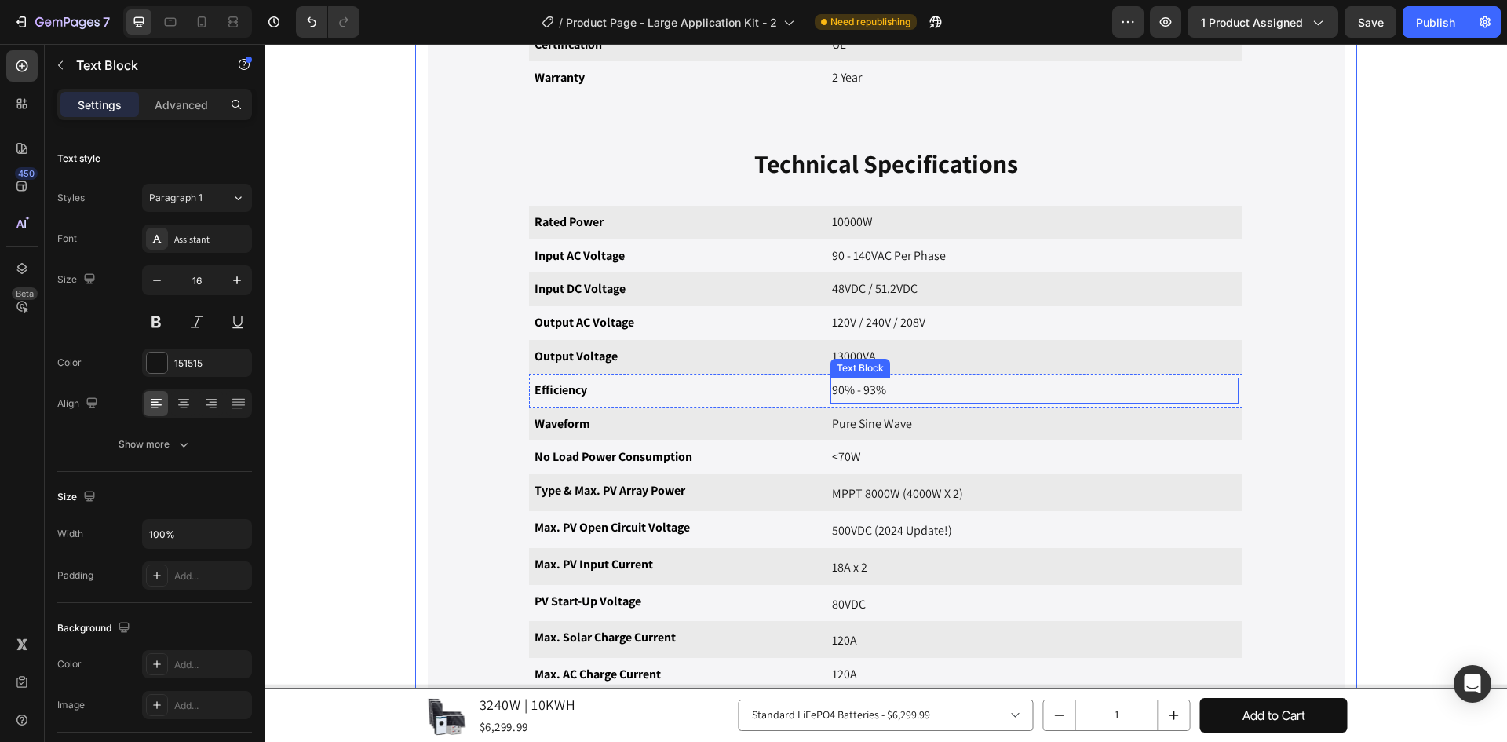
click at [837, 386] on p "90% - 93%" at bounding box center [1034, 390] width 405 height 23
click at [840, 386] on p "90% - 93%" at bounding box center [1034, 390] width 405 height 23
click at [370, 447] on div "Overview Specifications Reviews Video {{product.description}} Text Block Row Im…" at bounding box center [885, 347] width 1219 height 1230
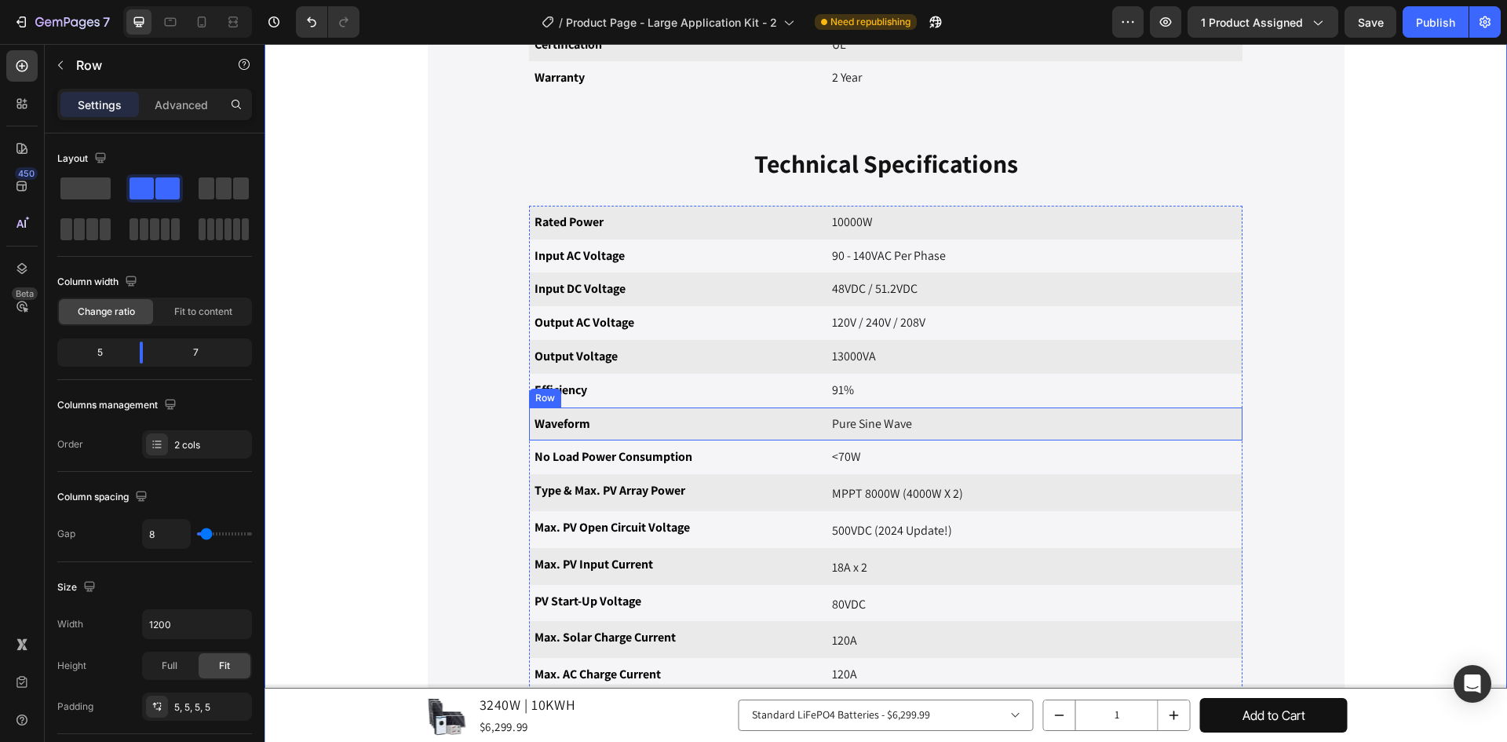
click at [979, 437] on div "Waveform Text Block Pure Sine Wave Text Block Row" at bounding box center [885, 424] width 713 height 34
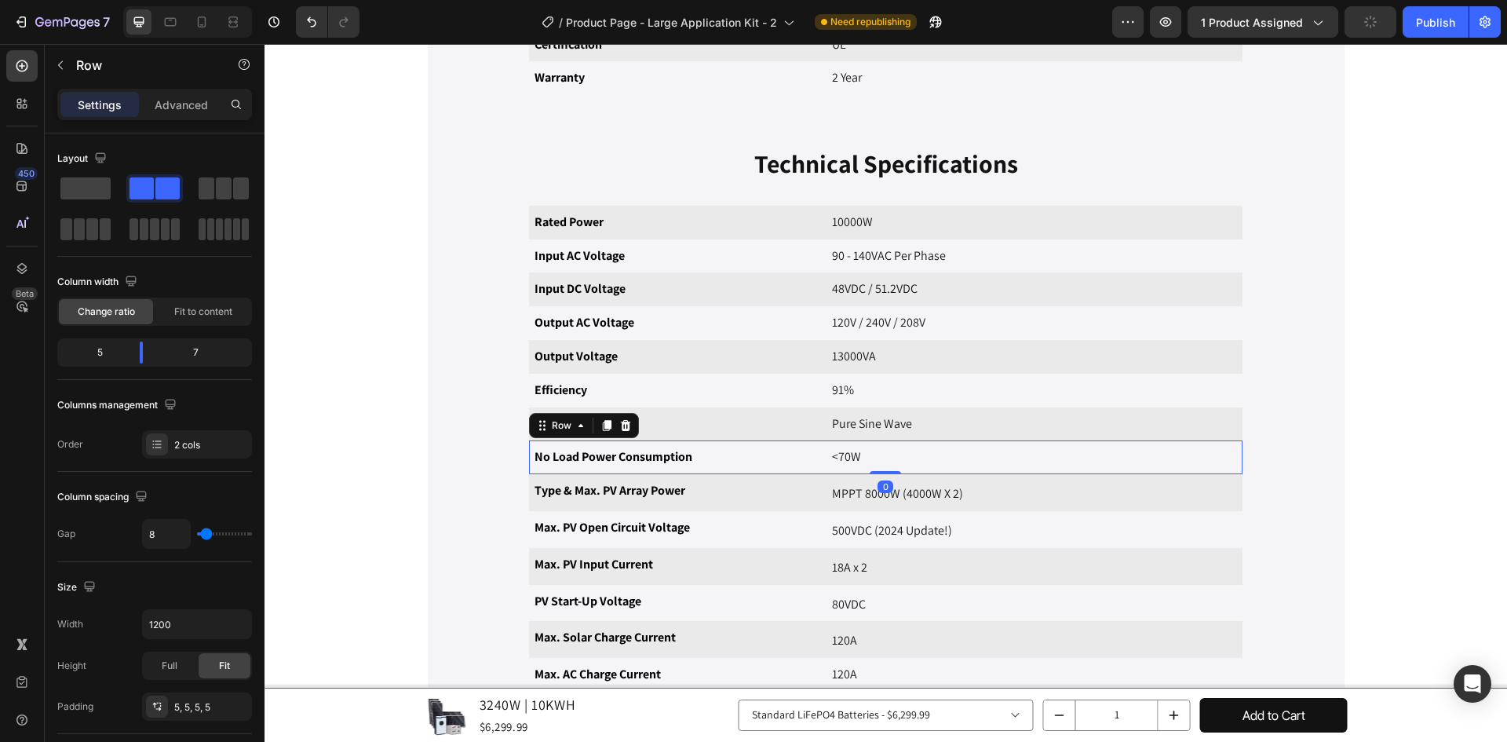
click at [975, 472] on div "No Load Power Consumption Text Block <70W Text Block Row 0" at bounding box center [885, 457] width 713 height 34
click at [446, 483] on div "General Specifications Heading Weight Text Block {{all_products['48v-10kw-hybri…" at bounding box center [885, 331] width 891 height 1017
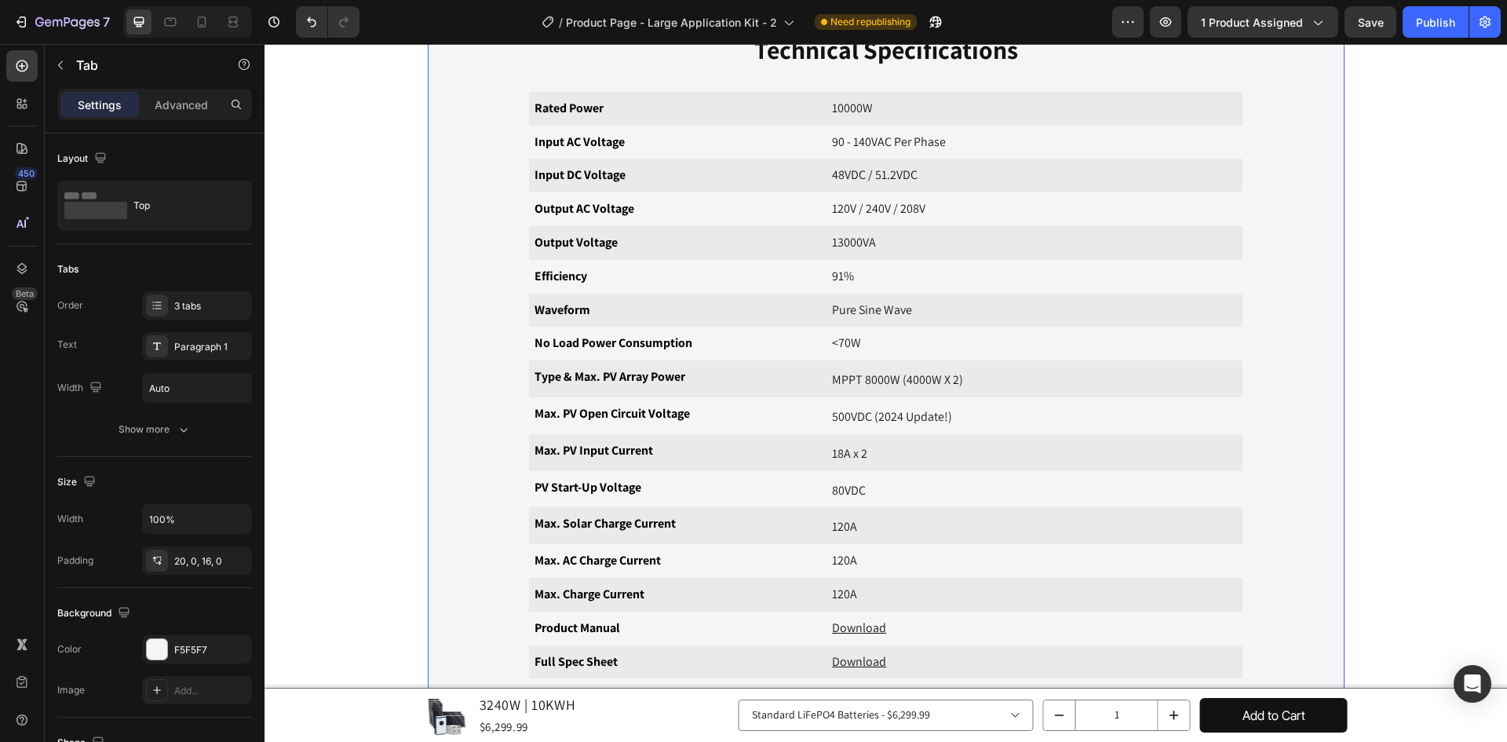
scroll to position [1481, 0]
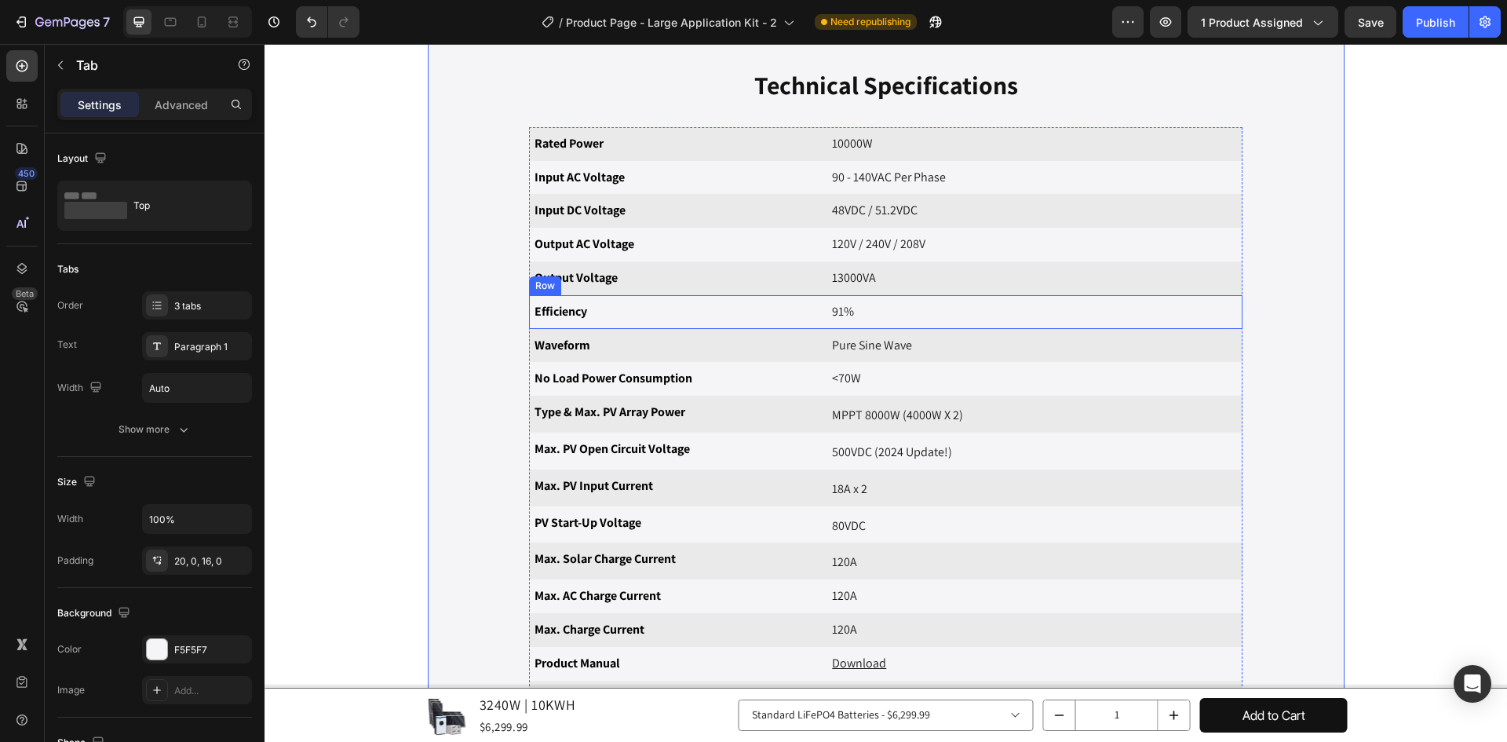
click at [636, 326] on div "Efficiency Text Block 91% Text Block Row" at bounding box center [885, 312] width 713 height 34
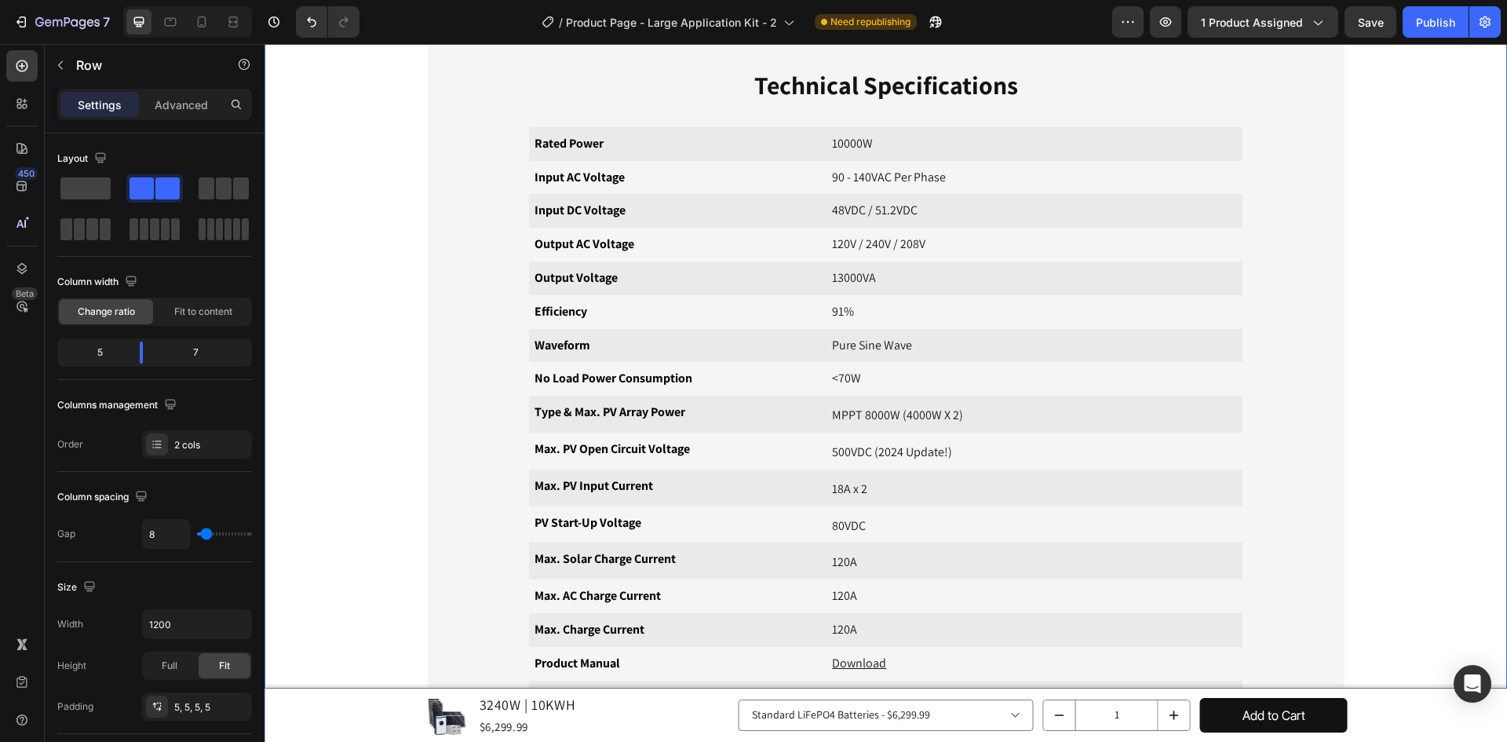
click at [1187, 155] on div "Overview Specifications Reviews Video {{product.description}} Text Block Row Im…" at bounding box center [885, 269] width 1219 height 1230
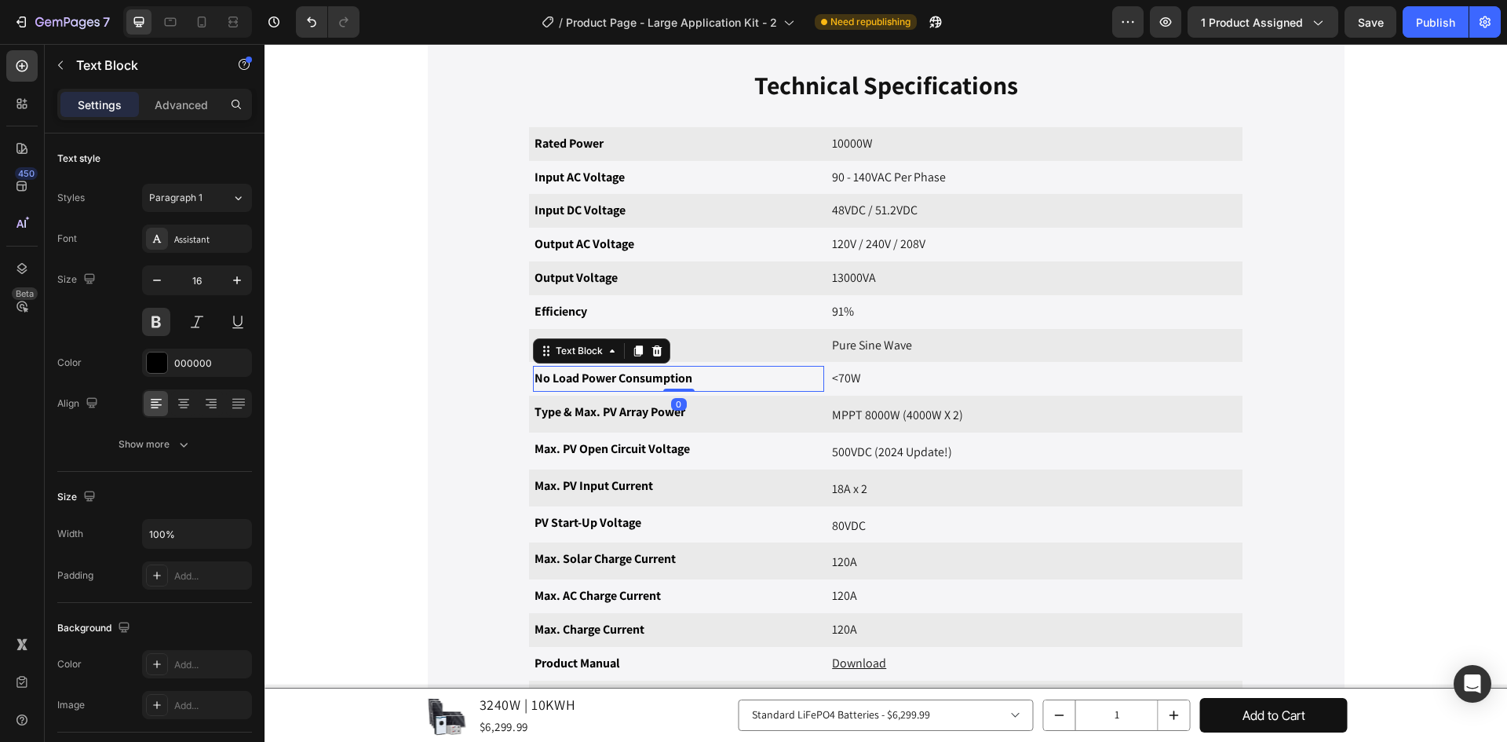
click at [688, 377] on p "No Load Power Consumption" at bounding box center [678, 378] width 288 height 23
click at [709, 382] on p "No Load Power Consumption" at bounding box center [678, 378] width 288 height 23
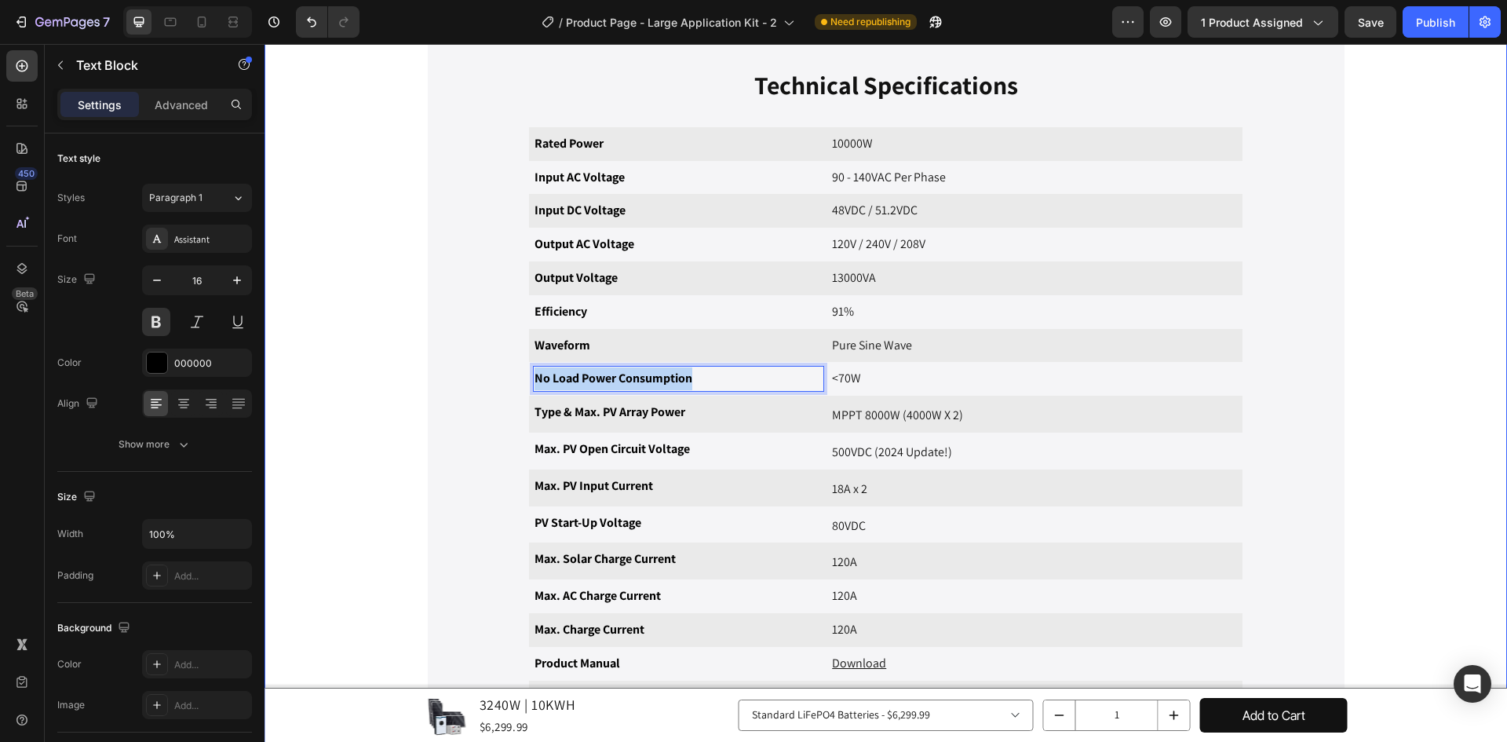
drag, startPoint x: 686, startPoint y: 382, endPoint x: 293, endPoint y: 360, distance: 393.8
click at [293, 360] on div "Overview Specifications Reviews Video {{product.description}} Text Block Row Im…" at bounding box center [885, 269] width 1219 height 1230
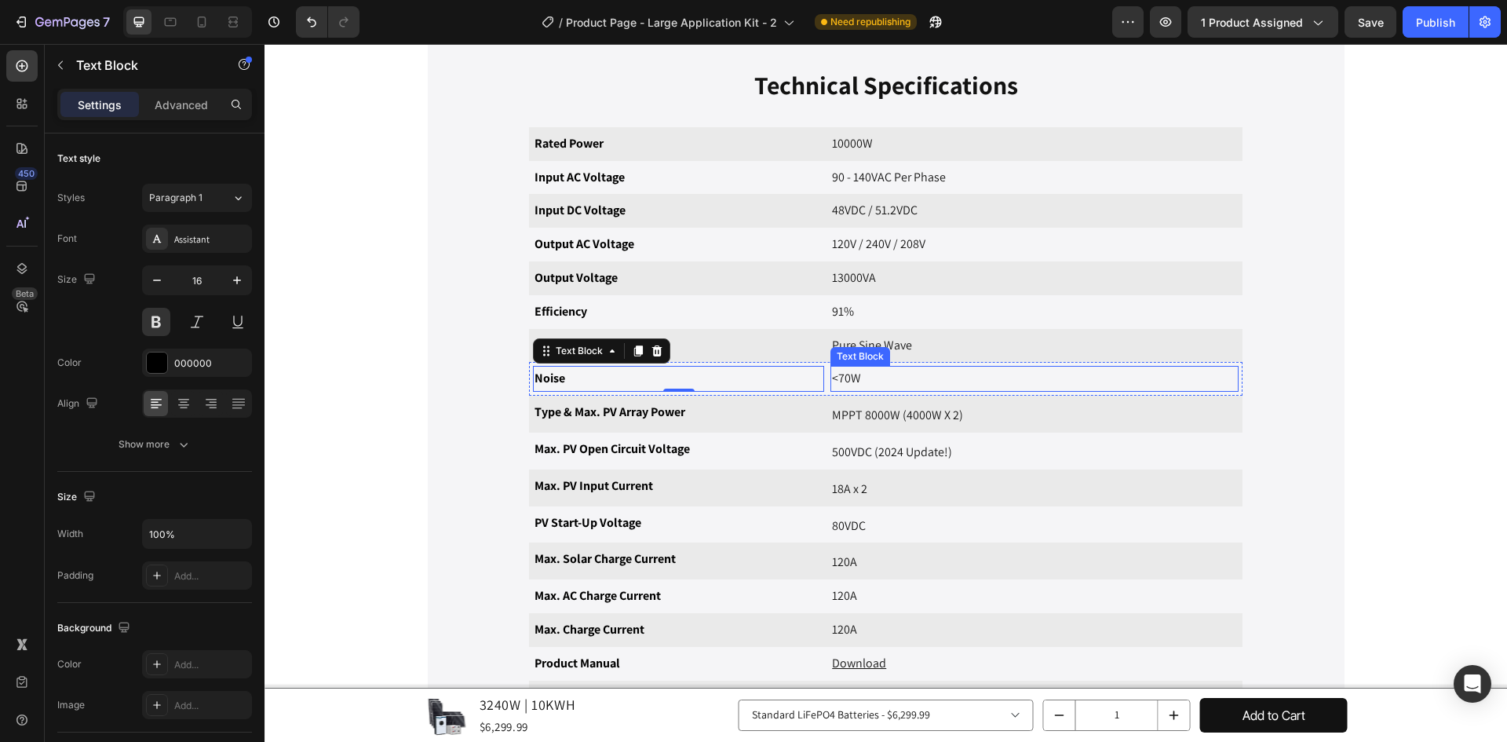
click at [837, 377] on p "<70W" at bounding box center [1034, 378] width 405 height 23
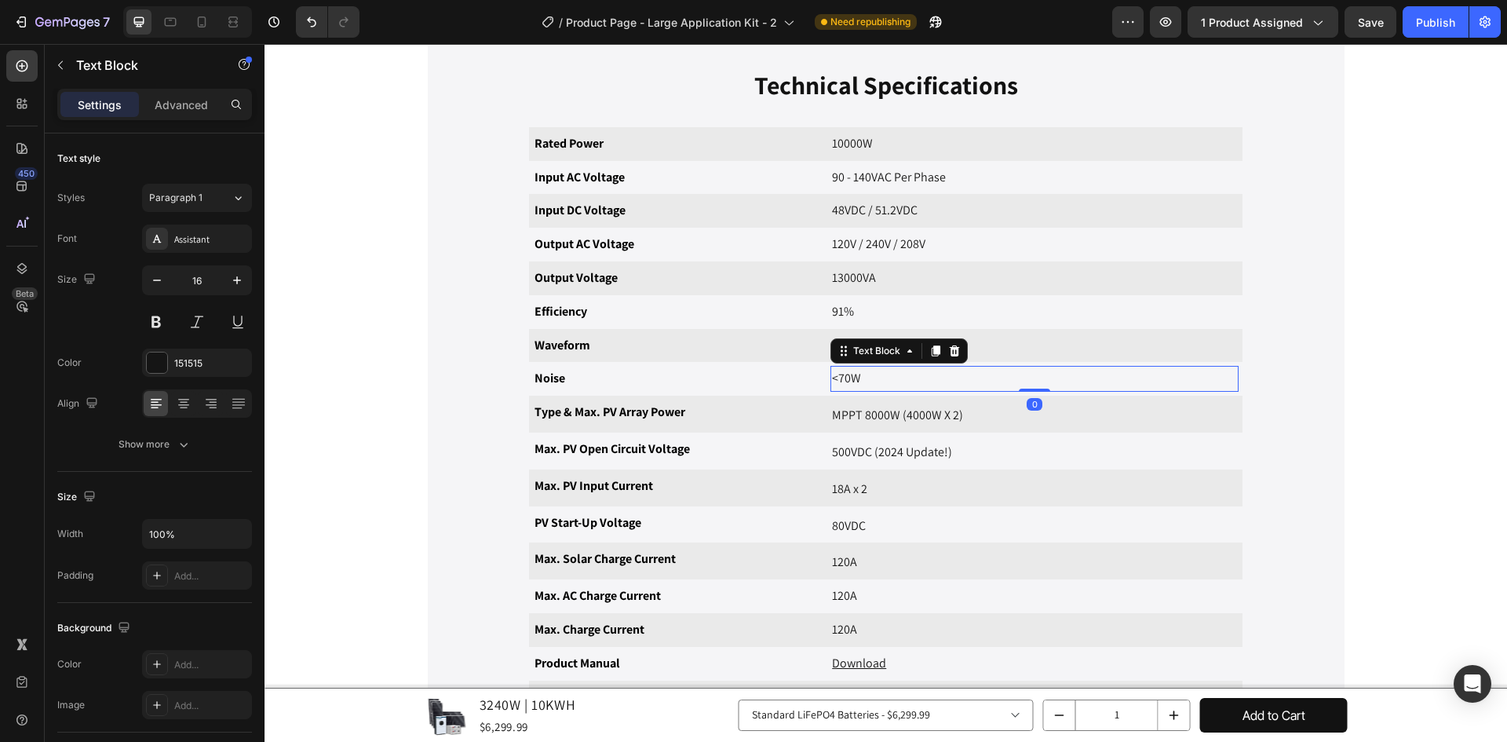
drag, startPoint x: 840, startPoint y: 377, endPoint x: 848, endPoint y: 378, distance: 7.9
click at [840, 378] on p "<70W" at bounding box center [1034, 378] width 405 height 23
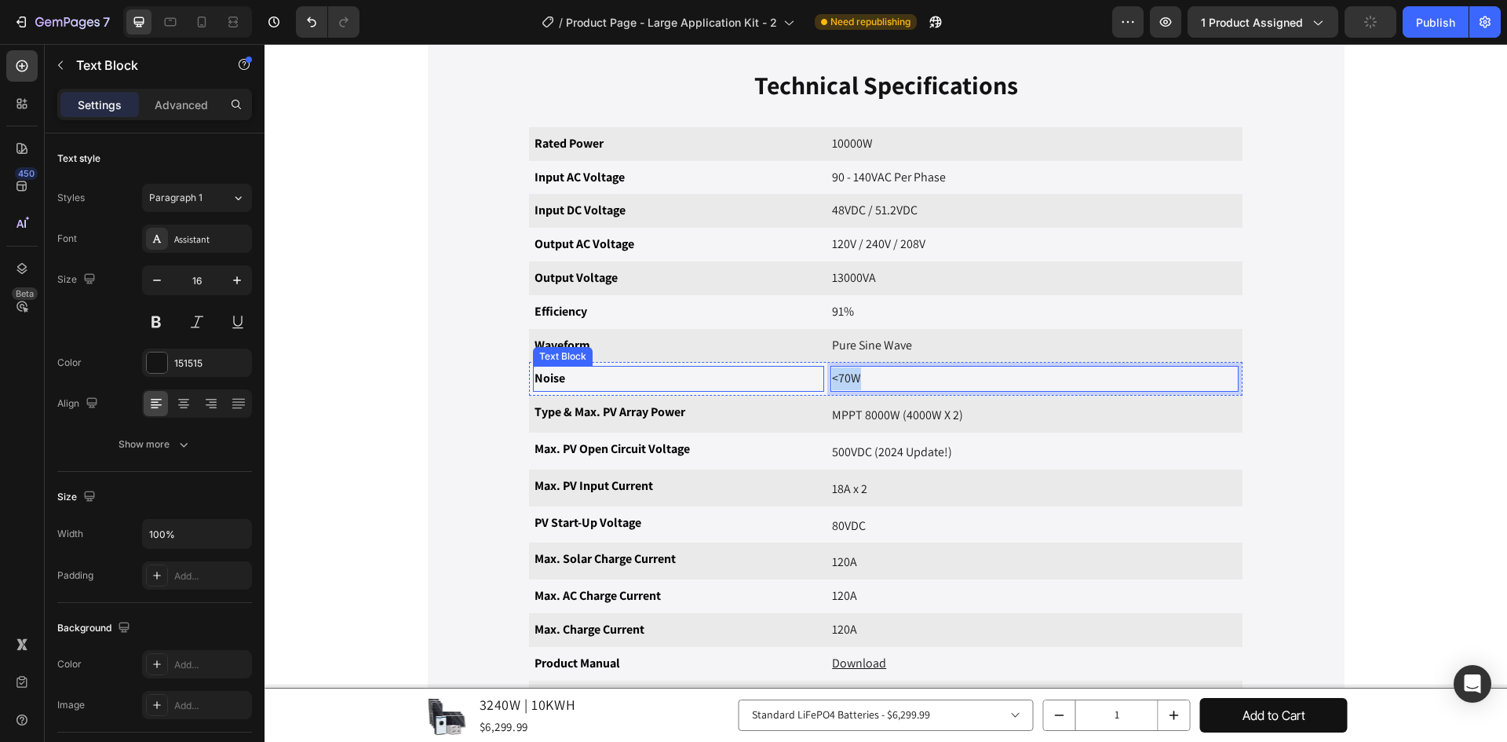
drag, startPoint x: 858, startPoint y: 385, endPoint x: 814, endPoint y: 388, distance: 44.1
click at [814, 388] on div "Noise Text Block <70W Text Block 0 Row" at bounding box center [885, 379] width 713 height 34
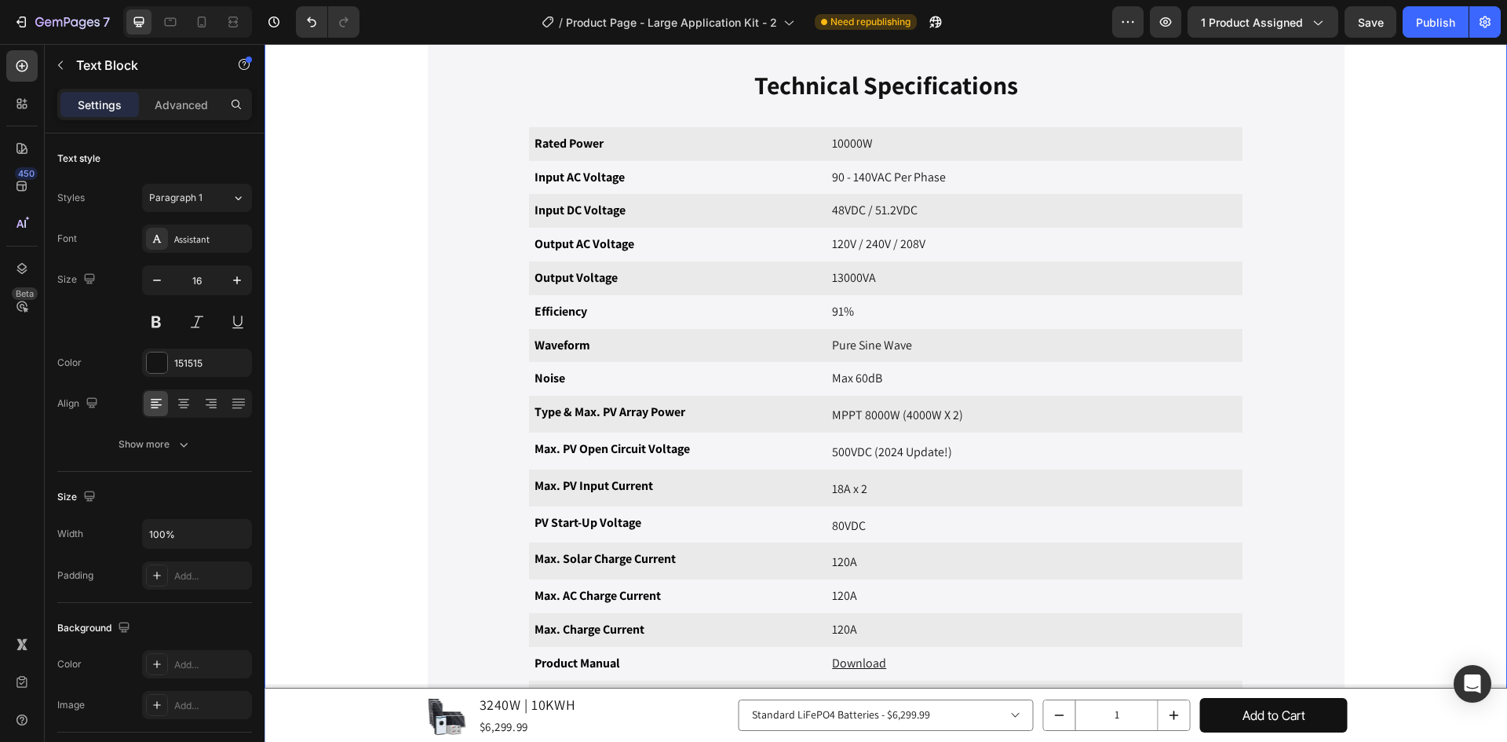
click at [384, 436] on div "Overview Specifications Reviews Video {{product.description}} Text Block Row Im…" at bounding box center [885, 269] width 1219 height 1230
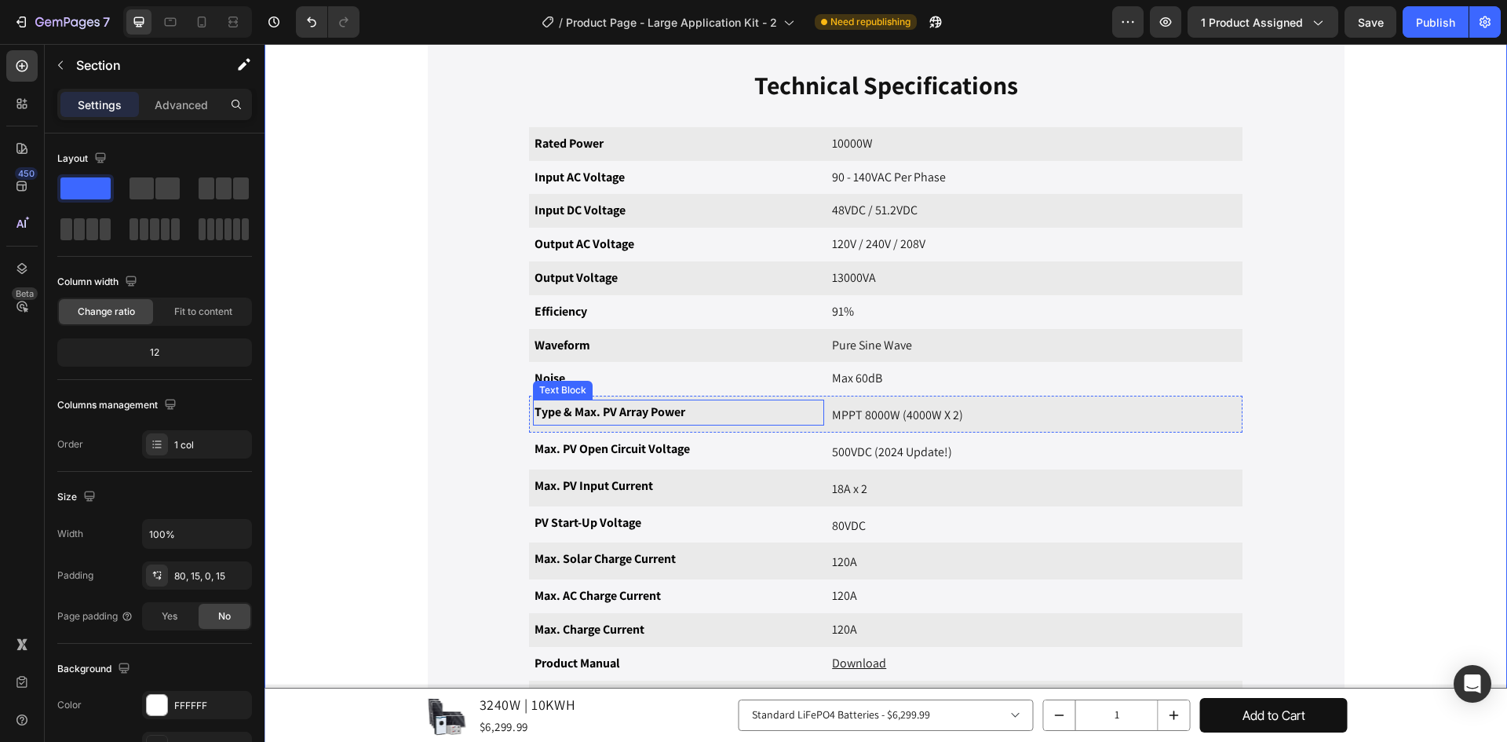
click at [758, 415] on p "Type & Max. PV Array Power" at bounding box center [678, 412] width 288 height 23
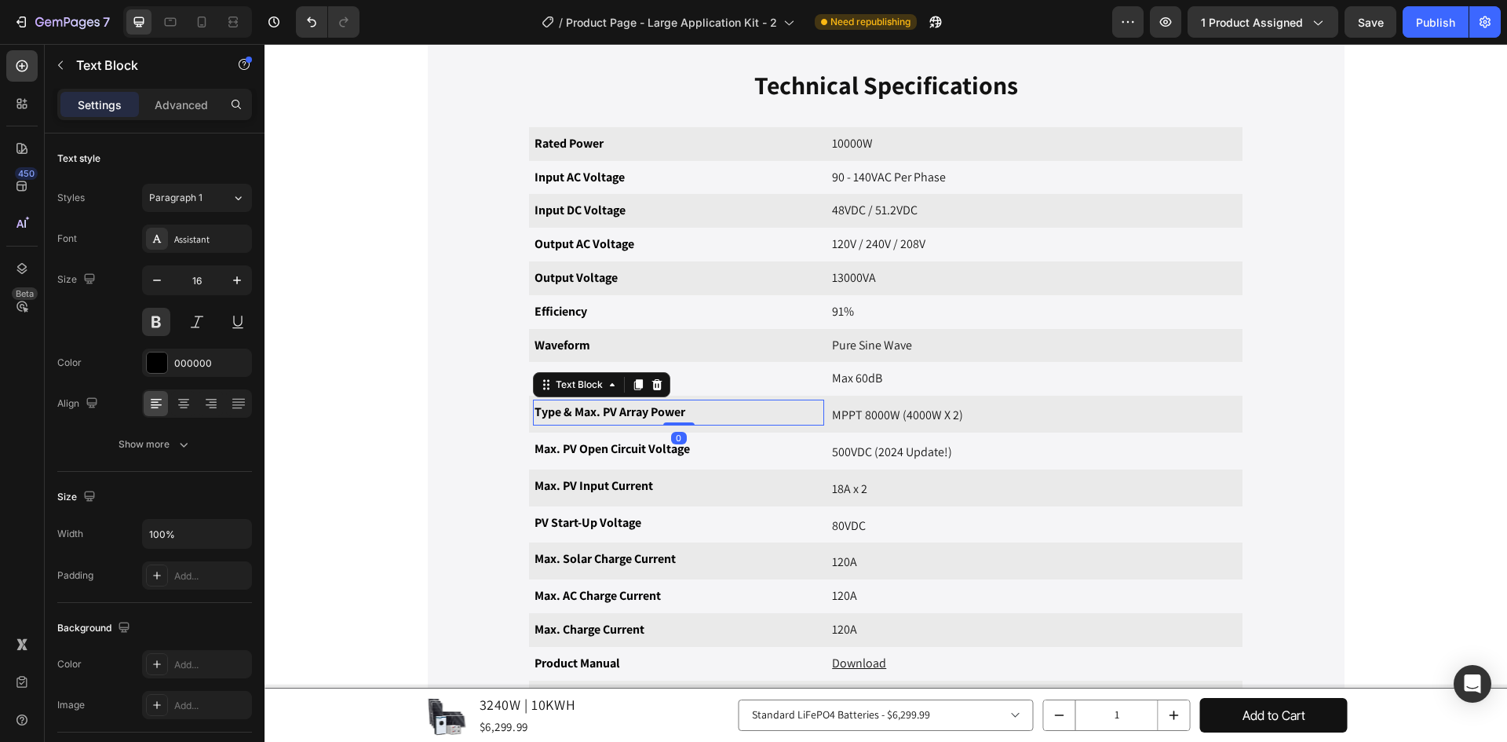
click at [757, 406] on p "Type & Max. PV Array Power" at bounding box center [678, 412] width 288 height 23
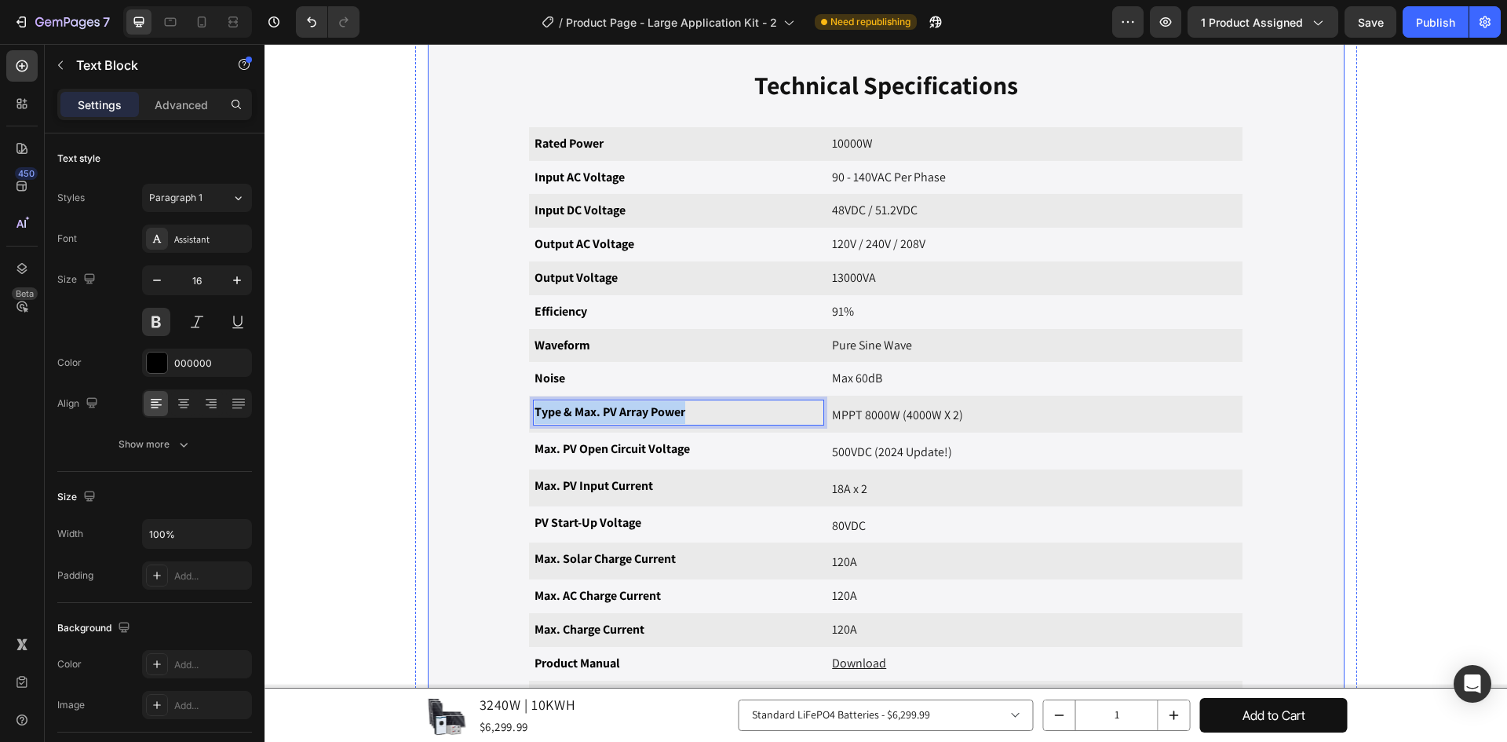
drag, startPoint x: 719, startPoint y: 418, endPoint x: 432, endPoint y: 422, distance: 286.4
click at [432, 422] on div "General Specifications Heading Weight Text Block {{all_products['48v-10kw-hybri…" at bounding box center [886, 253] width 917 height 1042
click at [431, 381] on div "General Specifications Heading Weight Text Block {{all_products['48v-10kw-hybri…" at bounding box center [886, 253] width 917 height 1042
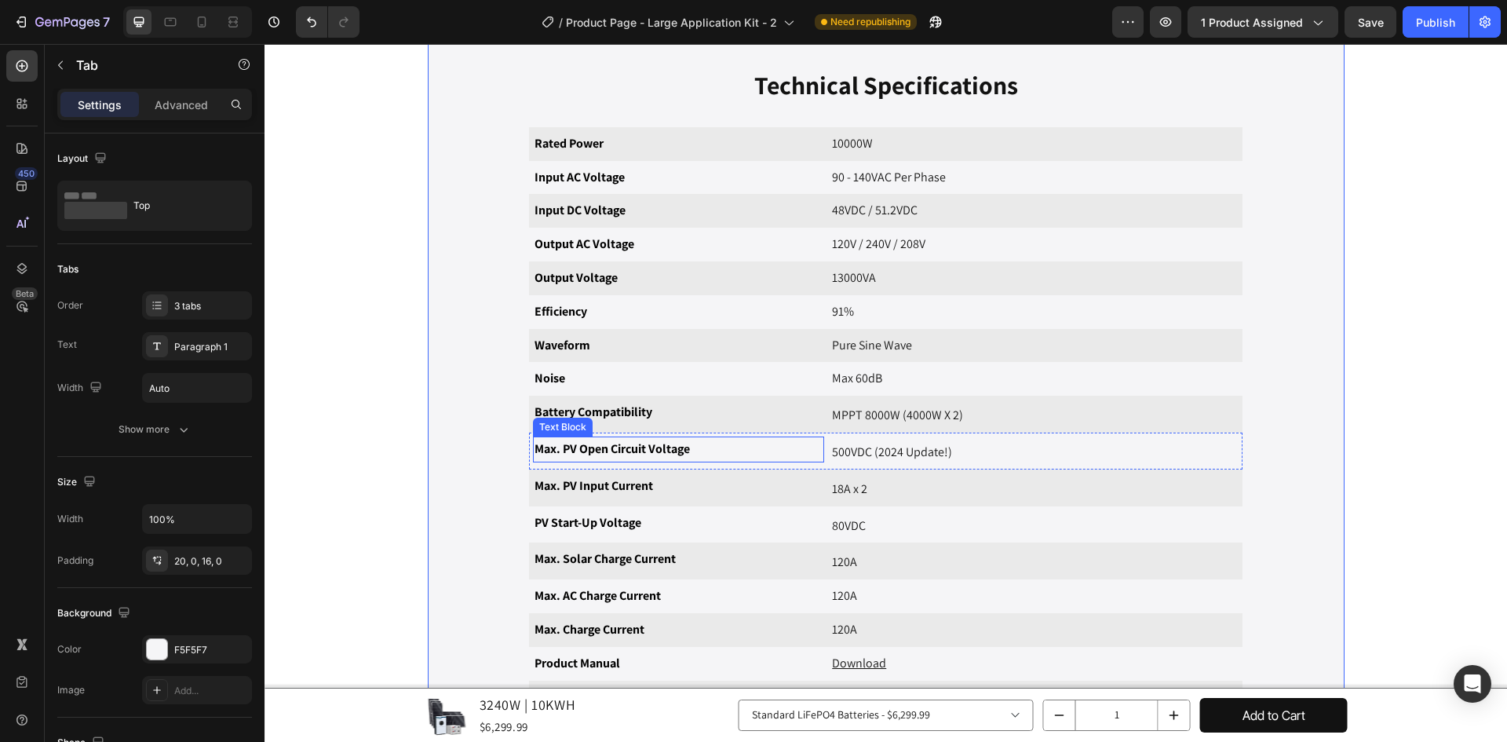
click at [735, 440] on p "Max. PV Open Circuit Voltage" at bounding box center [678, 449] width 288 height 23
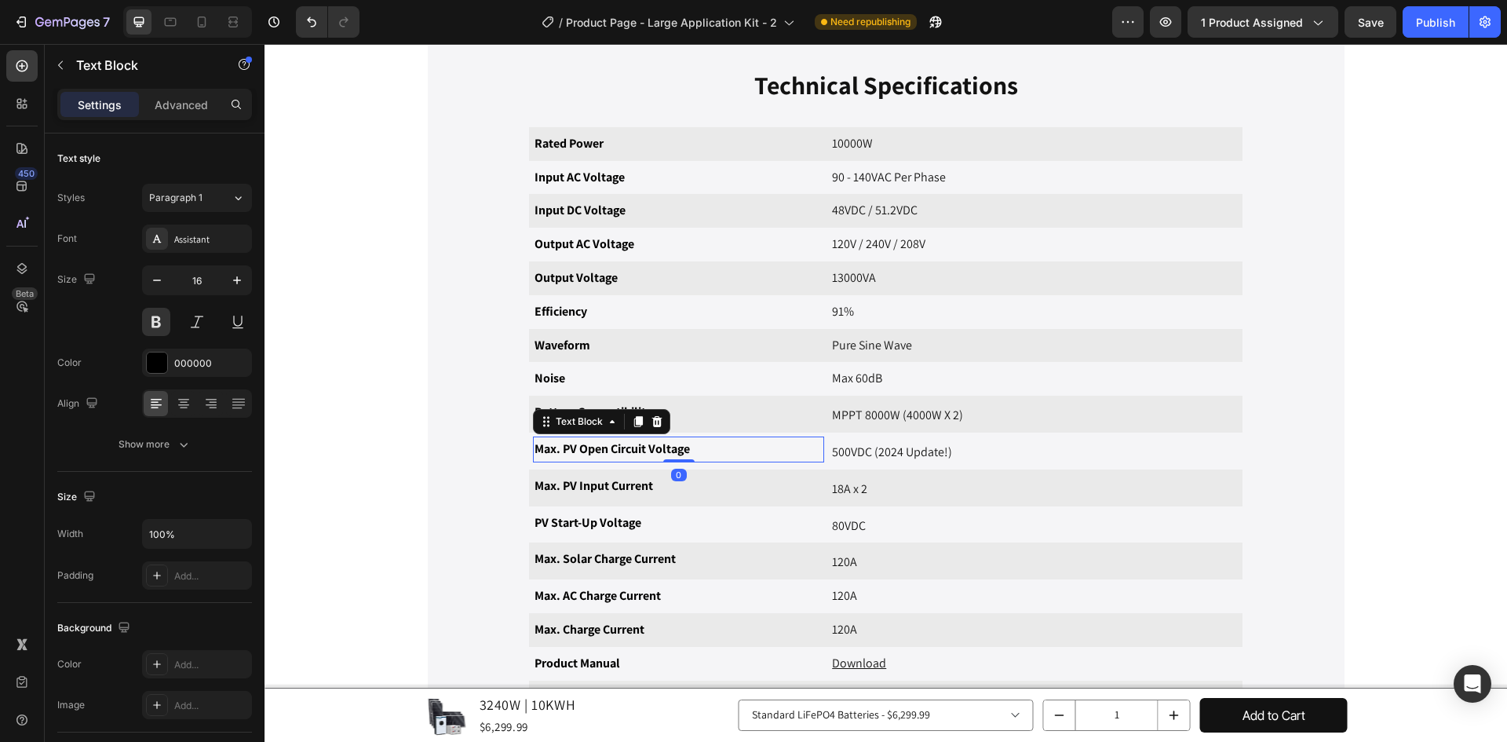
click at [716, 439] on p "Max. PV Open Circuit Voltage" at bounding box center [678, 449] width 288 height 23
click at [947, 448] on p "500VDC (2024 Update!)" at bounding box center [1034, 452] width 405 height 23
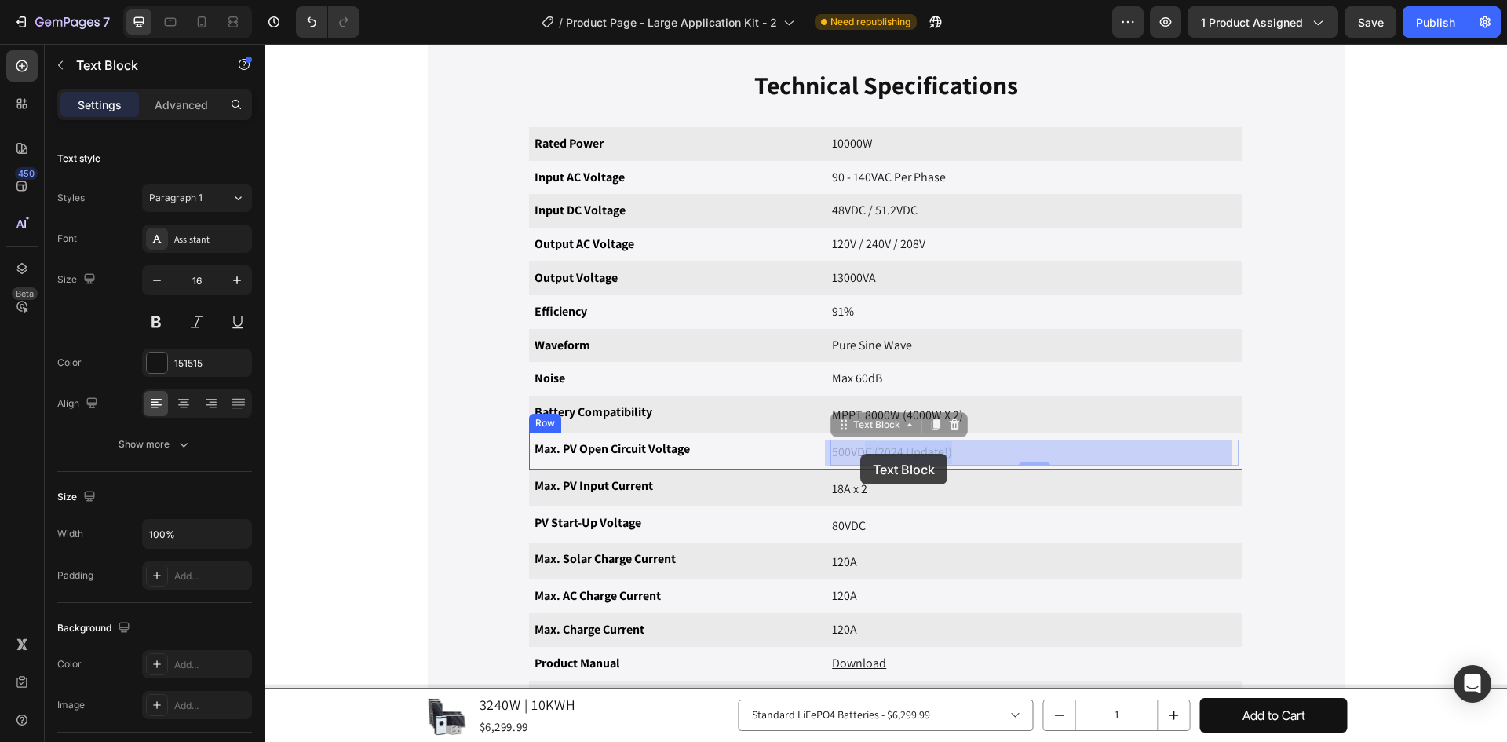
drag, startPoint x: 950, startPoint y: 448, endPoint x: 860, endPoint y: 454, distance: 90.4
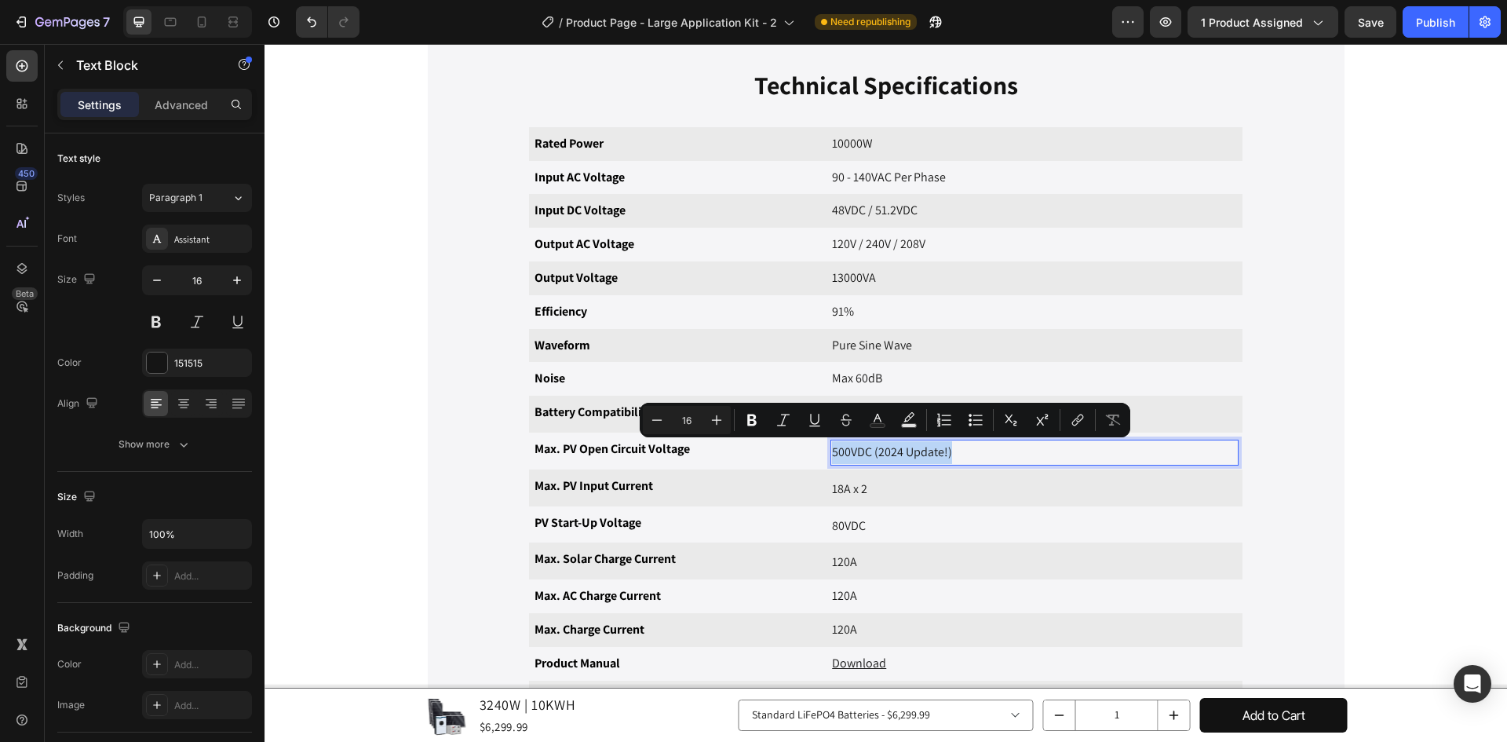
drag, startPoint x: 957, startPoint y: 451, endPoint x: 828, endPoint y: 454, distance: 129.5
click at [832, 454] on p "500VDC (2024 Update!)" at bounding box center [1034, 452] width 405 height 23
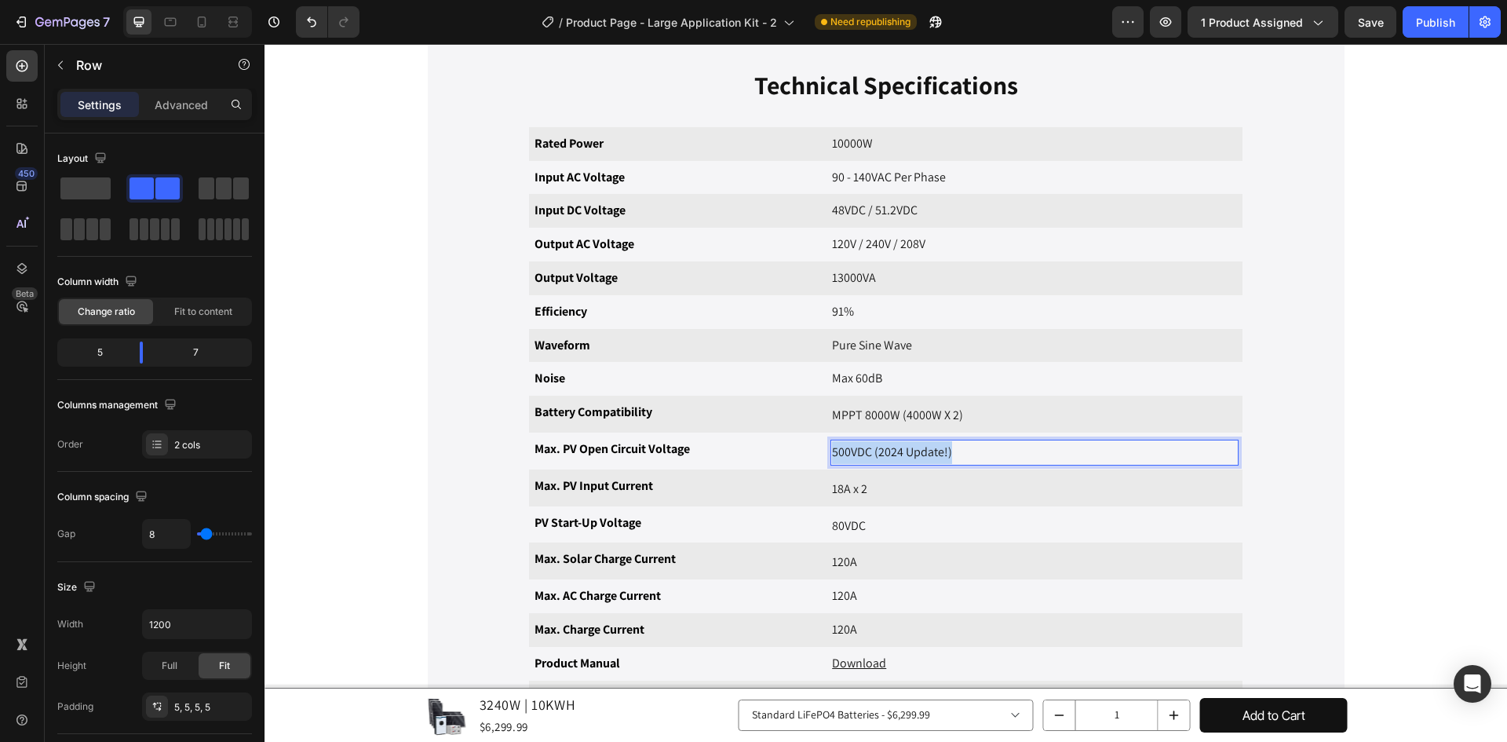
click at [888, 465] on div "Max. PV Open Circuit Voltage Text Block Text Block 500VDC (2024 Update!) Text B…" at bounding box center [885, 450] width 713 height 37
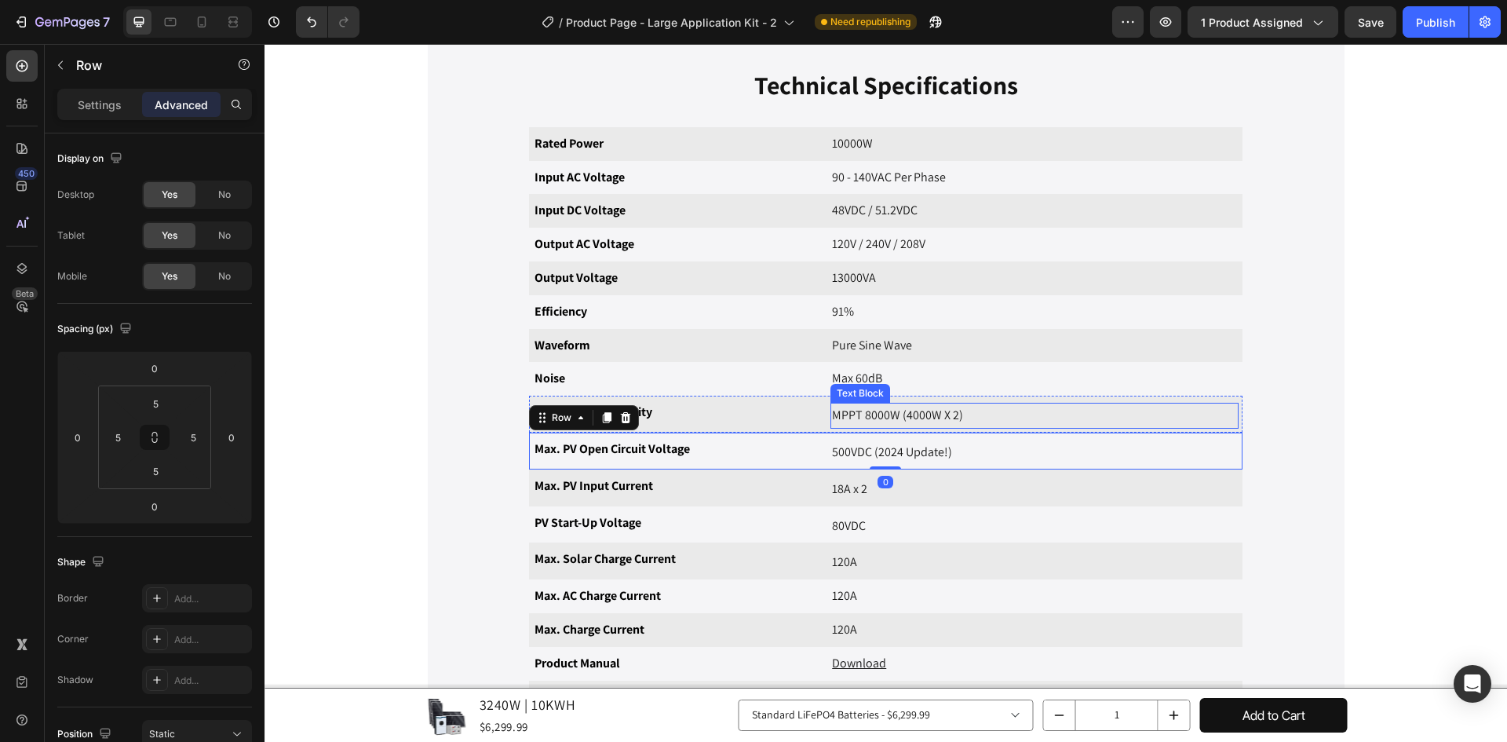
click at [985, 426] on p "MPPT 8000W (4000W X 2)" at bounding box center [1034, 415] width 405 height 23
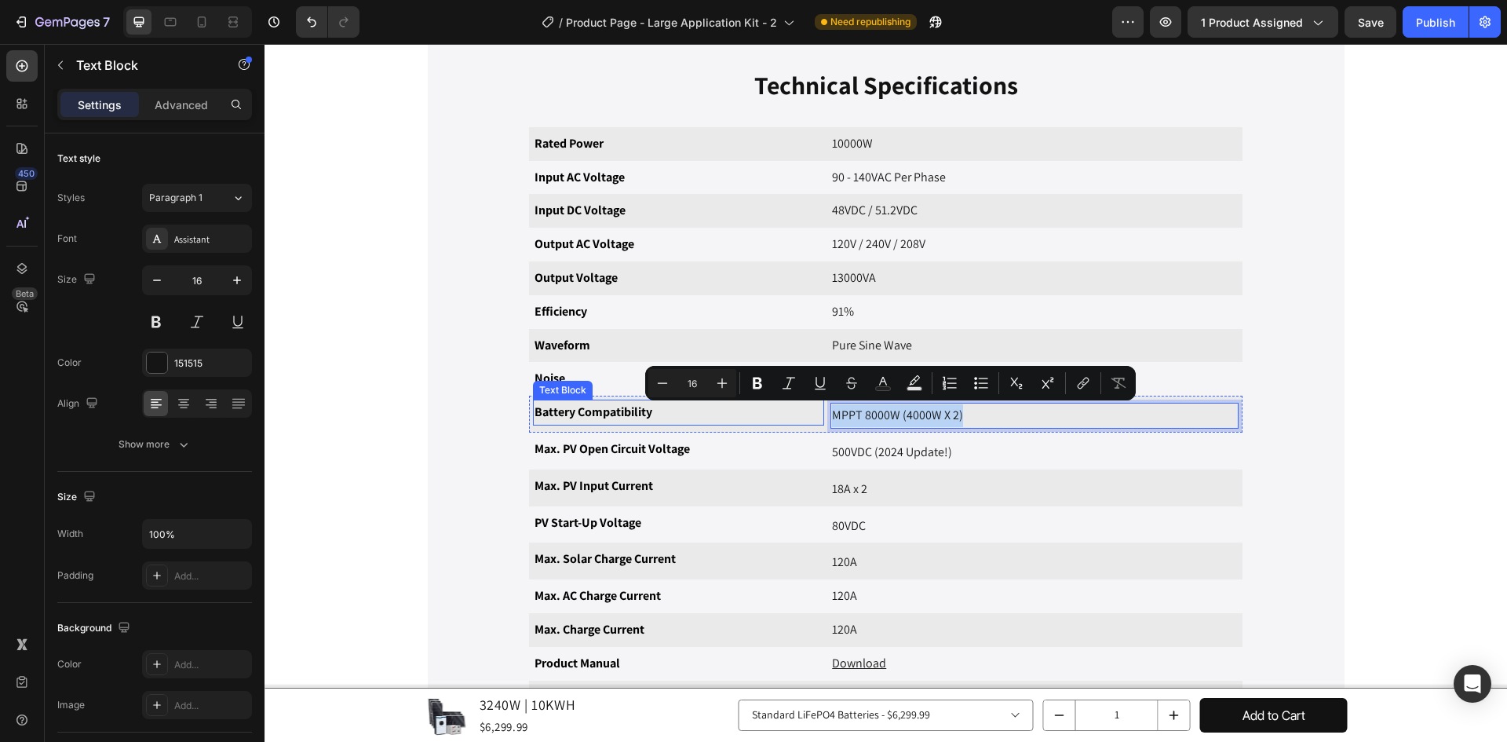
drag, startPoint x: 977, startPoint y: 421, endPoint x: 793, endPoint y: 425, distance: 183.7
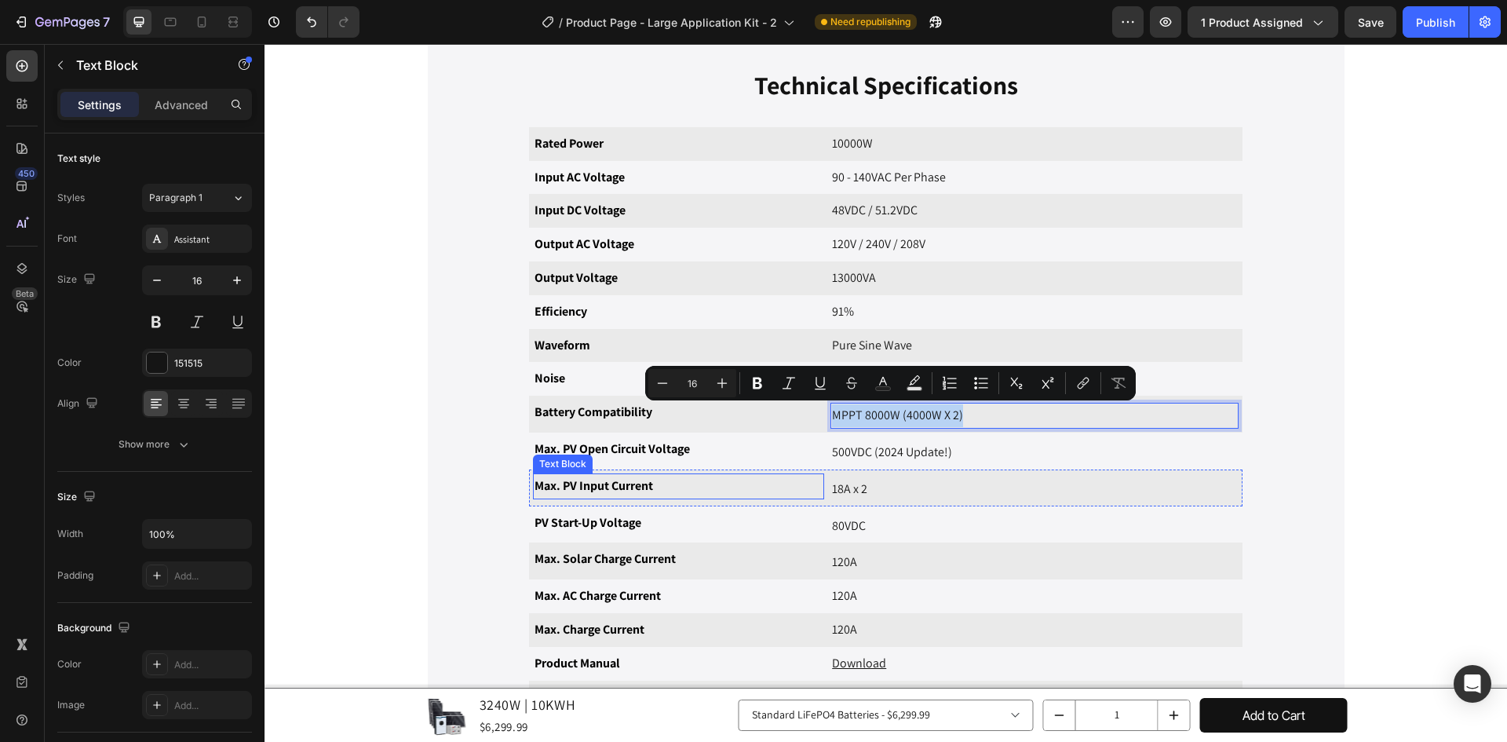
drag, startPoint x: 750, startPoint y: 475, endPoint x: 741, endPoint y: 483, distance: 12.8
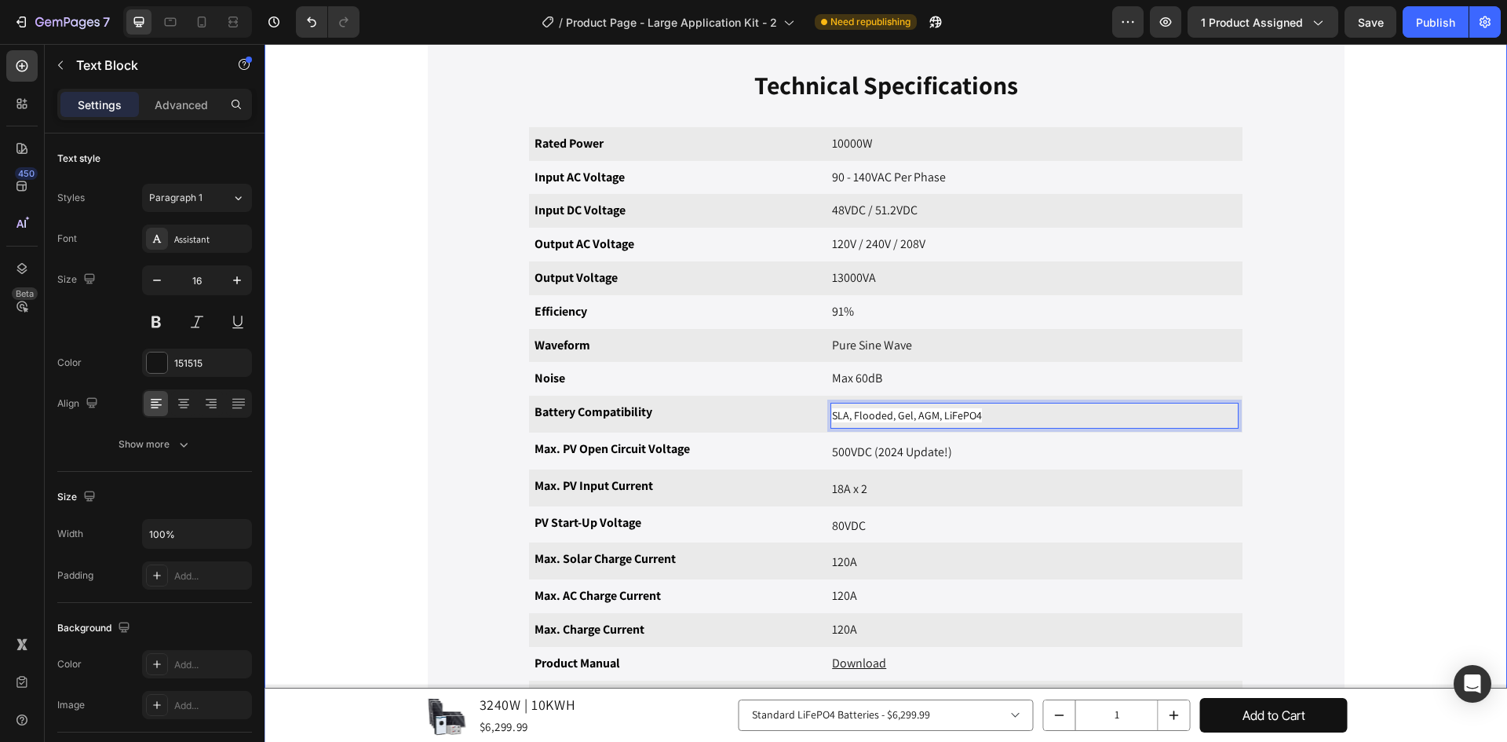
click at [344, 385] on div "Overview Specifications Reviews Video {{product.description}} Text Block Row Im…" at bounding box center [885, 269] width 1219 height 1230
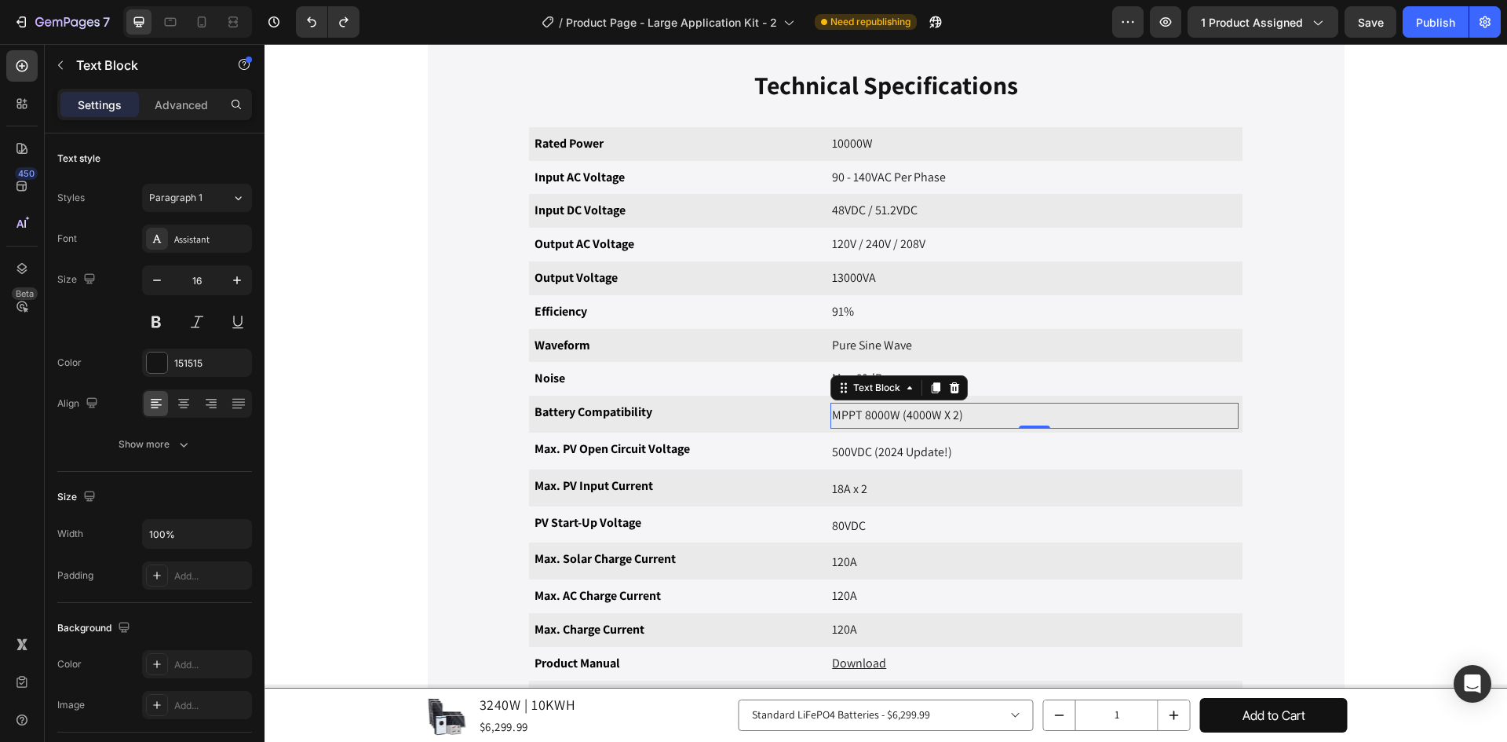
click at [950, 410] on p "MPPT 8000W (4000W X 2)" at bounding box center [1034, 415] width 405 height 23
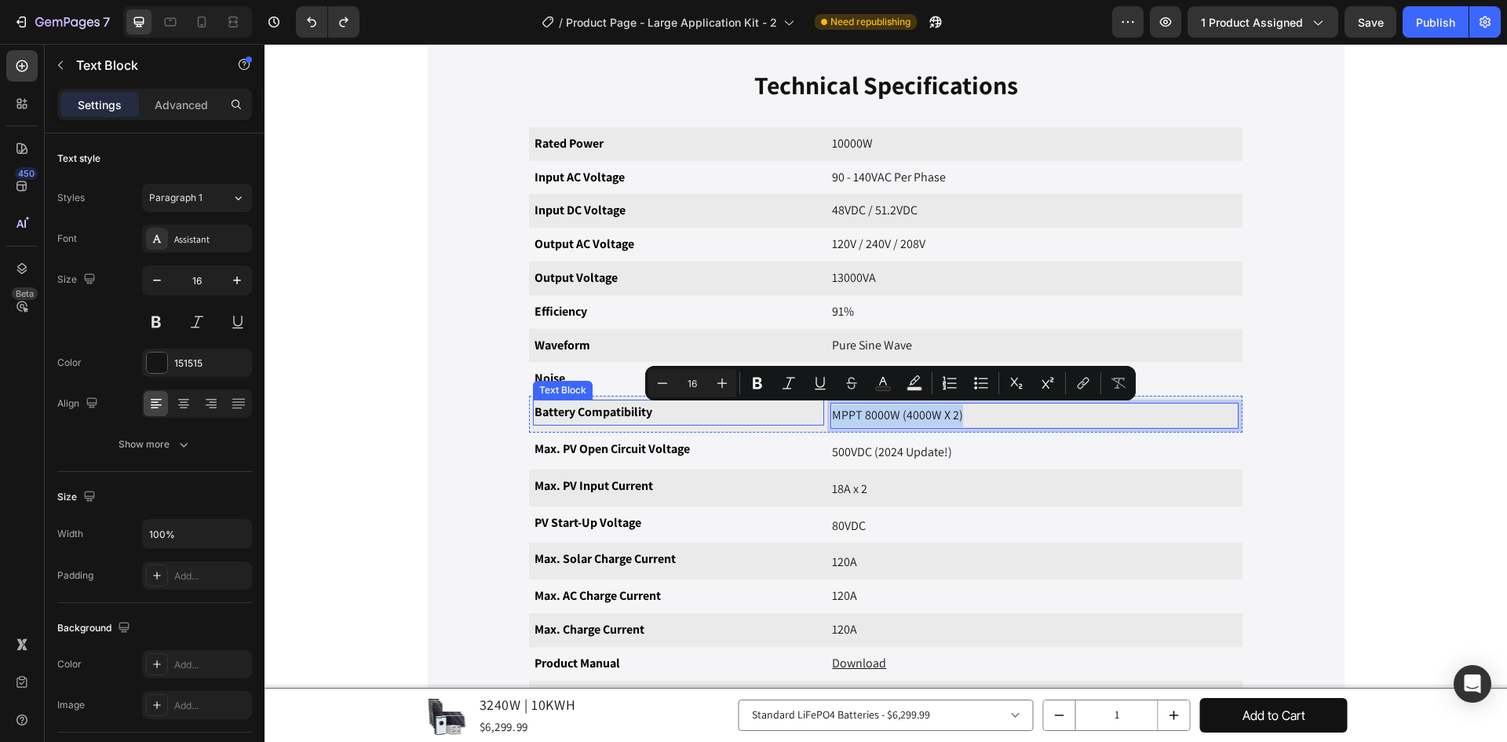
drag, startPoint x: 957, startPoint y: 411, endPoint x: 815, endPoint y: 415, distance: 142.1
click at [815, 415] on div "Battery Compatibility Text Block Text Block MPPT 8000W (4000W X 2) Text Block 0…" at bounding box center [885, 413] width 713 height 37
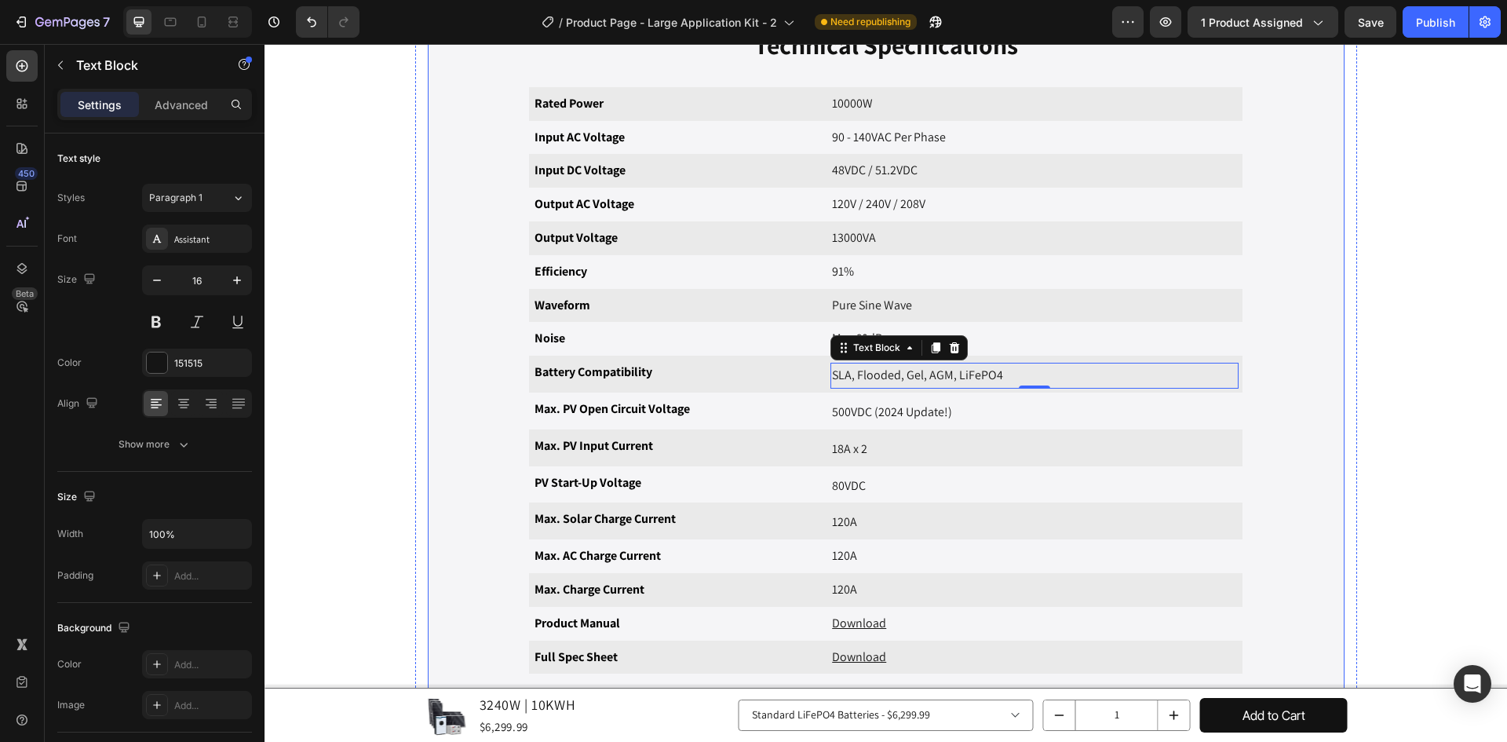
scroll to position [1559, 0]
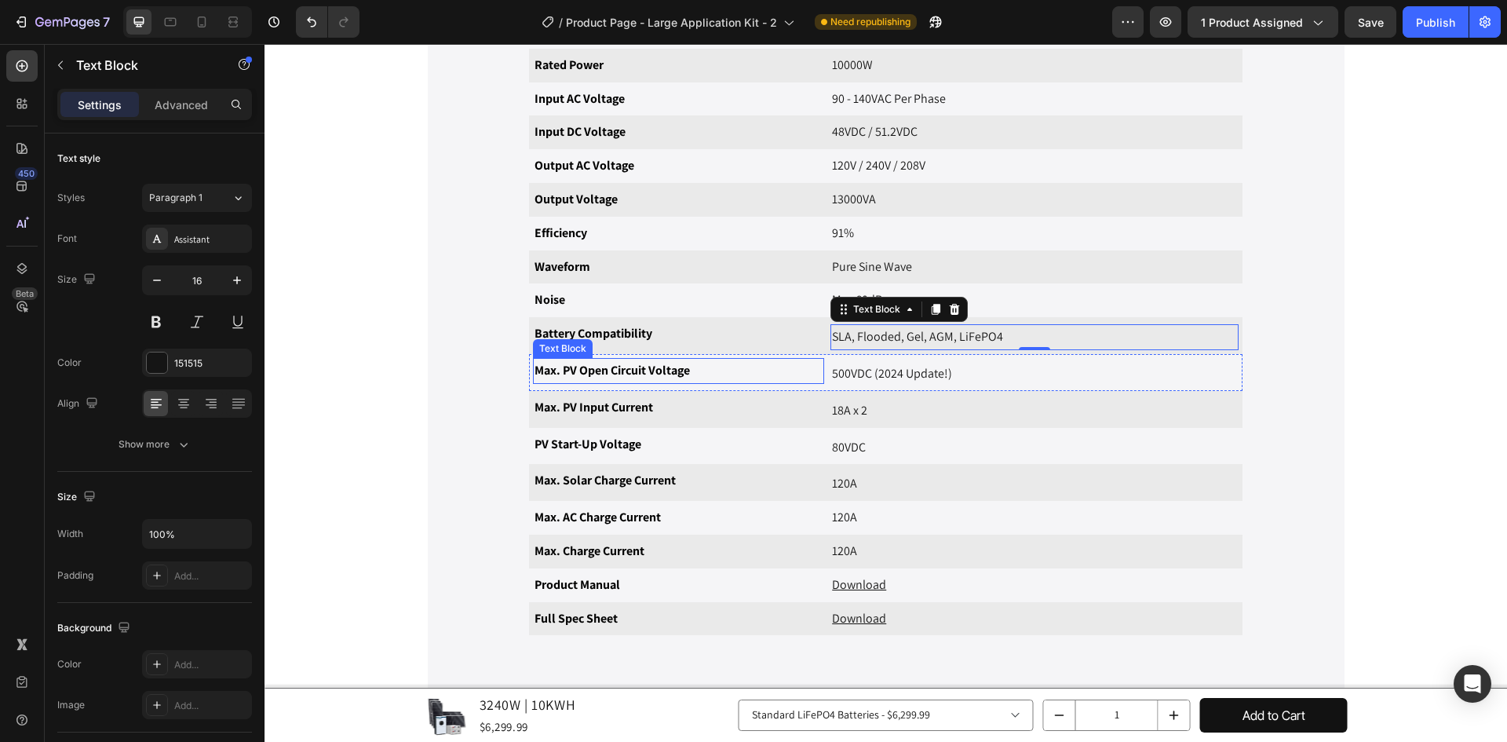
click at [699, 370] on p "Max. PV Open Circuit Voltage" at bounding box center [678, 370] width 288 height 23
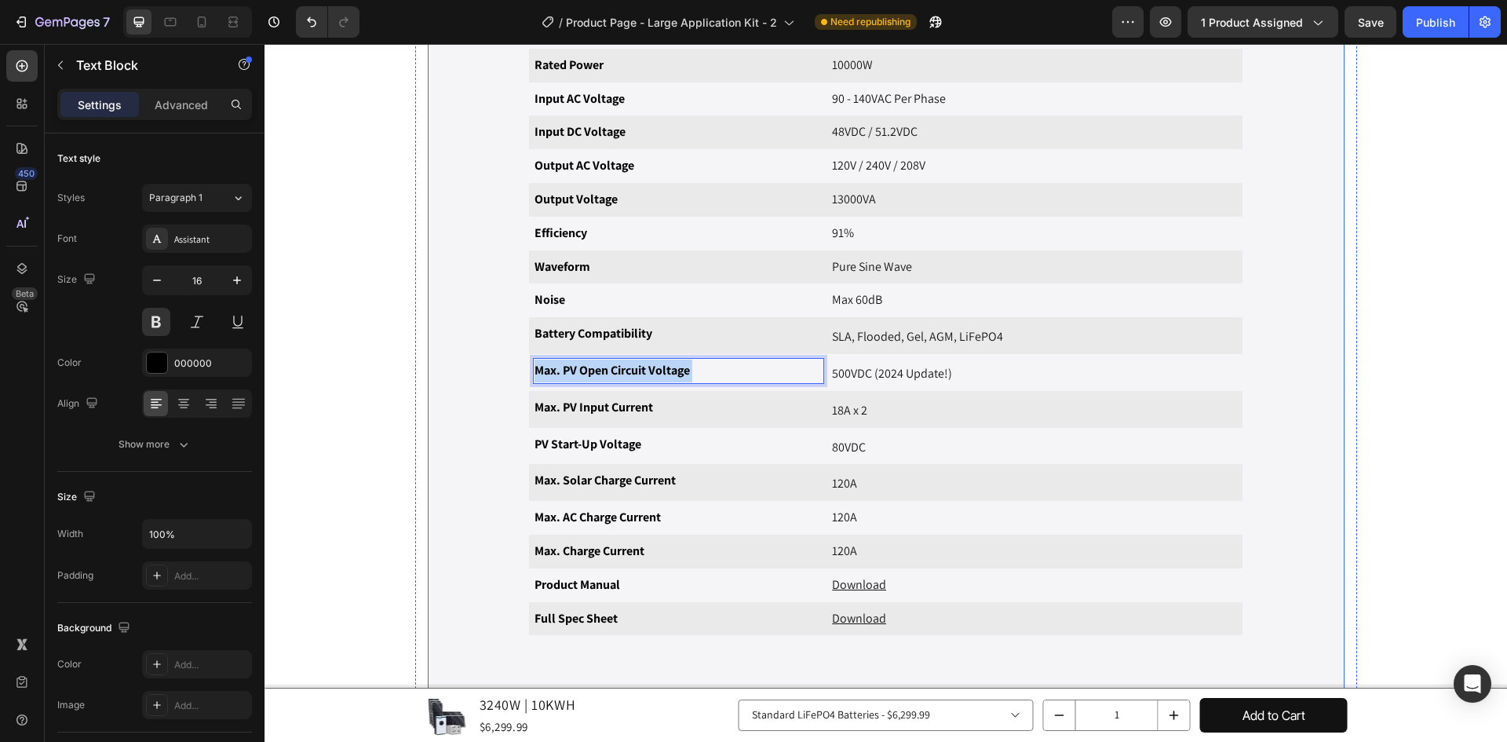
drag, startPoint x: 694, startPoint y: 370, endPoint x: 523, endPoint y: 372, distance: 171.9
click at [529, 372] on div "Max. PV Open Circuit Voltage Text Block 0 Text Block 500VDC (2024 Update!) Text…" at bounding box center [885, 372] width 713 height 37
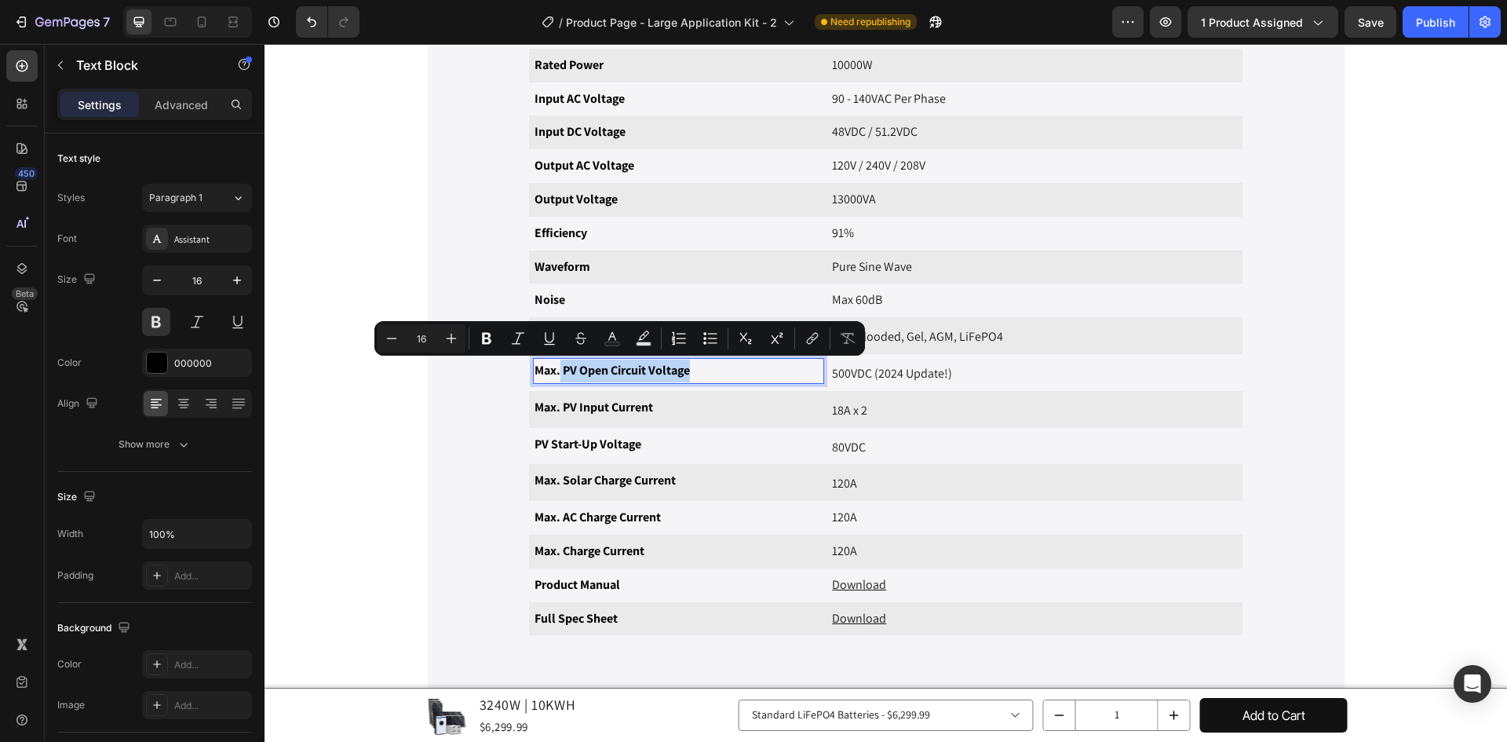
drag, startPoint x: 554, startPoint y: 369, endPoint x: 692, endPoint y: 377, distance: 138.3
click at [692, 377] on p "Max. PV Open Circuit Voltage" at bounding box center [678, 370] width 288 height 23
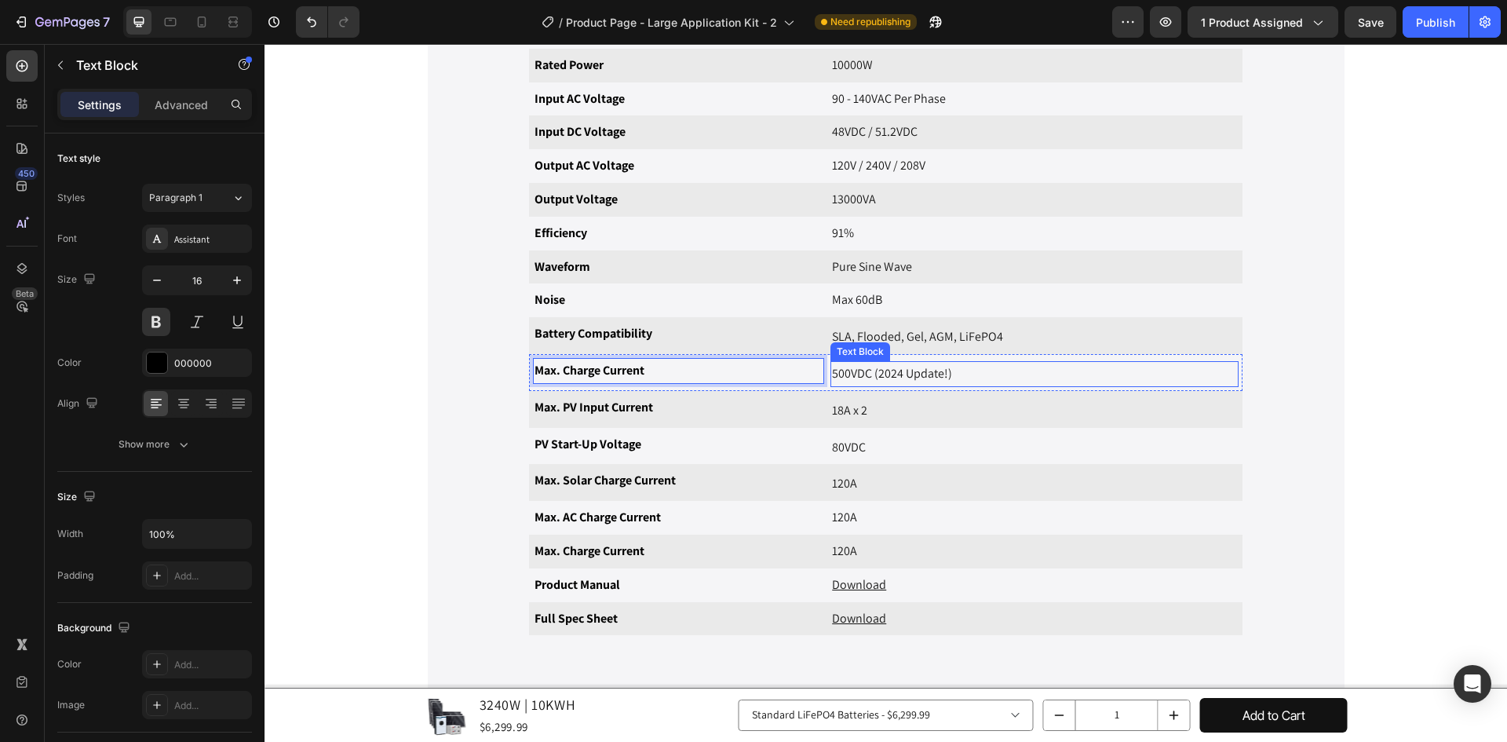
click at [1001, 366] on p "500VDC (2024 Update!)" at bounding box center [1034, 374] width 405 height 23
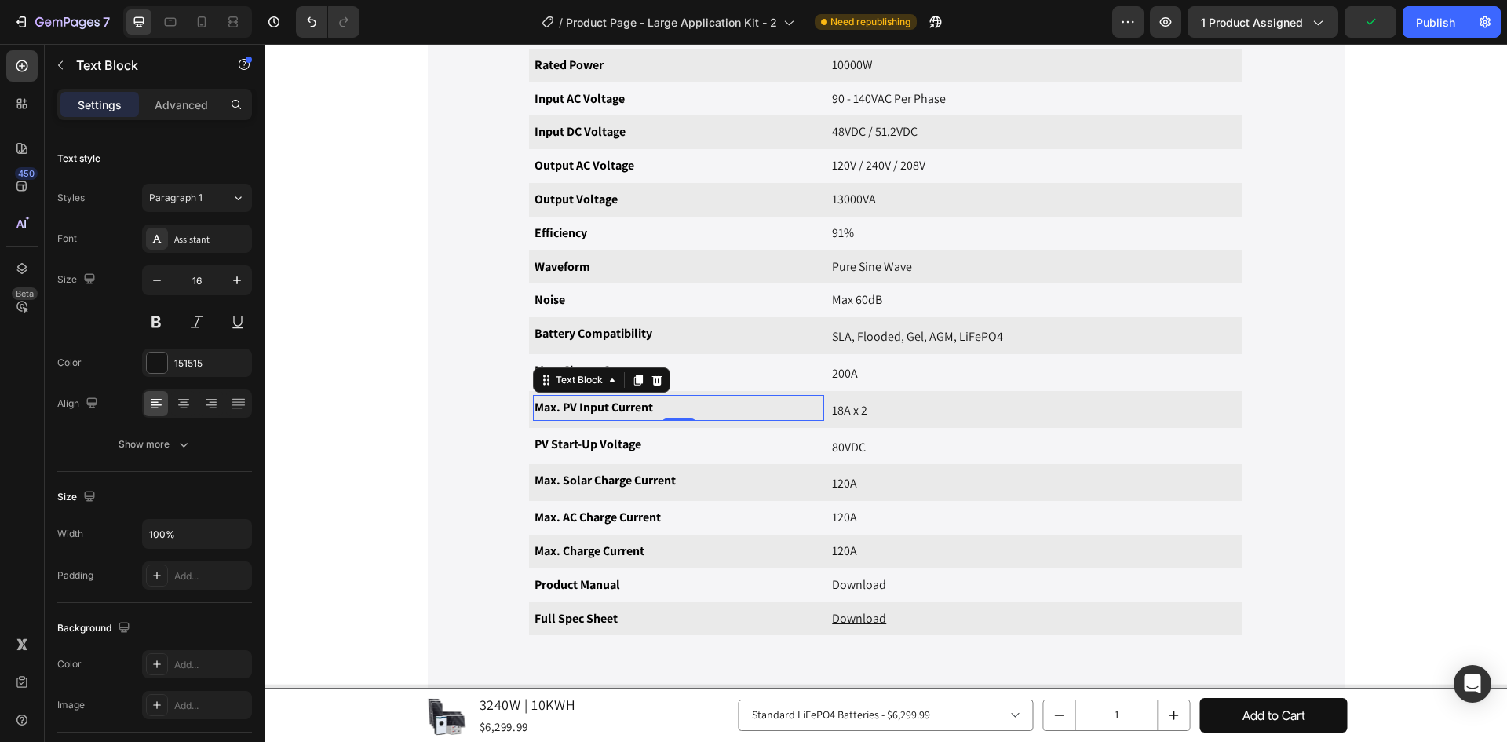
click at [588, 404] on p "Max. PV Input Current" at bounding box center [678, 407] width 288 height 23
click at [665, 405] on p "Max. PV Input Current" at bounding box center [678, 407] width 288 height 23
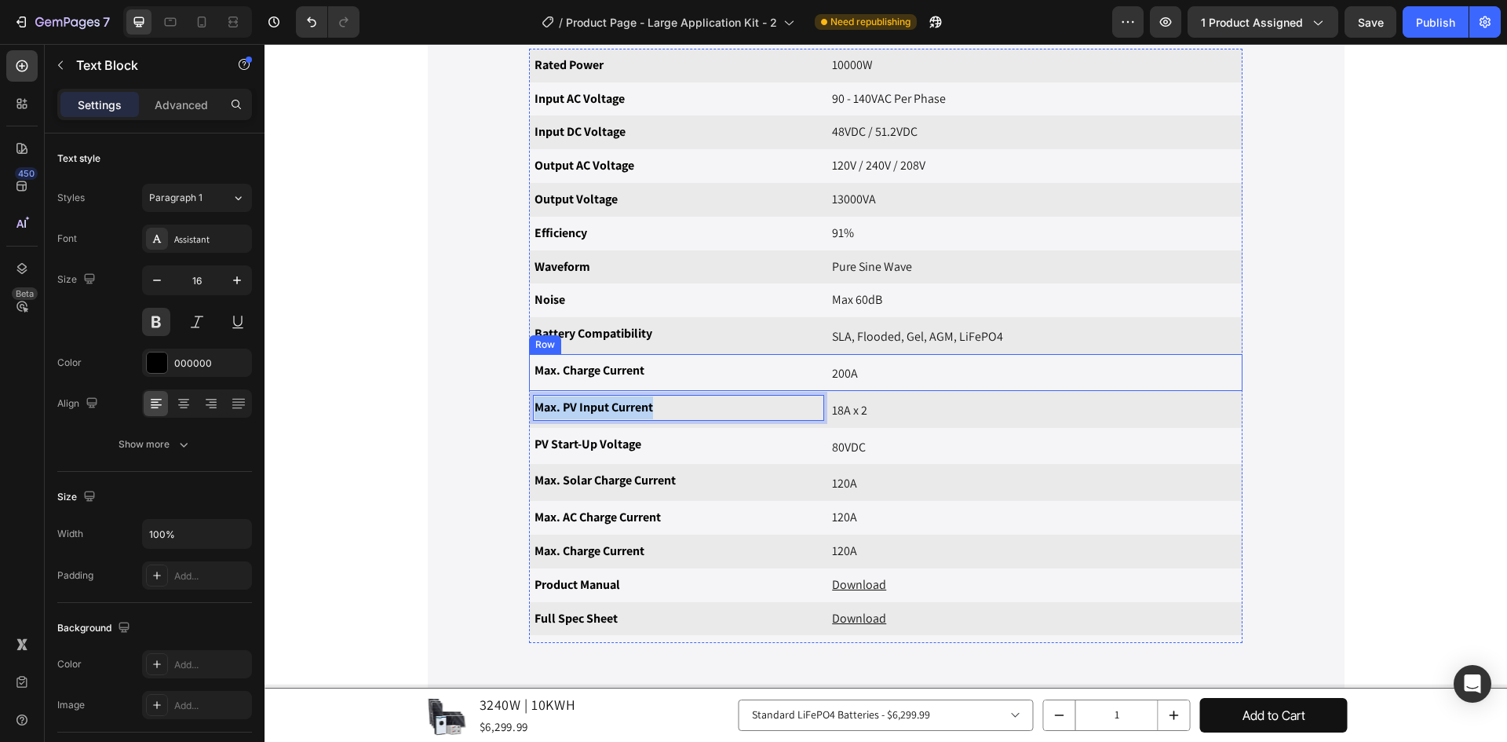
drag, startPoint x: 665, startPoint y: 406, endPoint x: 527, endPoint y: 384, distance: 139.8
click at [529, 384] on div "Rated Power Text Block 10000W Text Block Row Input AC Voltage Text Block 90 - 1…" at bounding box center [885, 346] width 713 height 595
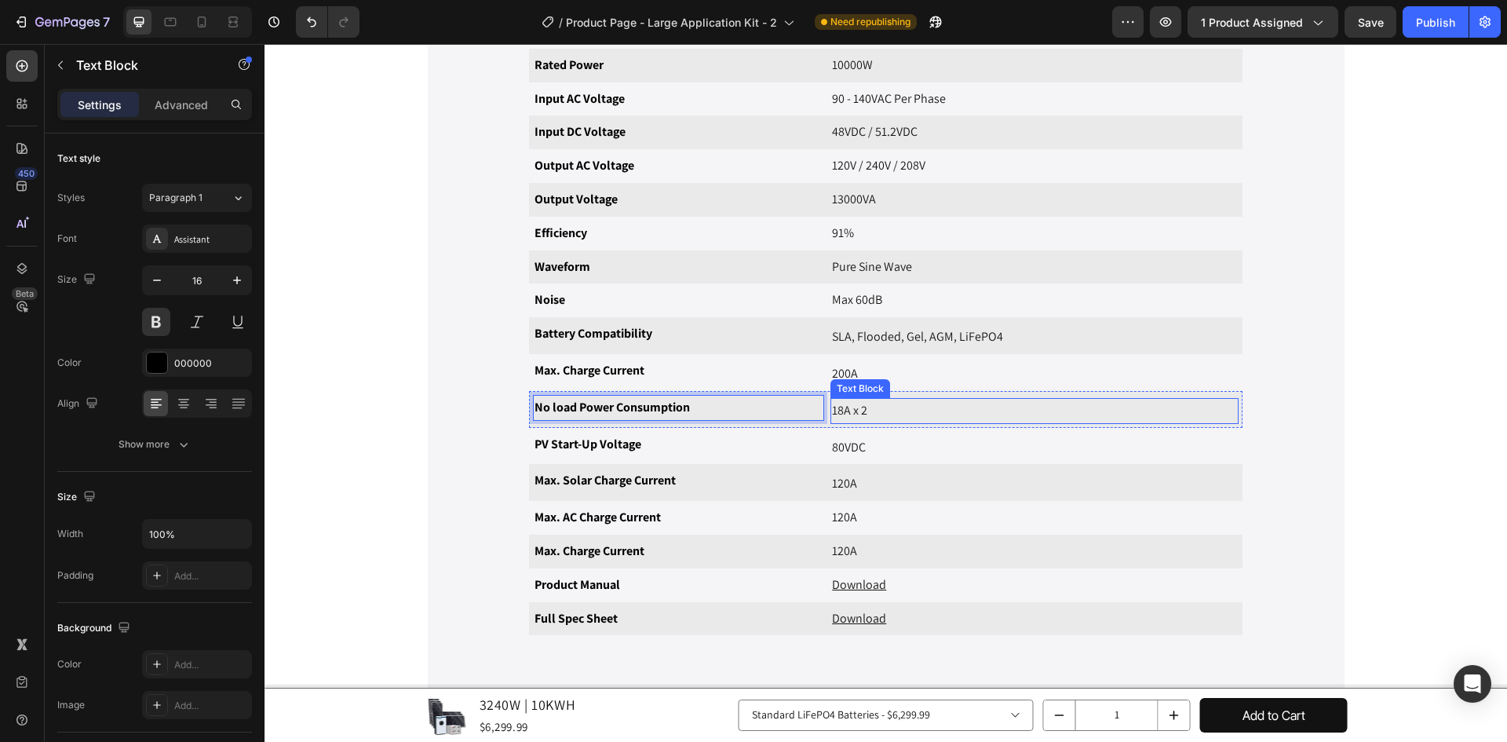
click at [863, 403] on p "18A x 2" at bounding box center [1034, 410] width 405 height 23
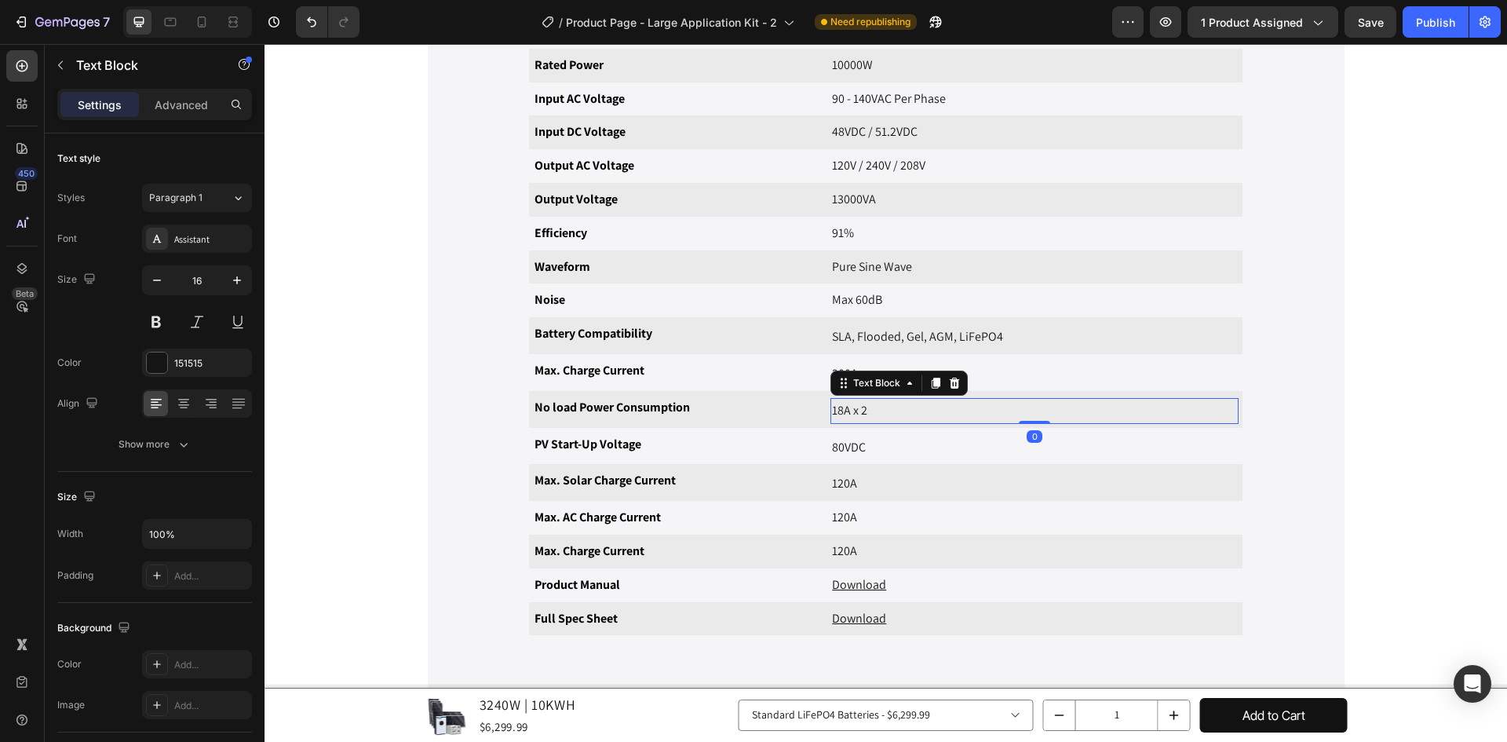
click at [899, 419] on p "18A x 2" at bounding box center [1034, 410] width 405 height 23
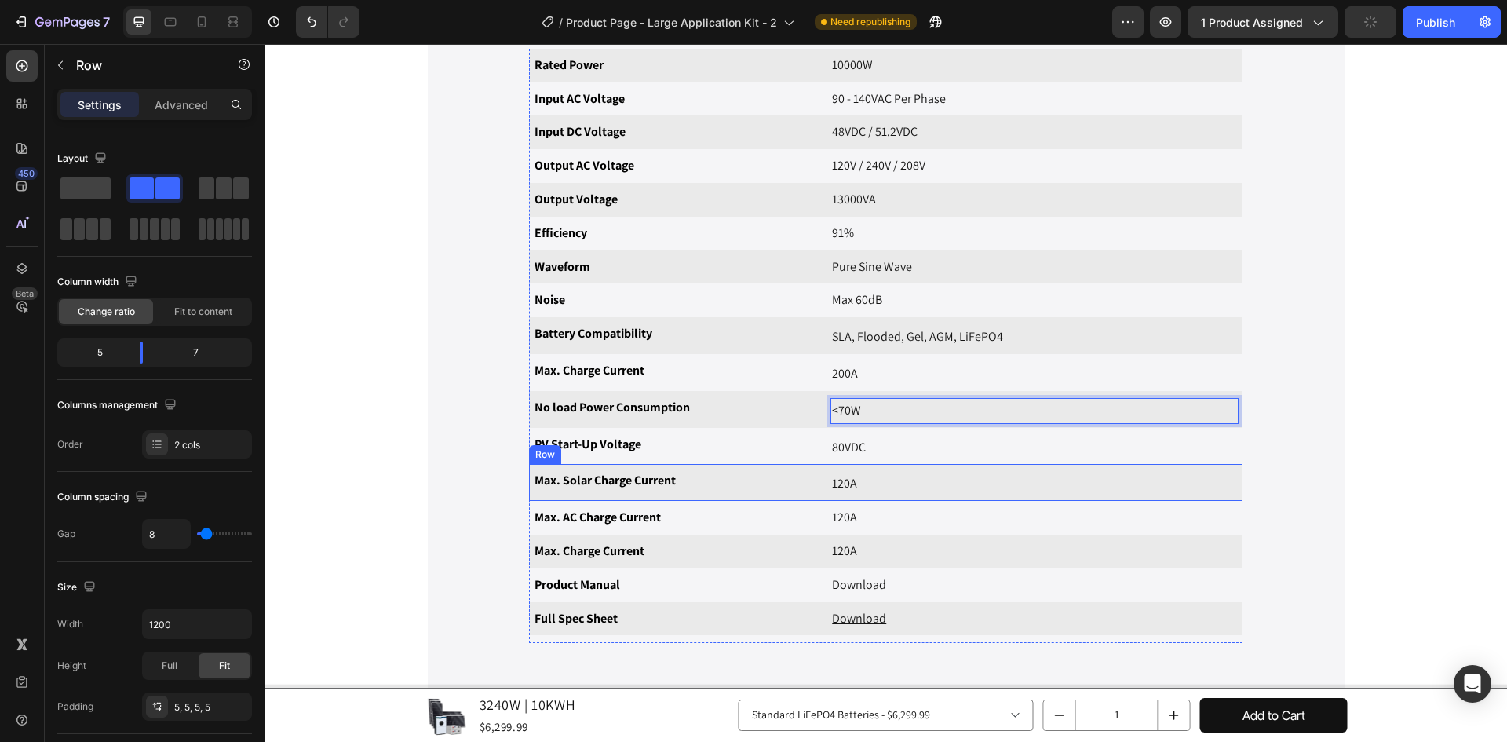
click at [938, 465] on div "Max. Solar Charge Current Text Block Text Block 120A Text Block Row" at bounding box center [885, 482] width 713 height 37
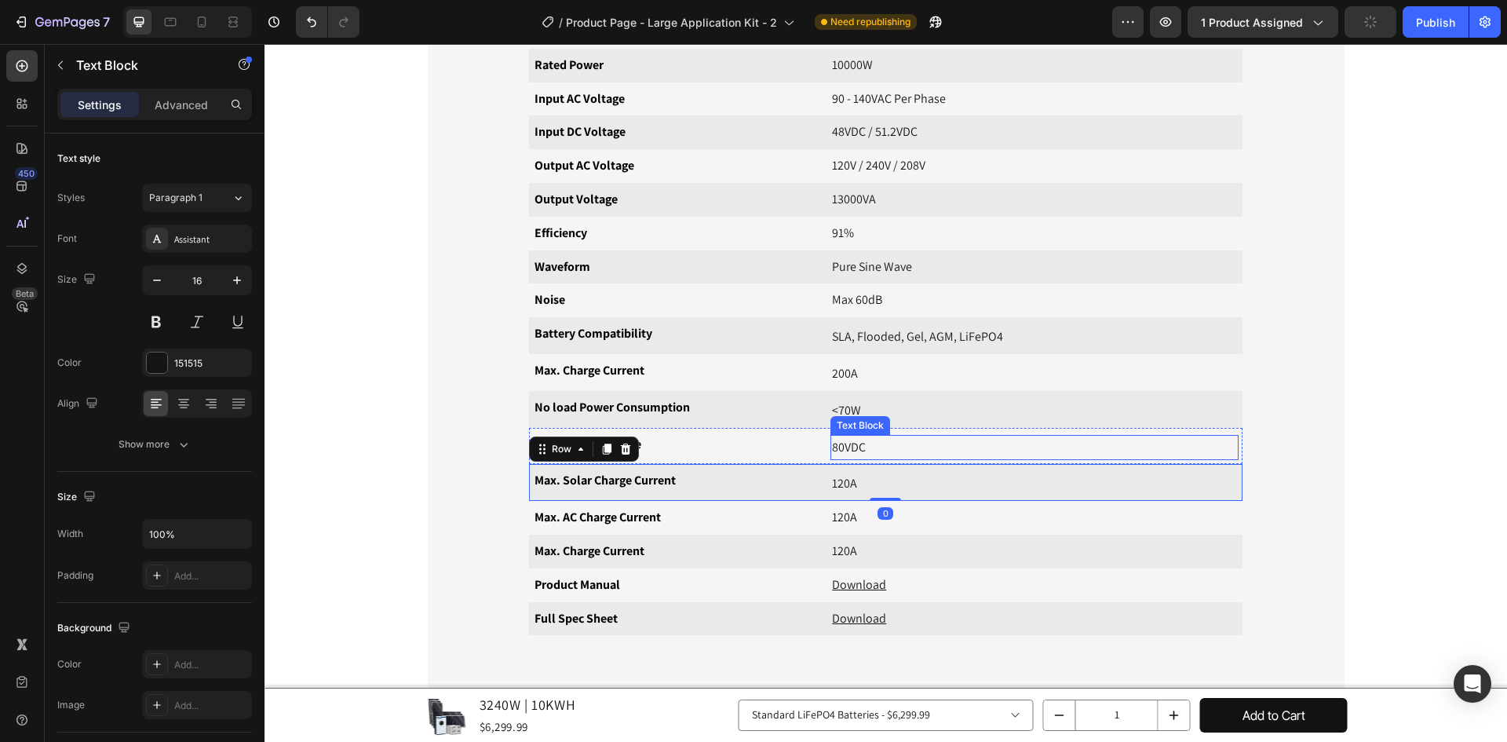
click at [915, 436] on p "80VDC" at bounding box center [1034, 447] width 405 height 23
click at [643, 472] on p "Max. Solar Charge Current" at bounding box center [678, 480] width 288 height 23
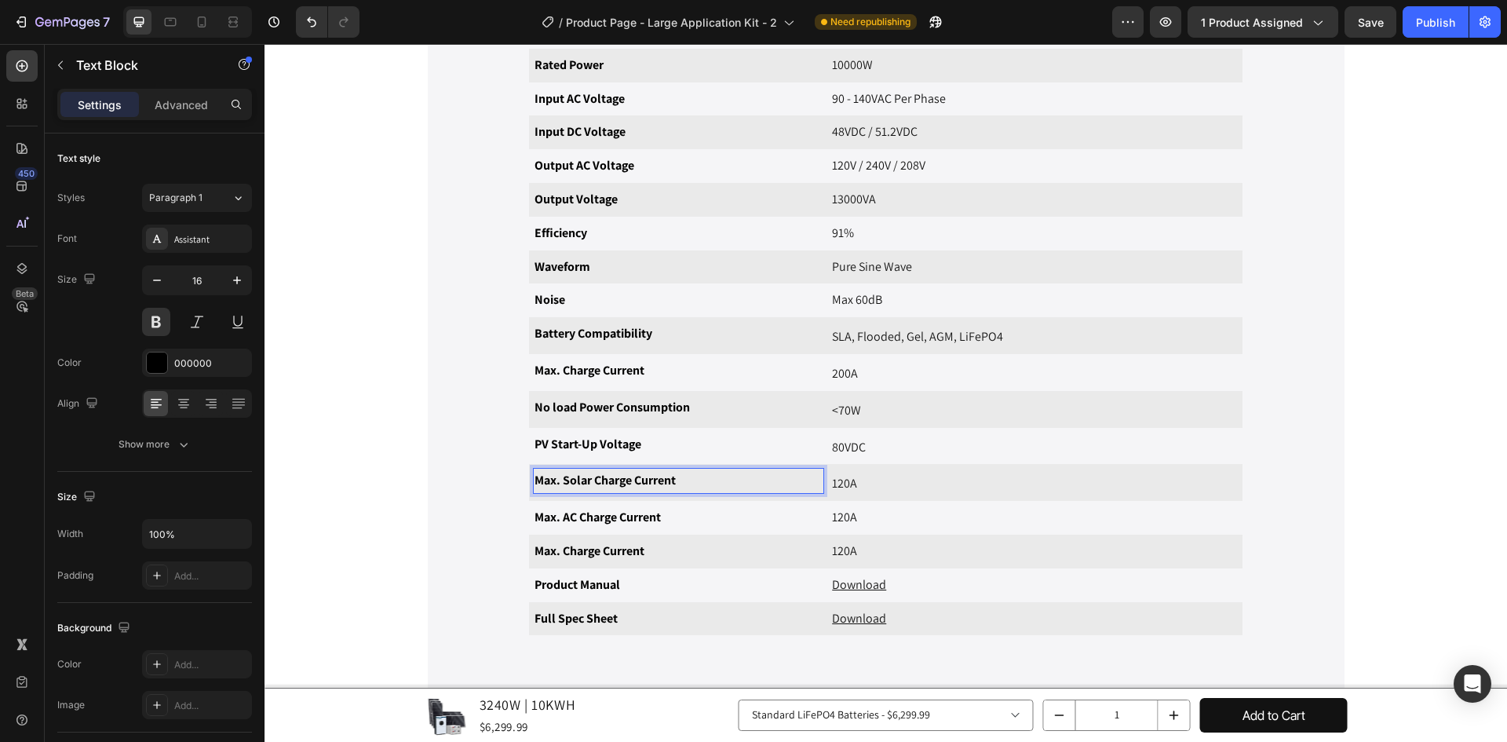
click at [701, 492] on p "Max. Solar Charge Current" at bounding box center [678, 480] width 288 height 23
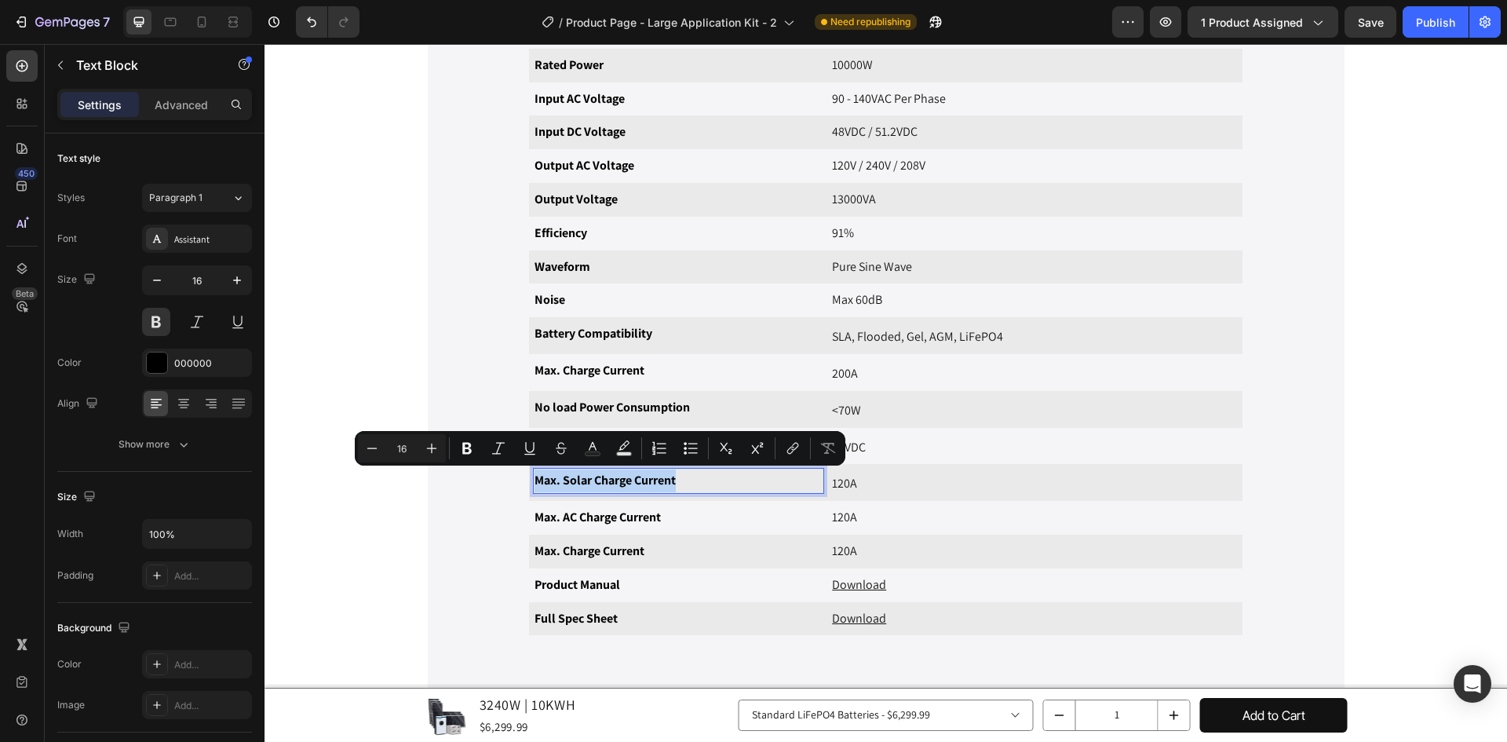
drag, startPoint x: 682, startPoint y: 481, endPoint x: 532, endPoint y: 488, distance: 150.0
click at [534, 488] on p "Max. Solar Charge Current" at bounding box center [678, 480] width 288 height 23
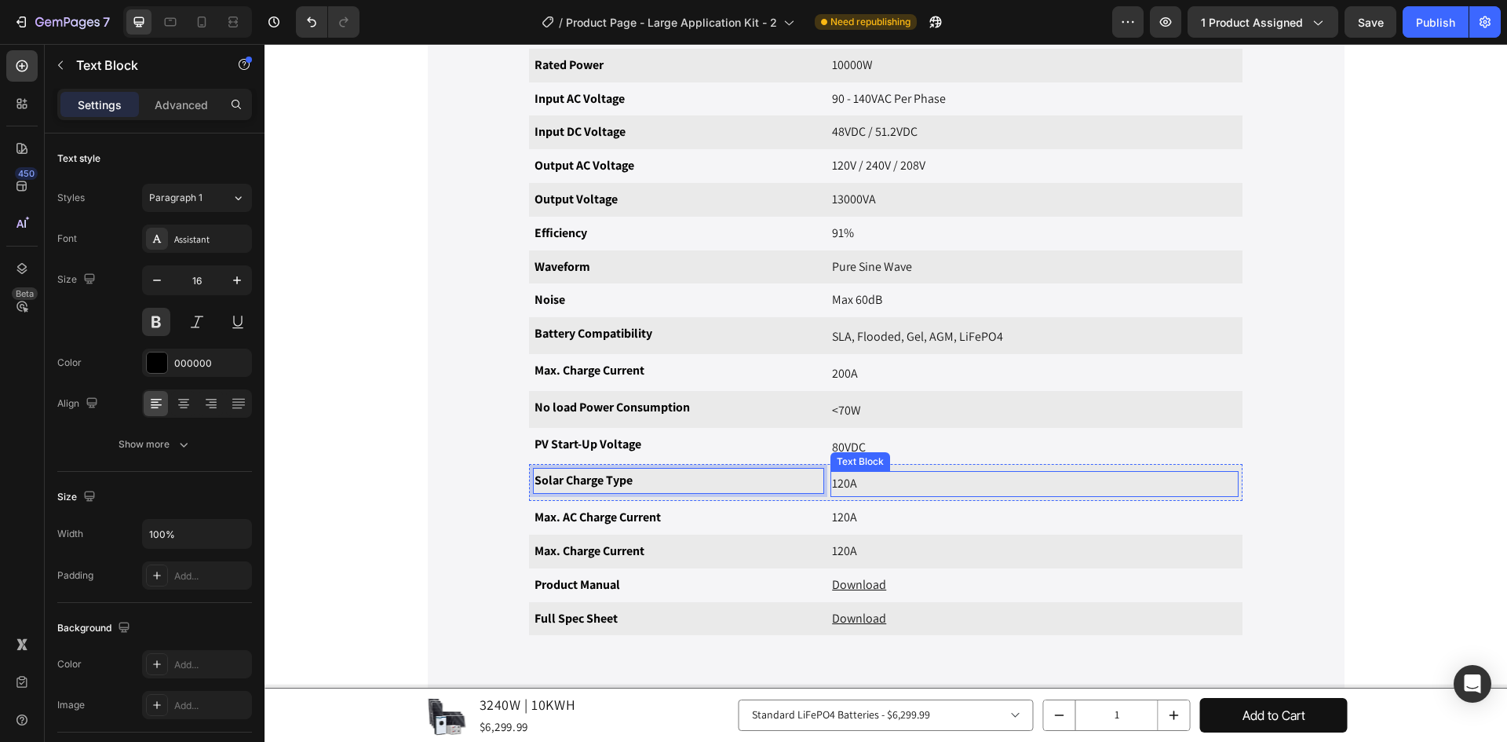
click at [953, 481] on p "120A" at bounding box center [1034, 483] width 405 height 23
click at [884, 488] on p "120A" at bounding box center [1034, 483] width 405 height 23
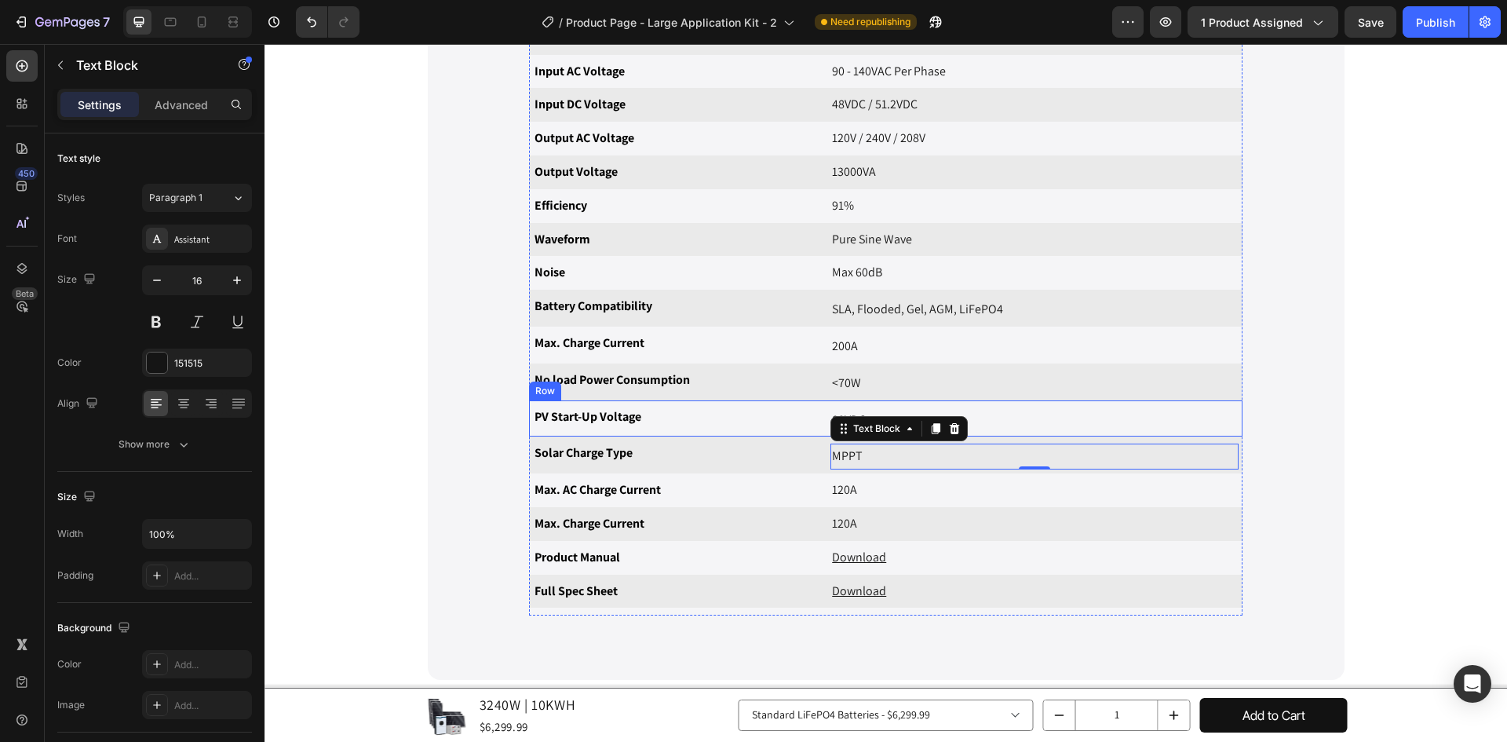
scroll to position [1638, 0]
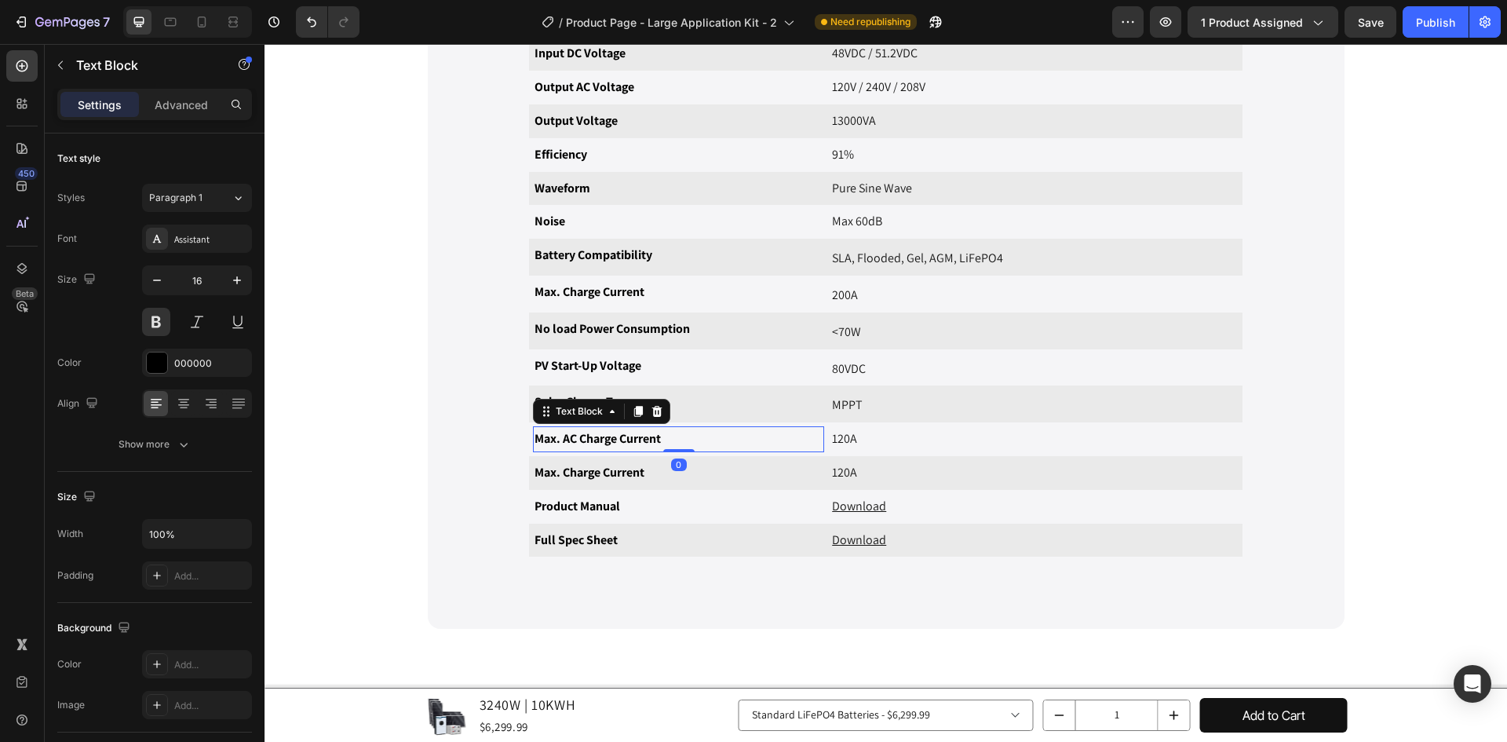
click at [687, 436] on p "Max. AC Charge Current" at bounding box center [678, 439] width 288 height 23
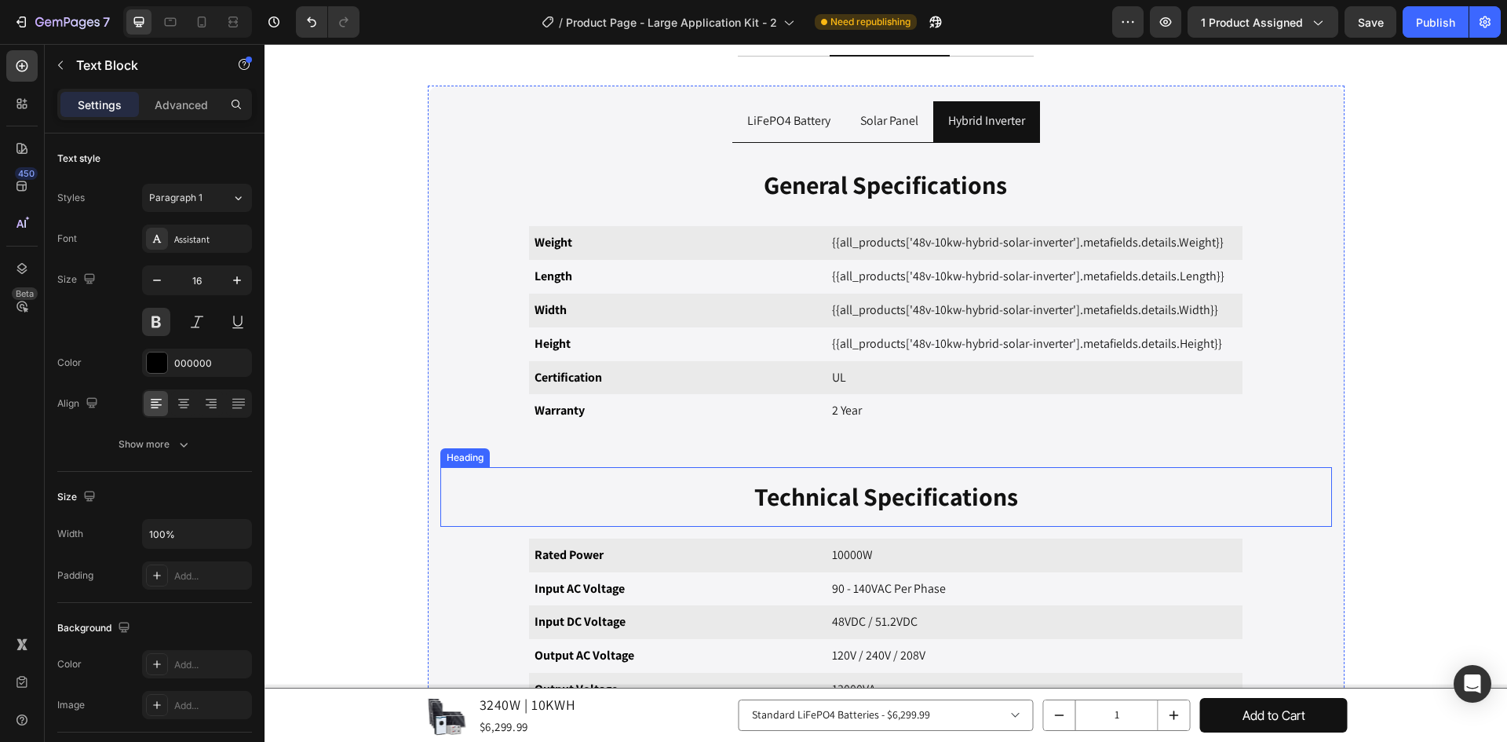
scroll to position [931, 0]
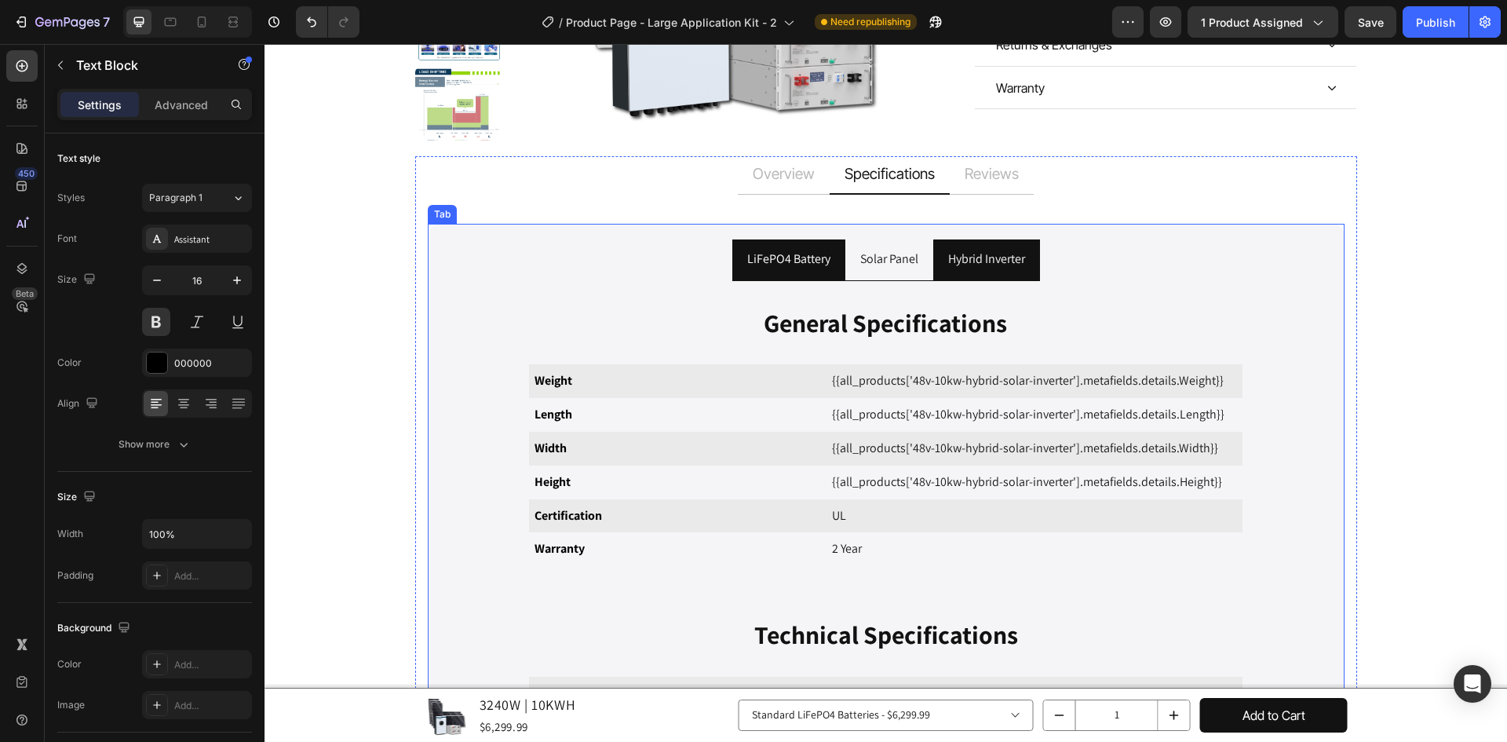
click at [774, 248] on p "LiFePO4 Battery" at bounding box center [788, 259] width 83 height 23
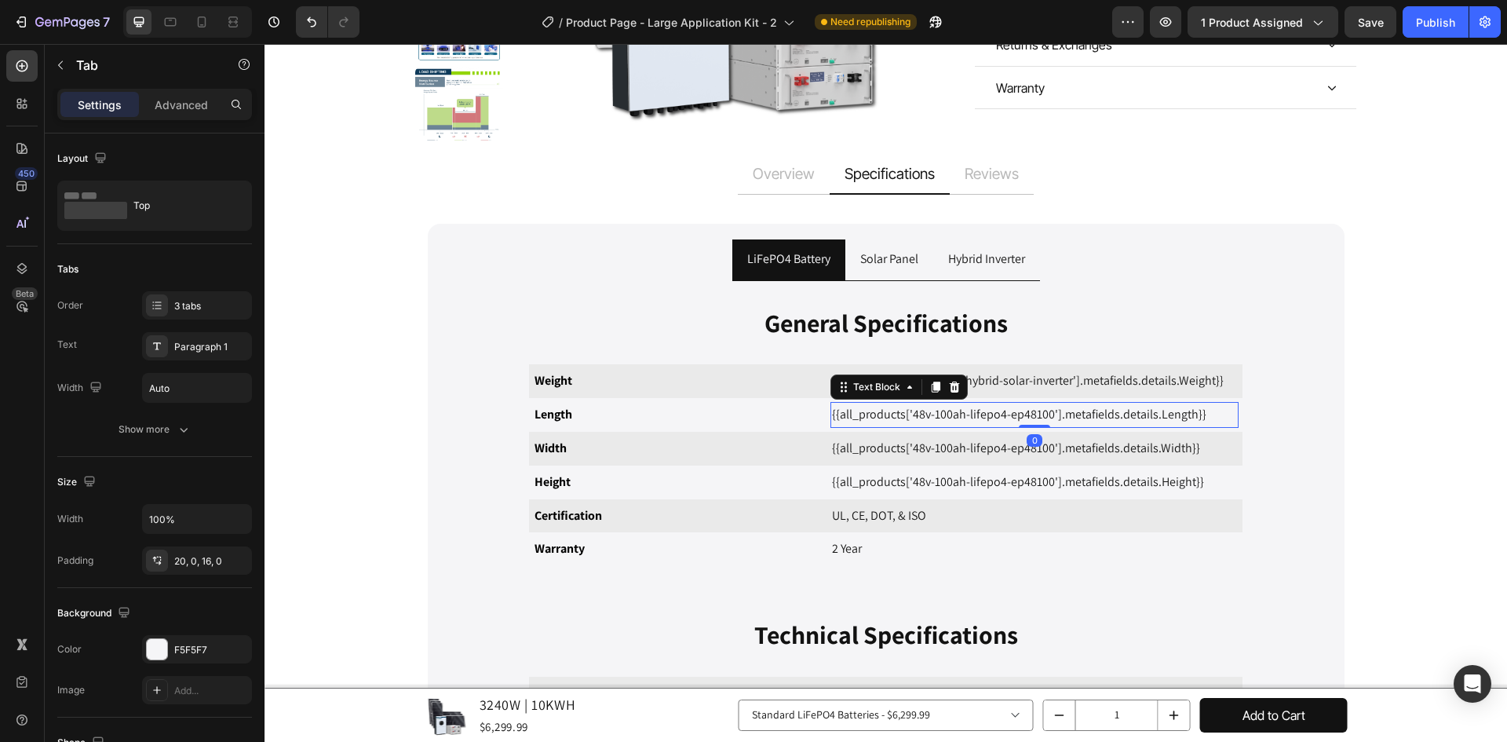
click at [906, 403] on p "{{all_products['48v-100ah-lifepo4-ep48100'].metafields.details.Length}}" at bounding box center [1034, 414] width 405 height 23
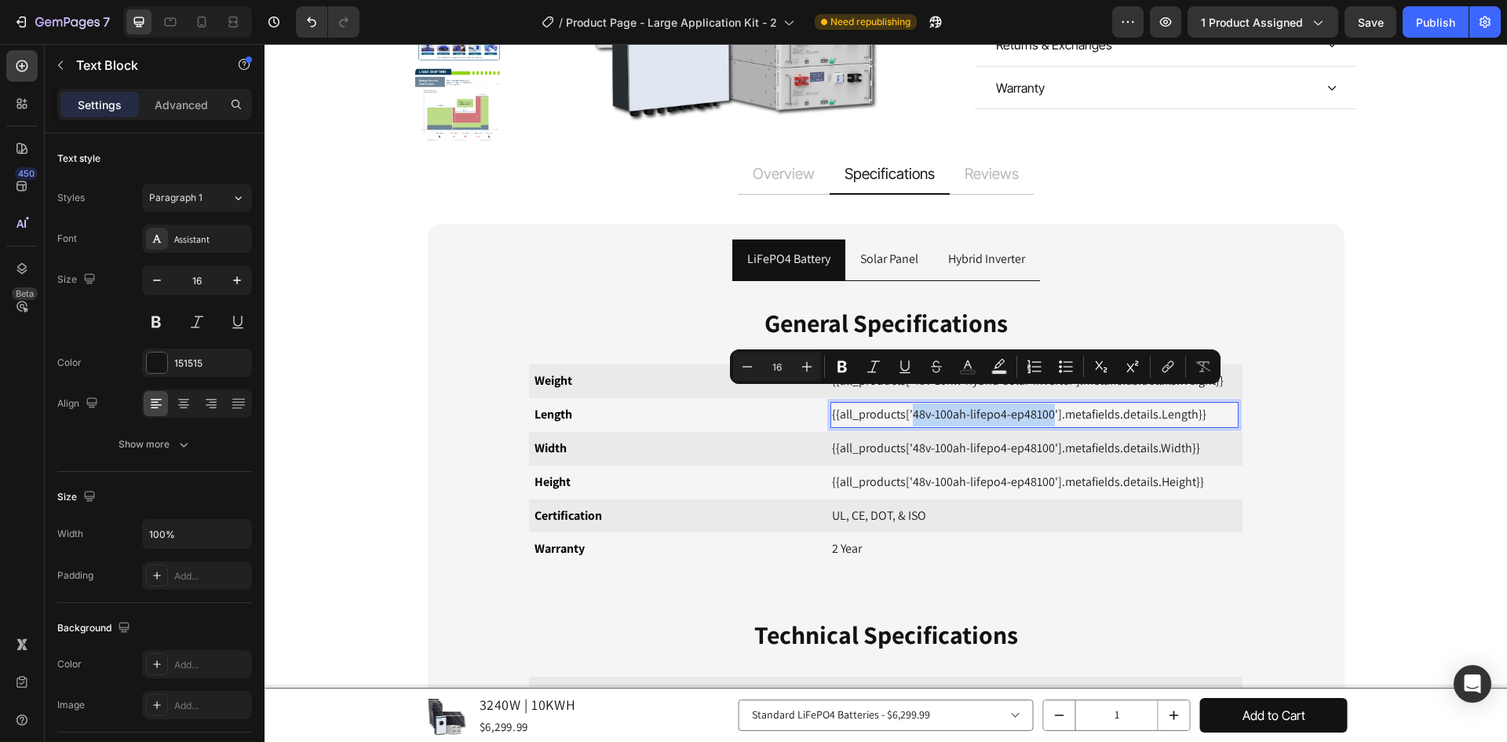
drag, startPoint x: 908, startPoint y: 395, endPoint x: 1045, endPoint y: 408, distance: 137.9
click at [1045, 408] on p "{{all_products['48v-100ah-lifepo4-ep48100'].metafields.details.Length}}" at bounding box center [1034, 414] width 405 height 23
copy p "48v-100ah-lifepo4-ep48100"
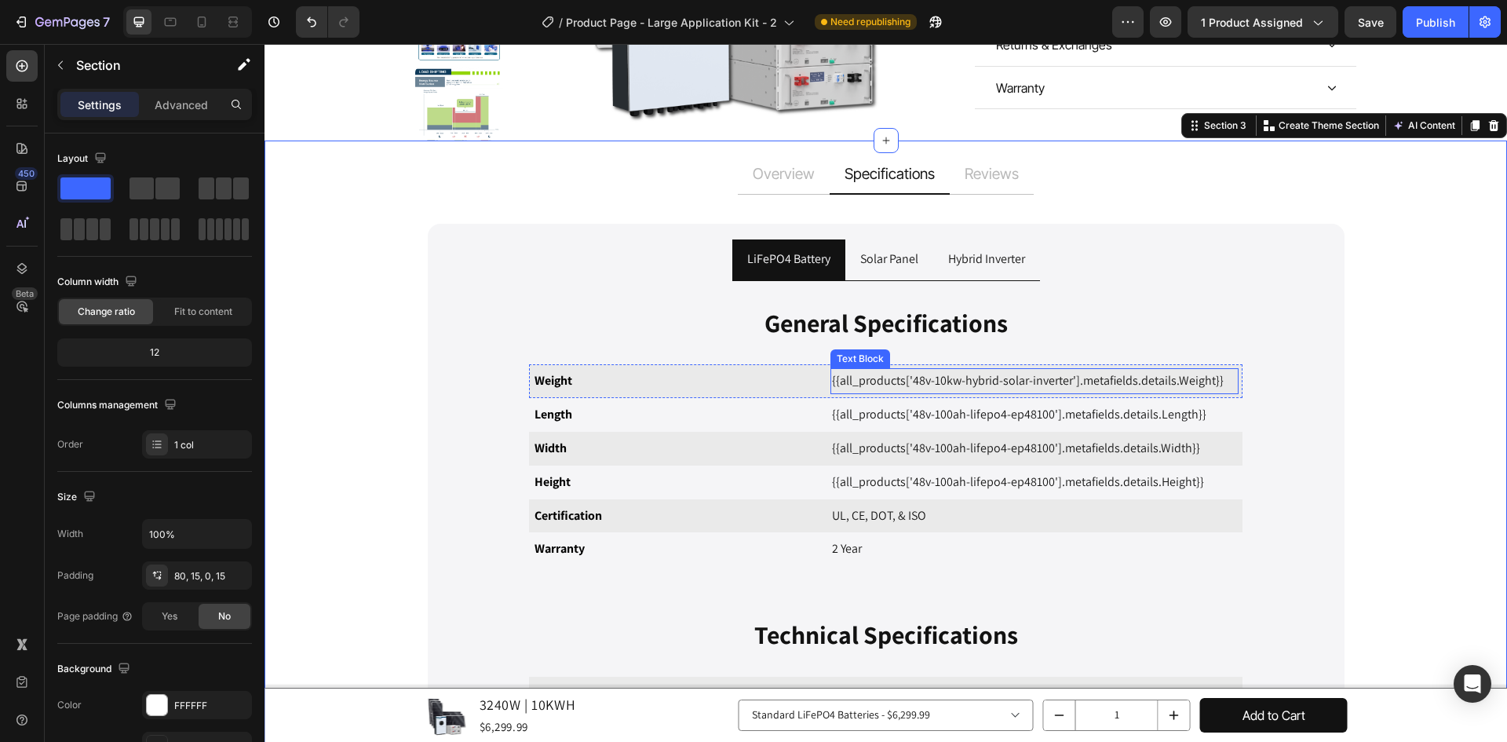
click at [906, 370] on p "{{all_products['48v-10kw-hybrid-solar-inverter'].metafields.details.Weight}}" at bounding box center [1034, 381] width 405 height 23
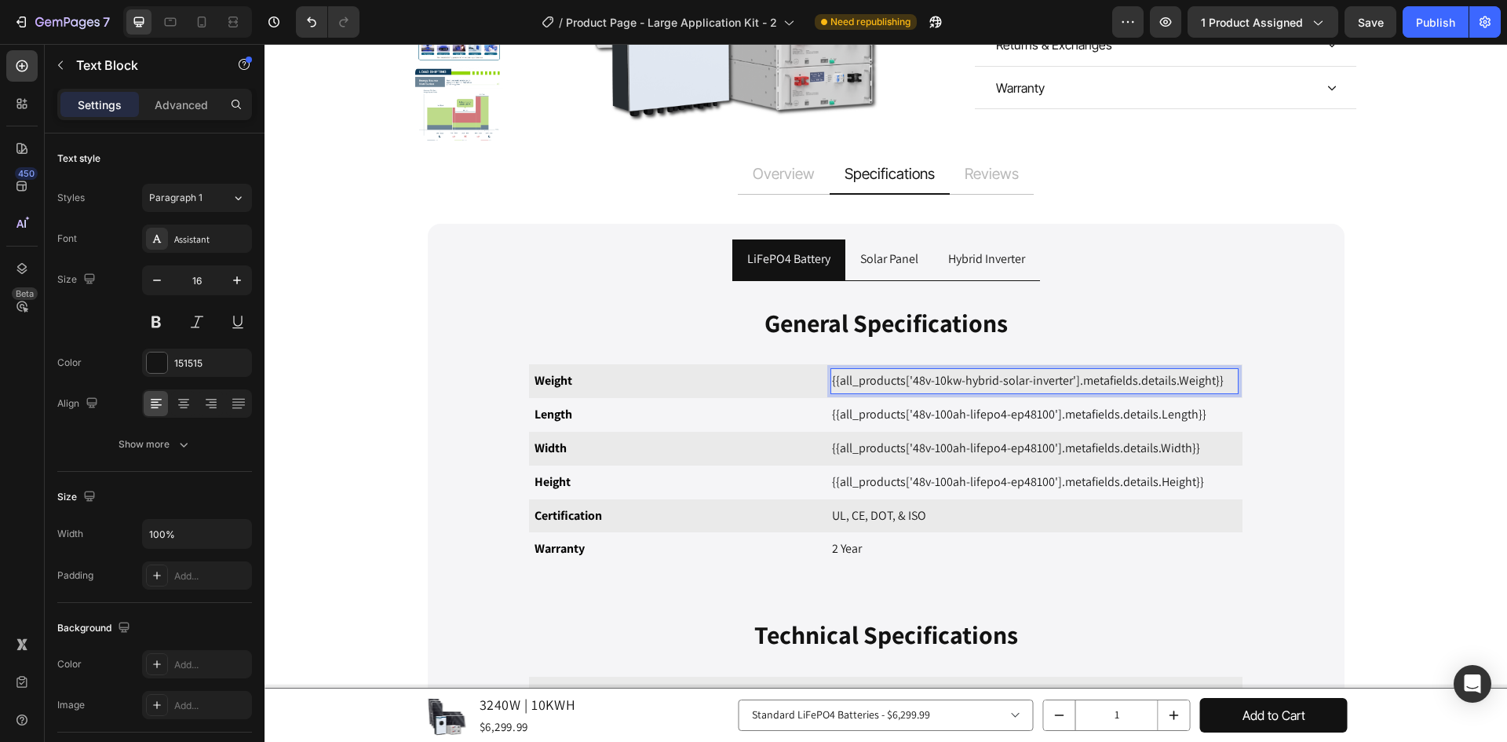
click at [906, 370] on p "{{all_products['48v-10kw-hybrid-solar-inverter'].metafields.details.Weight}}" at bounding box center [1034, 381] width 405 height 23
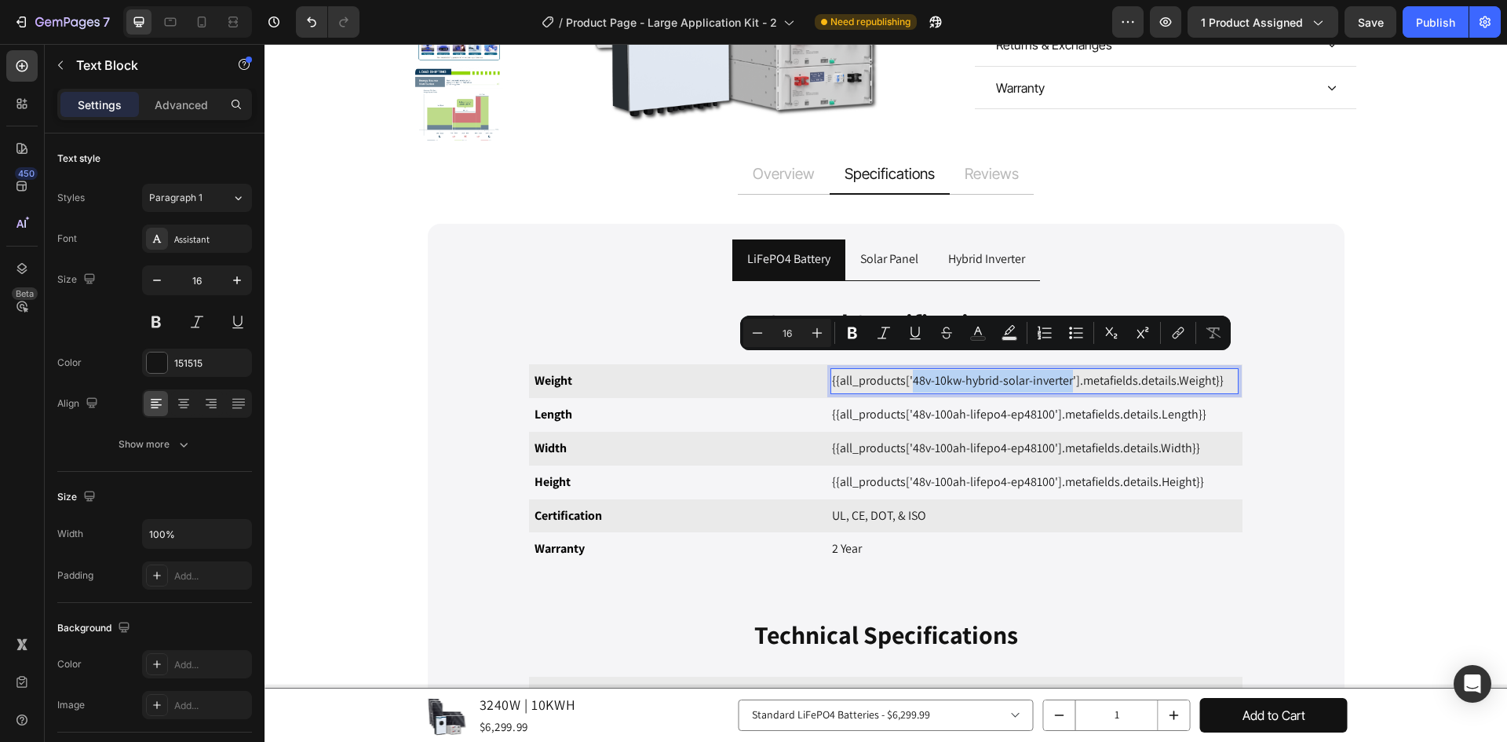
drag, startPoint x: 906, startPoint y: 365, endPoint x: 1066, endPoint y: 370, distance: 160.2
click at [1066, 370] on p "{{all_products['48v-10kw-hybrid-solar-inverter'].metafields.details.Weight}}" at bounding box center [1034, 381] width 405 height 23
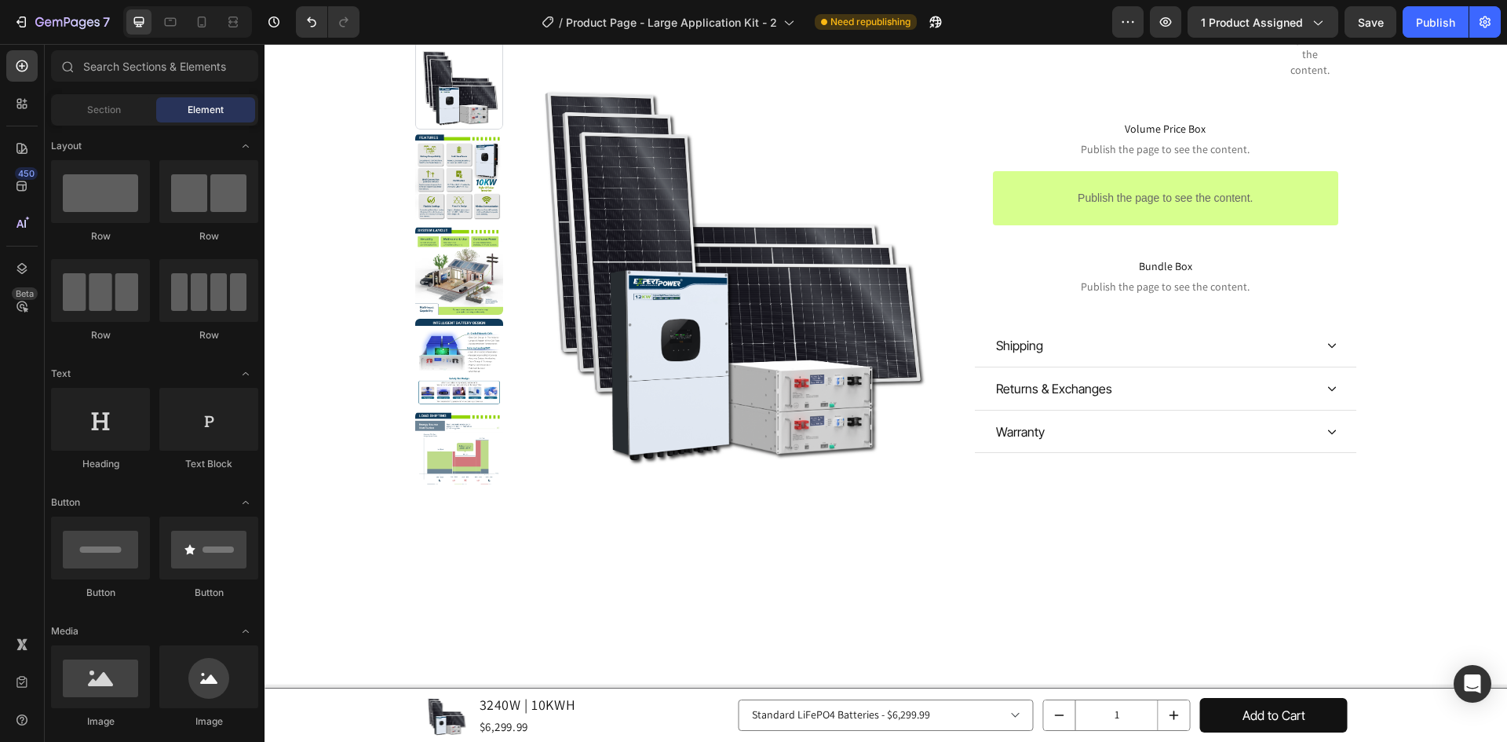
scroll to position [0, 0]
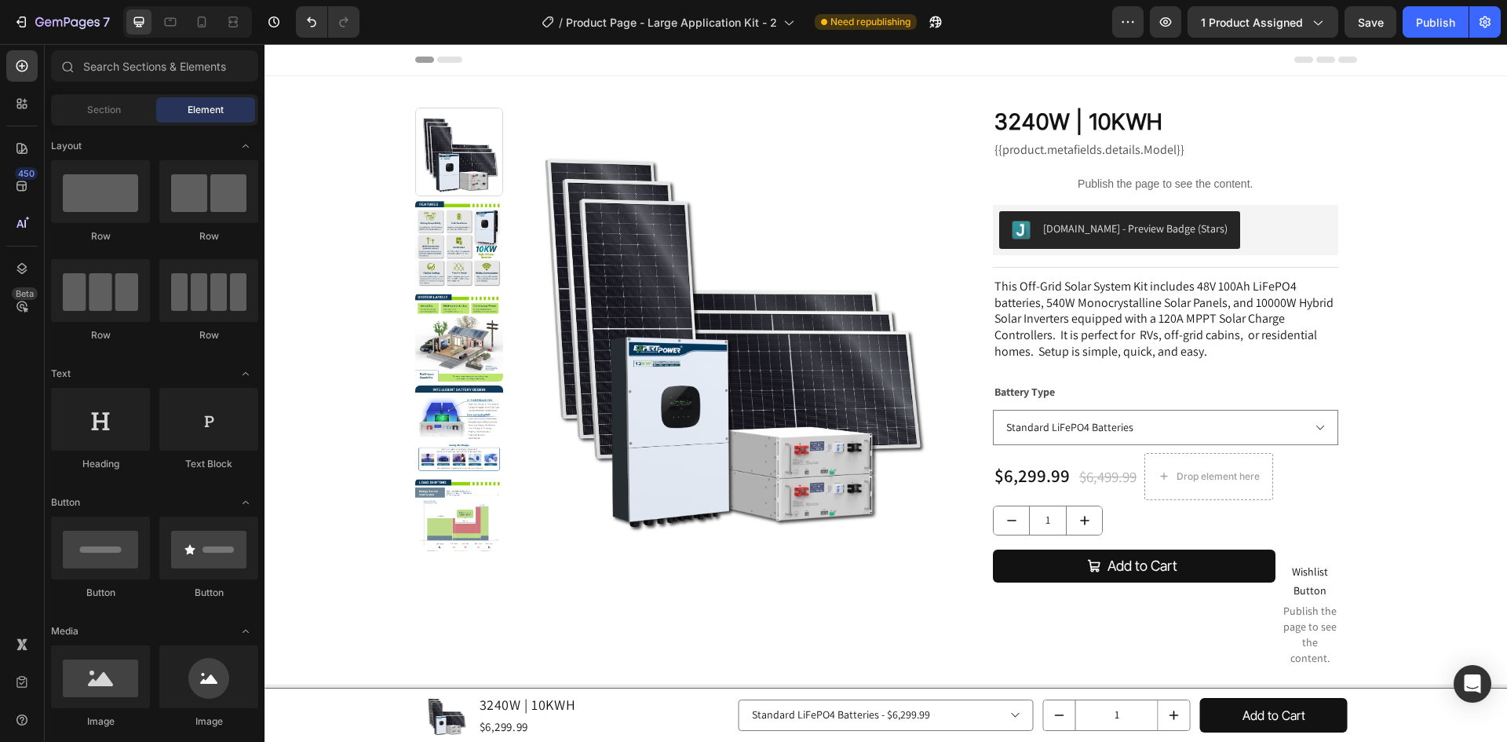
drag, startPoint x: 1502, startPoint y: 332, endPoint x: 1759, endPoint y: 52, distance: 379.9
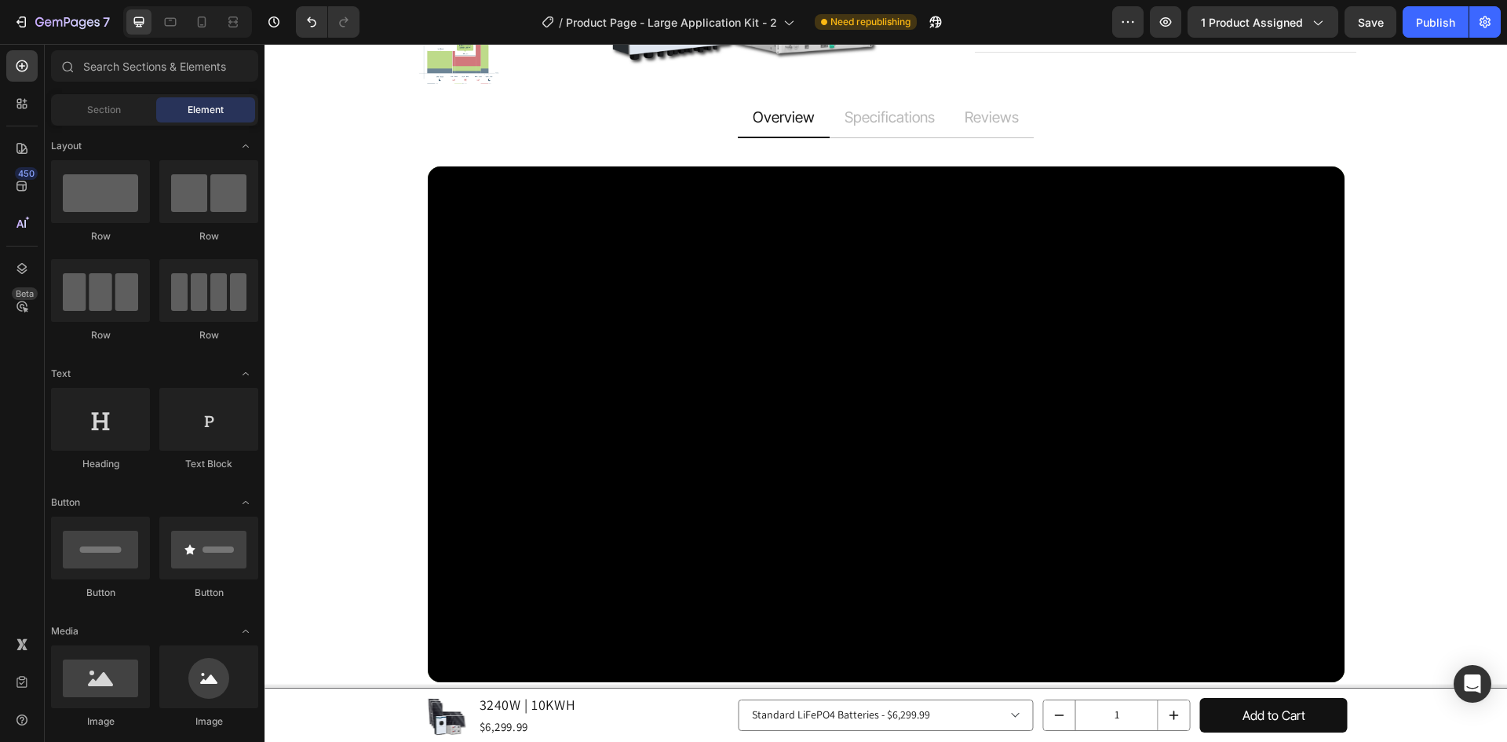
scroll to position [979, 0]
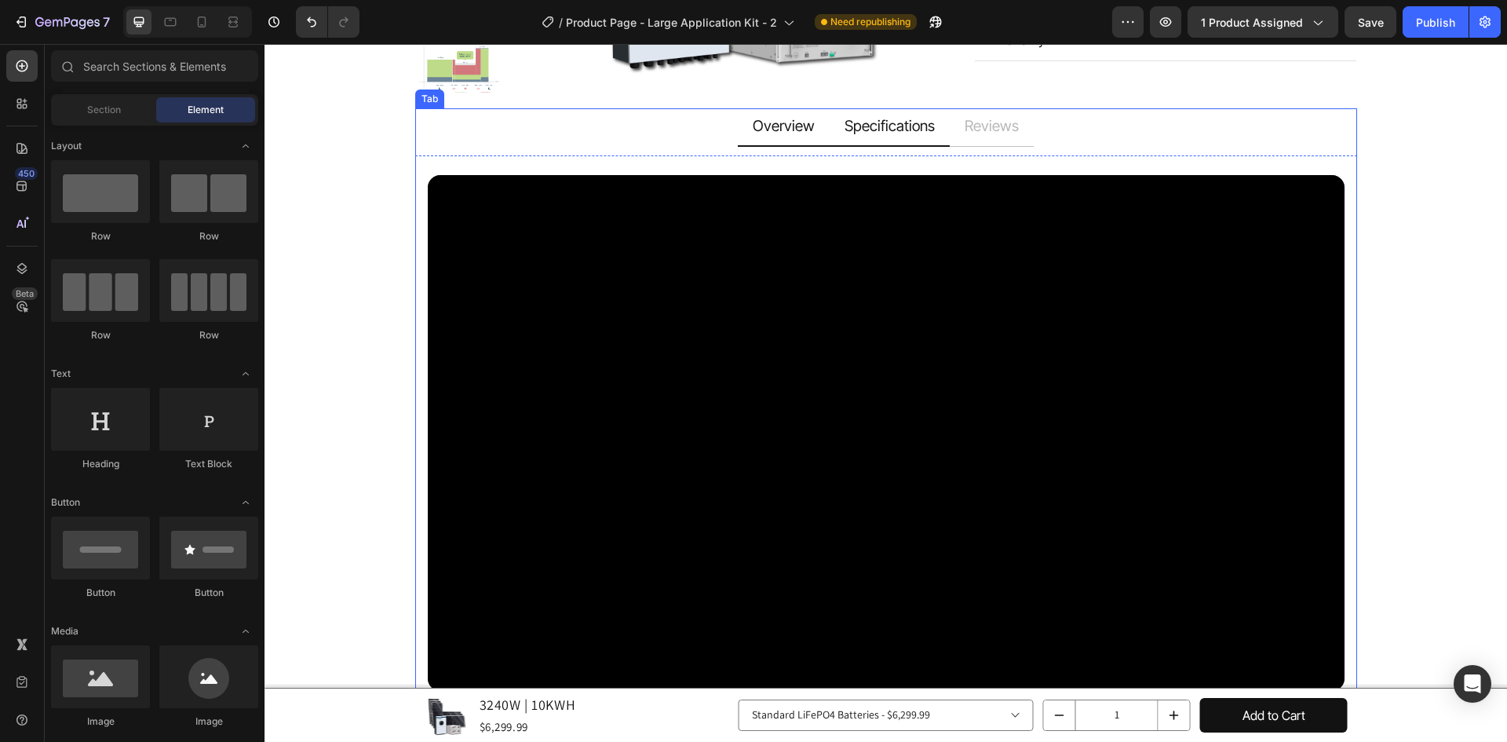
click at [856, 117] on p "Specifications" at bounding box center [889, 127] width 90 height 20
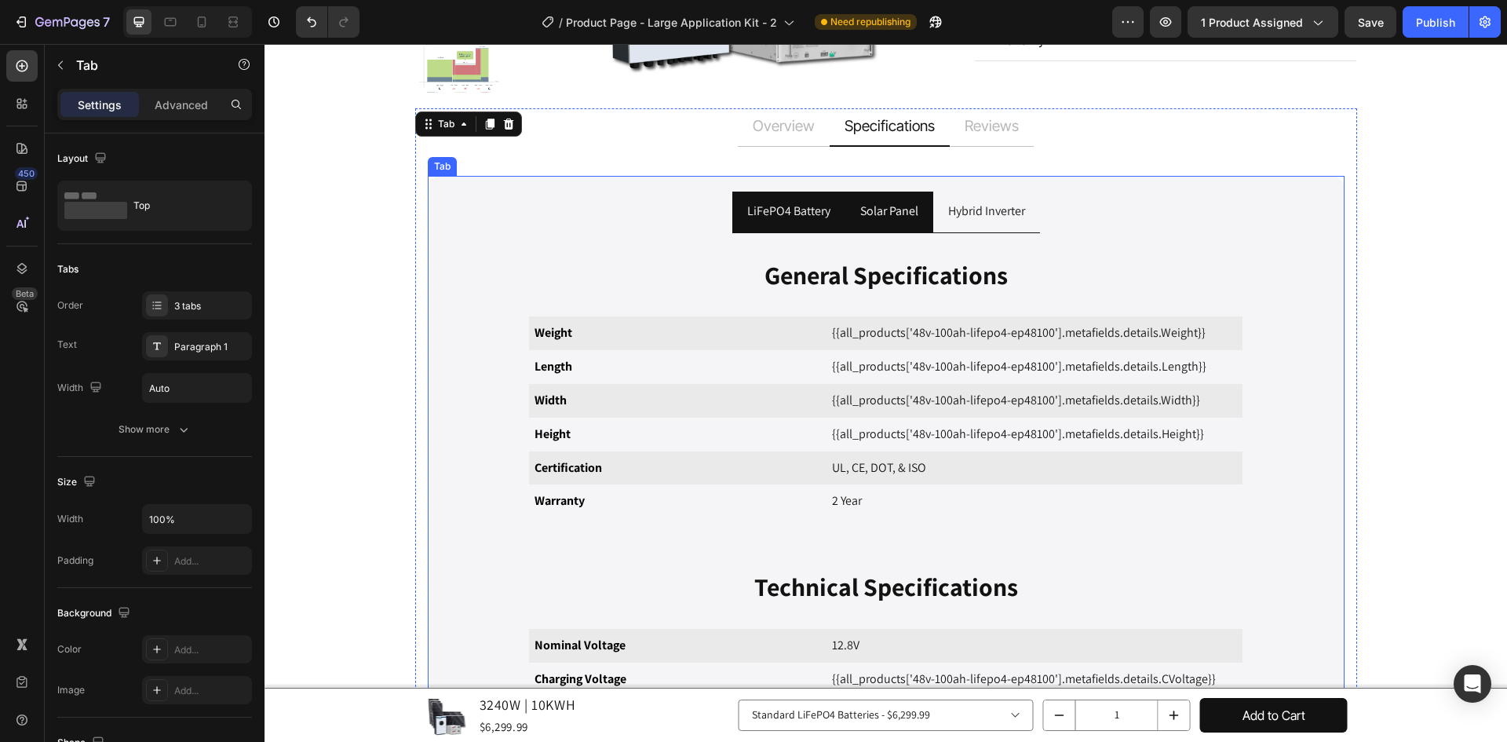
click at [904, 191] on li "Solar Panel" at bounding box center [889, 212] width 88 height 42
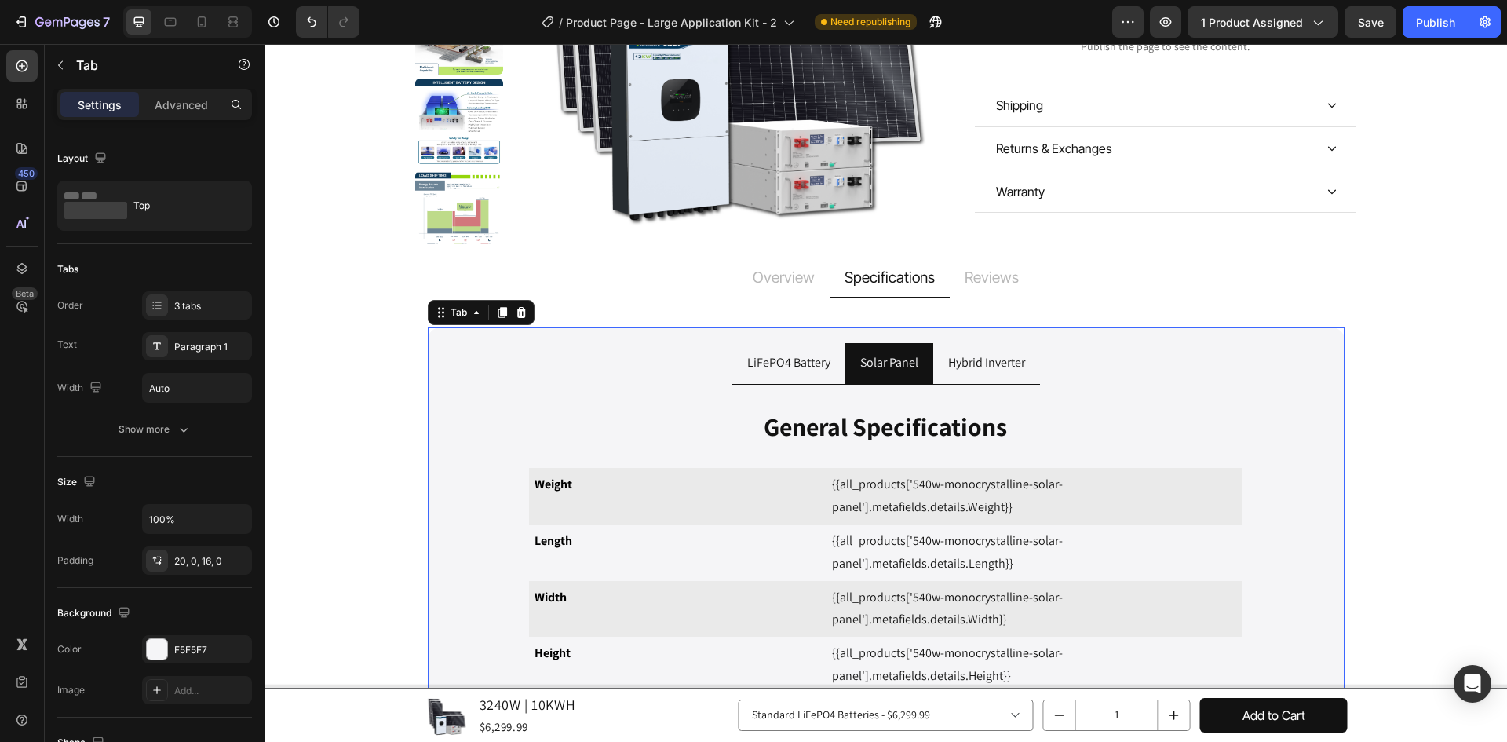
scroll to position [822, 0]
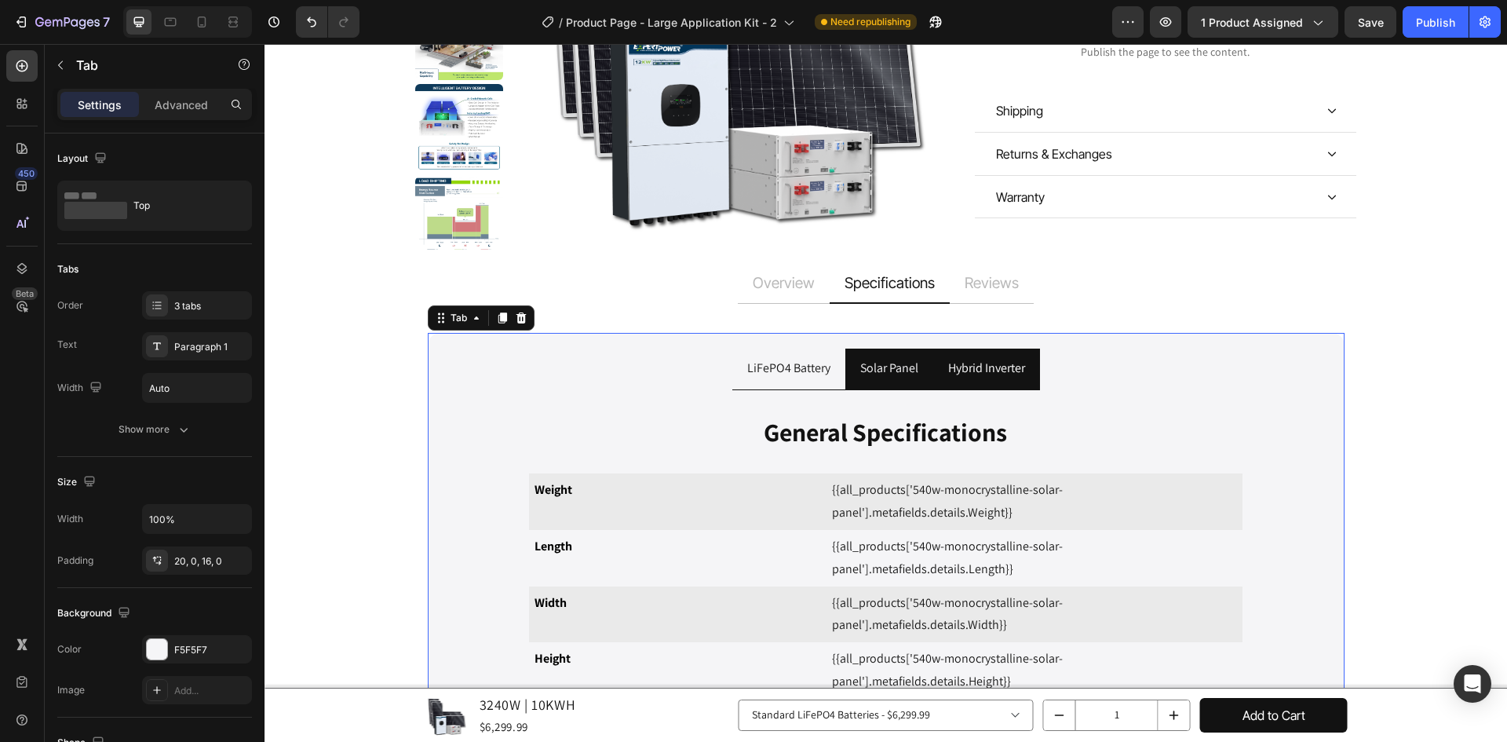
click at [1031, 349] on li "Hybrid Inverter" at bounding box center [986, 369] width 107 height 42
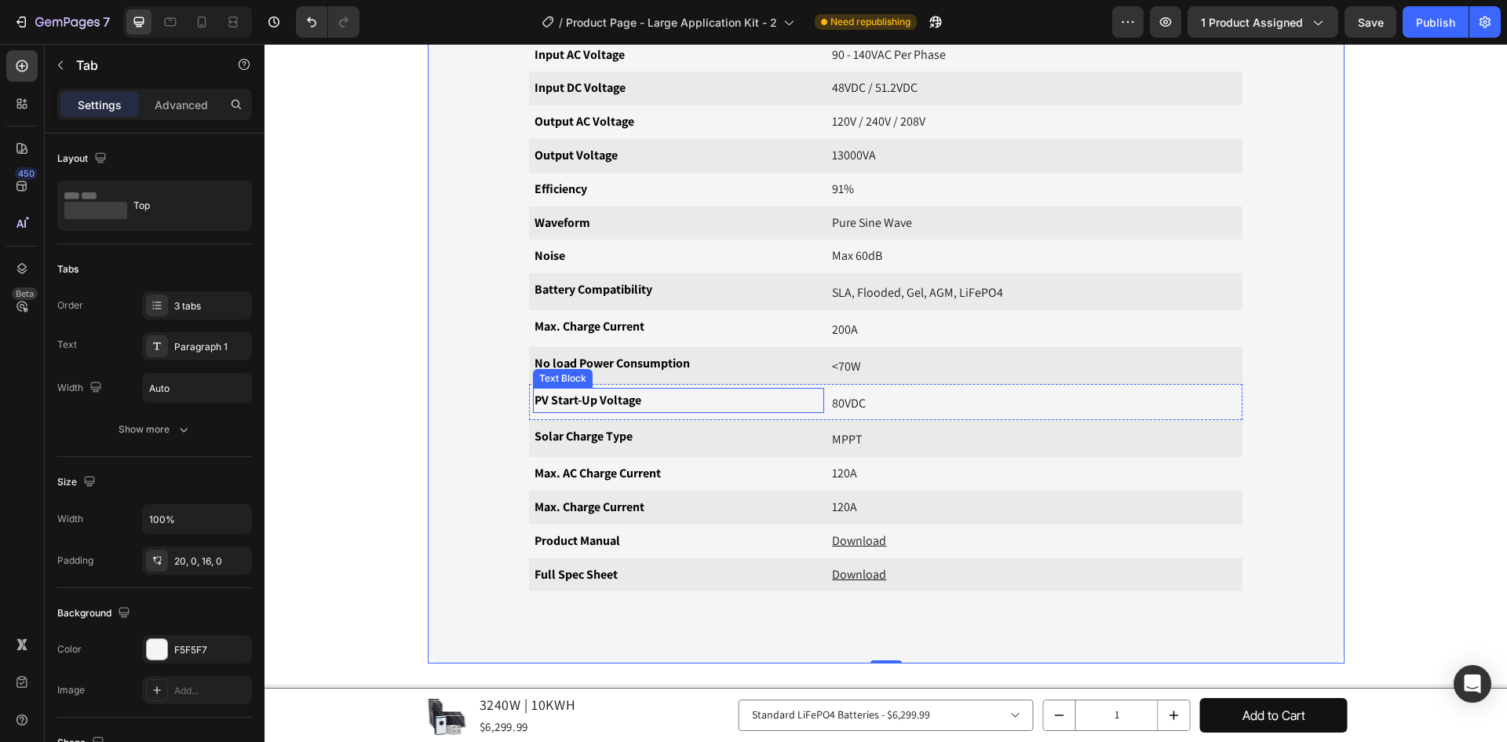
scroll to position [1686, 0]
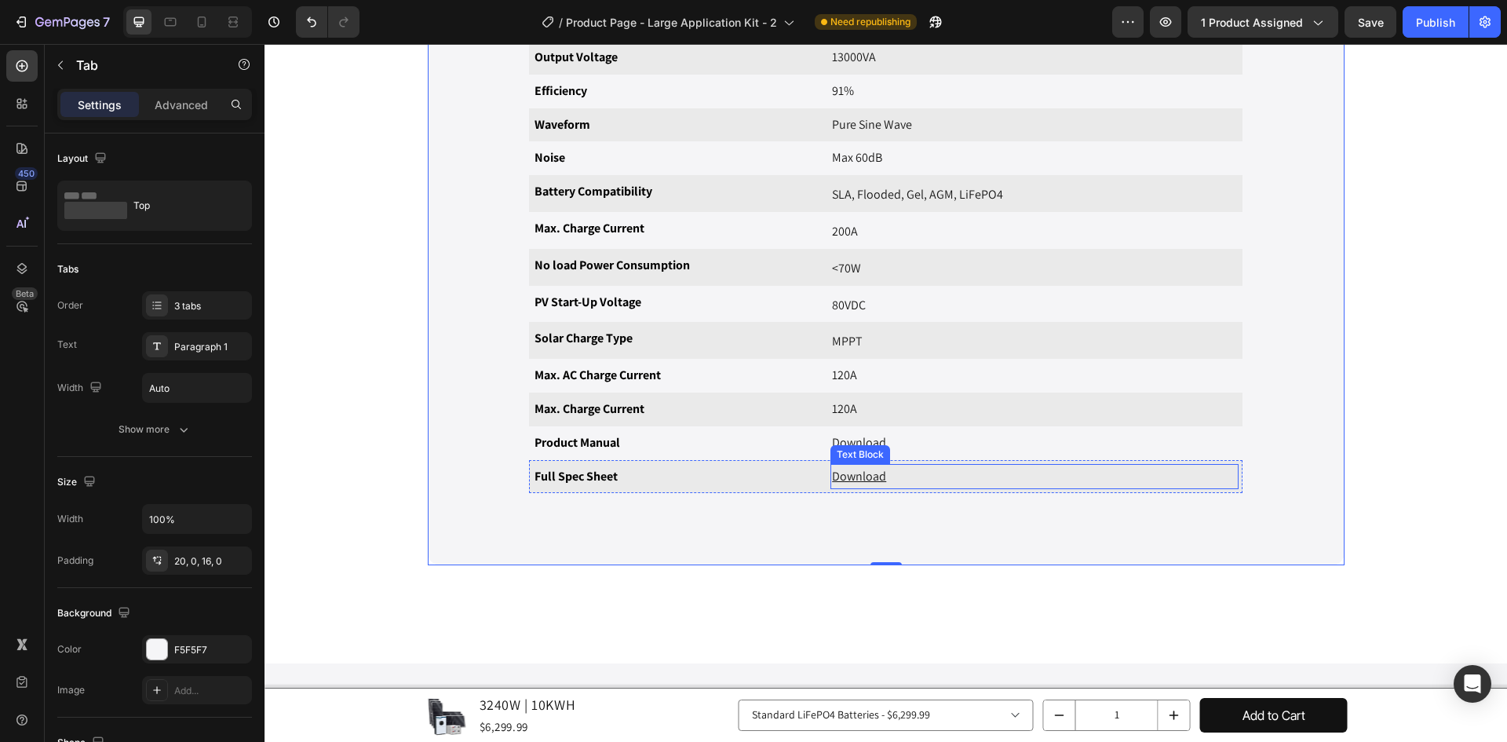
click at [849, 476] on u "Download" at bounding box center [859, 476] width 54 height 16
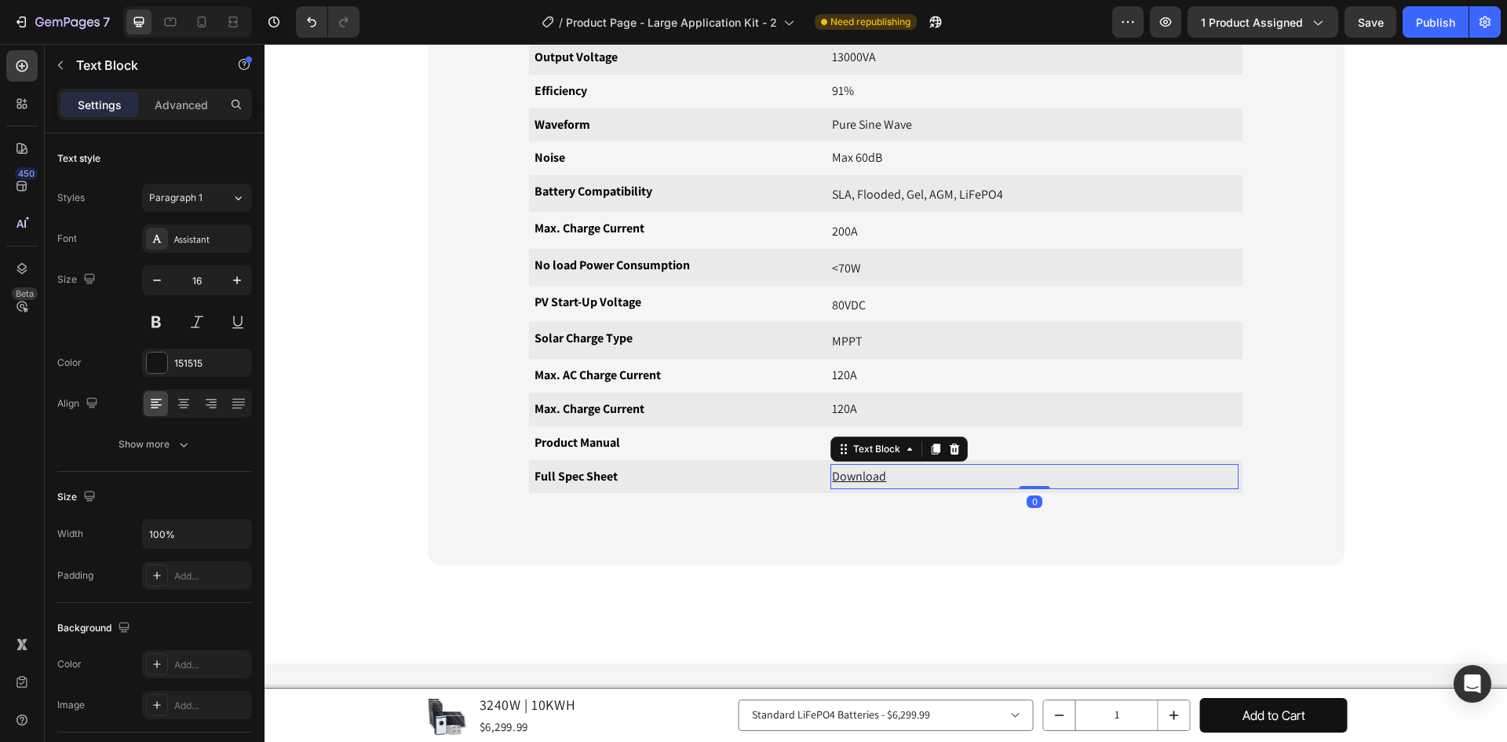
click at [849, 476] on u "Download" at bounding box center [859, 476] width 54 height 16
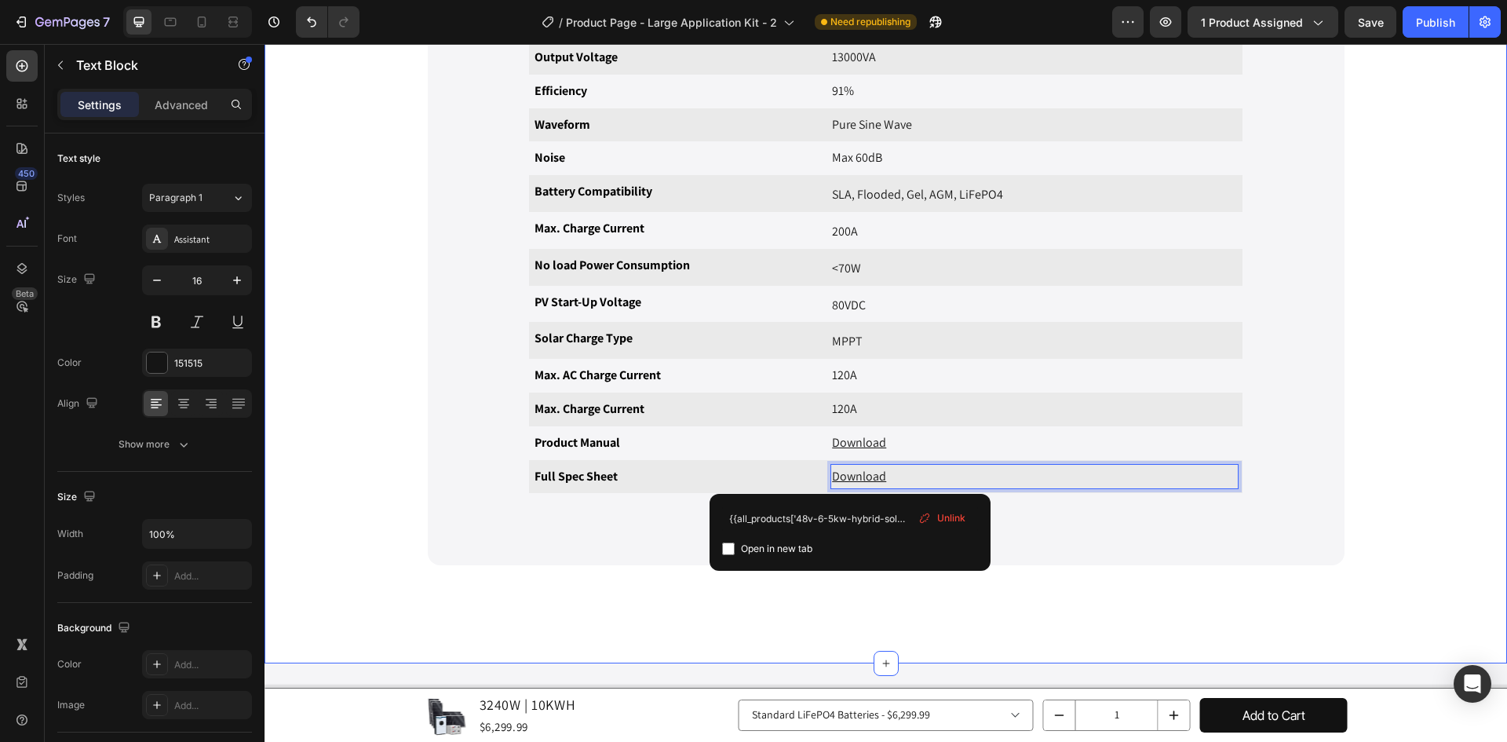
click at [1187, 386] on div "Overview Specifications Reviews Video {{product.description}} Text Block Row Im…" at bounding box center [885, 48] width 1219 height 1230
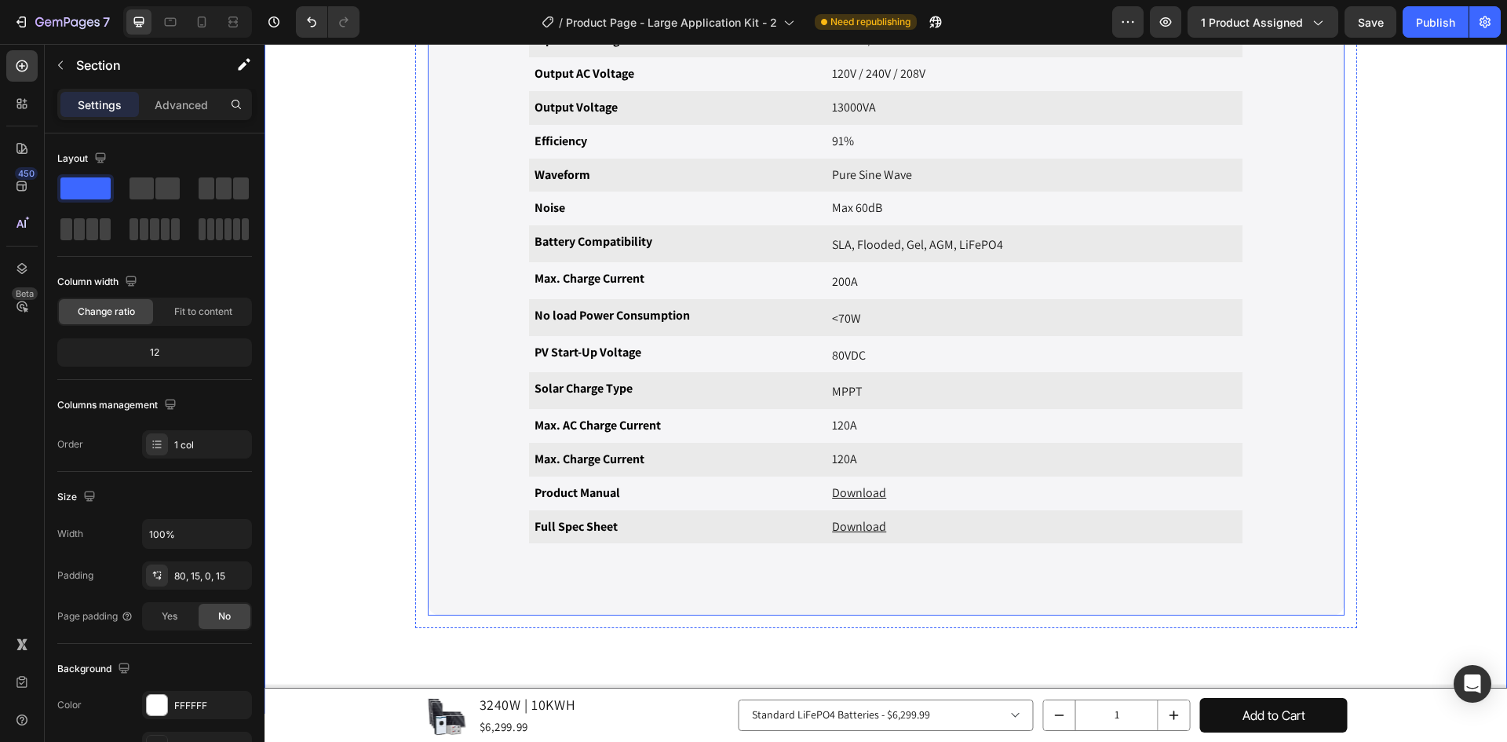
scroll to position [1607, 0]
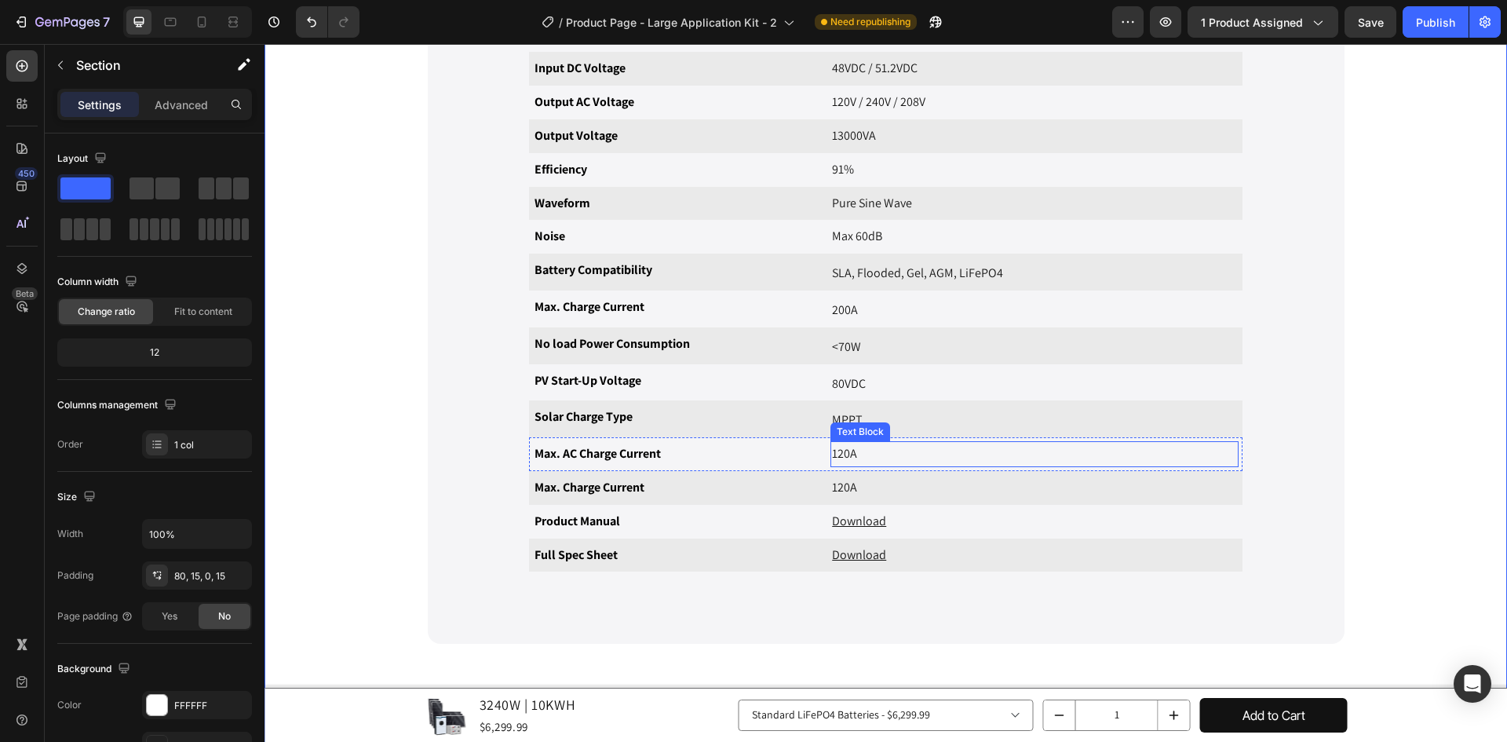
click at [1021, 456] on p "120A" at bounding box center [1034, 454] width 405 height 23
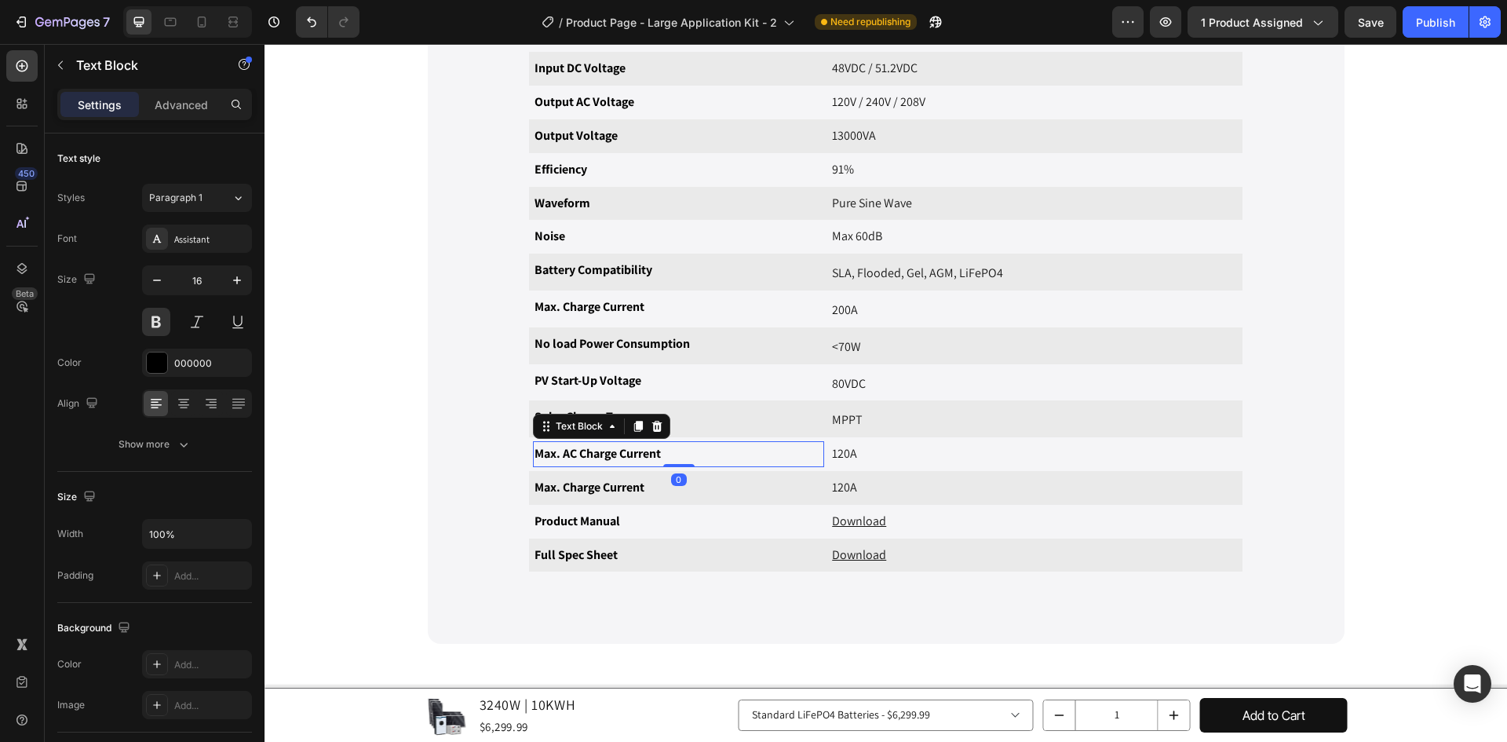
click at [533, 465] on div "Max. AC Charge Current" at bounding box center [678, 454] width 291 height 26
click at [552, 423] on div "Text Block" at bounding box center [578, 426] width 53 height 14
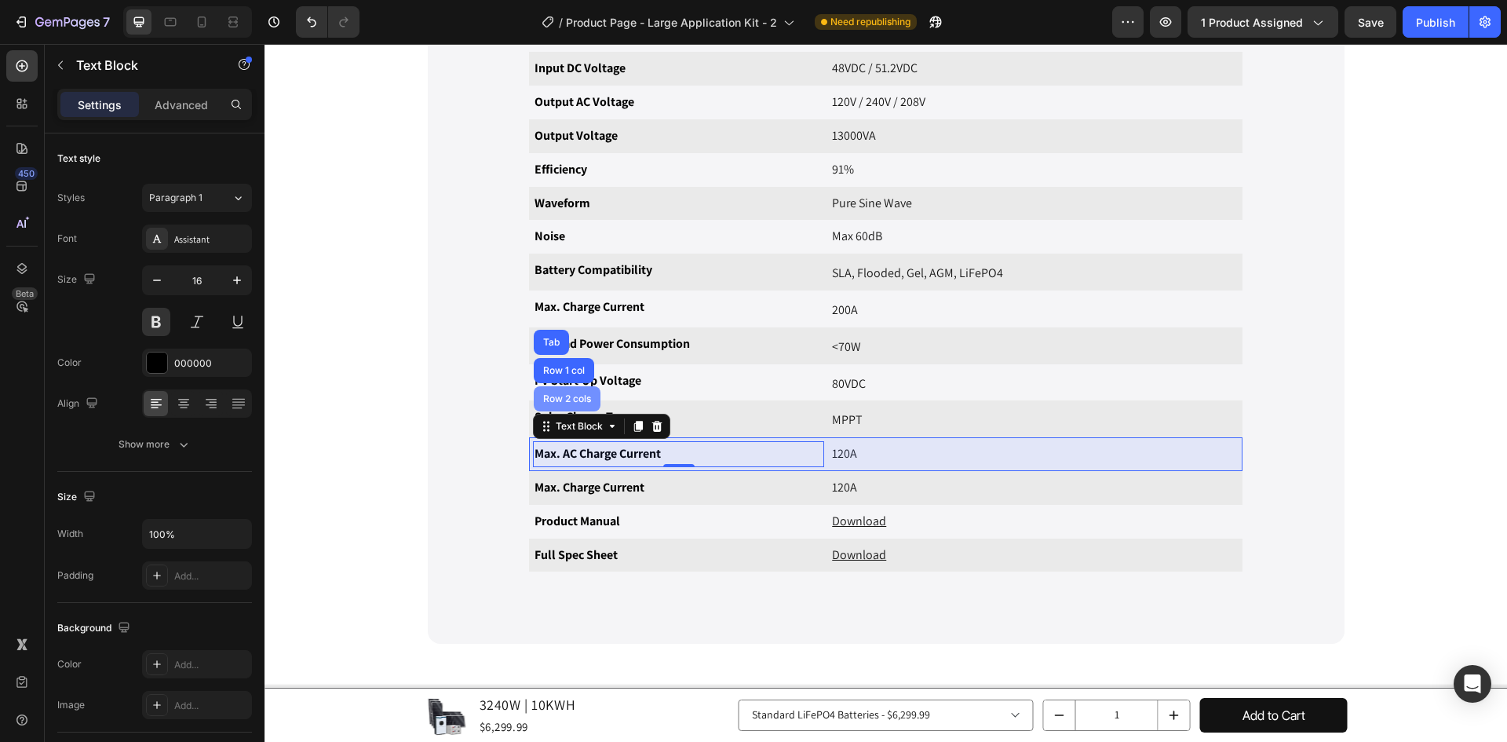
click at [556, 411] on div "Row 2 cols" at bounding box center [567, 398] width 67 height 25
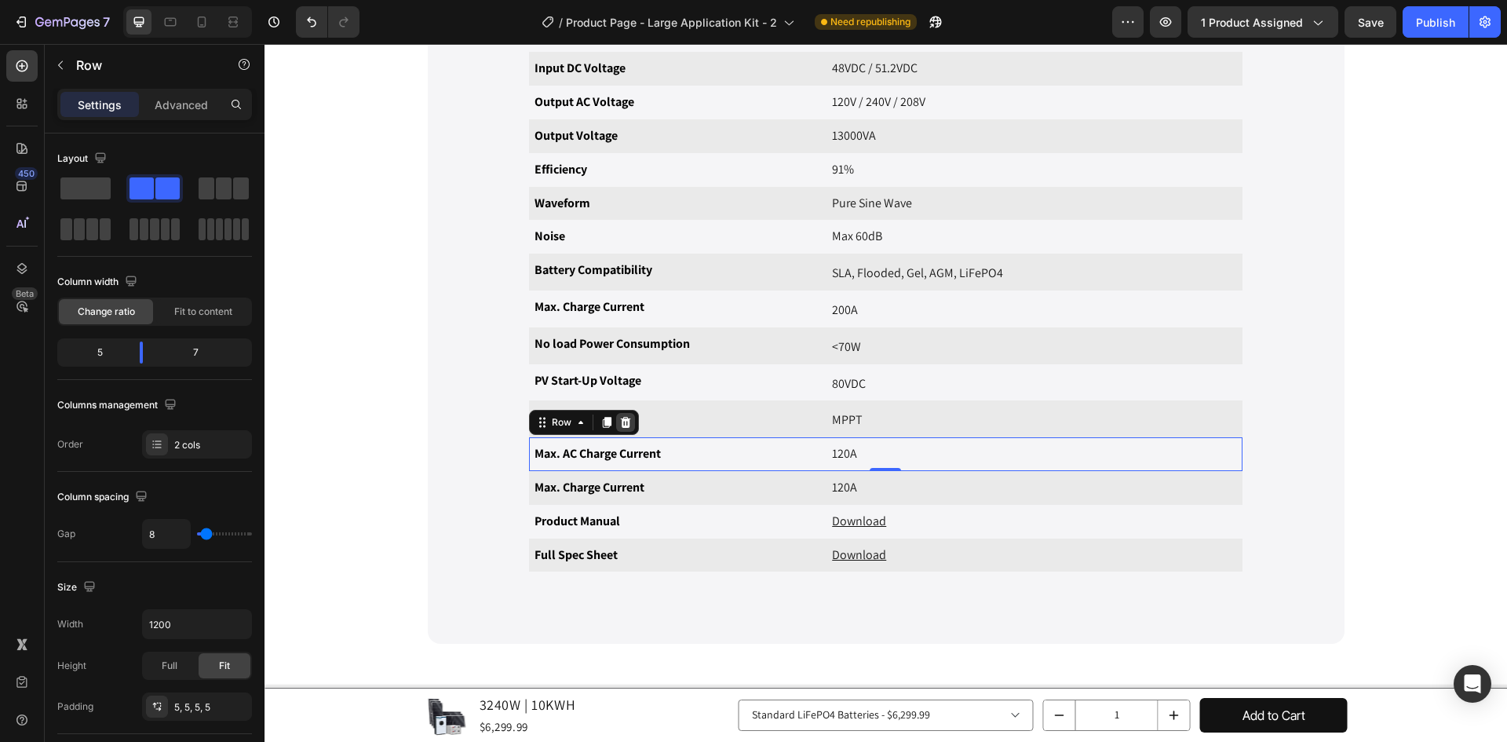
click at [621, 419] on icon at bounding box center [626, 422] width 10 height 11
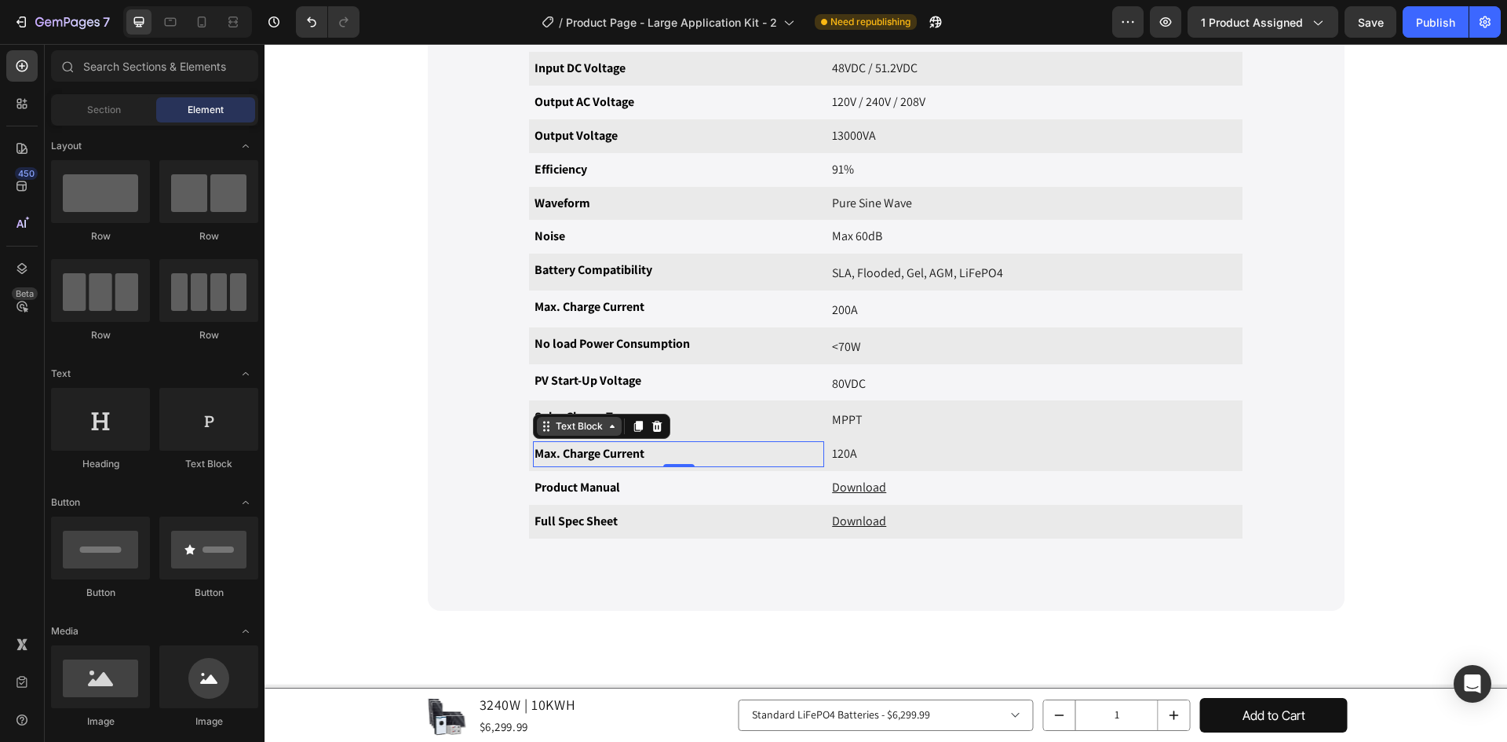
click at [541, 426] on div "Text Block" at bounding box center [579, 426] width 85 height 19
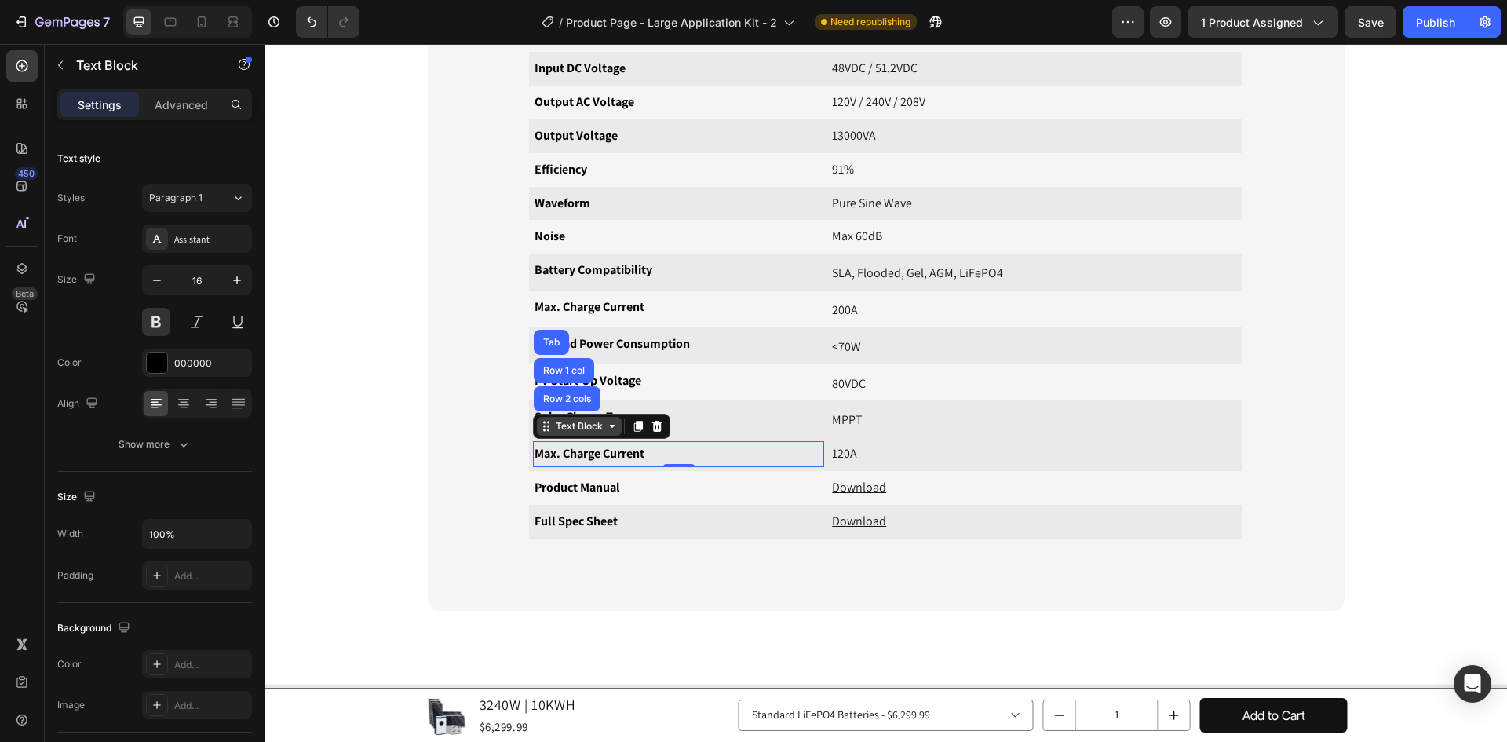
drag, startPoint x: 649, startPoint y: 428, endPoint x: 585, endPoint y: 434, distance: 63.8
click at [588, 434] on div "Text Block Row 2 cols Row 1 col Tab" at bounding box center [601, 426] width 137 height 25
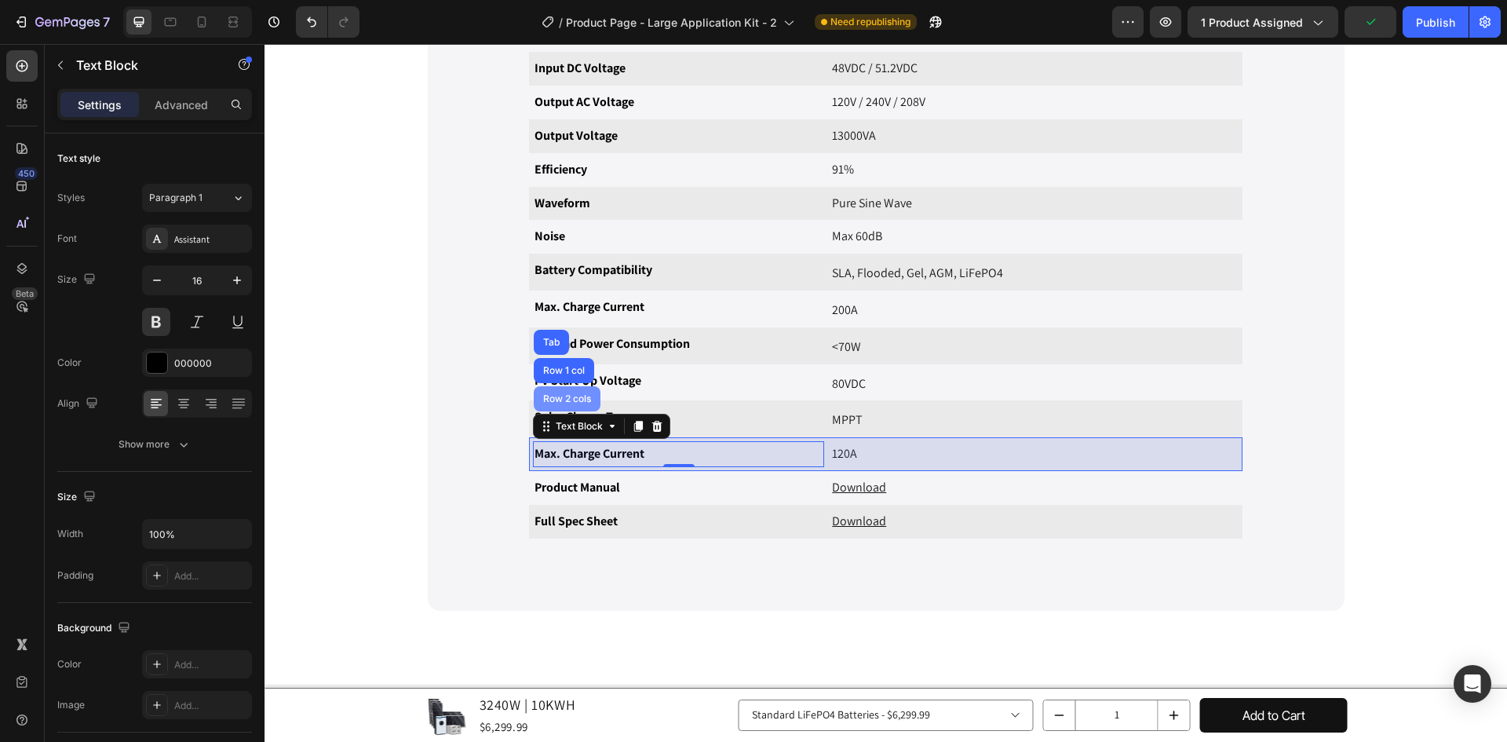
click at [567, 393] on div "Row 2 cols" at bounding box center [567, 398] width 67 height 25
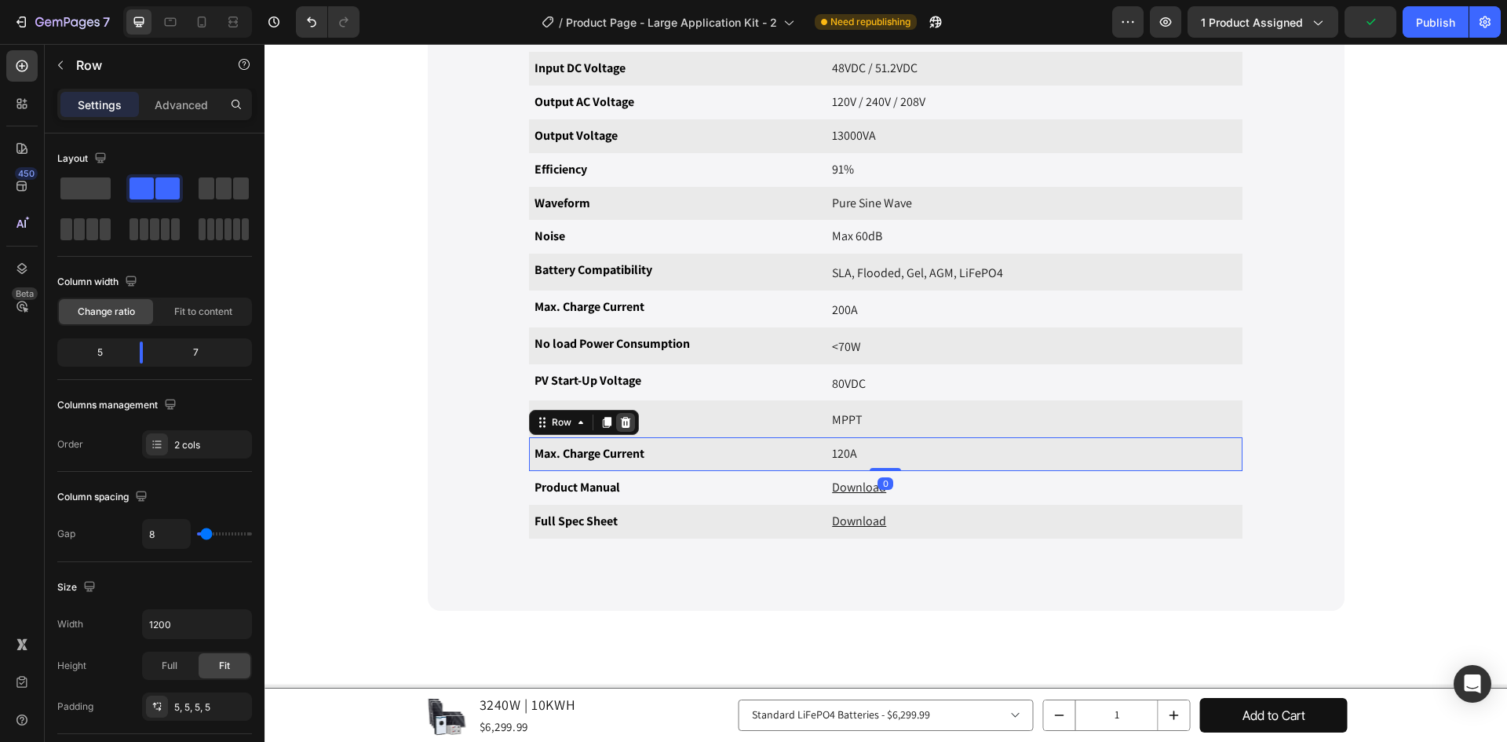
click at [625, 424] on icon at bounding box center [625, 422] width 13 height 13
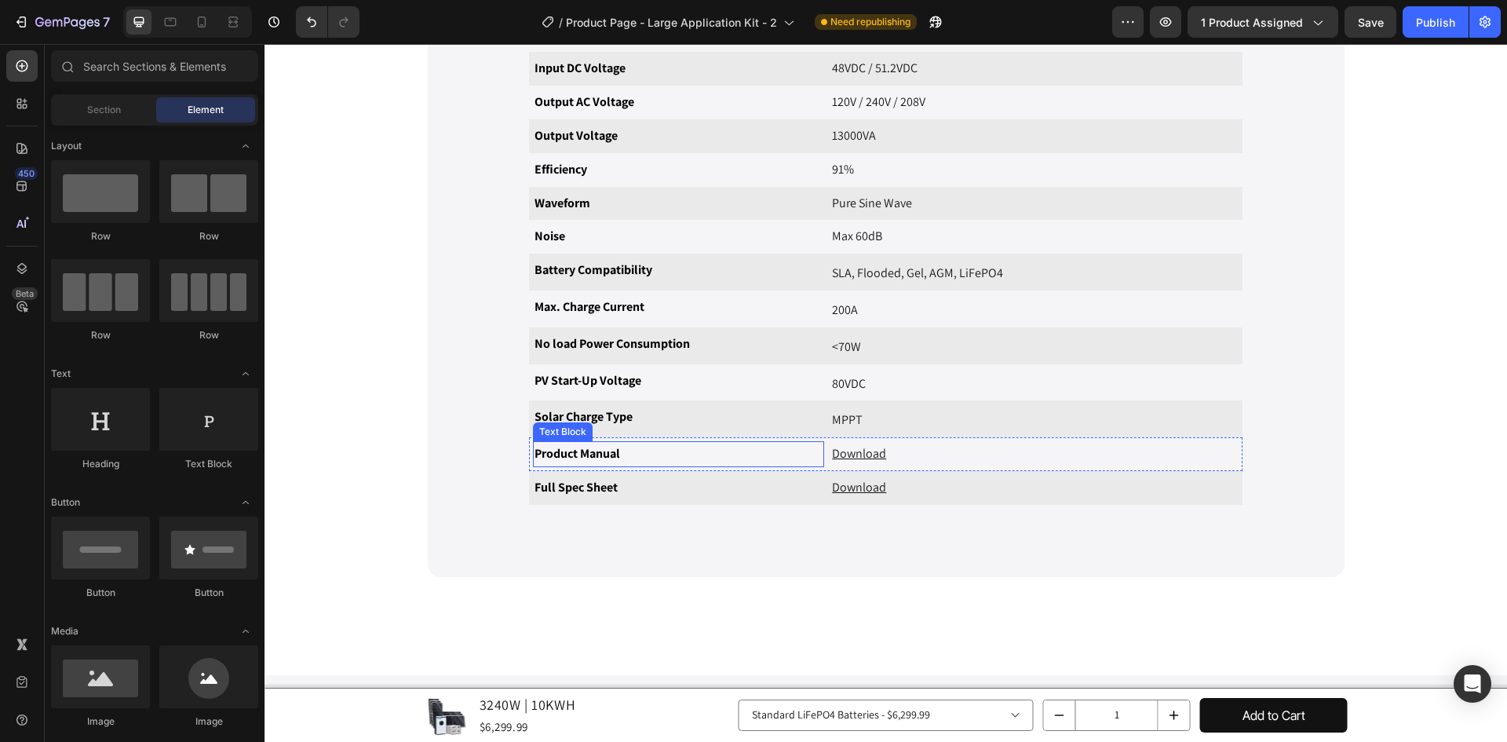
click at [674, 452] on p "Product Manual" at bounding box center [678, 454] width 288 height 23
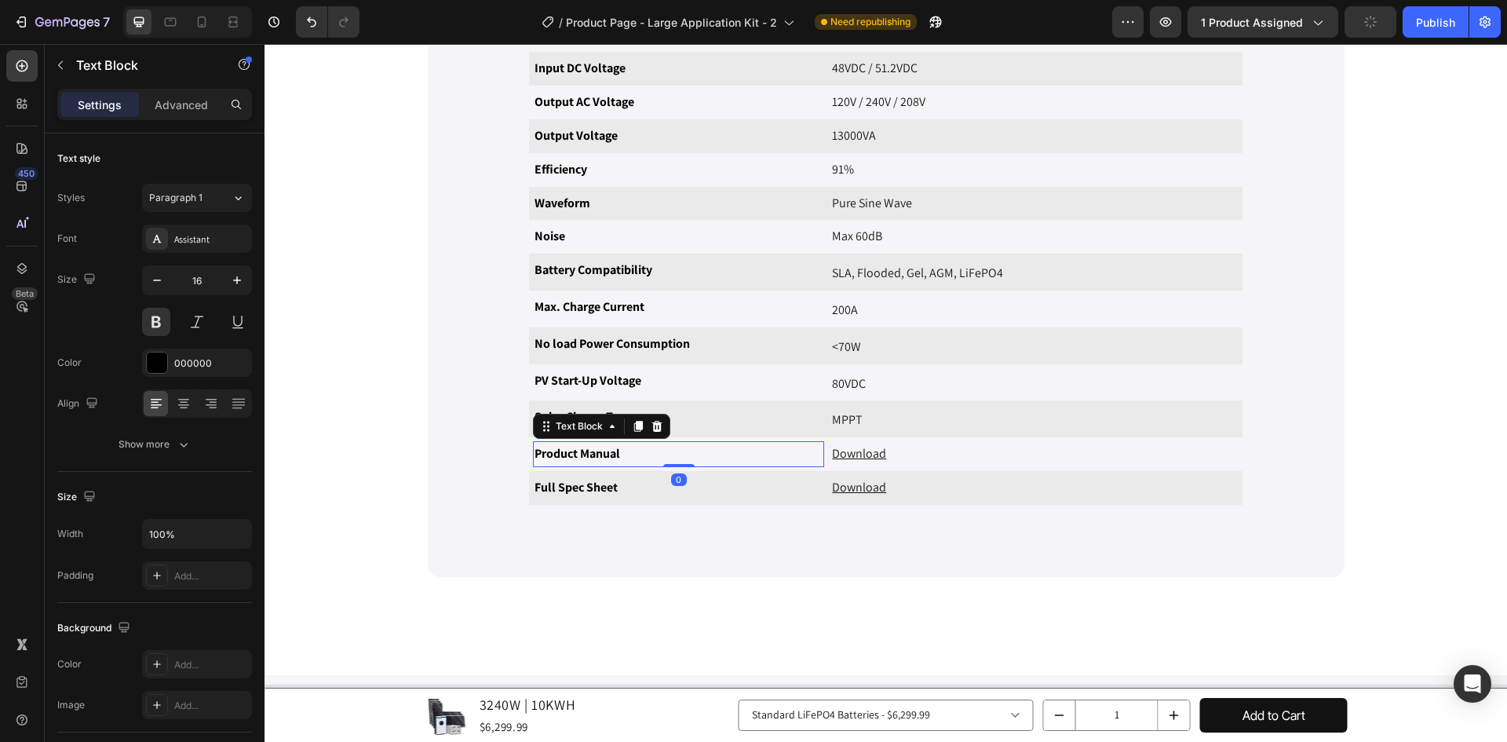
click at [627, 448] on p "Product Manual" at bounding box center [678, 454] width 288 height 23
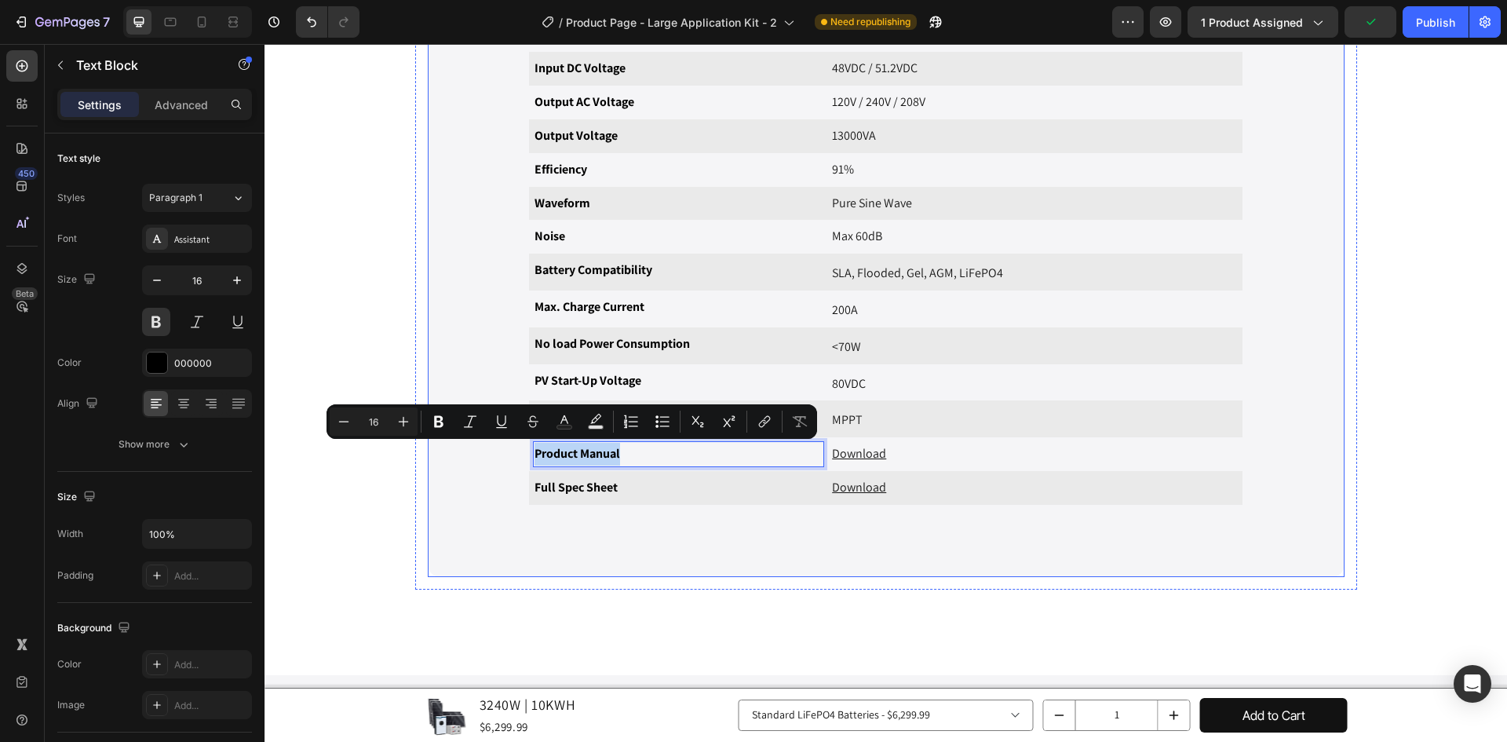
drag, startPoint x: 627, startPoint y: 448, endPoint x: 486, endPoint y: 438, distance: 141.6
click at [486, 438] on div "General Specifications Heading Weight Text Block {{all_products['48v-10kw-hybri…" at bounding box center [885, 77] width 891 height 950
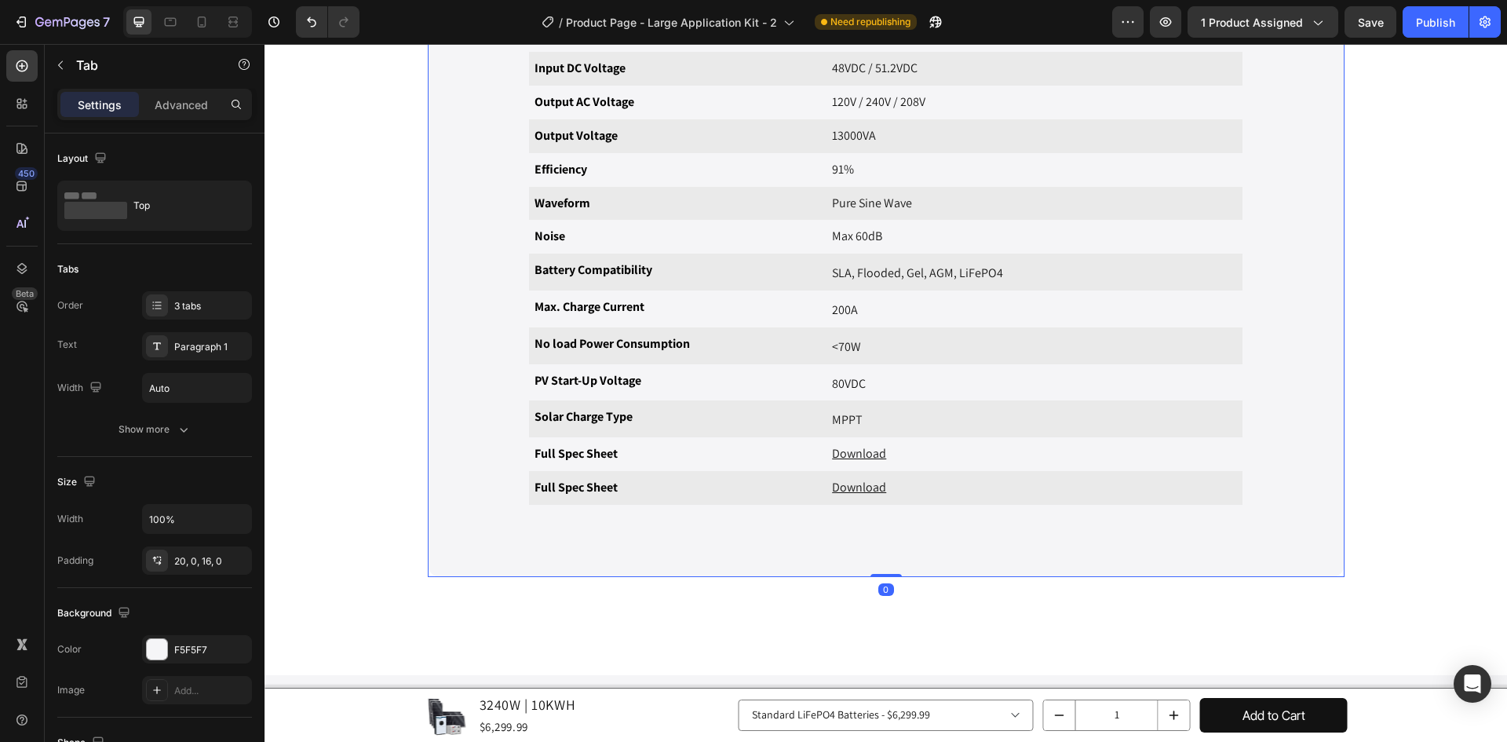
click at [554, 512] on div "General Specifications Heading Weight Text Block {{all_products['48v-10kw-hybri…" at bounding box center [885, 77] width 891 height 950
click at [552, 483] on p "Full Spec Sheet" at bounding box center [678, 487] width 288 height 23
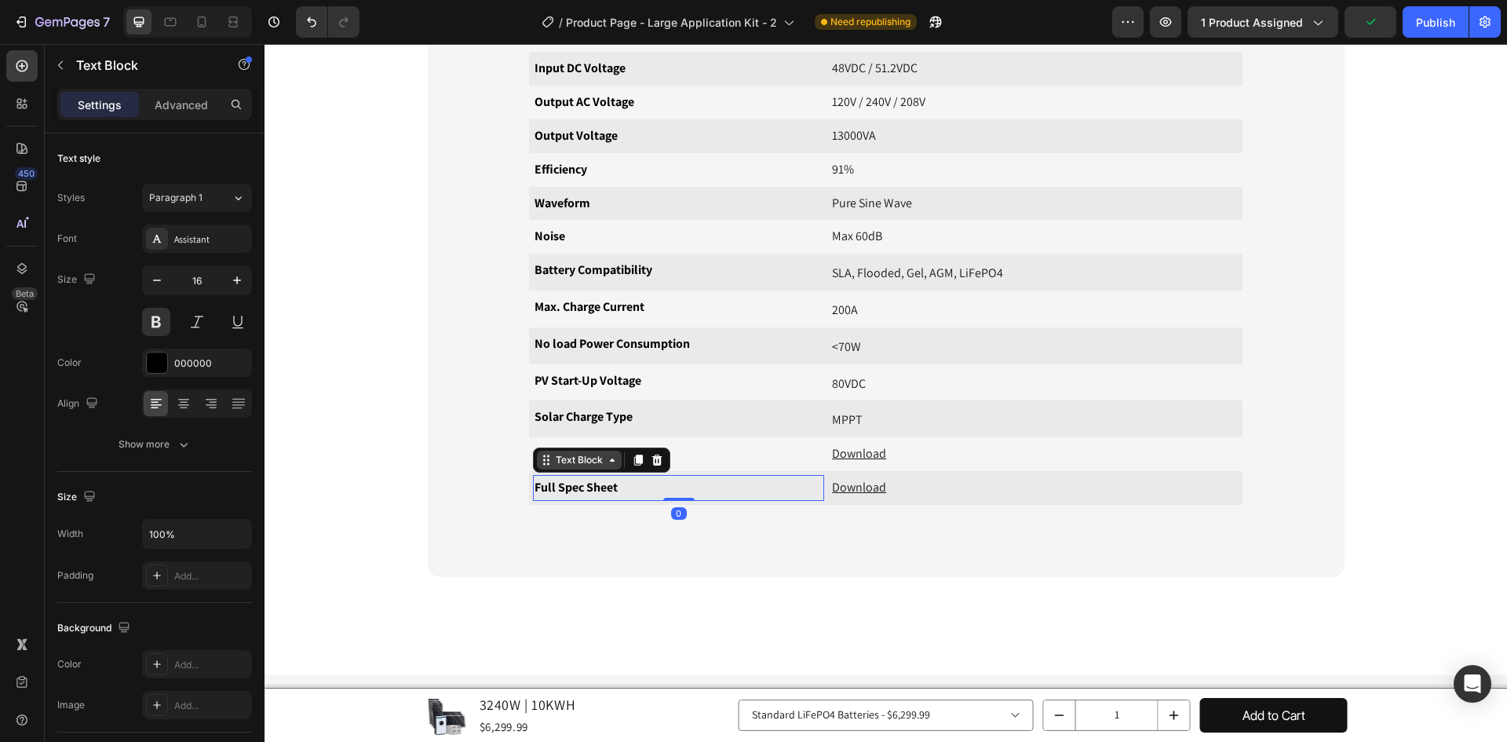
click at [558, 461] on div "Text Block" at bounding box center [578, 460] width 53 height 14
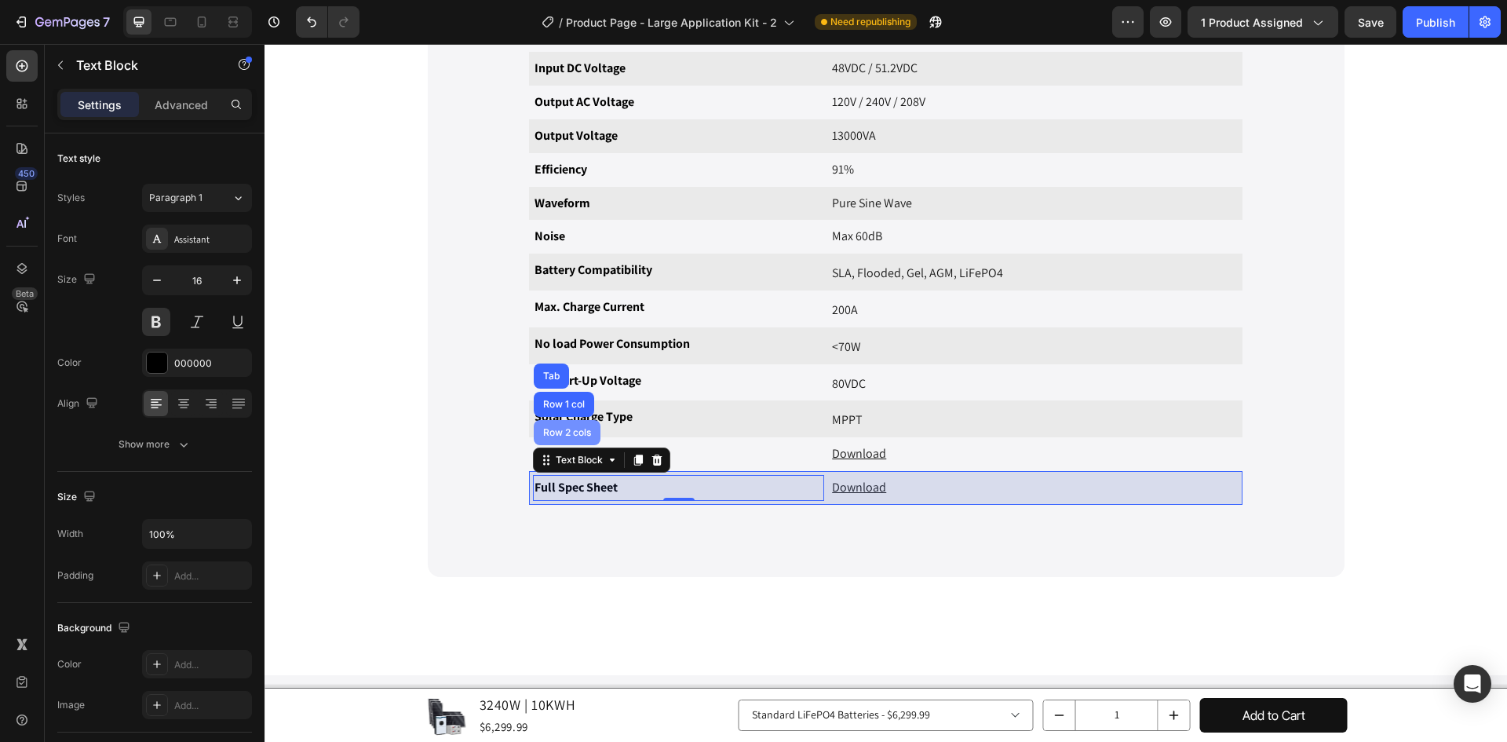
click at [561, 427] on div "Row 2 cols" at bounding box center [567, 432] width 67 height 25
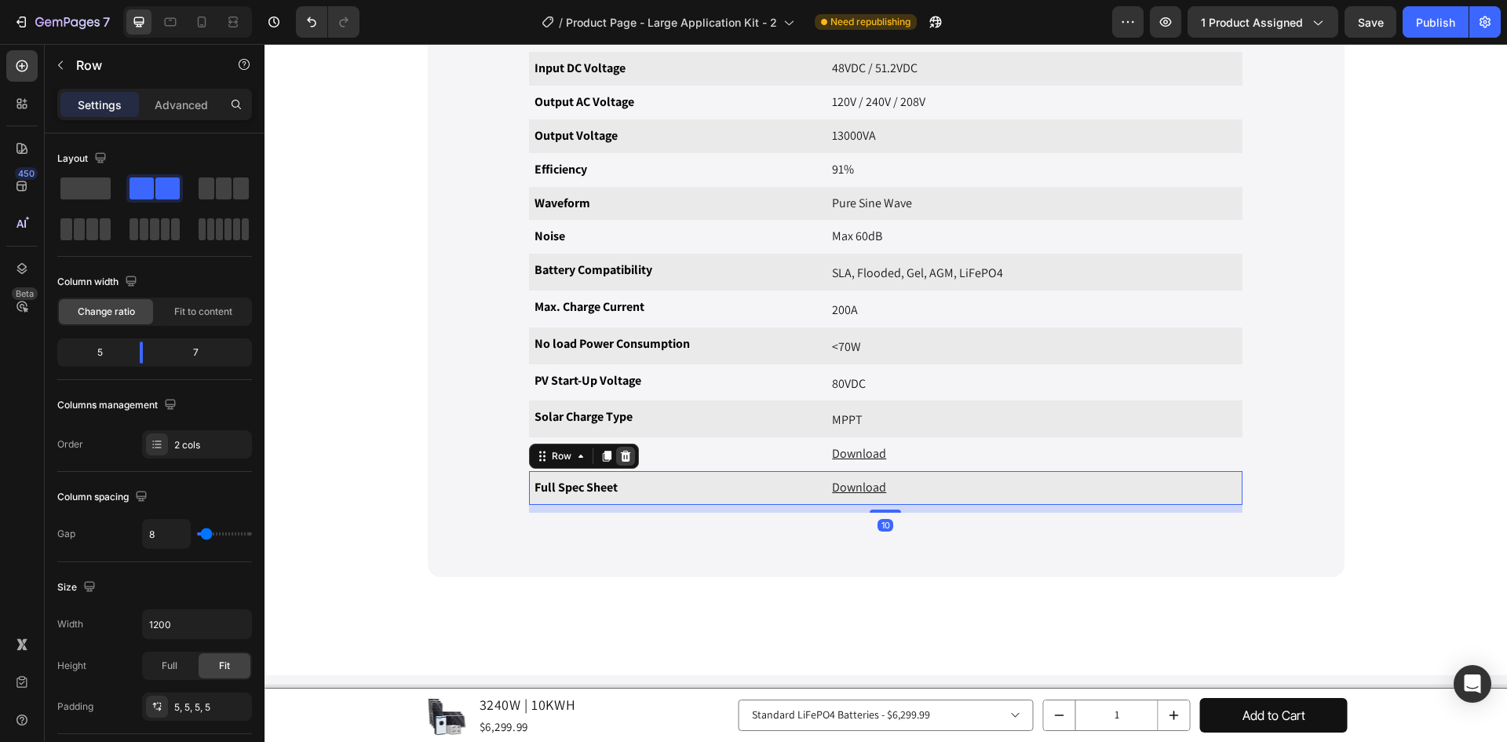
click at [619, 458] on icon at bounding box center [625, 456] width 13 height 13
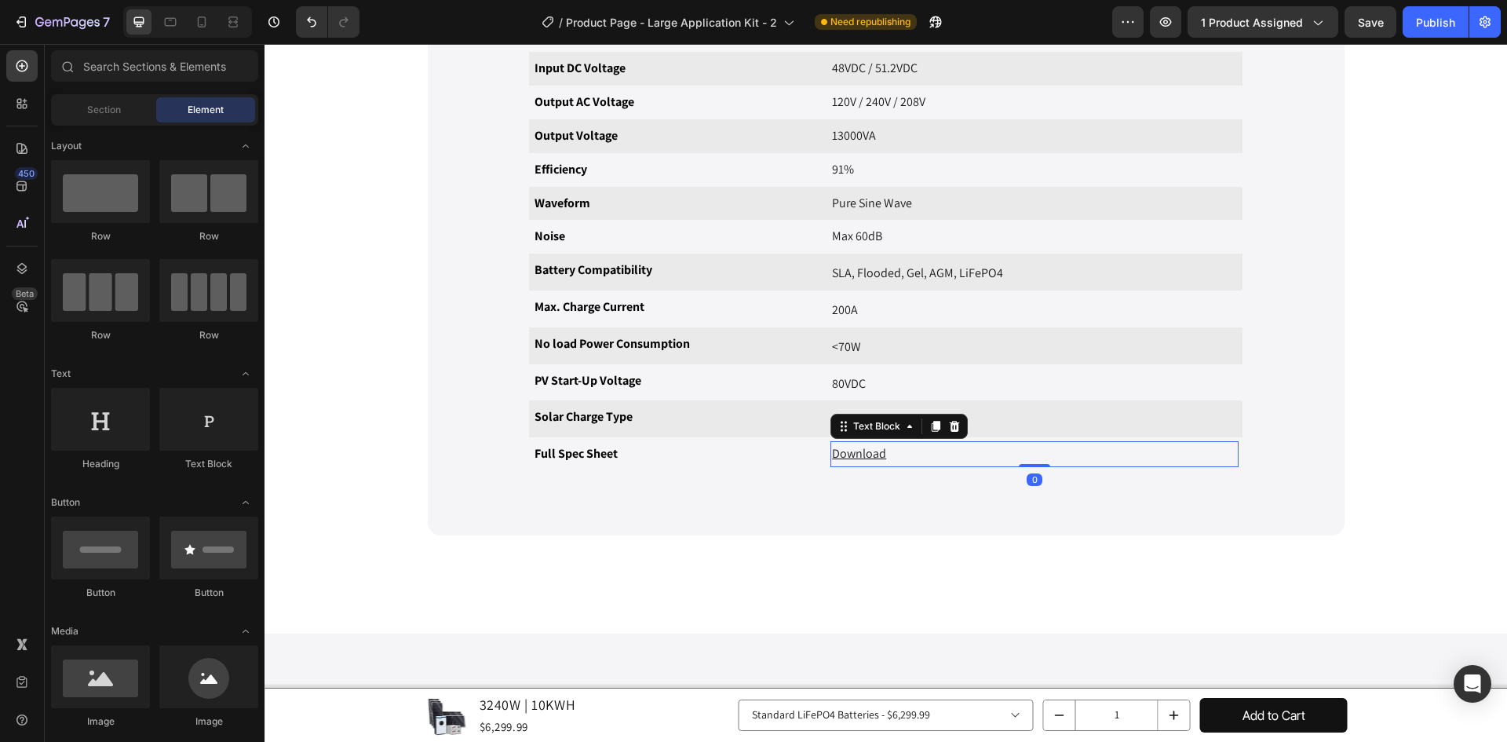
click at [850, 457] on u "Download" at bounding box center [859, 453] width 54 height 16
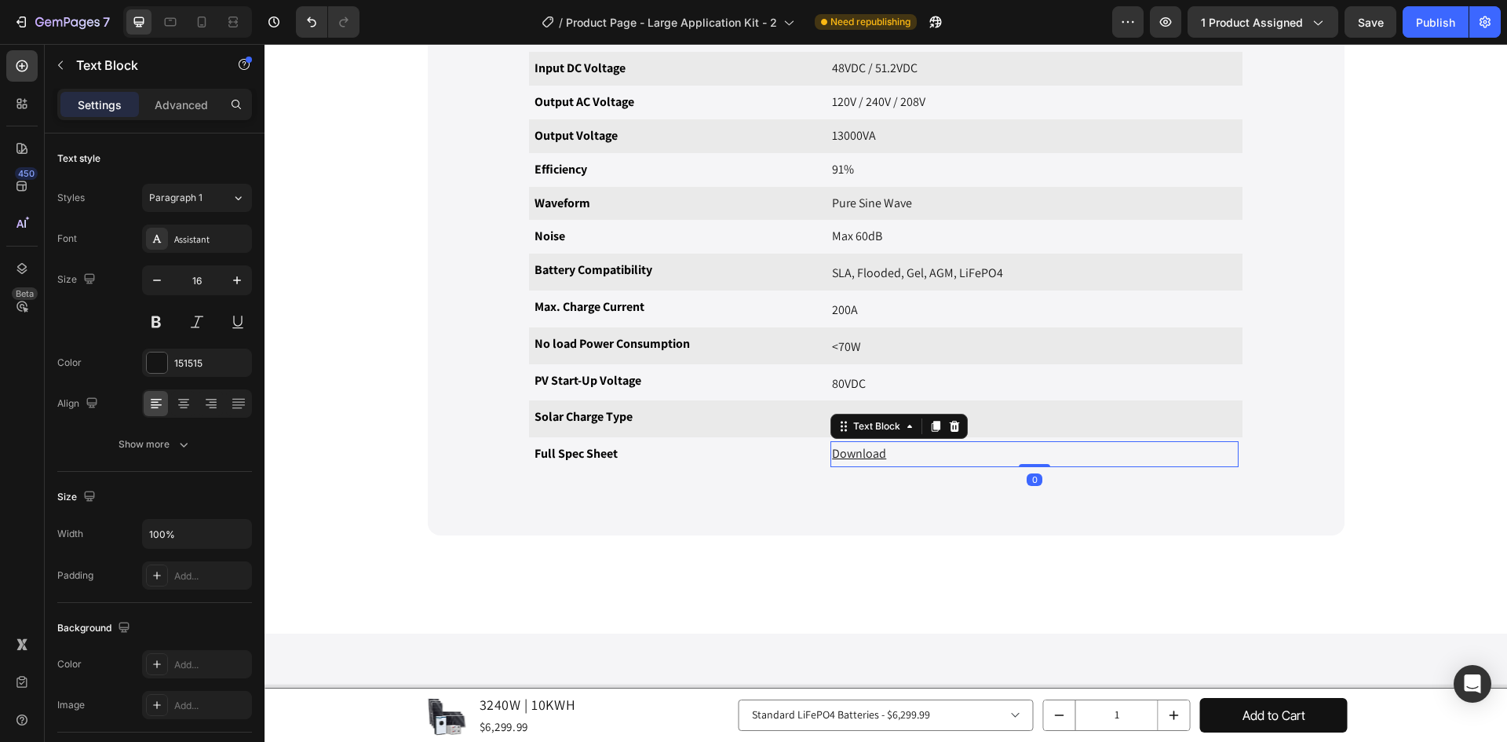
click at [850, 457] on u "Download" at bounding box center [859, 453] width 54 height 16
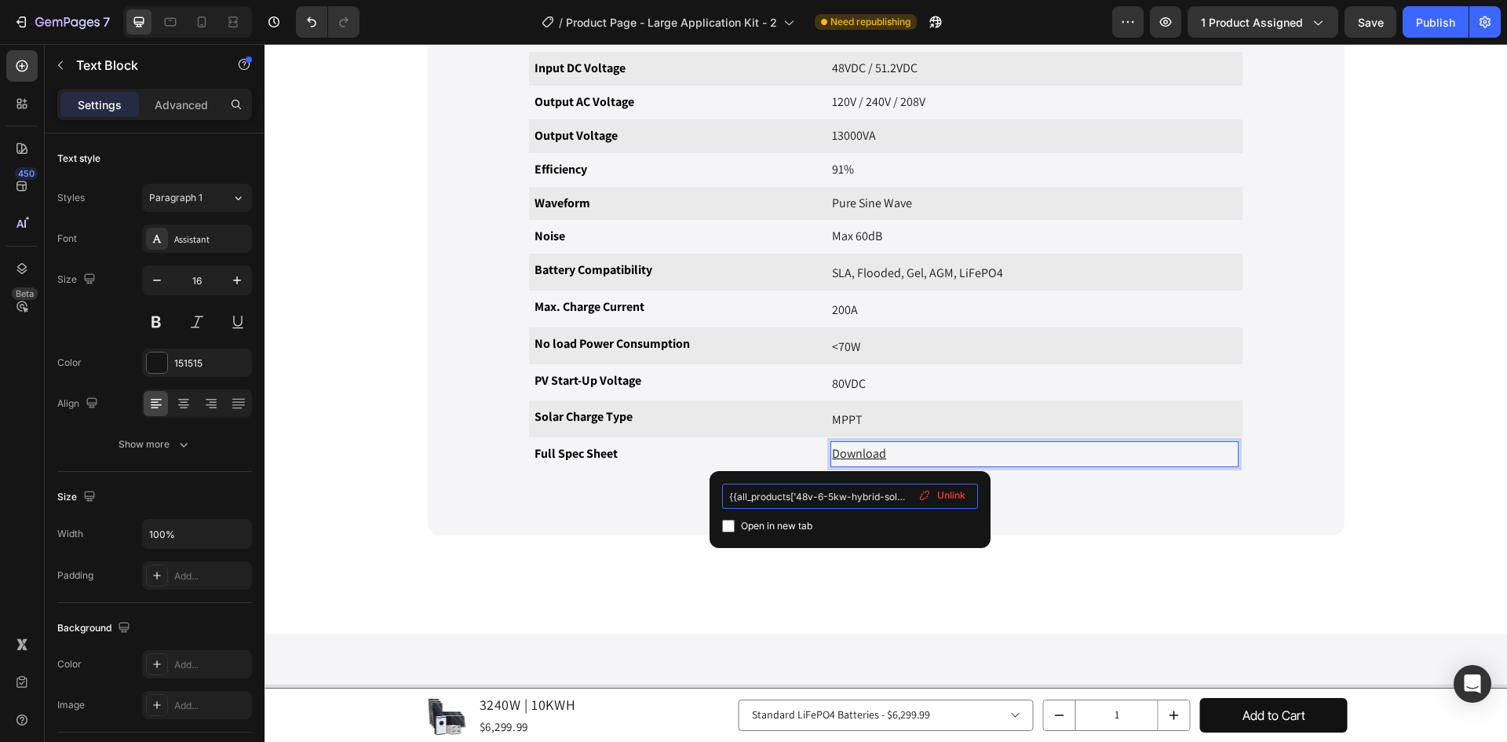
click at [791, 491] on input "{{all_products['48v-6-5kw-hybrid-solar-inverter'].metafields.details.ManualLink…" at bounding box center [850, 495] width 256 height 25
drag, startPoint x: 730, startPoint y: 501, endPoint x: 1525, endPoint y: 531, distance: 796.3
click at [1187, 0] on html "7 Version history / Product Page - Large Application Kit - 2 Need republishing …" at bounding box center [753, 0] width 1507 height 0
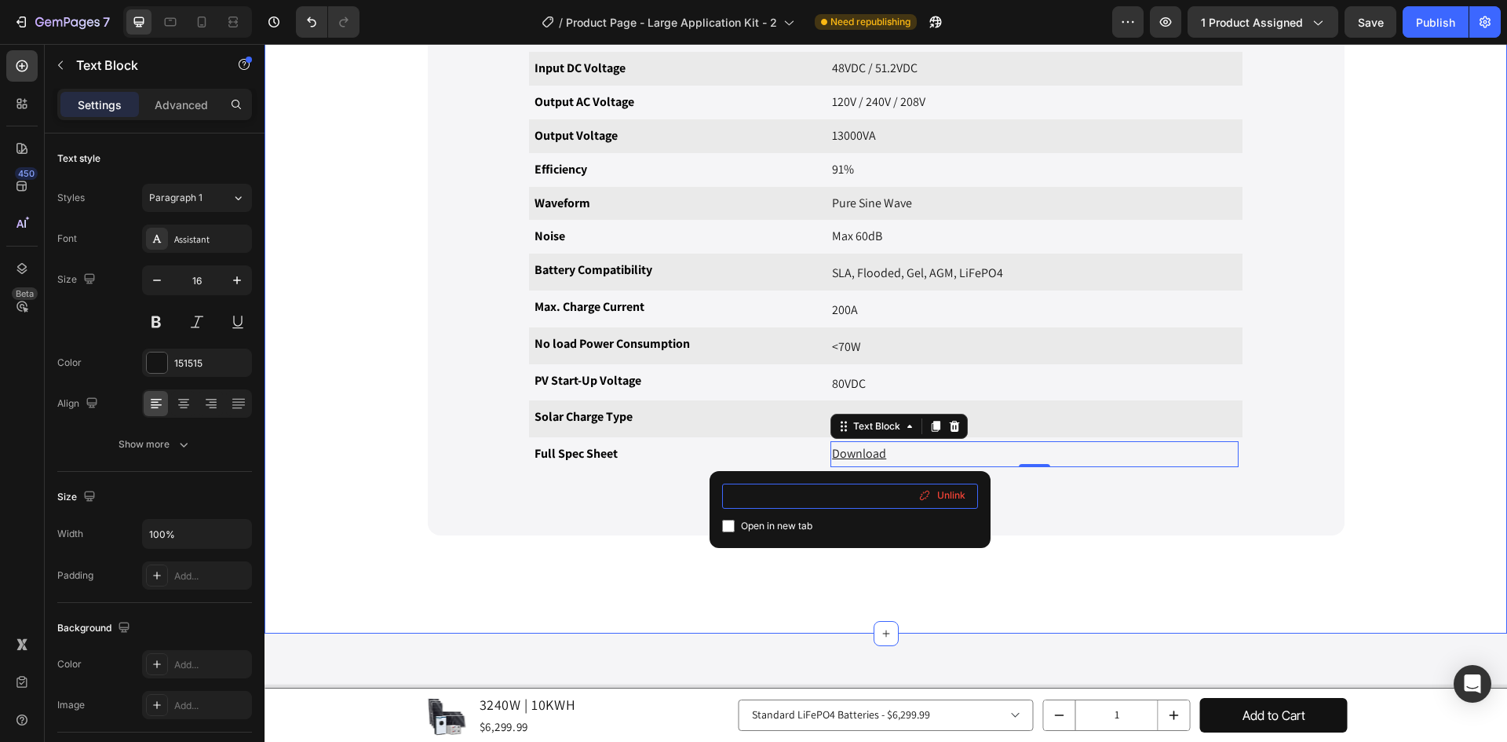
type input "https://cdn.shopify.com/s/files/1/2364/9089/files/ExpertPower_10KW_Hybrid_Solar…"
click at [1187, 414] on div "Overview Specifications Reviews Video {{product.description}} Text Block Row Im…" at bounding box center [885, 72] width 1219 height 1121
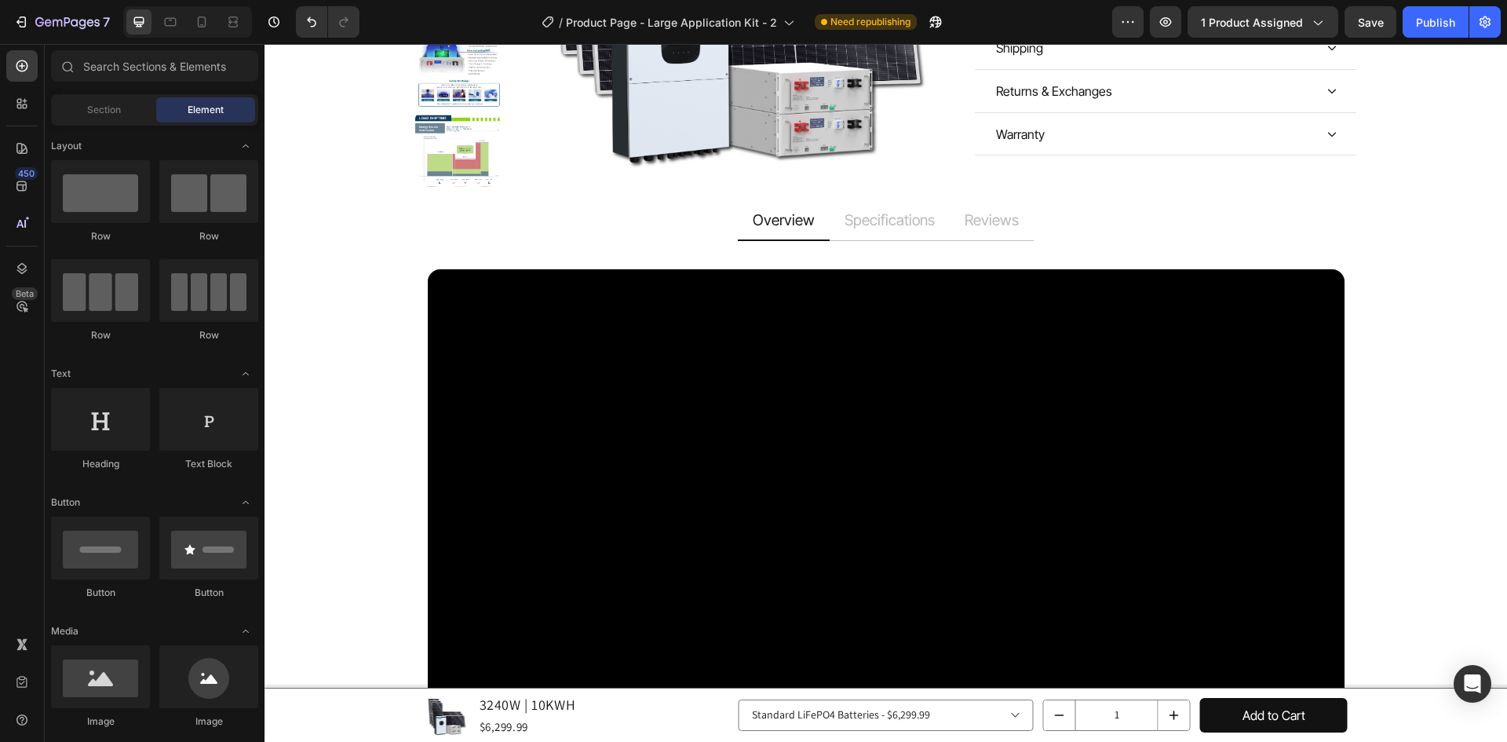
scroll to position [1006, 0]
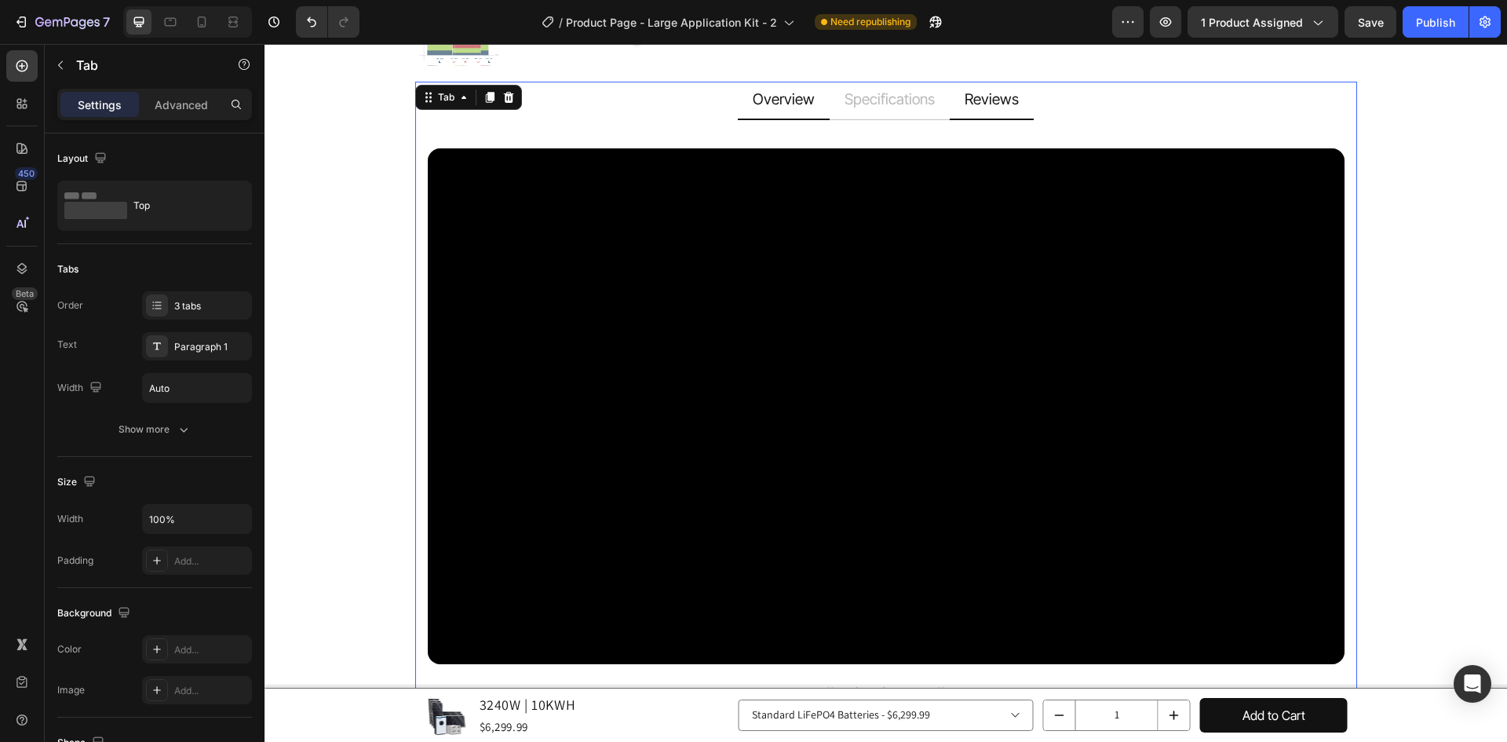
click at [983, 102] on li "Reviews" at bounding box center [992, 101] width 84 height 38
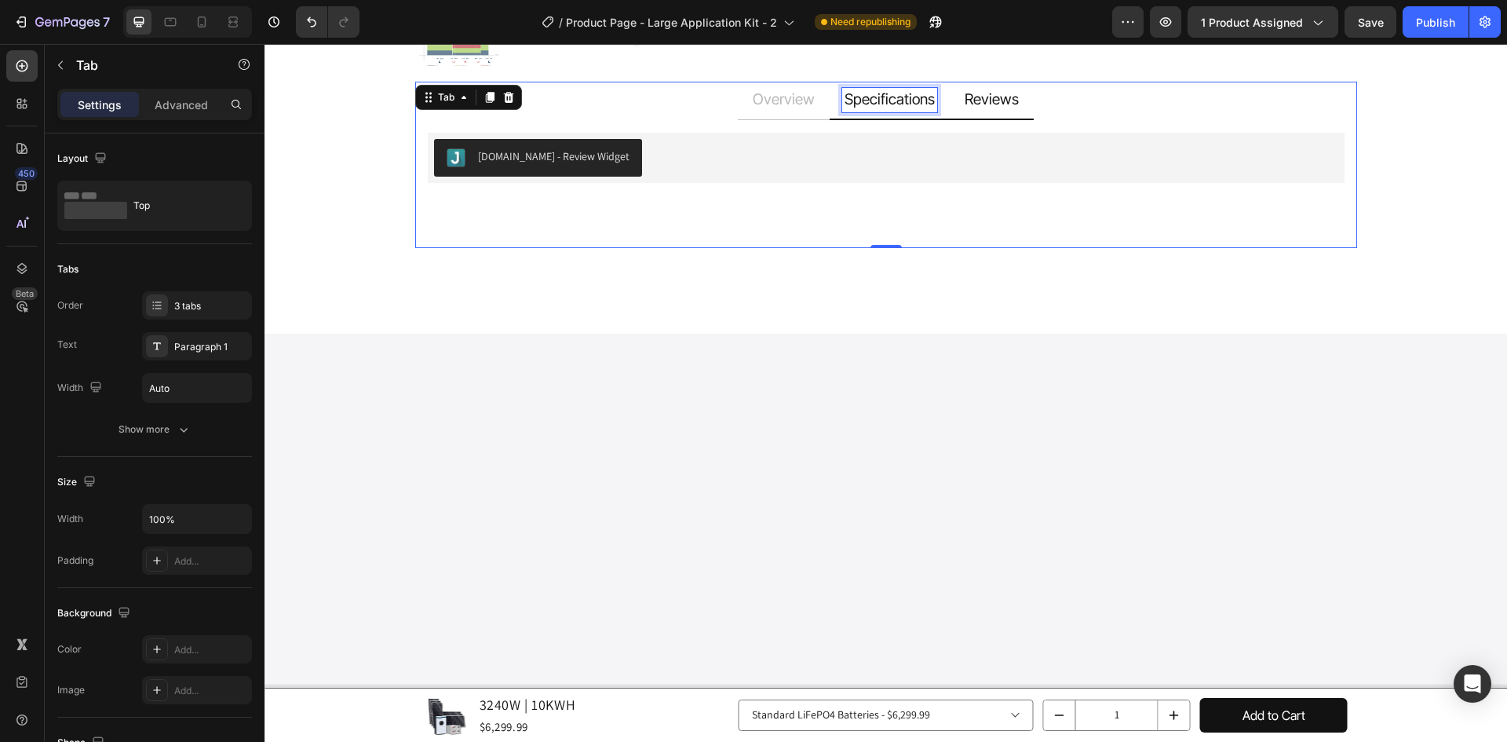
click at [889, 95] on div "Specifications" at bounding box center [889, 100] width 95 height 24
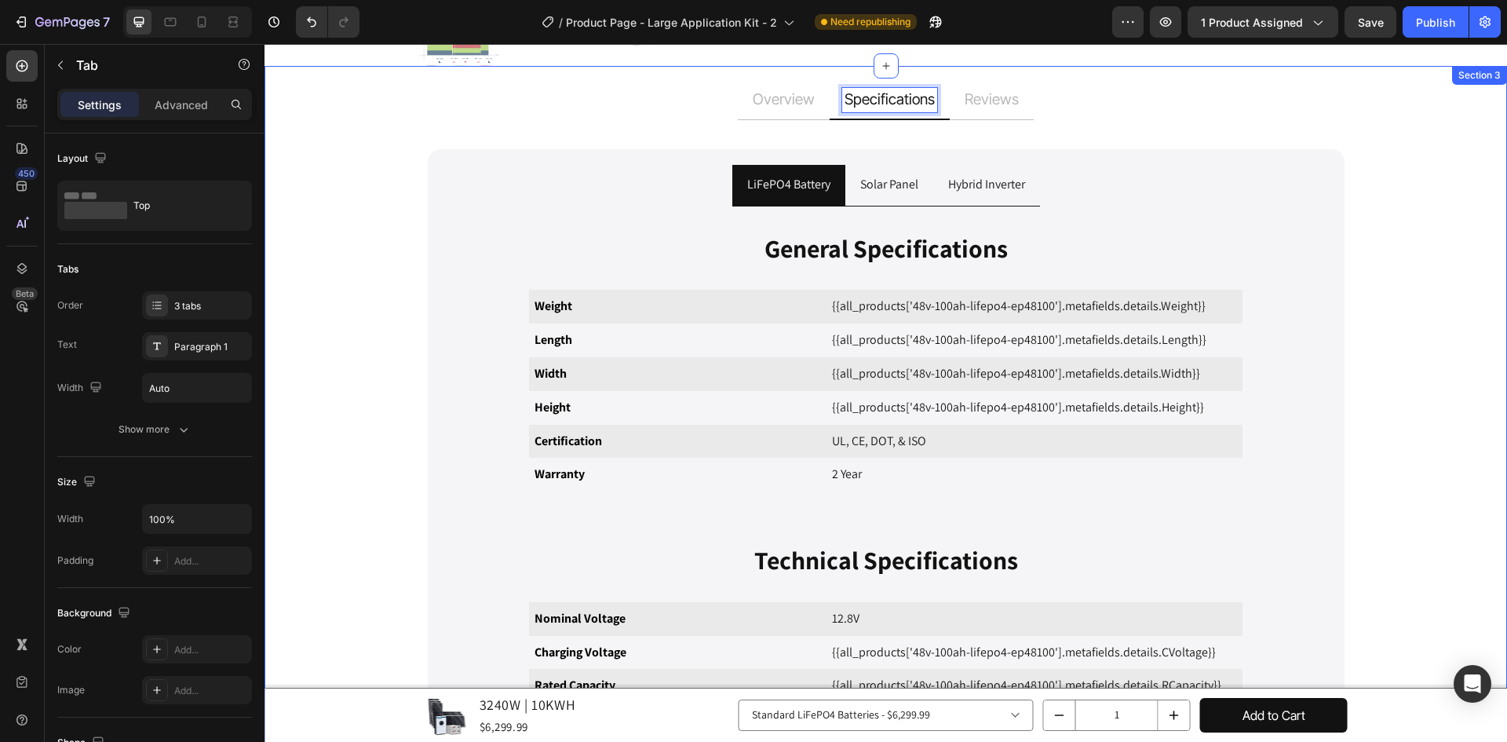
click at [1187, 336] on div "Overview Specifications Reviews Video {{product.description}} Text Block Row Im…" at bounding box center [885, 684] width 1219 height 1110
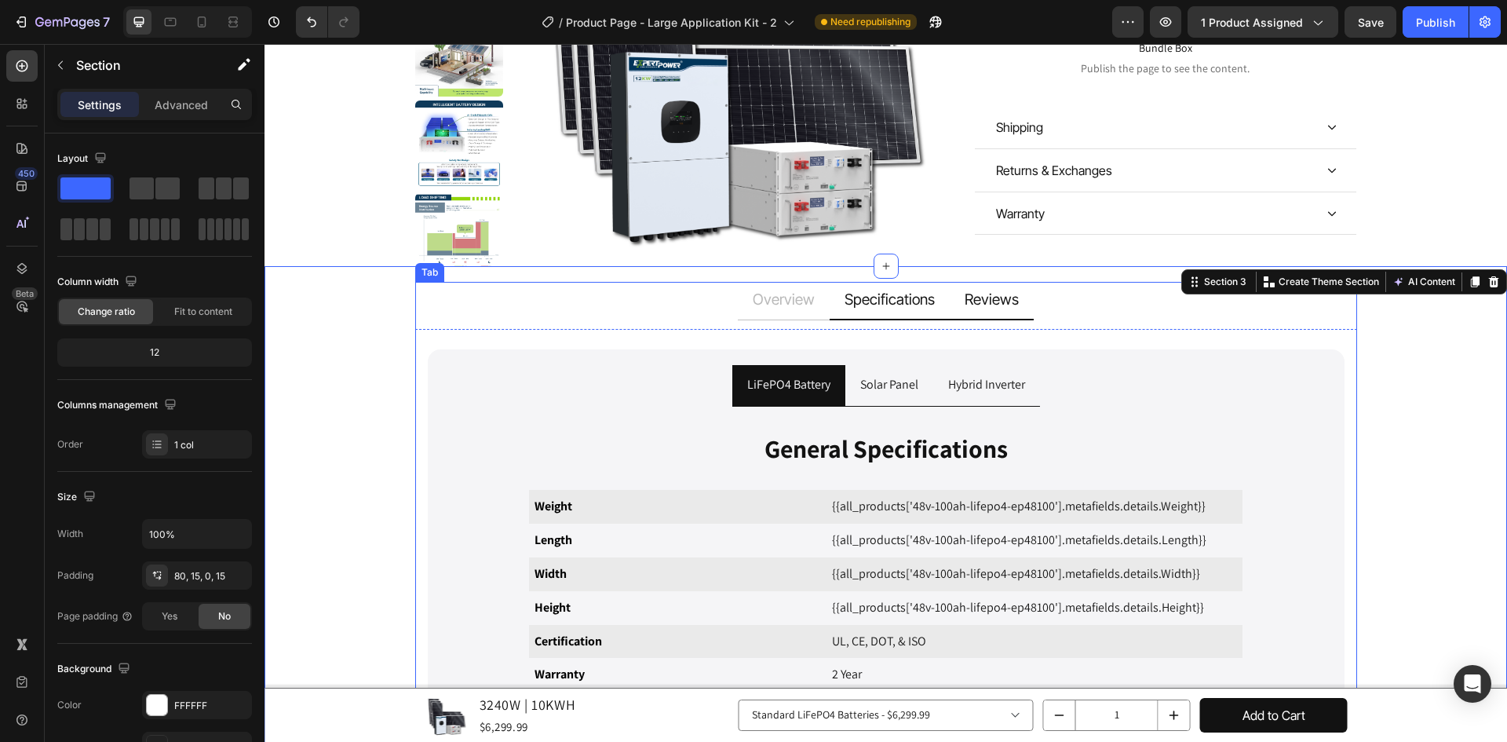
scroll to position [771, 0]
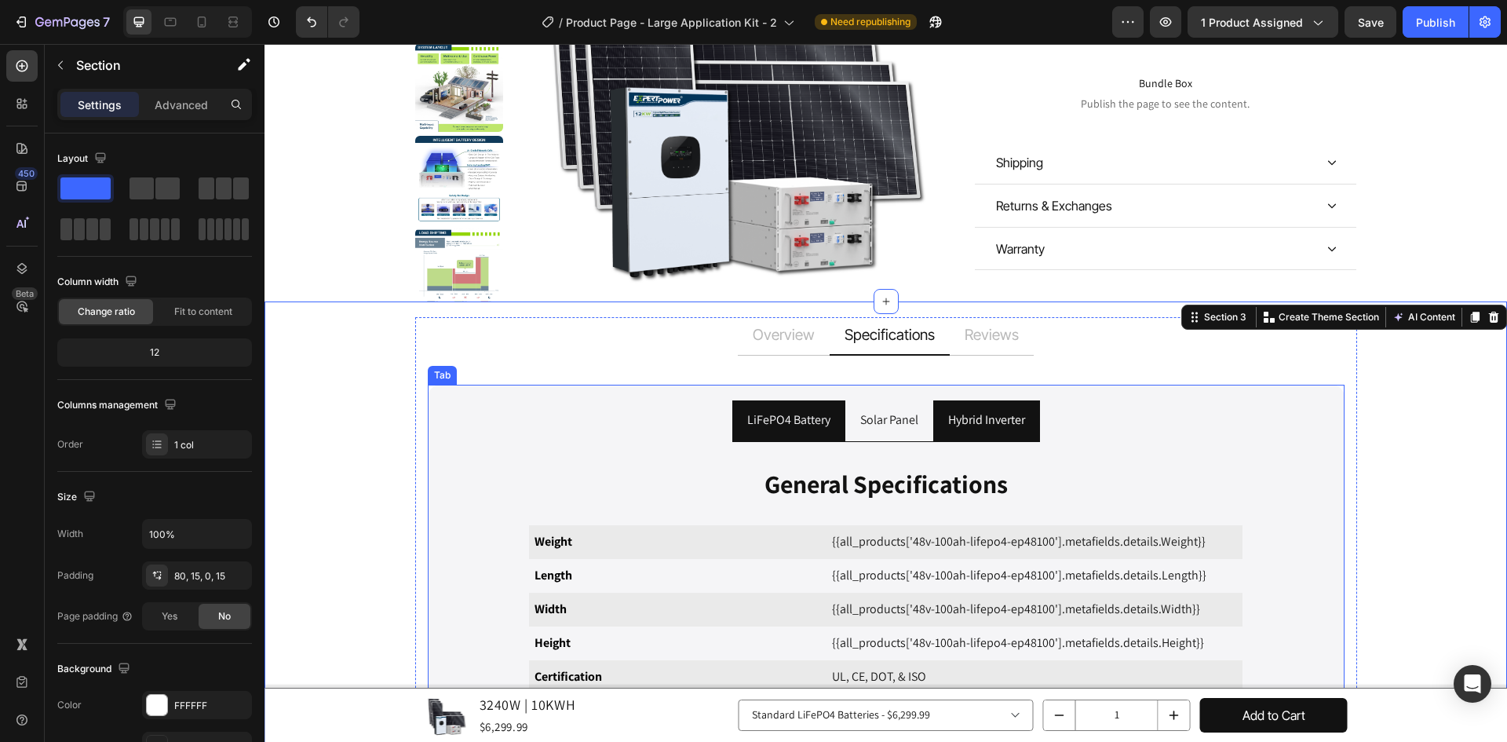
click at [971, 415] on p "Hybrid Inverter" at bounding box center [986, 420] width 77 height 23
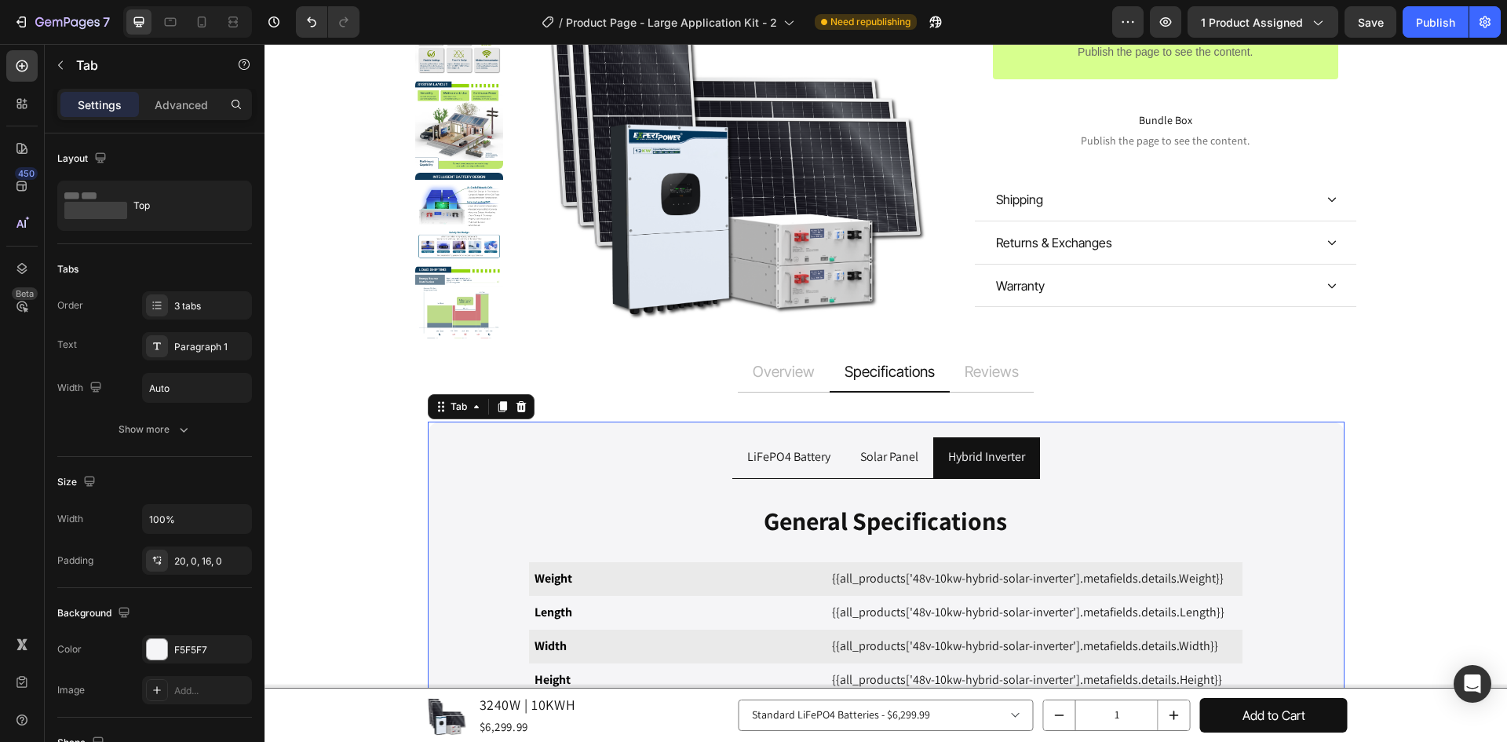
scroll to position [692, 0]
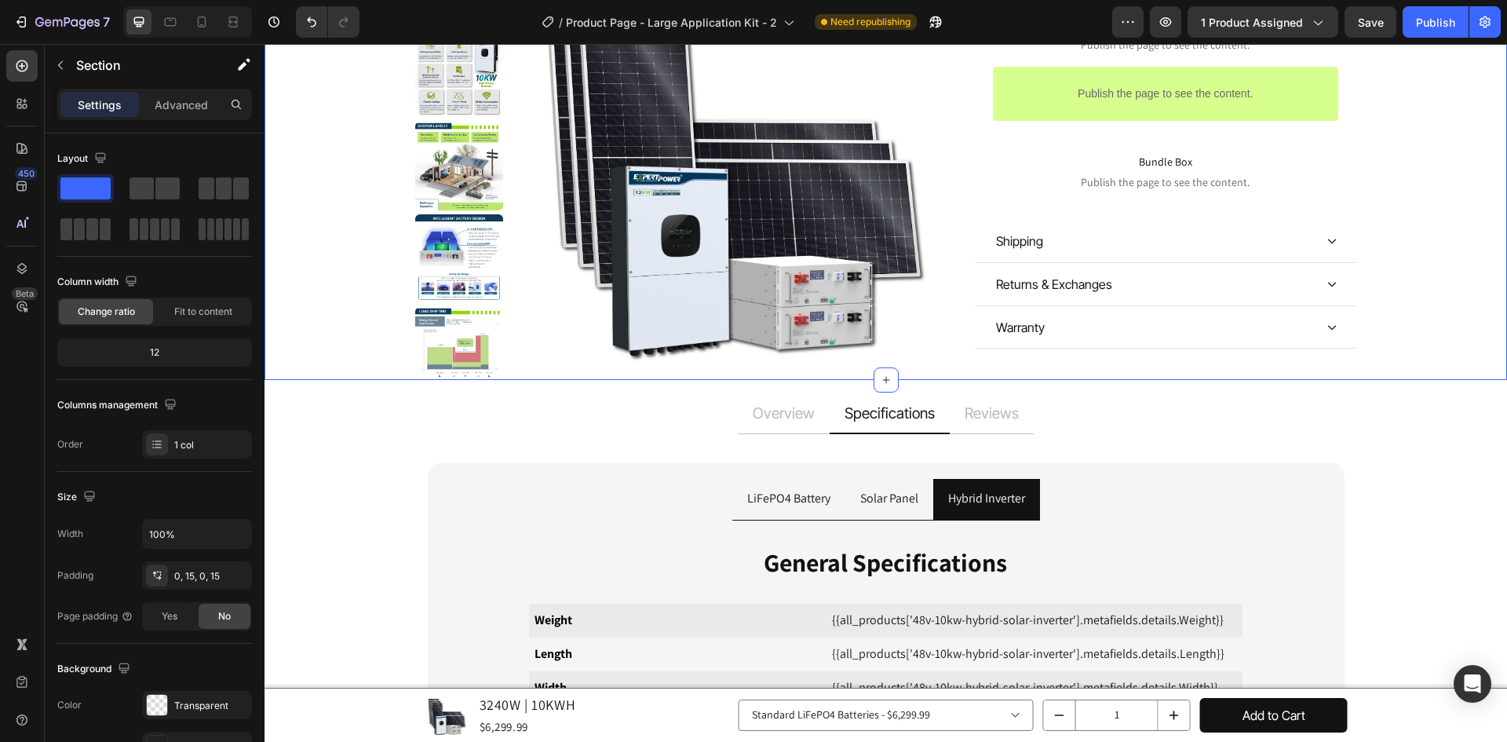
click at [1187, 33] on button "Publish" at bounding box center [1435, 21] width 66 height 31
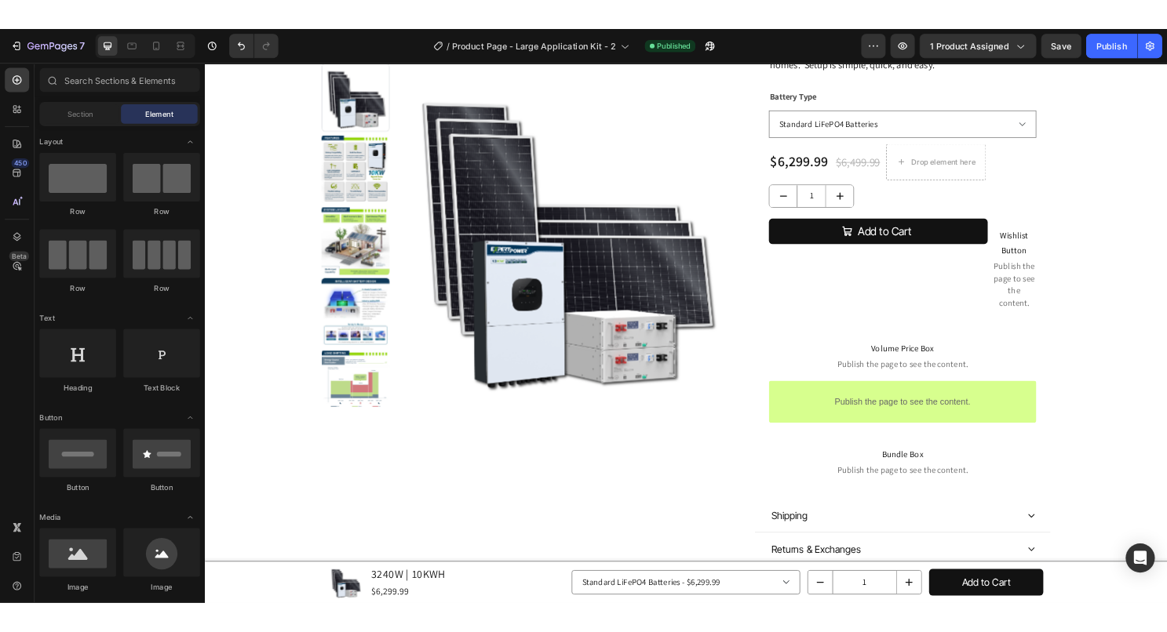
scroll to position [314, 0]
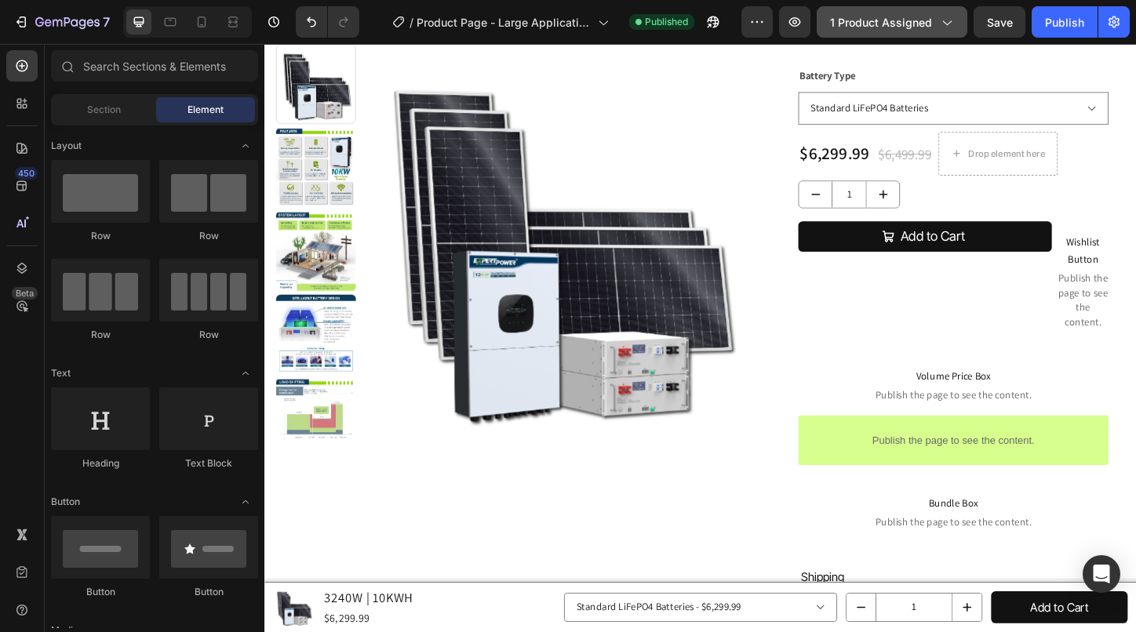
click at [929, 16] on span "1 product assigned" at bounding box center [881, 22] width 102 height 16
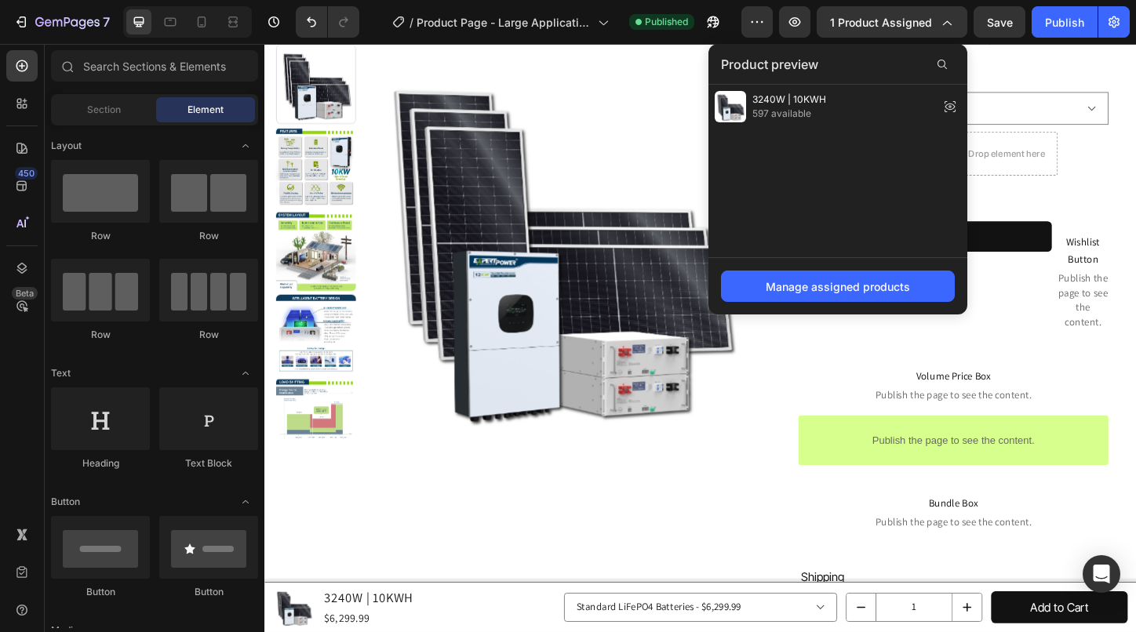
click at [877, 199] on div "3240W | 10KWH 597 available" at bounding box center [838, 171] width 259 height 173
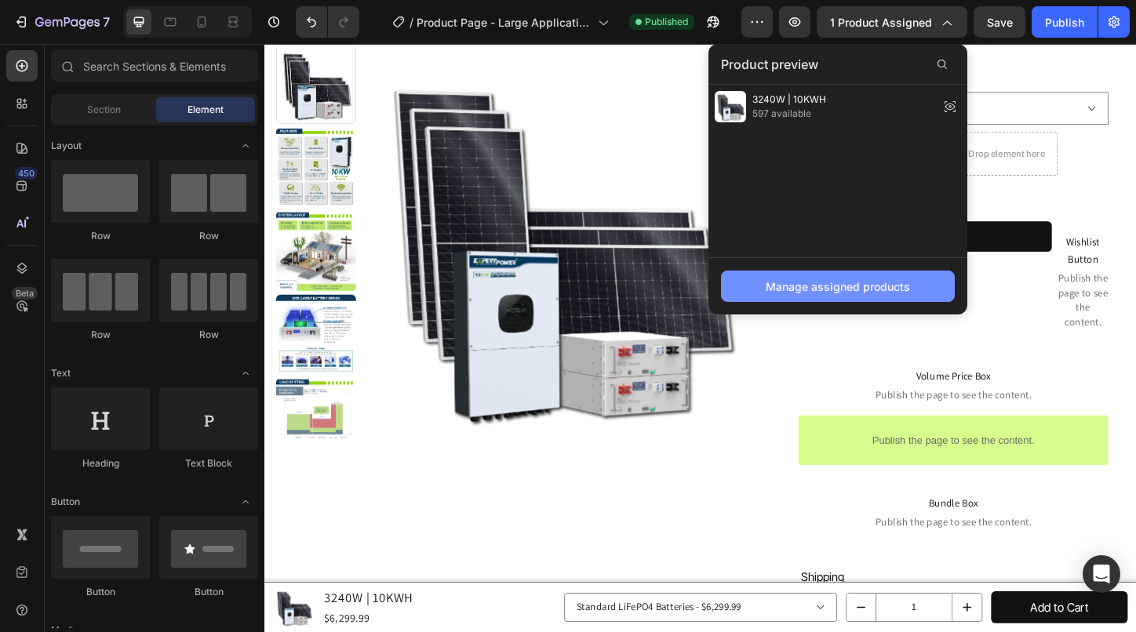
click at [881, 293] on div "Manage assigned products" at bounding box center [838, 287] width 144 height 16
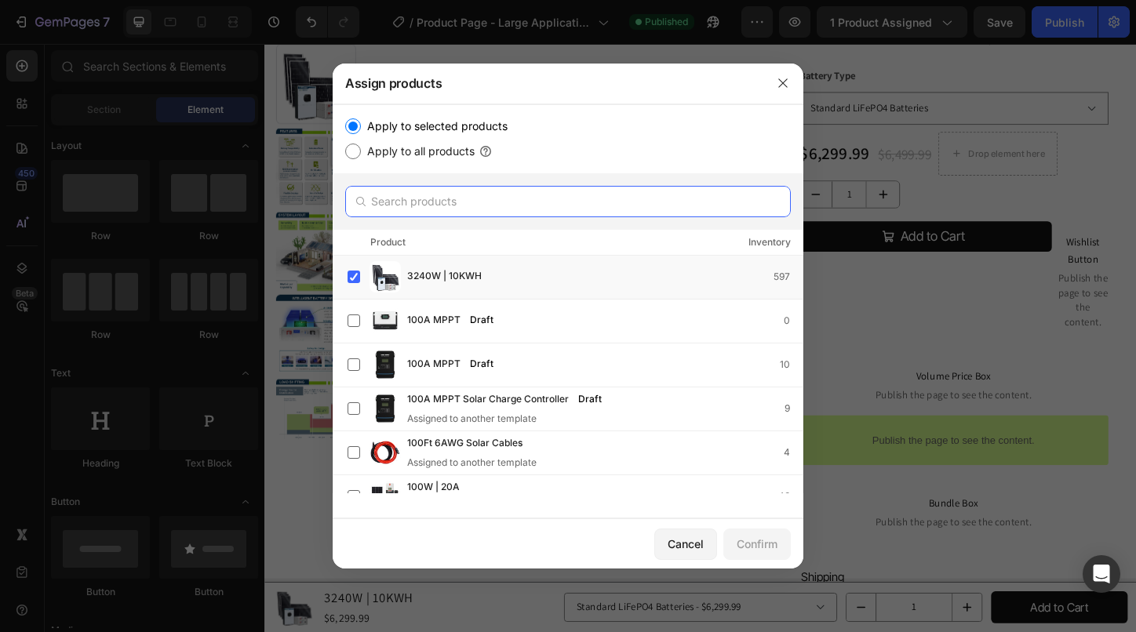
click at [410, 188] on input "text" at bounding box center [568, 201] width 446 height 31
paste input "3240W | 10KWH"
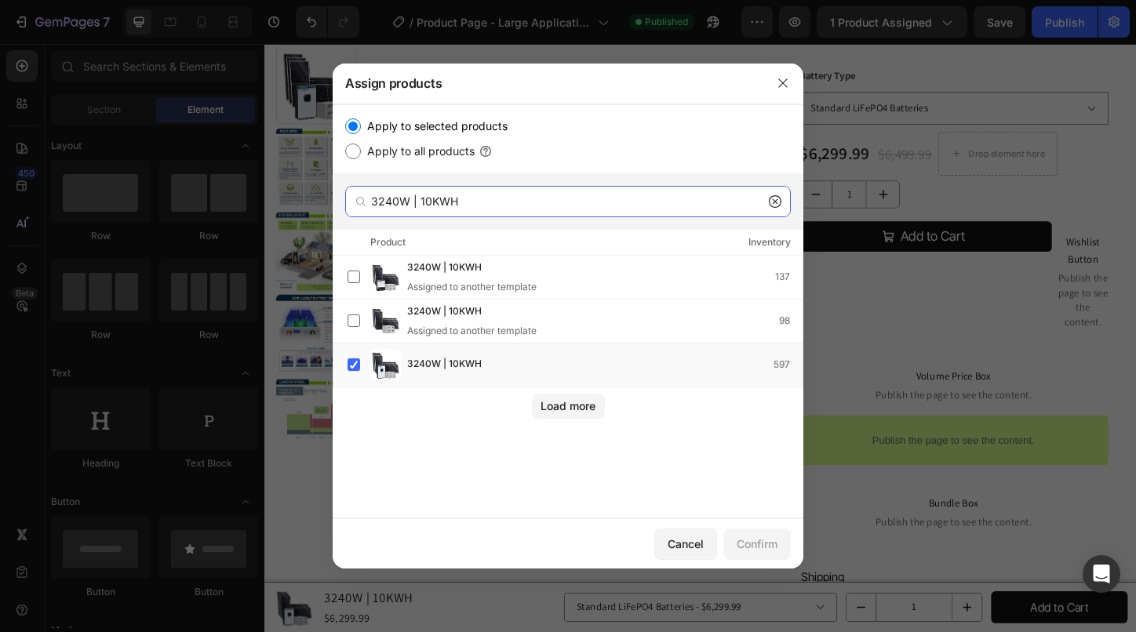
drag, startPoint x: 460, startPoint y: 213, endPoint x: 309, endPoint y: 214, distance: 150.7
click at [309, 214] on div "Assign products Apply to selected products Apply to all products 3240W | 10KWH …" at bounding box center [568, 316] width 1136 height 632
paste input "5"
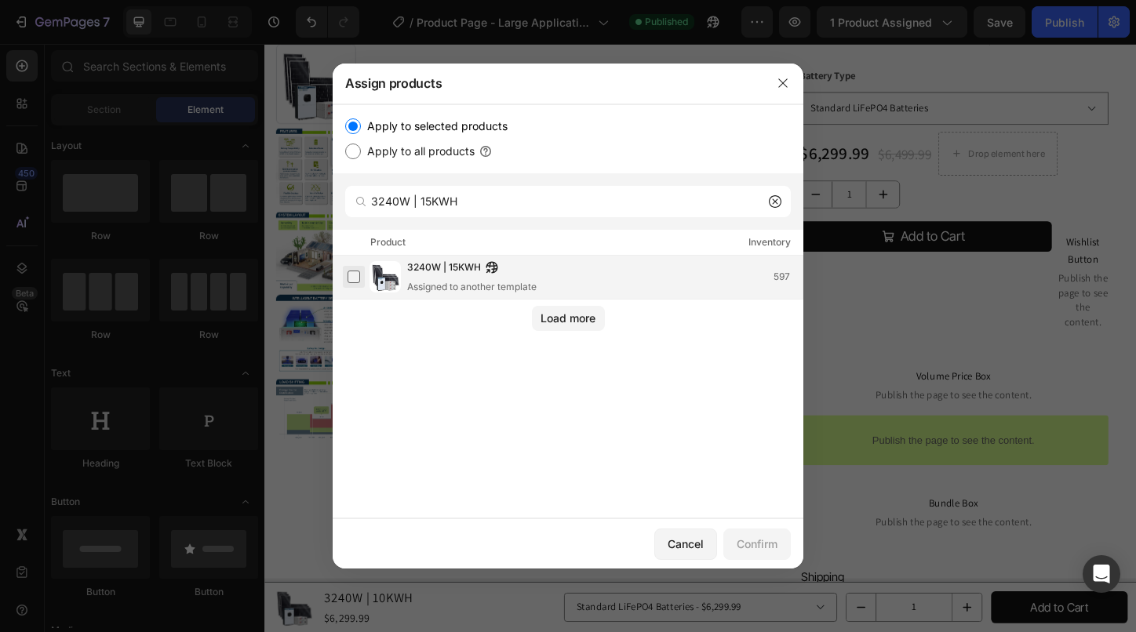
click at [348, 273] on label at bounding box center [354, 277] width 13 height 13
drag, startPoint x: 457, startPoint y: 207, endPoint x: 341, endPoint y: 202, distance: 116.3
click at [341, 202] on div "3240W | 15KWH" at bounding box center [568, 201] width 471 height 56
paste input "4320W | 10KW"
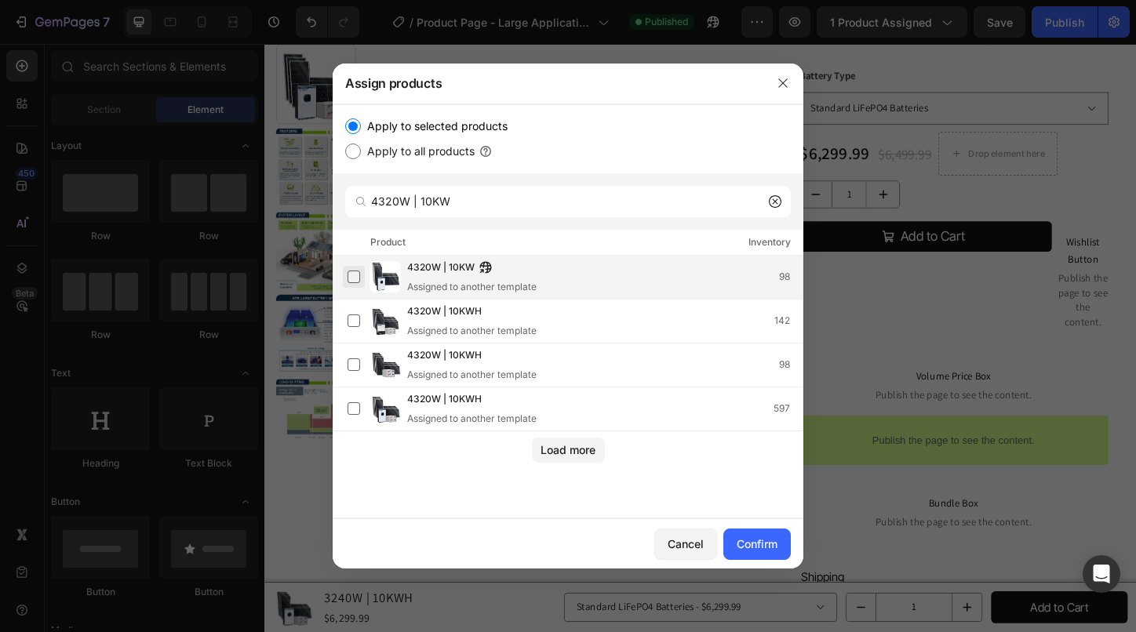
click at [350, 275] on label at bounding box center [354, 277] width 13 height 13
click at [478, 210] on input "4320W | 10KW" at bounding box center [568, 201] width 446 height 31
drag, startPoint x: 490, startPoint y: 202, endPoint x: 306, endPoint y: 187, distance: 185.0
click at [306, 187] on div "Assign products Apply to selected products Apply to all products 4320W | 10KW P…" at bounding box center [568, 316] width 1136 height 632
paste input "H"
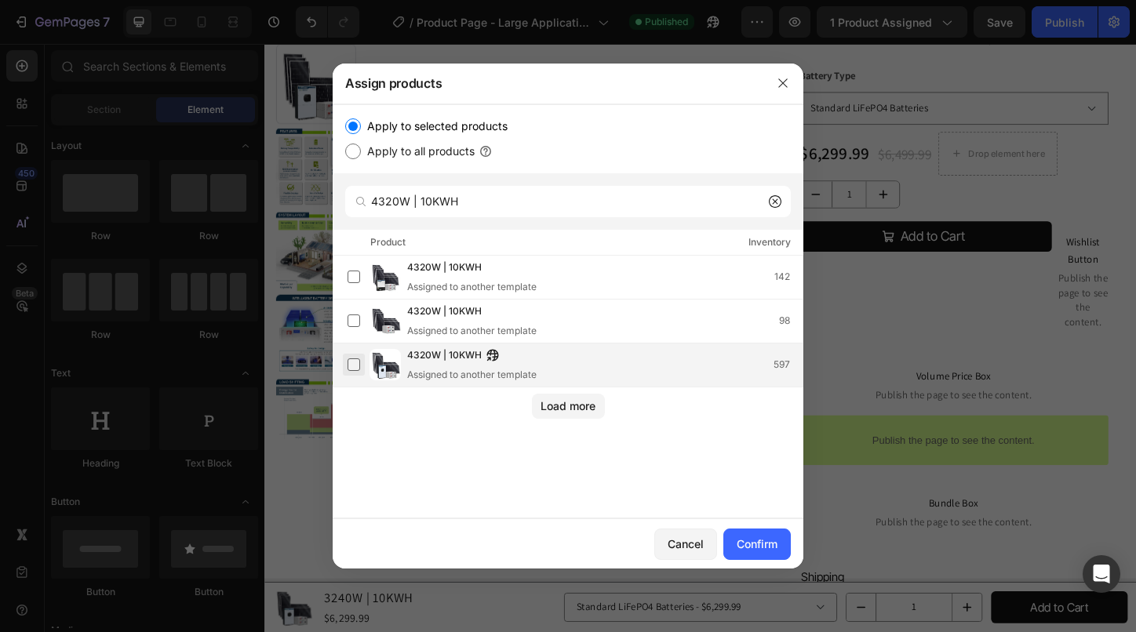
click at [355, 363] on label at bounding box center [354, 365] width 13 height 13
drag, startPoint x: 456, startPoint y: 198, endPoint x: 320, endPoint y: 201, distance: 135.8
click at [320, 201] on div "Assign products Apply to selected products Apply to all products 4320W | 10KWH …" at bounding box center [568, 316] width 1136 height 632
paste input "5"
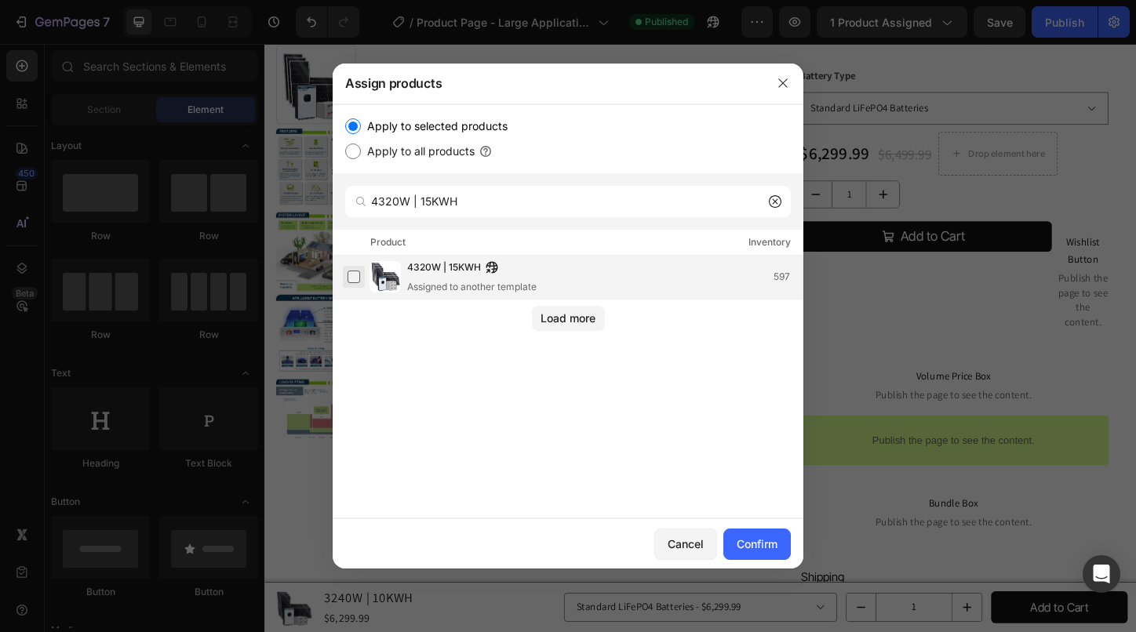
click at [348, 272] on label at bounding box center [354, 277] width 13 height 13
click at [505, 192] on input "4320W | 15KWH" at bounding box center [568, 201] width 446 height 31
drag, startPoint x: 496, startPoint y: 210, endPoint x: 350, endPoint y: 216, distance: 146.1
click at [350, 216] on div "4320W | 15KWH" at bounding box center [568, 201] width 446 height 31
paste input "5400W | 10"
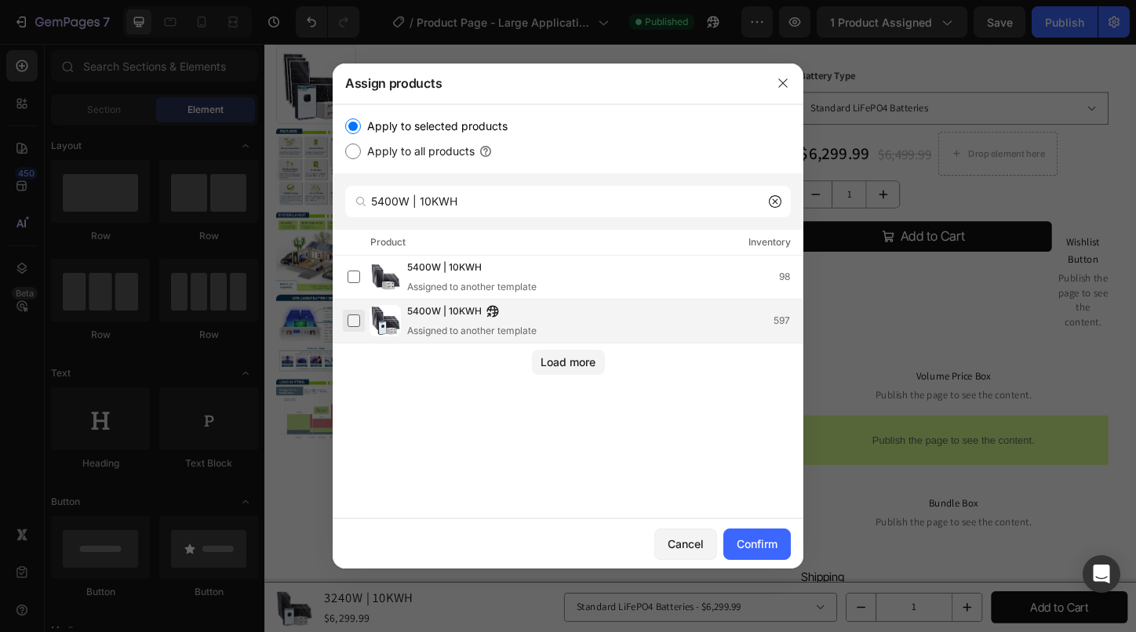
click at [349, 323] on label at bounding box center [354, 321] width 13 height 13
drag, startPoint x: 487, startPoint y: 211, endPoint x: 367, endPoint y: 206, distance: 119.4
click at [367, 206] on div "5400W | 10KWH" at bounding box center [568, 201] width 446 height 31
paste input "5"
click at [349, 321] on label at bounding box center [354, 321] width 13 height 13
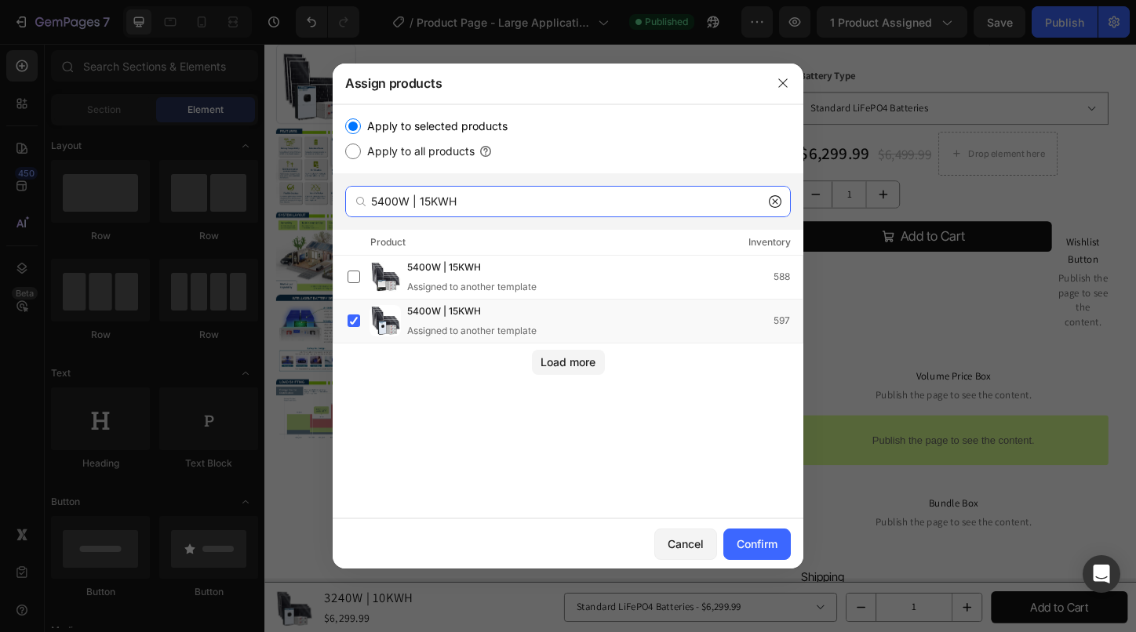
drag, startPoint x: 578, startPoint y: 201, endPoint x: 372, endPoint y: 211, distance: 206.6
click at [372, 211] on div "5400W | 15KWH" at bounding box center [568, 201] width 446 height 31
paste input "6480W | 20"
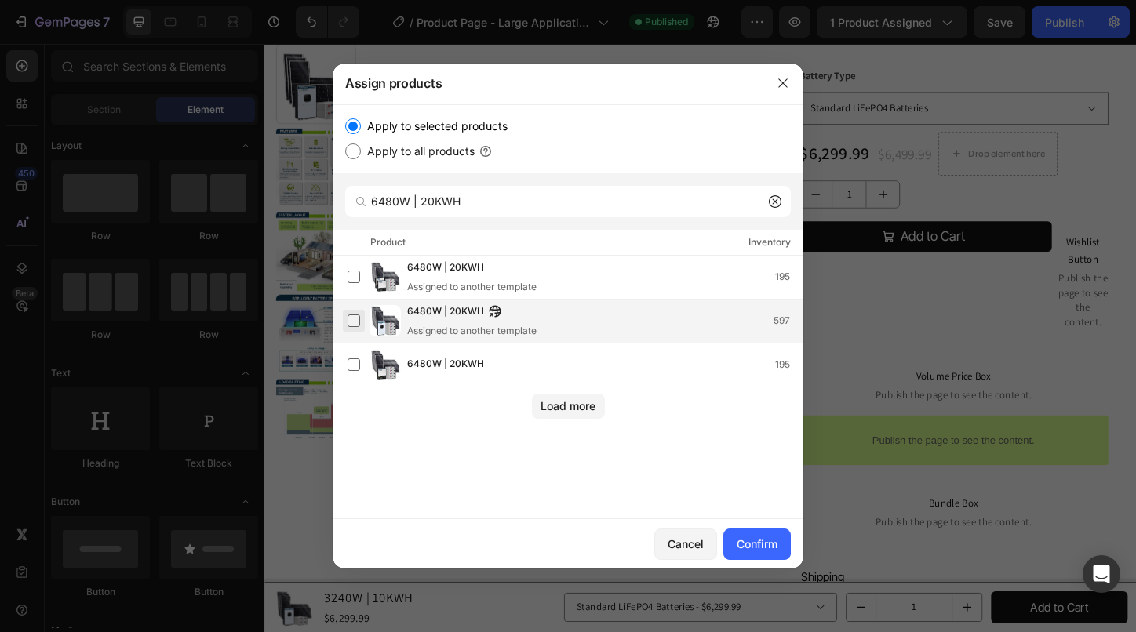
click at [352, 325] on label at bounding box center [354, 321] width 13 height 13
drag, startPoint x: 490, startPoint y: 215, endPoint x: 269, endPoint y: 224, distance: 221.5
click at [269, 224] on div "Assign products Apply to selected products Apply to all products 6480W | 20KWH …" at bounding box center [568, 316] width 1136 height 632
paste input "7560W | 3"
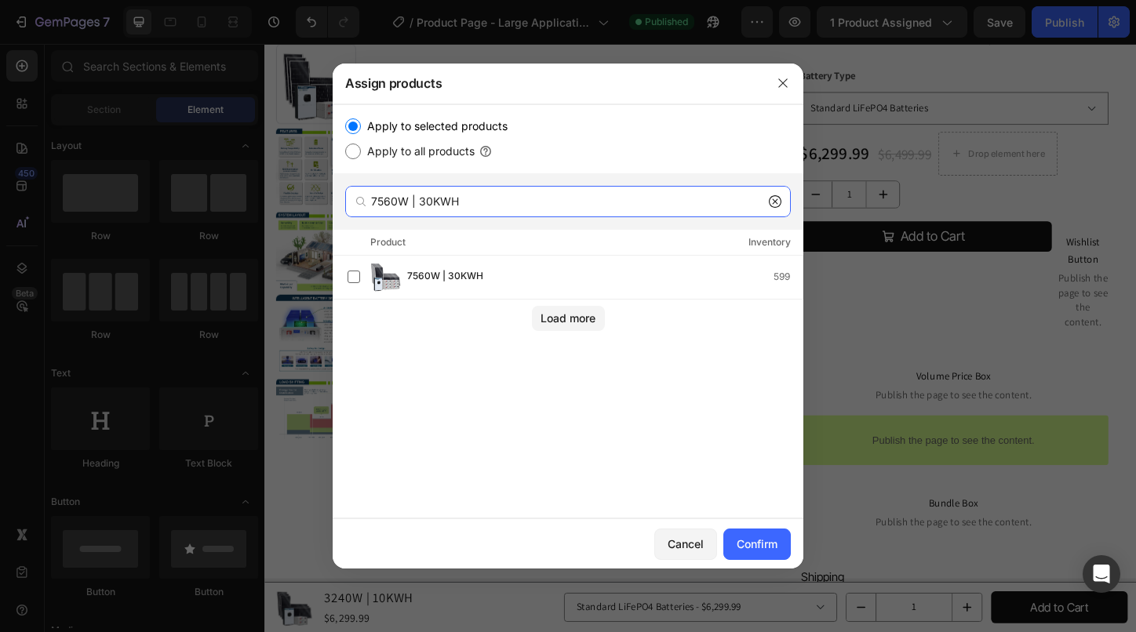
drag, startPoint x: 504, startPoint y: 195, endPoint x: 307, endPoint y: 213, distance: 197.8
click at [307, 213] on div "Assign products Apply to selected products Apply to all products 7560W | 30KWH …" at bounding box center [568, 316] width 1136 height 632
paste input "864"
click at [494, 192] on input "8640W | 30KWH" at bounding box center [568, 201] width 446 height 31
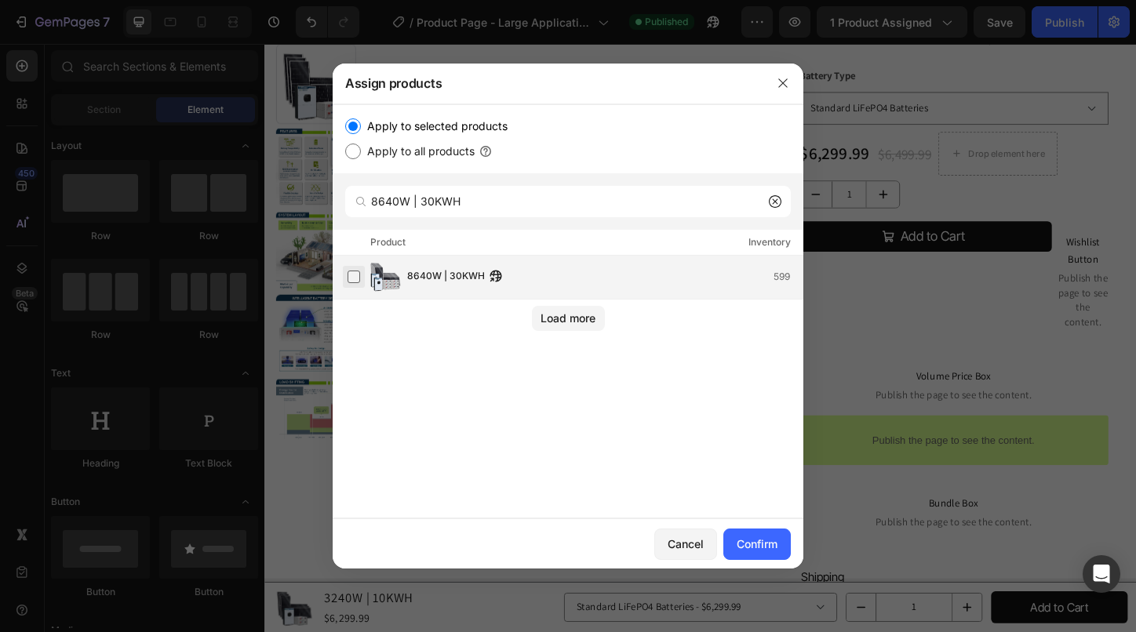
click at [350, 279] on label at bounding box center [354, 277] width 13 height 13
drag, startPoint x: 568, startPoint y: 197, endPoint x: 328, endPoint y: 218, distance: 241.1
click at [328, 218] on div "Assign products Apply to selected products Apply to all products 8640W | 30KWH …" at bounding box center [568, 316] width 1136 height 632
paste input "10800W | 4"
click at [355, 279] on label at bounding box center [354, 277] width 13 height 13
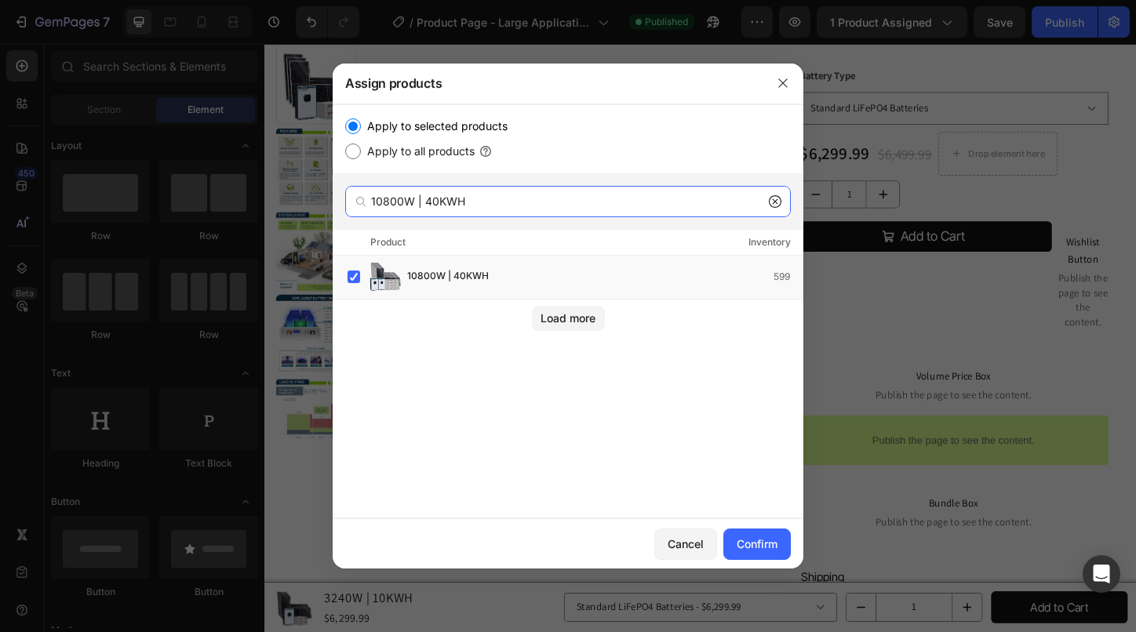
drag, startPoint x: 623, startPoint y: 198, endPoint x: 253, endPoint y: 182, distance: 369.9
click at [253, 182] on div "Assign products Apply to selected products Apply to all products 10800W | 40KWH…" at bounding box center [568, 316] width 1136 height 632
paste input "5"
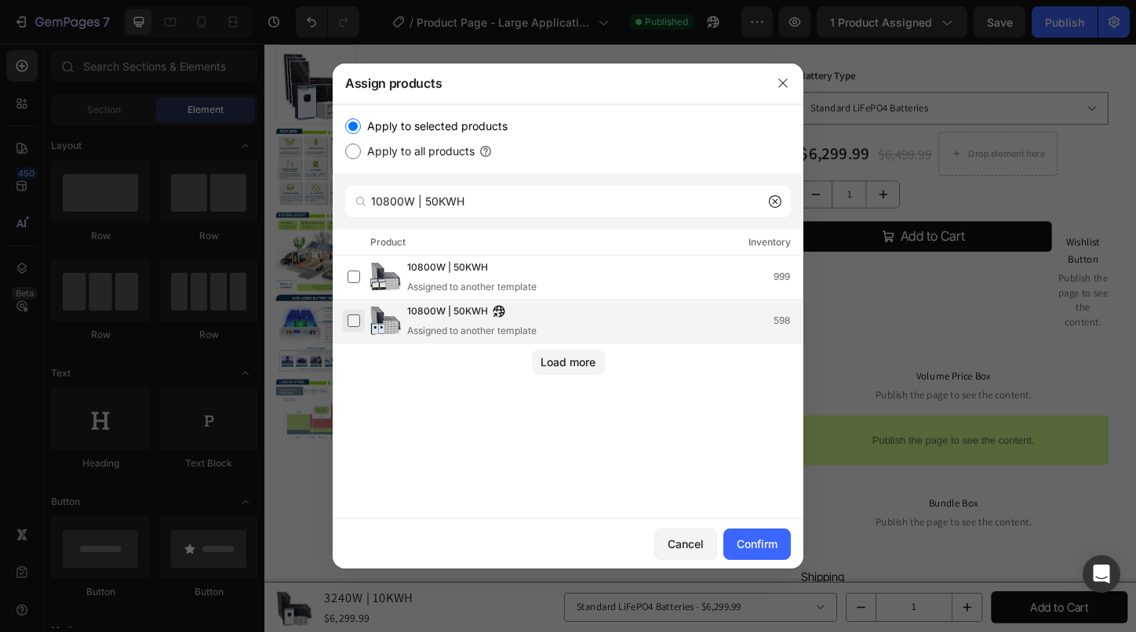
click at [352, 323] on label at bounding box center [354, 321] width 13 height 13
click at [526, 184] on div "10800W | 50KWH" at bounding box center [568, 201] width 471 height 56
click at [517, 188] on input "10800W | 50KWH" at bounding box center [568, 201] width 446 height 31
drag, startPoint x: 501, startPoint y: 198, endPoint x: 284, endPoint y: 209, distance: 217.6
click at [284, 209] on div "Assign products Apply to selected products Apply to all products 10800W | 50KWH…" at bounding box center [568, 316] width 1136 height 632
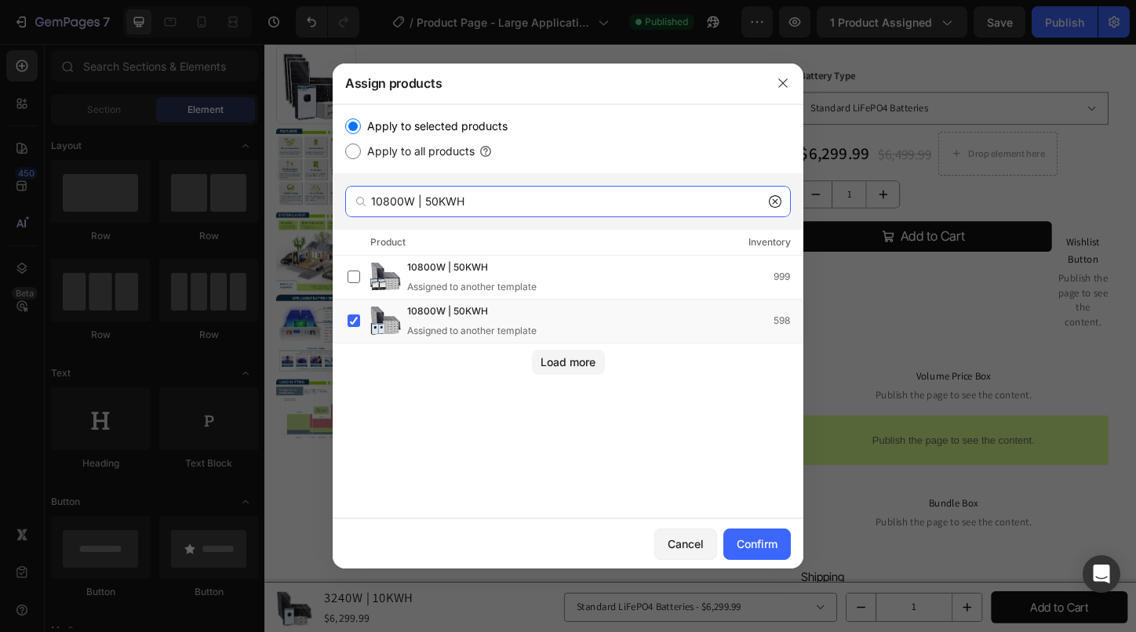
paste input "7280W | 20KW"
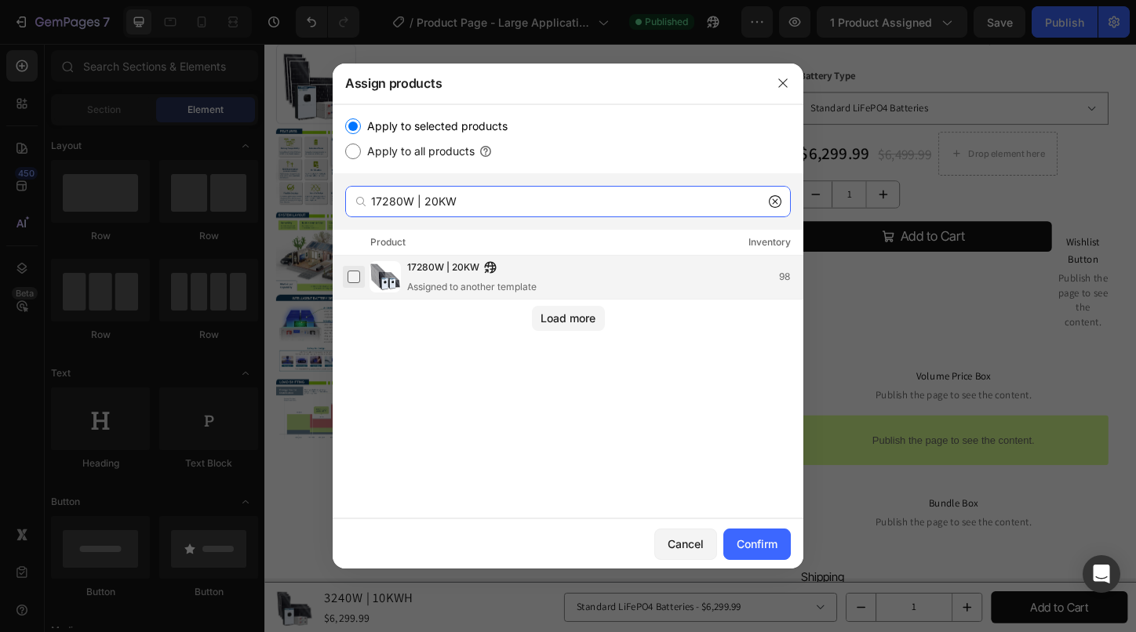
type input "17280W | 20KW"
click at [353, 282] on label at bounding box center [354, 277] width 13 height 13
click at [786, 541] on button "Confirm" at bounding box center [757, 544] width 67 height 31
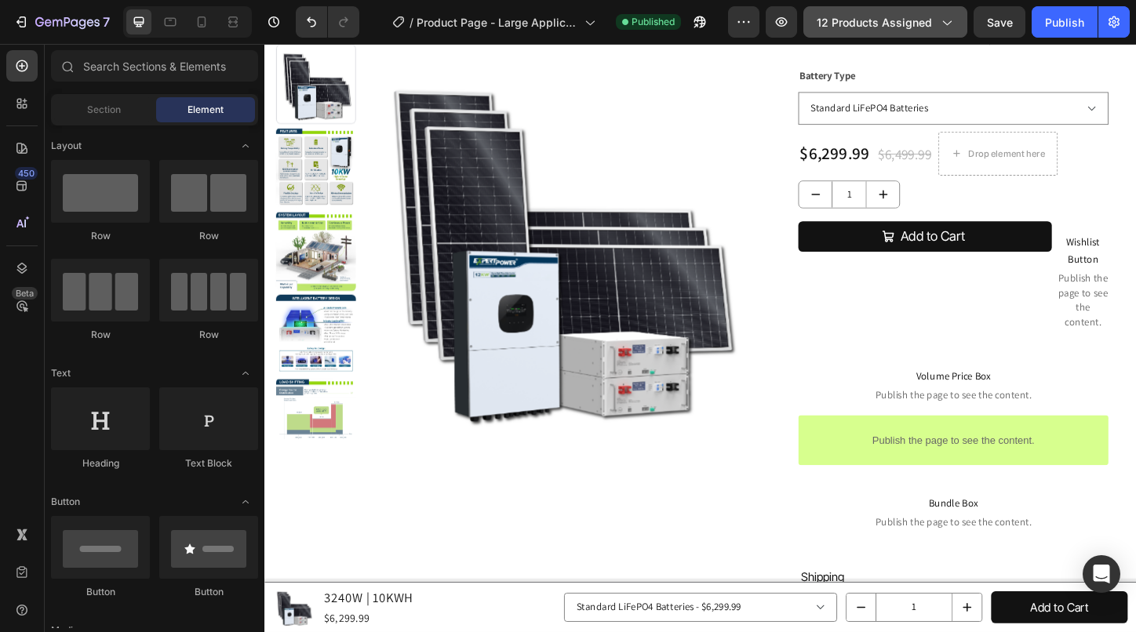
click at [912, 15] on button "12 products assigned" at bounding box center [886, 21] width 164 height 31
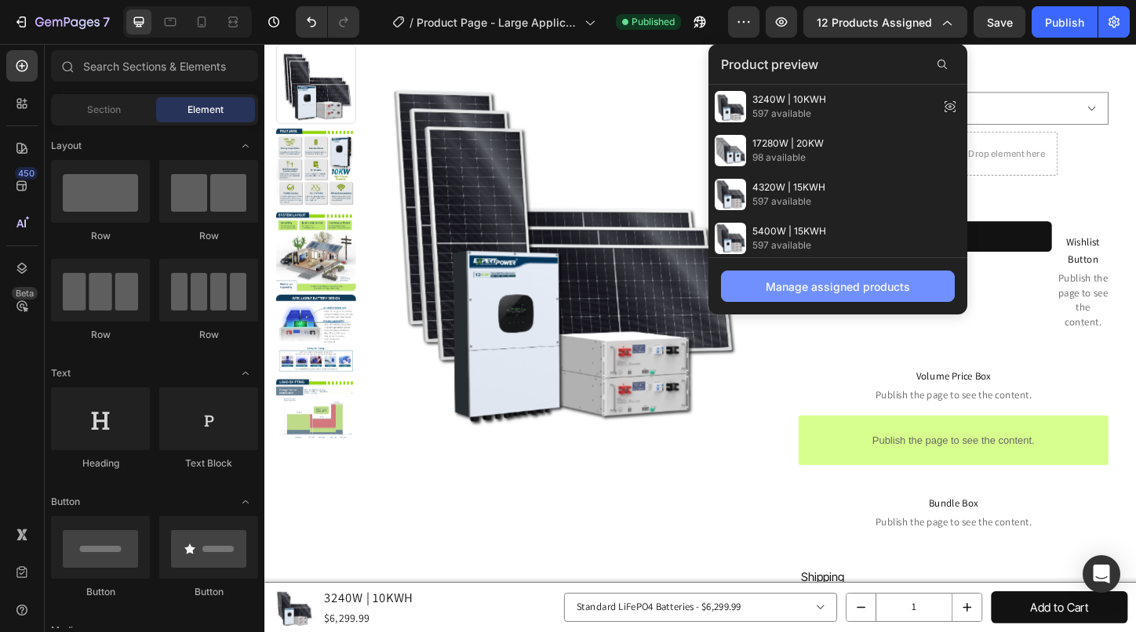
click at [849, 298] on button "Manage assigned products" at bounding box center [838, 286] width 234 height 31
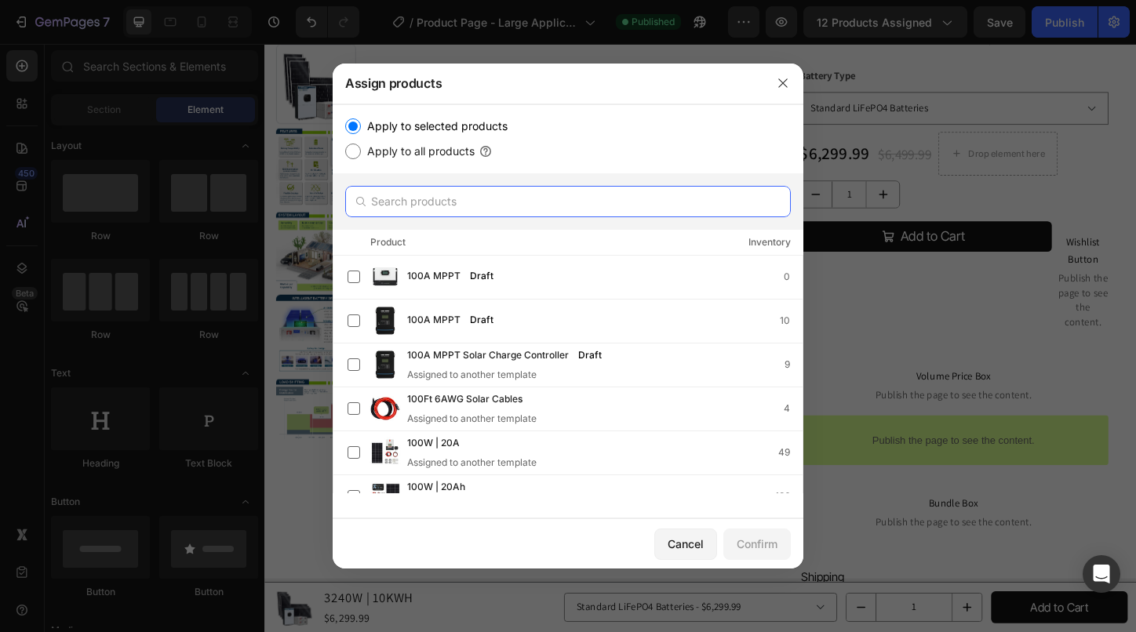
click at [403, 206] on input "text" at bounding box center [568, 201] width 446 height 31
paste input "7560W | 30KWH"
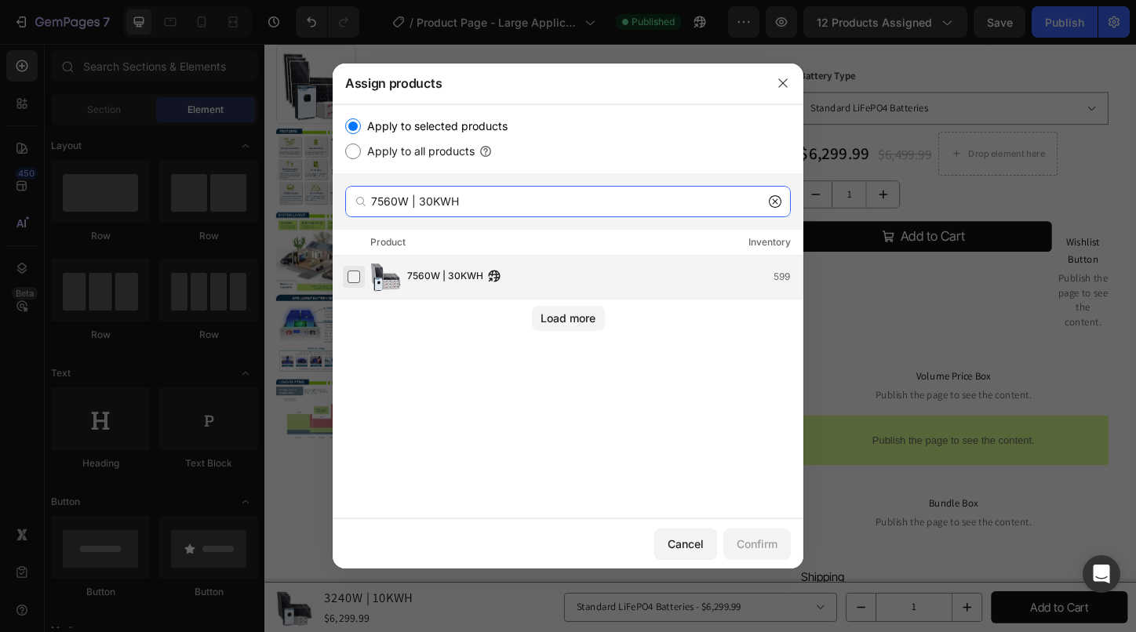
type input "7560W | 30KWH"
click at [348, 276] on label at bounding box center [354, 277] width 13 height 13
click at [765, 556] on button "Confirm" at bounding box center [757, 544] width 67 height 31
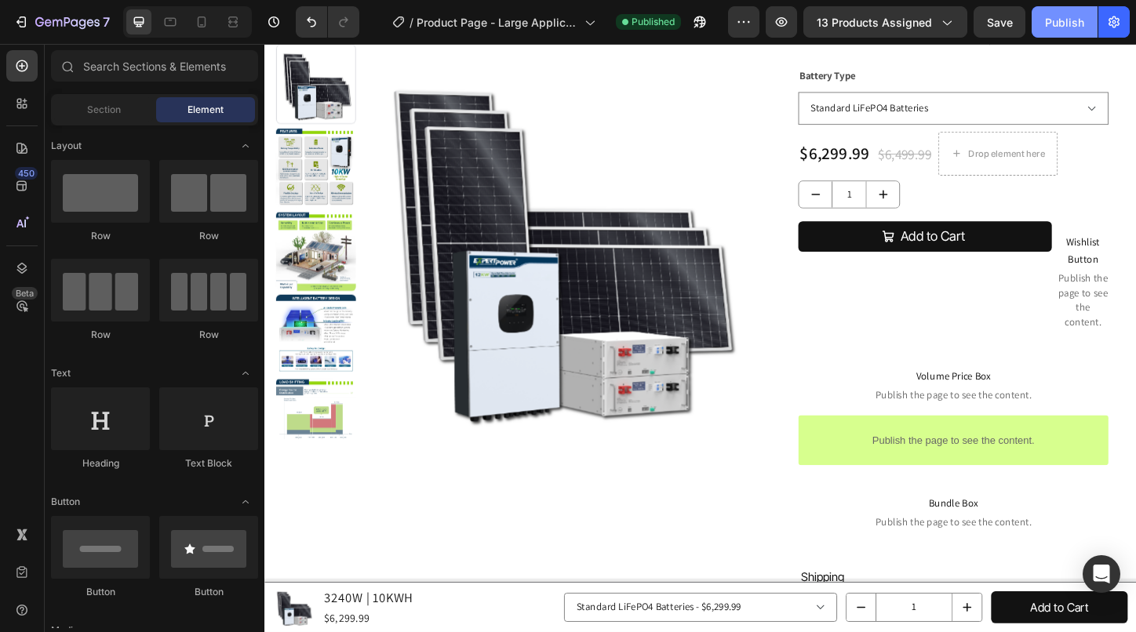
click at [1066, 23] on div "Publish" at bounding box center [1064, 22] width 39 height 16
